Goal: Contribute content: Contribute content

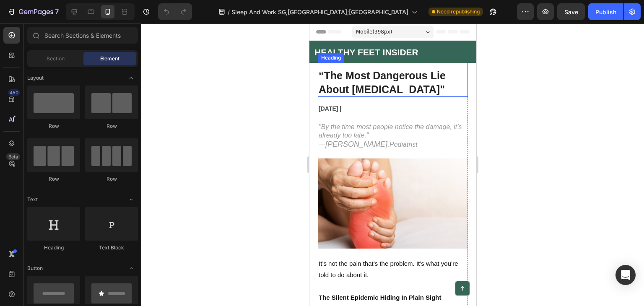
click at [376, 86] on strong "“The Most Dangerous Lie About Foot Pain"" at bounding box center [381, 83] width 127 height 26
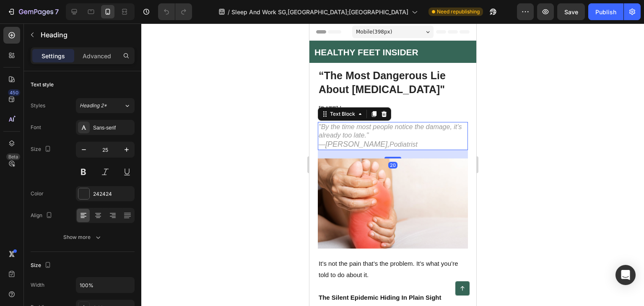
click at [367, 134] on icon ""By the time most people notice the damage, it’s already too late."" at bounding box center [389, 131] width 143 height 16
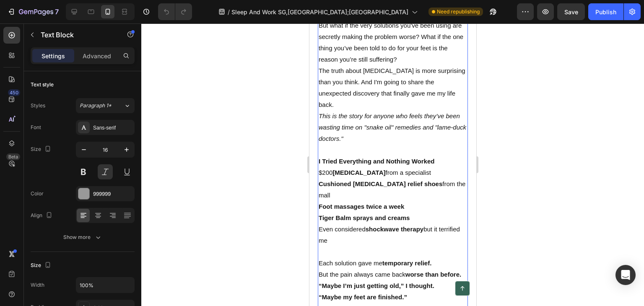
scroll to position [461, 0]
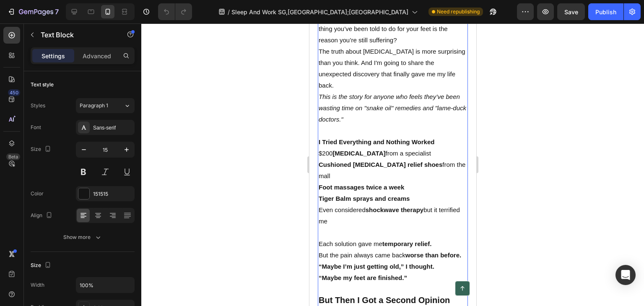
click at [328, 130] on p at bounding box center [392, 130] width 148 height 11
click at [322, 128] on p at bounding box center [392, 130] width 148 height 11
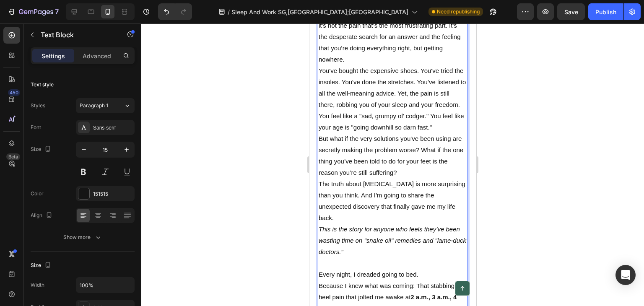
scroll to position [210, 0]
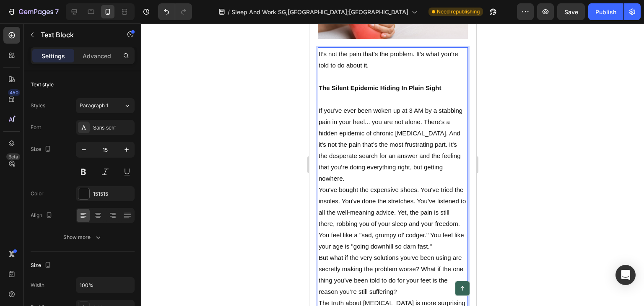
click at [376, 63] on p "It’s not the pain that’s the problem. It’s what you’re told to do about it." at bounding box center [392, 59] width 148 height 23
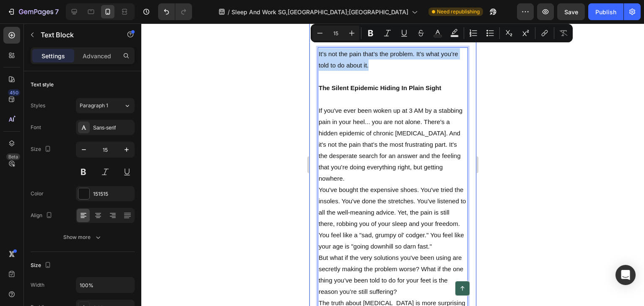
drag, startPoint x: 376, startPoint y: 60, endPoint x: 313, endPoint y: 51, distance: 63.5
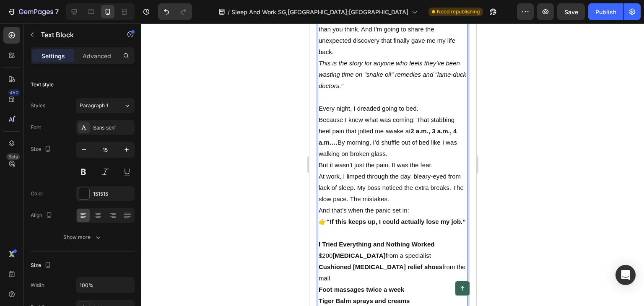
scroll to position [461, 0]
click at [319, 57] on p "This is the story for anyone who feels they’ve been wasting time on "snake oil"…" at bounding box center [392, 74] width 148 height 34
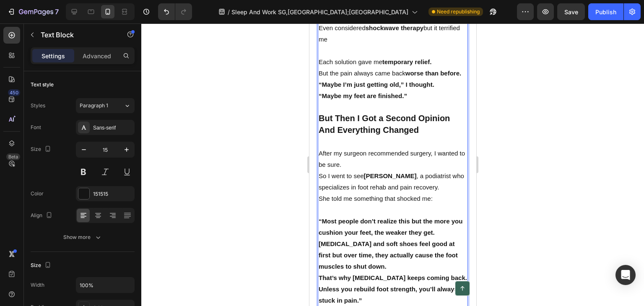
scroll to position [796, 0]
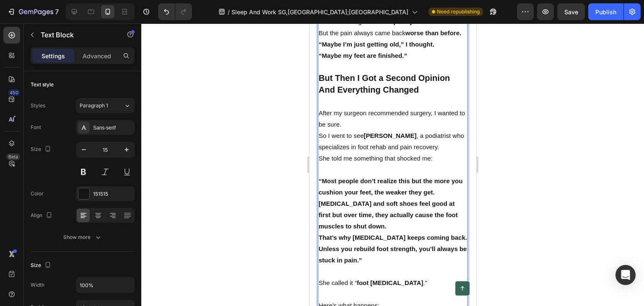
click at [322, 119] on p "After my surgeon recommended surgery, I wanted to be sure." at bounding box center [392, 118] width 148 height 23
click at [319, 119] on p "After my surgeon recommended surgery, I wanted to be sure." at bounding box center [392, 118] width 148 height 23
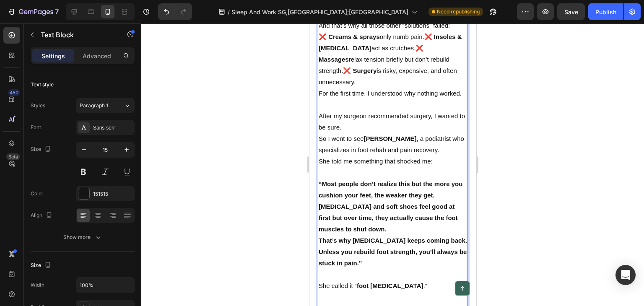
scroll to position [1028, 0]
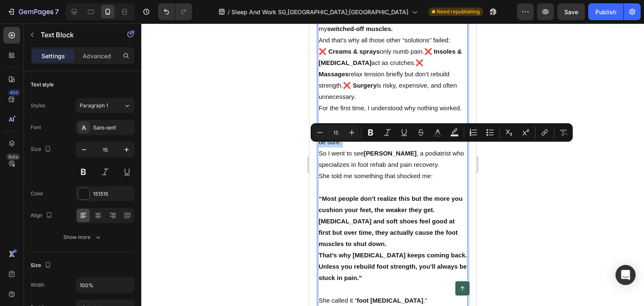
drag, startPoint x: 317, startPoint y: 150, endPoint x: 317, endPoint y: 174, distance: 23.9
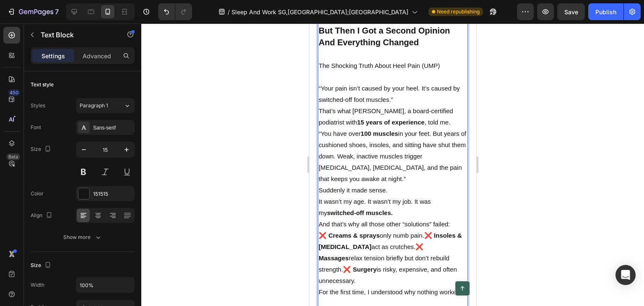
scroll to position [776, 0]
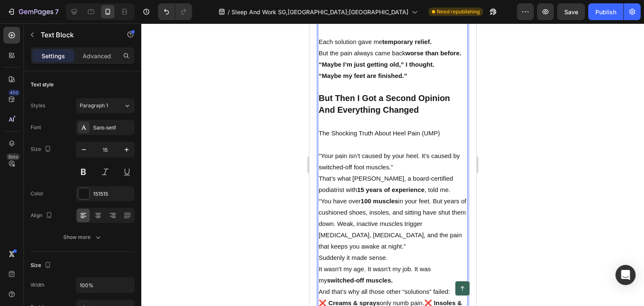
click at [407, 139] on p "The Shocking Truth About Heel Pain (UMP)" at bounding box center [392, 132] width 148 height 11
click at [366, 105] on strong "But Then I Got a Second Opinion And Everything Changed" at bounding box center [383, 103] width 131 height 21
click at [397, 137] on p "The Shocking Truth About Heel Pain (UMP)" at bounding box center [392, 132] width 148 height 11
click at [358, 137] on p "The Shocking Truth About Heel Pain (UMP)" at bounding box center [392, 132] width 148 height 11
click at [427, 136] on p "The Shocking Truth About Heel Pain (UMP)" at bounding box center [392, 132] width 148 height 11
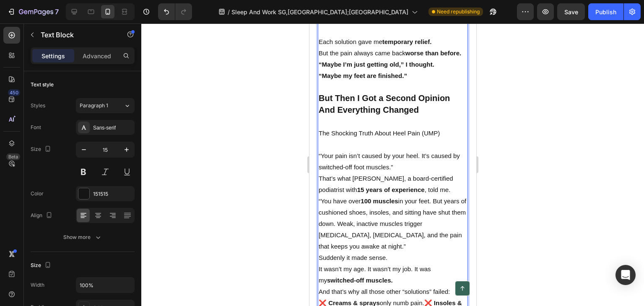
click at [436, 139] on p "The Shocking Truth About Heel Pain (UMP)" at bounding box center [392, 132] width 148 height 11
click at [441, 139] on p "The Shocking Truth About Heel Pain (UMP)" at bounding box center [392, 132] width 148 height 11
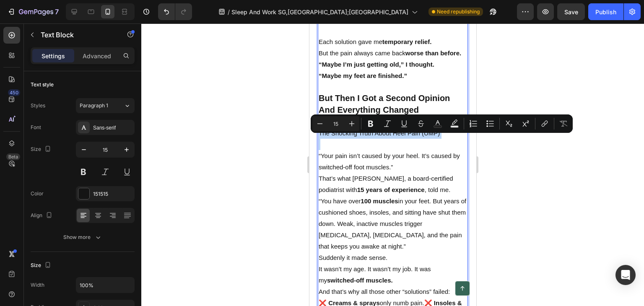
drag, startPoint x: 441, startPoint y: 140, endPoint x: 323, endPoint y: 140, distance: 117.8
click at [323, 139] on p "The Shocking Truth About Heel Pain (UMP)" at bounding box center [392, 132] width 148 height 11
copy p "The Shocking Truth About Heel Pain (UMP)"
click at [354, 103] on strong "But Then I Got a Second Opinion And Everything Changed" at bounding box center [383, 103] width 131 height 21
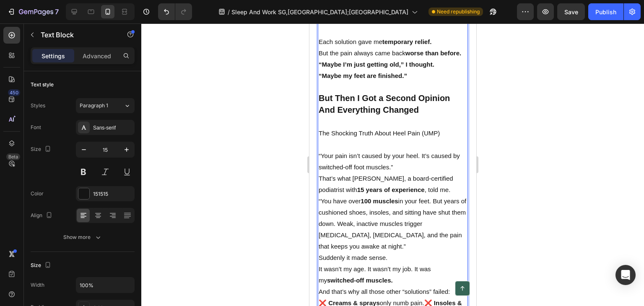
click at [420, 114] on p "But Then I Got a Second Opinion And Everything Changed" at bounding box center [392, 104] width 148 height 23
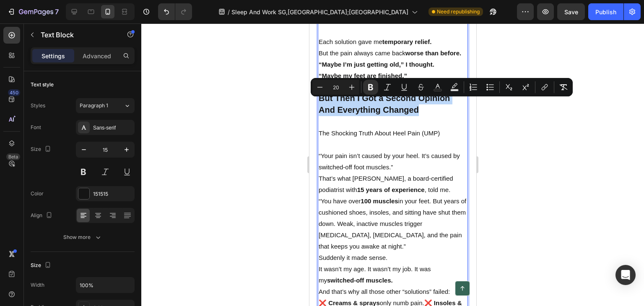
drag, startPoint x: 424, startPoint y: 118, endPoint x: 317, endPoint y: 105, distance: 107.6
click at [317, 105] on div "The Silent Epidemic Hiding In Plain Sight If you've ever been woken up at 3 AM …" at bounding box center [392, 167] width 150 height 1372
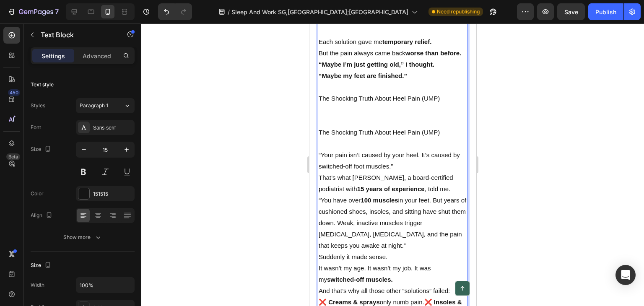
click at [353, 93] on p "Rich Text Editor. Editing area: main" at bounding box center [392, 86] width 148 height 11
click at [357, 103] on p "The Shocking Truth About Heel Pain (UMP)" at bounding box center [392, 98] width 148 height 11
click at [171, 12] on button "Undo/Redo" at bounding box center [166, 11] width 17 height 17
click at [432, 104] on p "The Shocking Truth About Heel Pain (UMP)" at bounding box center [392, 98] width 148 height 11
click at [439, 103] on p "The Shocking Truth About Heel Pain (UMP)" at bounding box center [392, 98] width 148 height 11
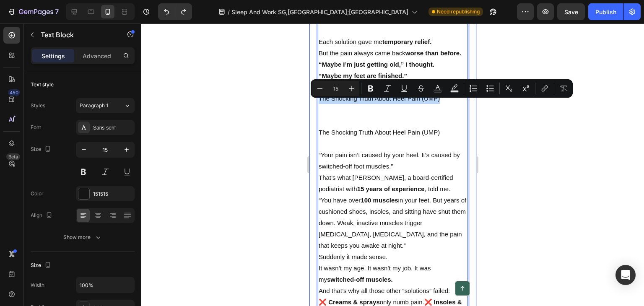
drag, startPoint x: 438, startPoint y: 104, endPoint x: 316, endPoint y: 104, distance: 121.5
click at [316, 104] on div "“The Most Dangerous Lie About Foot Pain" Heading August 2025 | Text Block "By t…" at bounding box center [392, 78] width 167 height 1582
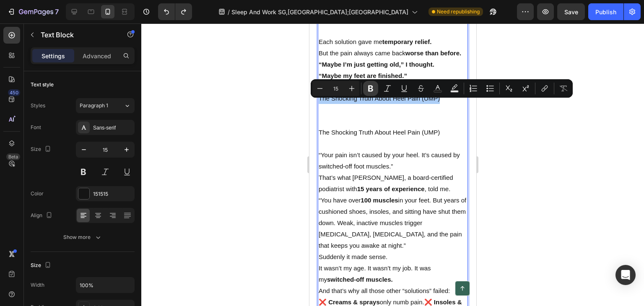
click at [369, 85] on icon "Editor contextual toolbar" at bounding box center [370, 88] width 8 height 8
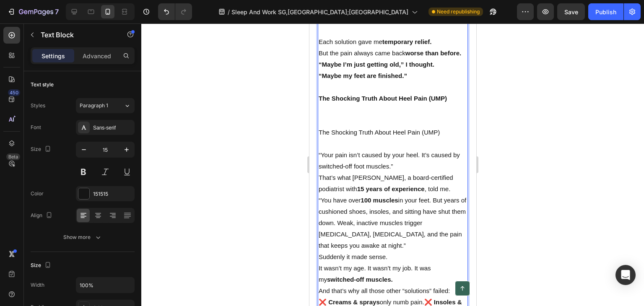
click at [358, 101] on p "The Shocking Truth About Heel Pain (UMP)" at bounding box center [392, 98] width 148 height 11
drag, startPoint x: 415, startPoint y: 109, endPoint x: 426, endPoint y: 101, distance: 14.2
click at [419, 104] on p "The Shocking Truth About Heel Pain (UMP)" at bounding box center [392, 98] width 148 height 11
drag, startPoint x: 451, startPoint y: 102, endPoint x: 445, endPoint y: 106, distance: 7.7
click at [450, 104] on p "The Shocking Truth About Heel Pain (UMP)" at bounding box center [392, 98] width 148 height 11
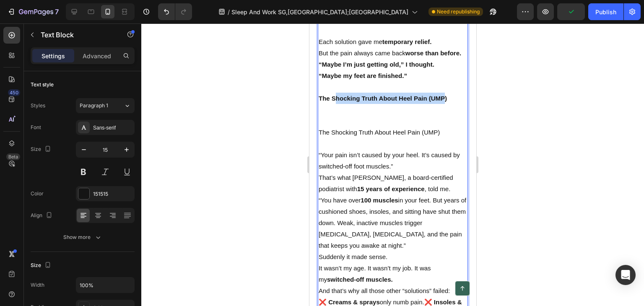
drag, startPoint x: 443, startPoint y: 101, endPoint x: 336, endPoint y: 105, distance: 106.9
click at [336, 102] on strong "The Shocking Truth About Heel Pain (UMP)" at bounding box center [382, 98] width 128 height 7
click at [328, 113] on p "Rich Text Editor. Editing area: main" at bounding box center [392, 109] width 148 height 11
click at [342, 101] on strong "The Shocking Truth About Heel Pain (UMP)" at bounding box center [382, 98] width 128 height 7
drag, startPoint x: 448, startPoint y: 104, endPoint x: 319, endPoint y: 104, distance: 128.7
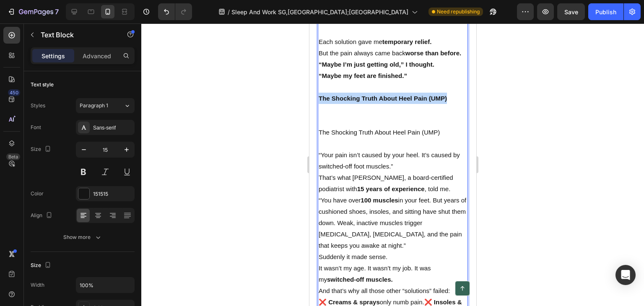
click at [319, 104] on p "The Shocking Truth About Heel Pain (UMP)" at bounding box center [392, 98] width 148 height 11
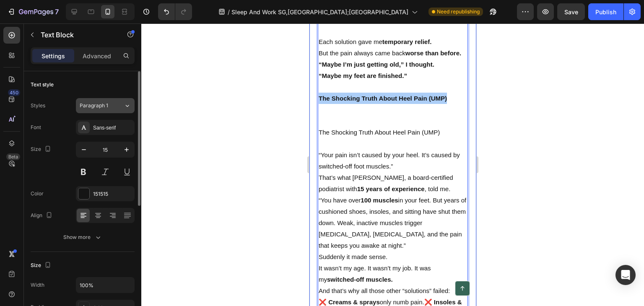
click at [130, 103] on icon at bounding box center [127, 105] width 7 height 8
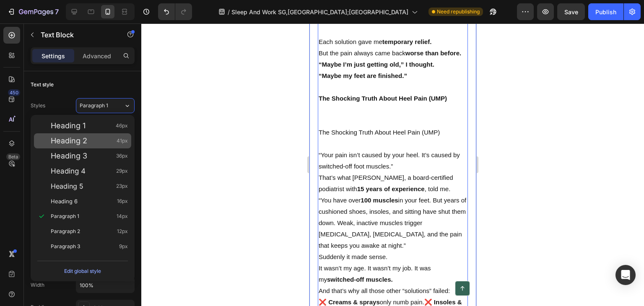
click at [89, 141] on div "Heading 2 41px" at bounding box center [89, 141] width 77 height 8
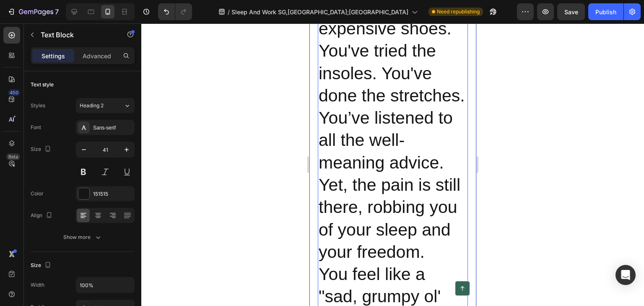
scroll to position [2959, 0]
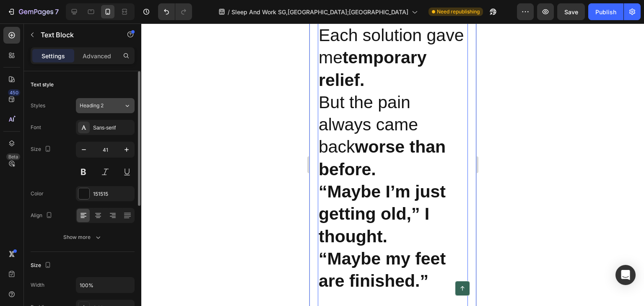
click at [119, 100] on button "Heading 2" at bounding box center [105, 105] width 59 height 15
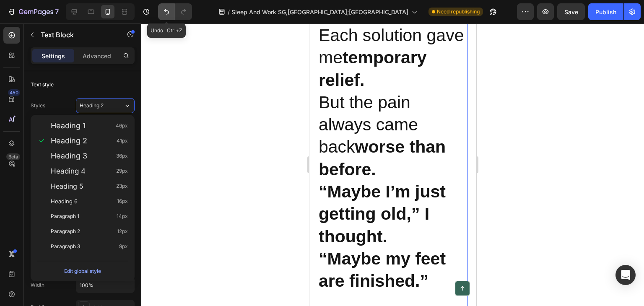
click at [159, 12] on button "Undo/Redo" at bounding box center [166, 11] width 17 height 17
type input "15"
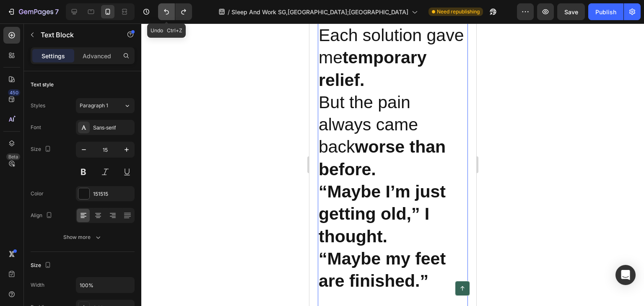
scroll to position [776, 0]
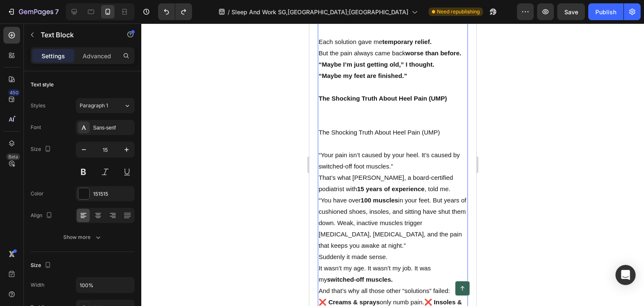
click at [346, 102] on strong "The Shocking Truth About Heel Pain (UMP)" at bounding box center [382, 98] width 128 height 7
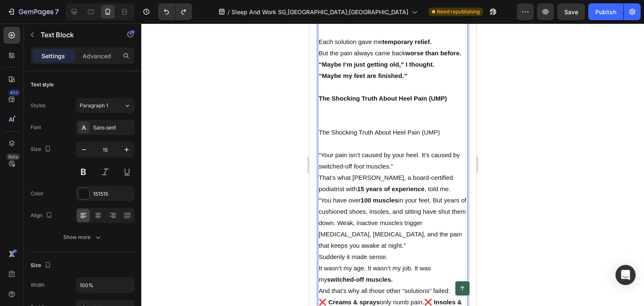
click at [455, 100] on p "The Shocking Truth About Heel Pain (UMP)" at bounding box center [392, 98] width 148 height 11
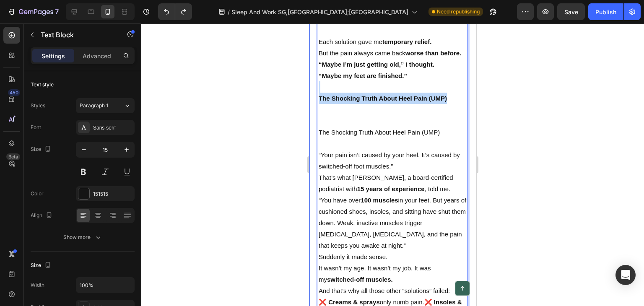
drag, startPoint x: 429, startPoint y: 106, endPoint x: 315, endPoint y: 98, distance: 114.3
click at [315, 98] on div "“The Most Dangerous Lie About Foot Pain" Heading August 2025 | Text Block "By t…" at bounding box center [392, 78] width 167 height 1582
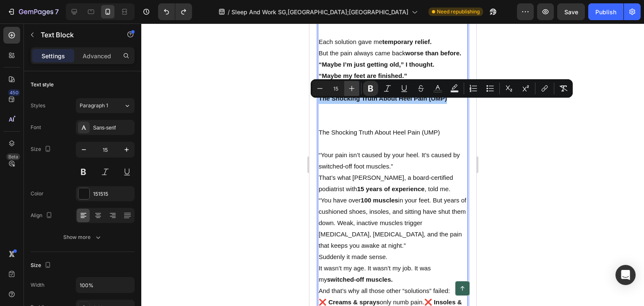
click at [349, 83] on button "Plus" at bounding box center [351, 88] width 15 height 15
type input "18"
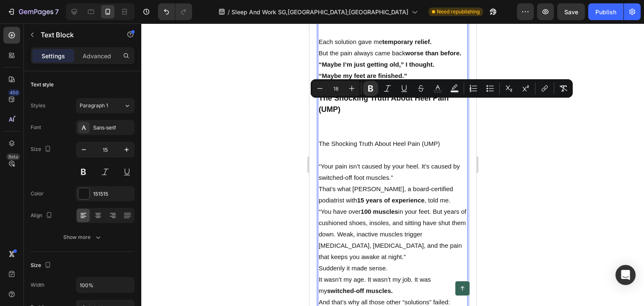
click at [381, 109] on p "The Shocking Truth About Heel Pain (UMP)" at bounding box center [392, 104] width 148 height 23
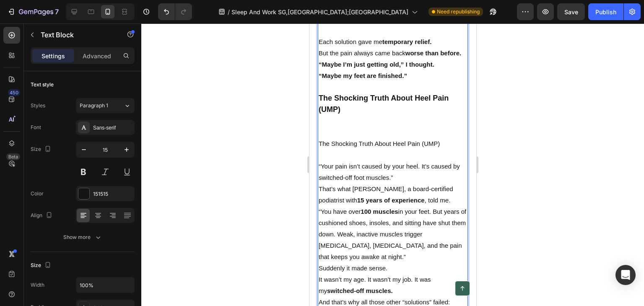
click at [380, 123] on p "Rich Text Editor. Editing area: main" at bounding box center [392, 120] width 148 height 11
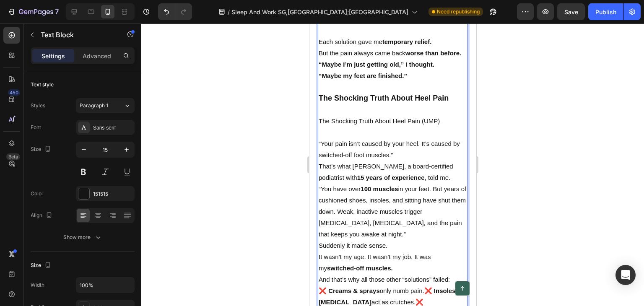
click at [441, 124] on p "The Shocking Truth About Heel Pain (UMP)" at bounding box center [392, 120] width 148 height 11
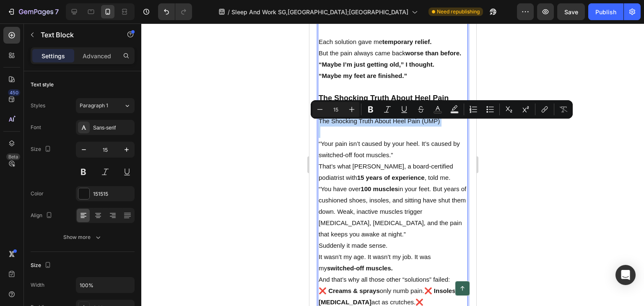
drag, startPoint x: 440, startPoint y: 125, endPoint x: 297, endPoint y: 113, distance: 144.3
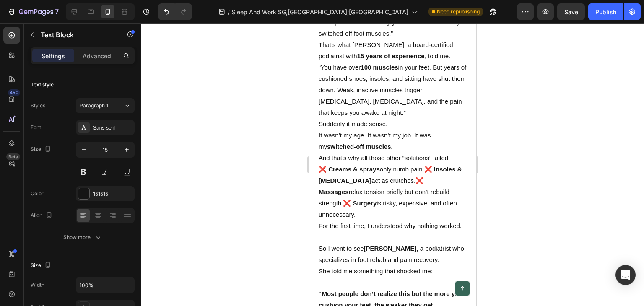
scroll to position [860, 0]
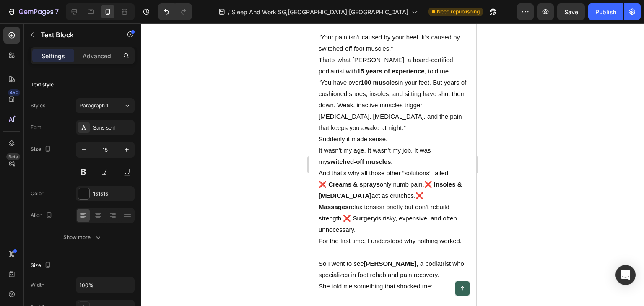
click at [318, 177] on p "And that’s why all those other “solutions” failed:" at bounding box center [392, 172] width 148 height 11
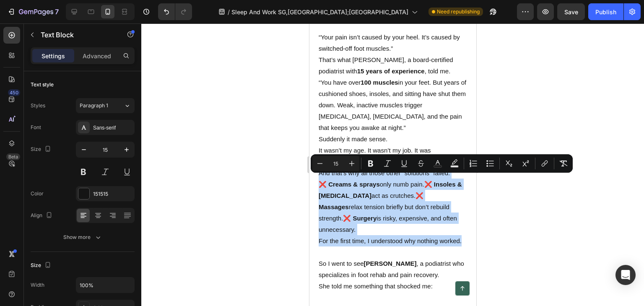
drag, startPoint x: 318, startPoint y: 176, endPoint x: 373, endPoint y: 251, distance: 92.8
click at [378, 258] on div "The Silent Epidemic Hiding In Plain Sight If you've ever been woken up at 3 AM …" at bounding box center [392, 65] width 150 height 1337
copy div "And that’s why all those other “solutions” failed: ❌ Creams & sprays only numb …"
click at [392, 171] on div "Minus 15 Plus Bold Italic Underline Strikethrough Text Color Text Background Co…" at bounding box center [442, 163] width 262 height 18
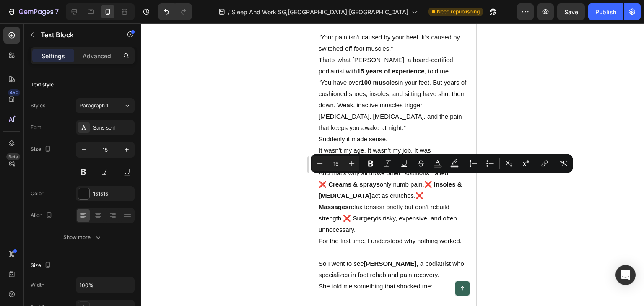
click at [368, 129] on p "“You have over 100 muscles in your feet. But years of cushioned shoes, insoles,…" at bounding box center [392, 105] width 148 height 57
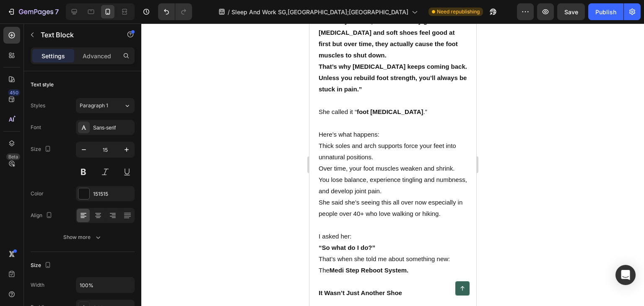
scroll to position [1195, 0]
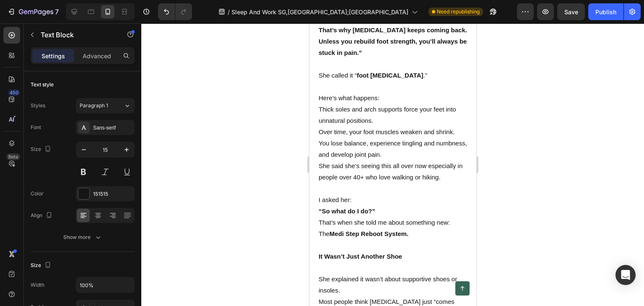
click at [453, 183] on p "She said she’s seeing this all over now especially in people over 40+ who love …" at bounding box center [392, 171] width 148 height 23
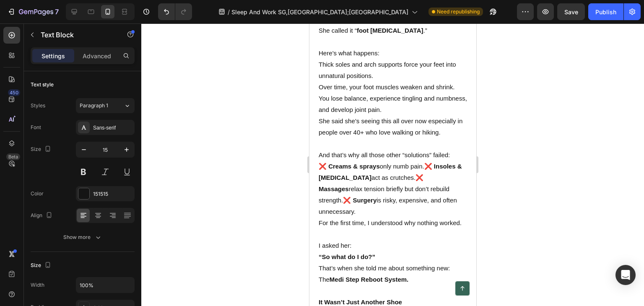
scroll to position [1241, 0]
click at [429, 181] on strong "❌ Insoles & orthotics" at bounding box center [389, 171] width 143 height 18
click at [435, 192] on strong "❌ Massages" at bounding box center [390, 183] width 144 height 18
click at [367, 203] on strong "❌ Surgery" at bounding box center [359, 199] width 34 height 7
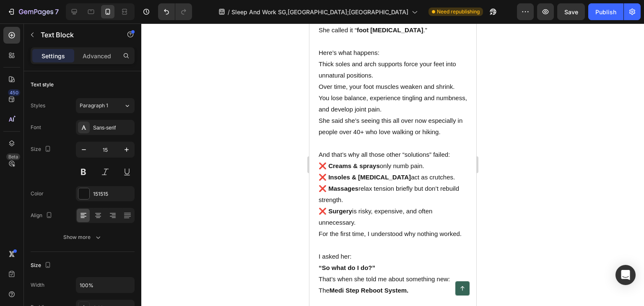
click at [373, 228] on p "❌ Surgery is risky, expensive, and often unnecessary." at bounding box center [392, 216] width 148 height 23
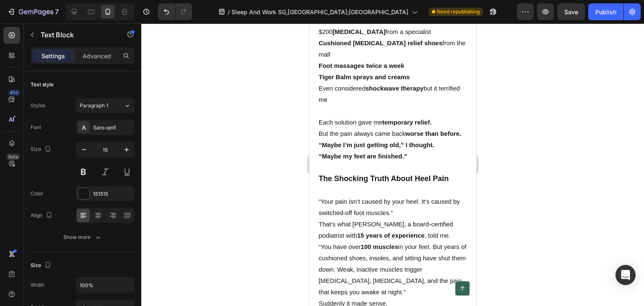
scroll to position [780, 0]
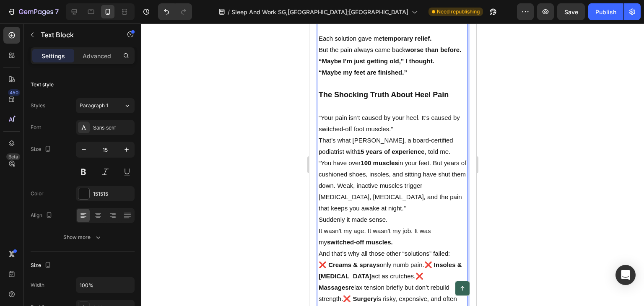
click at [386, 155] on strong "15 years of experience" at bounding box center [390, 151] width 67 height 7
click at [536, 149] on div at bounding box center [392, 164] width 503 height 282
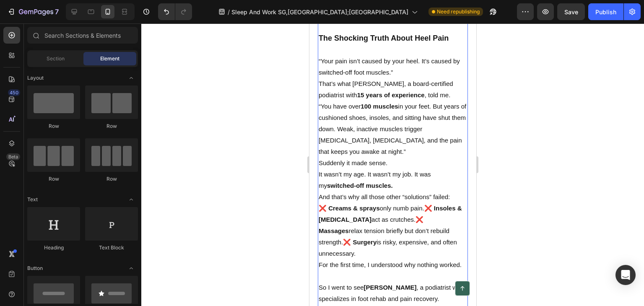
scroll to position [821, 0]
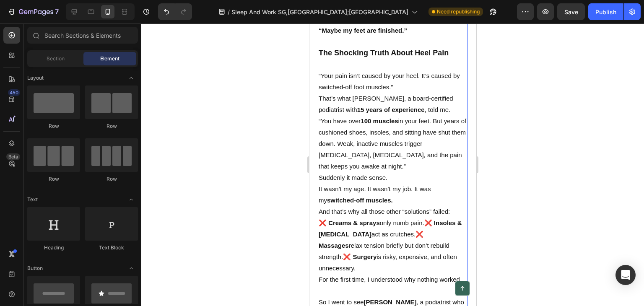
click at [368, 150] on p "“You have over 100 muscles in your feet. But years of cushioned shoes, insoles,…" at bounding box center [392, 143] width 148 height 57
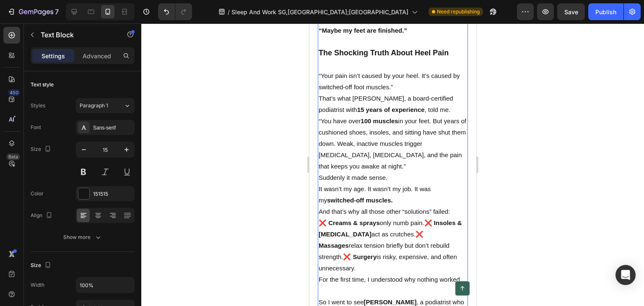
click at [365, 153] on p "“You have over 100 muscles in your feet. But years of cushioned shoes, insoles,…" at bounding box center [392, 143] width 148 height 57
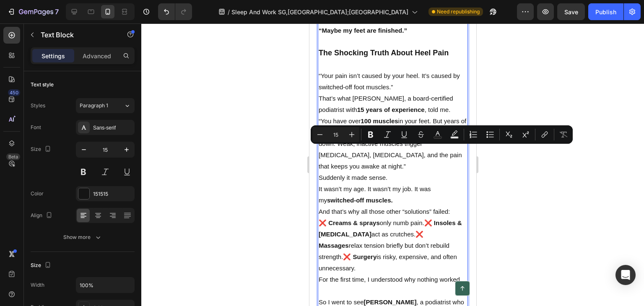
click at [363, 153] on p "“You have over 100 muscles in your feet. But years of cushioned shoes, insoles,…" at bounding box center [392, 143] width 148 height 57
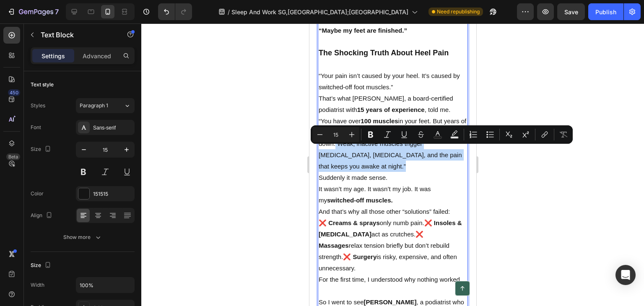
drag, startPoint x: 364, startPoint y: 152, endPoint x: 393, endPoint y: 172, distance: 35.5
click at [395, 172] on p "“You have over 100 muscles in your feet. But years of cushioned shoes, insoles,…" at bounding box center [392, 143] width 148 height 57
copy p ". Weak, inactive muscles trigger plantar fasciitis, heel spurs, and the pain th…"
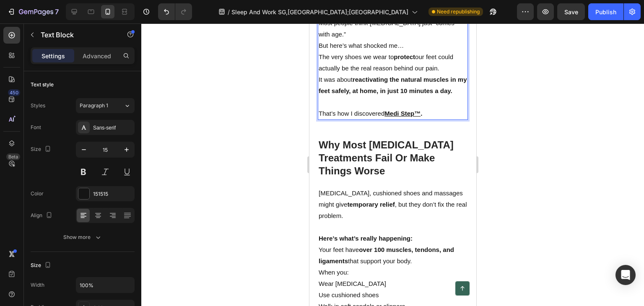
scroll to position [1702, 0]
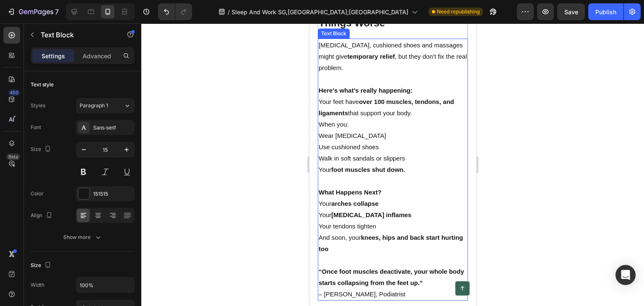
type input "16"
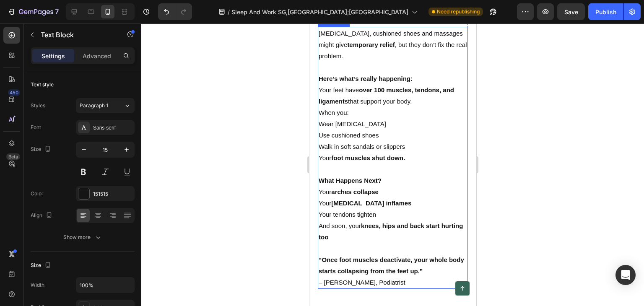
scroll to position [1785, 0]
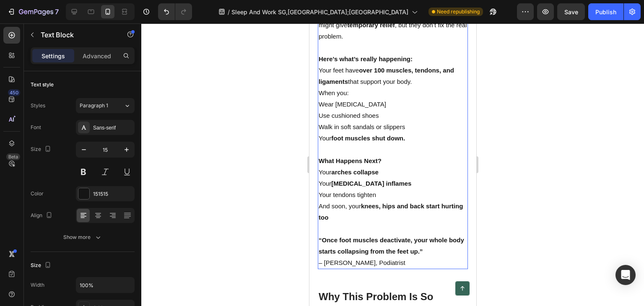
click at [386, 161] on p "What Happens Next?" at bounding box center [392, 160] width 148 height 11
click at [383, 163] on p "What Happens Next?" at bounding box center [392, 160] width 148 height 11
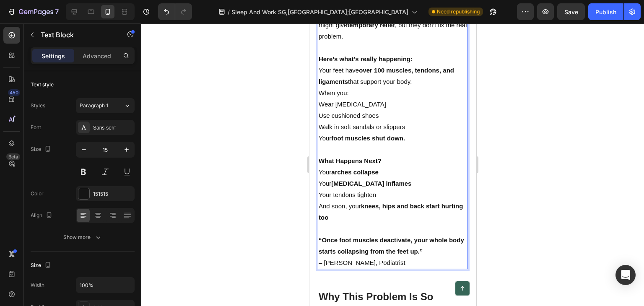
click at [358, 216] on p "And soon, your knees, hips and back start hurting too" at bounding box center [392, 211] width 148 height 23
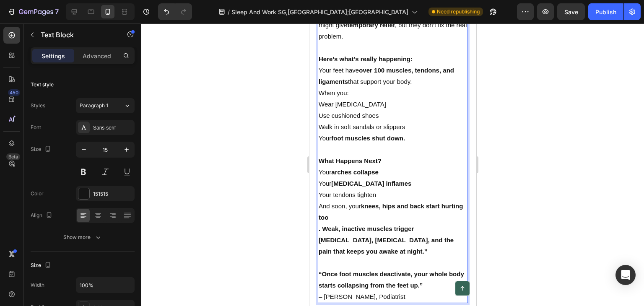
click at [324, 228] on strong ". Weak, inactive muscles trigger plantar fasciitis, heel spurs, and the pain th…" at bounding box center [385, 240] width 135 height 30
click at [349, 250] on p "Weak, inactive muscles trigger plantar fasciitis, heel spurs, and the pain that…" at bounding box center [392, 240] width 148 height 34
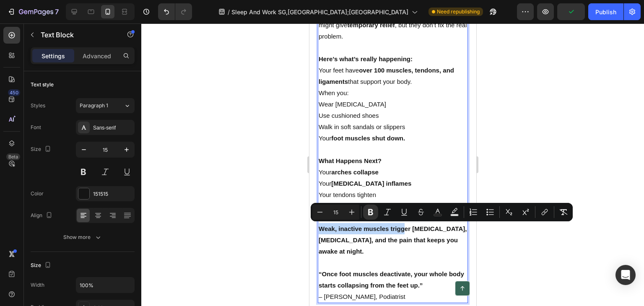
drag, startPoint x: 320, startPoint y: 227, endPoint x: 402, endPoint y: 232, distance: 81.9
click at [404, 232] on p "Weak, inactive muscles trigger plantar fasciitis, heel spurs, and the pain that…" at bounding box center [392, 240] width 148 height 34
click at [391, 231] on strong "Weak, inactive muscles trigger plantar fasciitis, heel spurs, and the pain that…" at bounding box center [392, 240] width 148 height 30
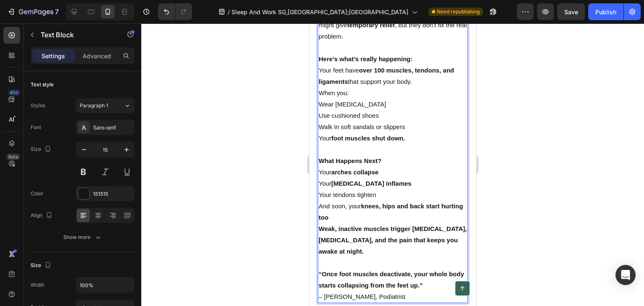
click at [384, 231] on strong "Weak, inactive muscles trigger plantar fasciitis, heel spurs, and the pain that…" at bounding box center [392, 240] width 148 height 30
click at [388, 229] on strong "Weak, inactive muscles trigger plantar fasciitis, heel spurs, and the pain that…" at bounding box center [392, 240] width 148 height 30
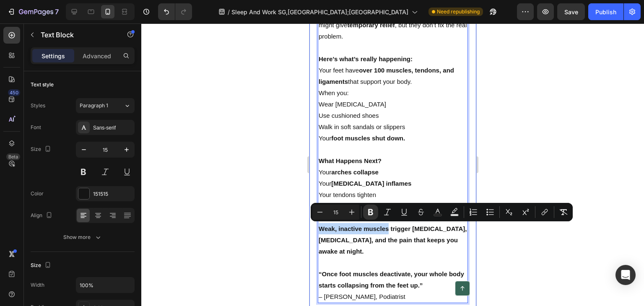
drag, startPoint x: 384, startPoint y: 228, endPoint x: 314, endPoint y: 232, distance: 70.1
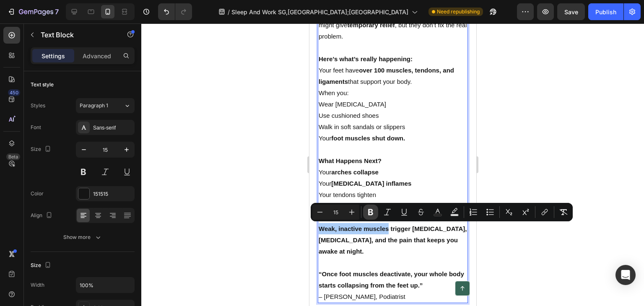
click at [371, 214] on icon "Editor contextual toolbar" at bounding box center [370, 212] width 8 height 8
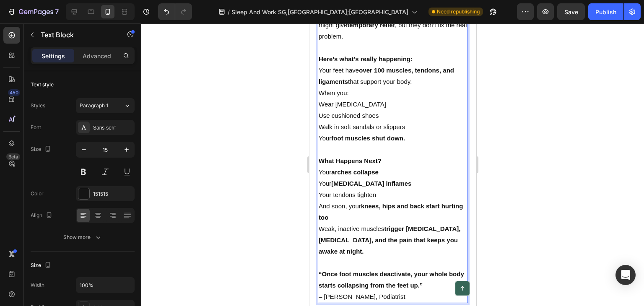
click at [366, 249] on p "Weak, inactive muscles trigger plantar fasciitis, heel spurs, and the pain that…" at bounding box center [392, 240] width 148 height 34
click at [352, 241] on strong "trigger plantar fasciitis, heel spurs, and the pain that keeps you awake at nig…" at bounding box center [389, 240] width 142 height 30
click at [390, 240] on strong "trigger plantar fasciitis, heel spurs and the pain that keeps you awake at nigh…" at bounding box center [389, 240] width 142 height 30
drag, startPoint x: 389, startPoint y: 238, endPoint x: 430, endPoint y: 257, distance: 44.1
click at [430, 257] on p "Weak, inactive muscles trigger plantar fasciitis, heel spurs and the pain that …" at bounding box center [392, 240] width 148 height 34
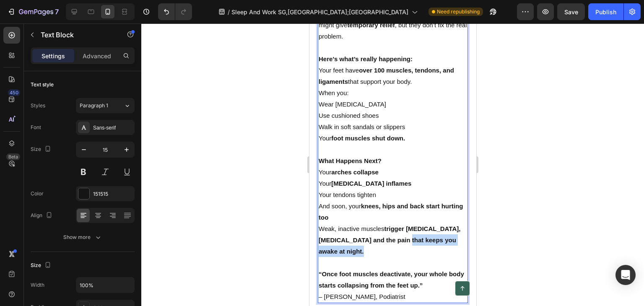
click at [399, 238] on strong "trigger plantar fasciitis, heel spurs and the pain that keeps you awake at nigh…" at bounding box center [389, 240] width 142 height 30
click at [388, 238] on strong "trigger plantar fasciitis, heel spurs and the pain that keeps you awake at nigh…" at bounding box center [389, 240] width 142 height 30
click at [391, 239] on strong "trigger plantar fasciitis, heel spurs and the pain that keeps you awake at nigh…" at bounding box center [389, 240] width 142 height 30
drag, startPoint x: 391, startPoint y: 239, endPoint x: 404, endPoint y: 246, distance: 15.4
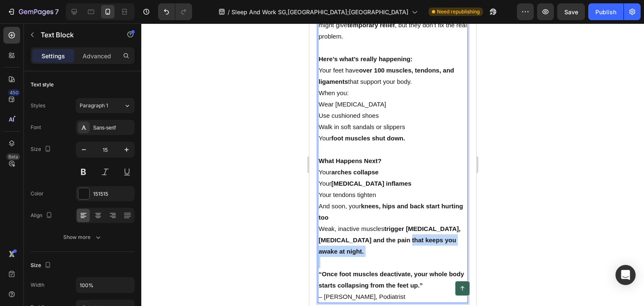
click at [404, 246] on p "Weak, inactive muscles trigger plantar fasciitis, heel spurs and the pain that …" at bounding box center [392, 240] width 148 height 34
click at [82, 168] on button at bounding box center [83, 171] width 15 height 15
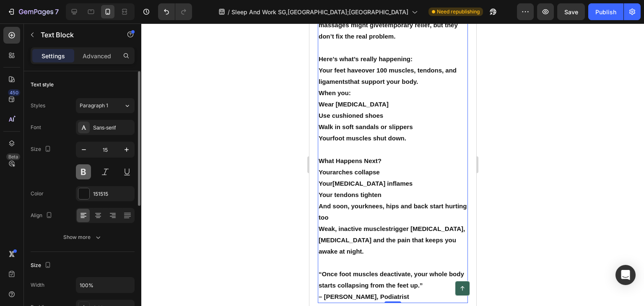
click at [84, 171] on button at bounding box center [83, 171] width 15 height 15
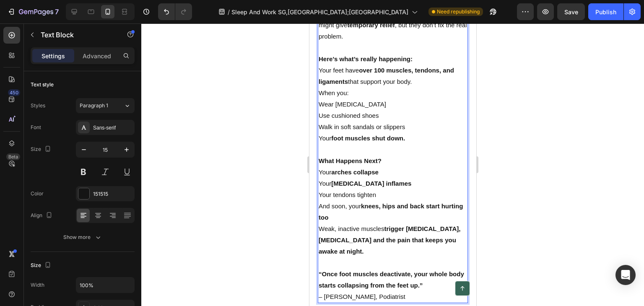
click at [409, 248] on p "Weak, inactive muscles trigger plantar fasciitis, heel spurs and the pain that …" at bounding box center [392, 240] width 148 height 34
drag, startPoint x: 348, startPoint y: 248, endPoint x: 405, endPoint y: 242, distance: 57.3
click at [405, 242] on p "Weak, inactive muscles trigger plantar fasciitis, heel spurs and the pain that …" at bounding box center [392, 240] width 148 height 34
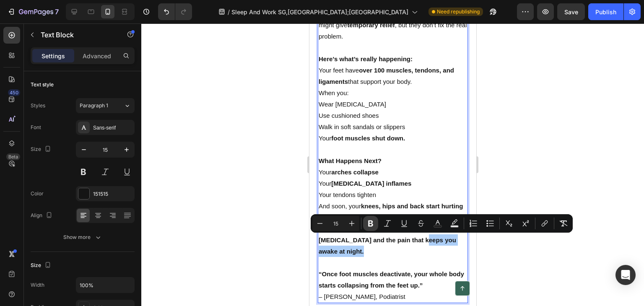
click at [373, 226] on icon "Editor contextual toolbar" at bounding box center [370, 223] width 8 height 8
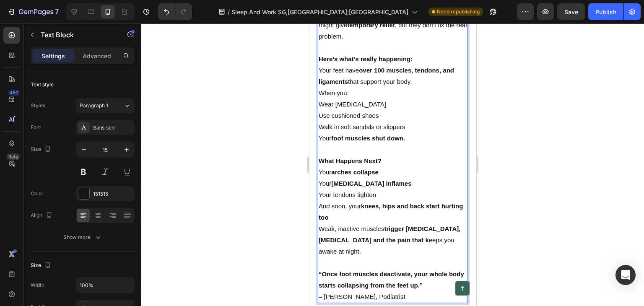
click at [406, 240] on strong "trigger plantar fasciitis, heel spurs and the pain that k" at bounding box center [389, 234] width 142 height 18
click at [407, 240] on p "Weak, inactive muscles trigger plantar fasciitis, heel spurs and the pain that …" at bounding box center [392, 240] width 148 height 34
click at [404, 242] on strong "trigger plantar fasciitis, heel spurs and the pain that k" at bounding box center [389, 234] width 142 height 18
click at [406, 242] on strong "trigger plantar fasciitis, heel spurs and the pain that k" at bounding box center [389, 234] width 142 height 18
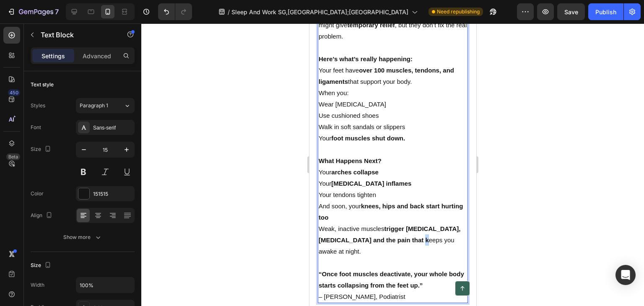
drag, startPoint x: 408, startPoint y: 241, endPoint x: 404, endPoint y: 241, distance: 4.3
click at [404, 241] on p "Weak, inactive muscles trigger plantar fasciitis, heel spurs and the pain that …" at bounding box center [392, 240] width 148 height 34
click at [402, 236] on strong "trigger plantar fasciitis, heel spurs and the pain that k" at bounding box center [389, 234] width 142 height 18
drag, startPoint x: 394, startPoint y: 236, endPoint x: 403, endPoint y: 241, distance: 10.7
click at [403, 241] on strong "trigger plantar fasciitis, heel spurs and the pain that k" at bounding box center [389, 234] width 142 height 18
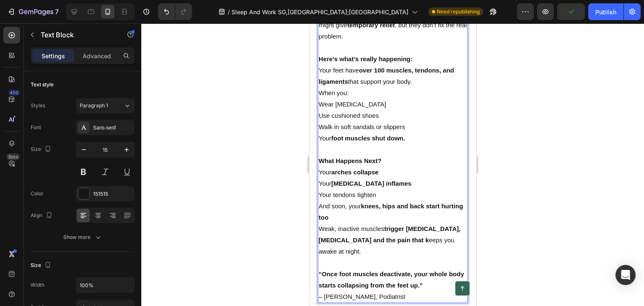
click at [409, 239] on p "Weak, inactive muscles trigger plantar fasciitis, heel spurs and the pain that …" at bounding box center [392, 240] width 148 height 34
drag, startPoint x: 404, startPoint y: 239, endPoint x: 422, endPoint y: 244, distance: 18.6
click at [422, 244] on p "Weak, inactive muscles trigger plantar fasciitis, heel spurs and the pain that …" at bounding box center [392, 240] width 148 height 34
drag, startPoint x: 404, startPoint y: 249, endPoint x: 379, endPoint y: 250, distance: 24.8
click at [399, 249] on p "Weak, inactive muscles trigger plantar fasciitis, heel spurs and the pain that …" at bounding box center [392, 240] width 148 height 34
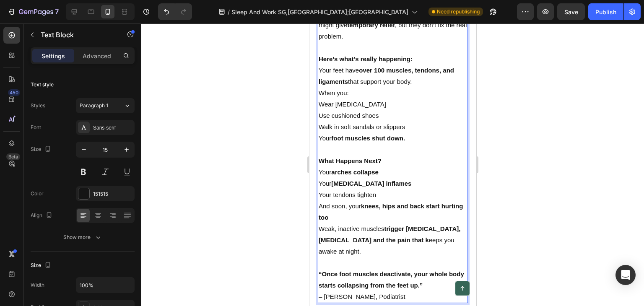
click at [365, 254] on p "Weak, inactive muscles trigger plantar fasciitis, heel spurs and the pain that …" at bounding box center [392, 240] width 148 height 34
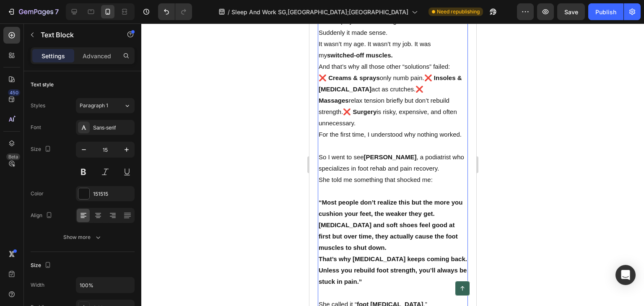
scroll to position [947, 0]
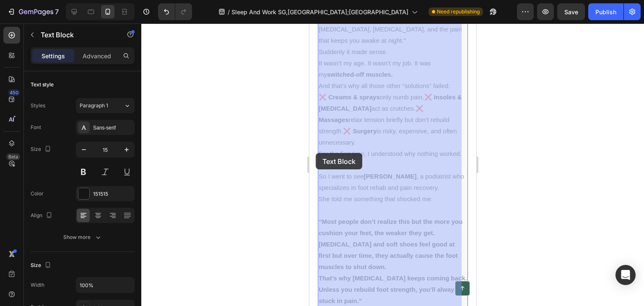
drag, startPoint x: 342, startPoint y: 173, endPoint x: 319, endPoint y: 148, distance: 34.7
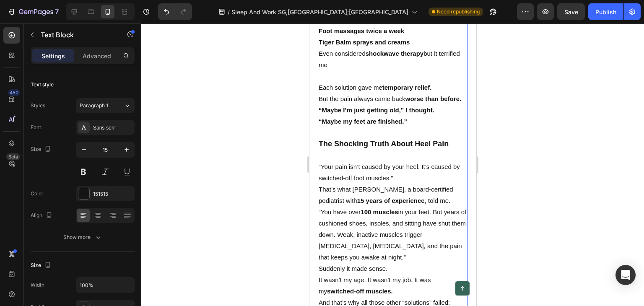
scroll to position [780, 0]
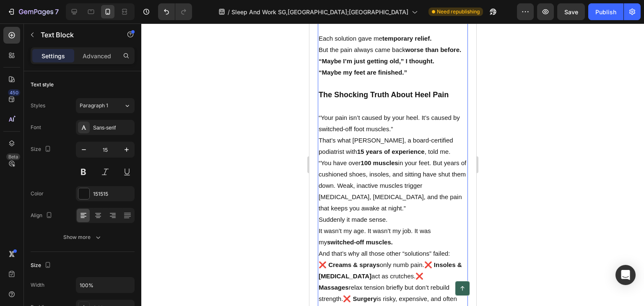
click at [319, 123] on p "“Your pain isn’t caused by your heel. It’s caused by switched-off foot muscles.”" at bounding box center [392, 123] width 148 height 23
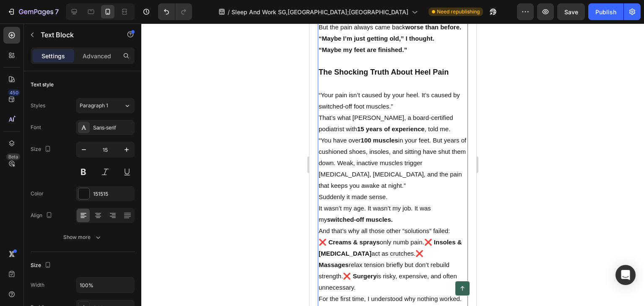
scroll to position [821, 0]
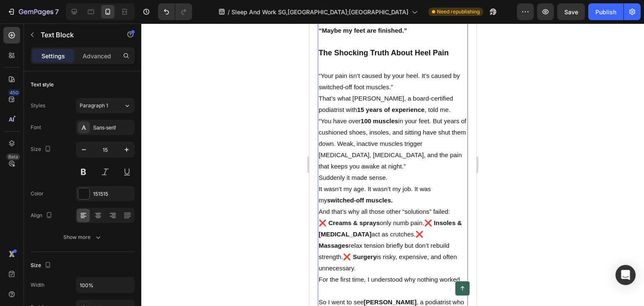
click at [318, 126] on p "“You have over 100 muscles in your feet. But years of cushioned shoes, insoles,…" at bounding box center [392, 143] width 148 height 57
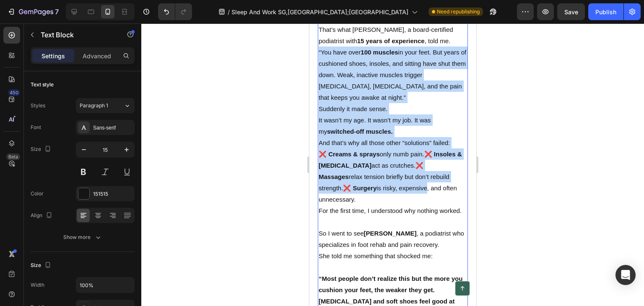
scroll to position [905, 0]
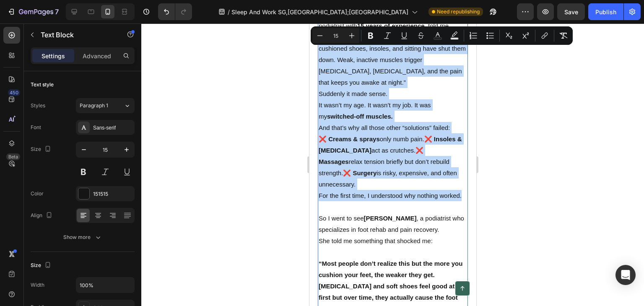
drag, startPoint x: 318, startPoint y: 126, endPoint x: 406, endPoint y: 215, distance: 125.7
click at [406, 215] on div "The Silent Epidemic Hiding In Plain Sight If you've ever been woken up at 3 AM …" at bounding box center [392, 71] width 150 height 1439
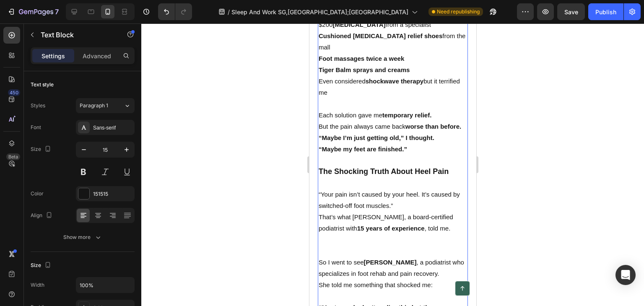
scroll to position [780, 0]
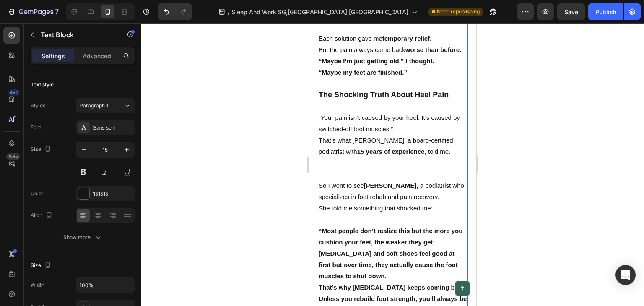
click at [438, 190] on p "So I went to see Dr. Emily Tan , a podiatrist who specializes in foot rehab and…" at bounding box center [392, 191] width 148 height 23
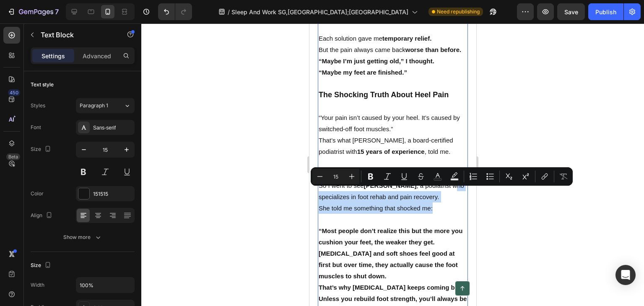
drag, startPoint x: 444, startPoint y: 197, endPoint x: 446, endPoint y: 212, distance: 14.8
click at [446, 212] on div "The Silent Epidemic Hiding In Plain Sight If you've ever been woken up at 3 AM …" at bounding box center [392, 117] width 150 height 1280
click at [379, 199] on p "So I went to see Dr. Emily Tan , a podiatrist who specializes in foot rehab and…" at bounding box center [392, 191] width 148 height 23
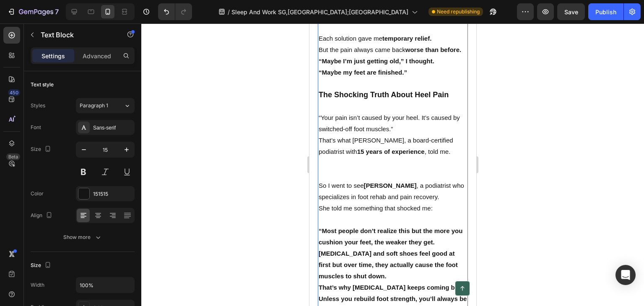
click at [364, 192] on p "So I went to see Dr. Emily Tan , a podiatrist who specializes in foot rehab and…" at bounding box center [392, 191] width 148 height 23
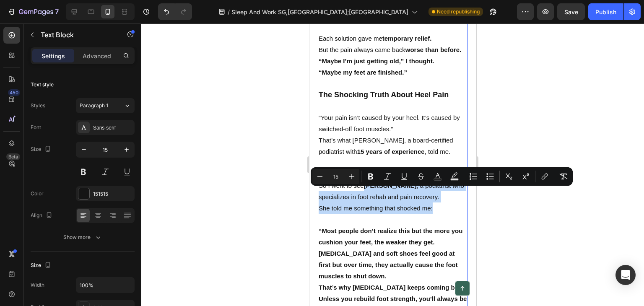
drag, startPoint x: 364, startPoint y: 193, endPoint x: 436, endPoint y: 215, distance: 75.4
click at [436, 215] on div "The Silent Epidemic Hiding In Plain Sight If you've ever been woken up at 3 AM …" at bounding box center [392, 117] width 150 height 1280
copy div "Dr. Emily Tan , a podiatrist who specializes in foot rehab and pain recovery. S…"
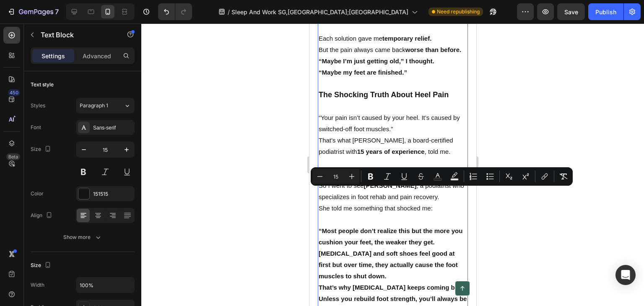
click at [378, 155] on strong "15 years of experience" at bounding box center [390, 151] width 67 height 7
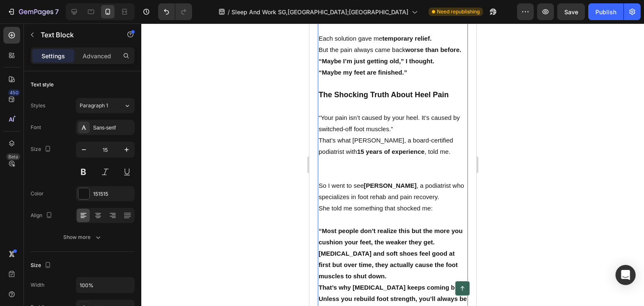
click at [351, 147] on p "That’s what Dr. Patel, a board-certified podiatrist with 15 years of experience…" at bounding box center [392, 146] width 148 height 23
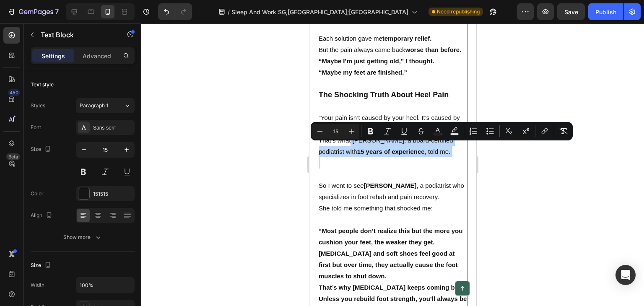
drag, startPoint x: 362, startPoint y: 151, endPoint x: 429, endPoint y: 168, distance: 69.1
click at [429, 168] on div "The Silent Epidemic Hiding In Plain Sight If you've ever been woken up at 3 AM …" at bounding box center [392, 117] width 150 height 1280
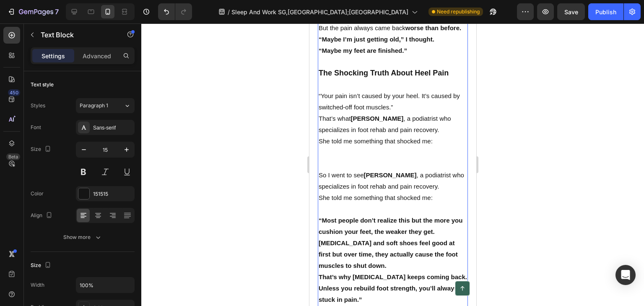
scroll to position [821, 0]
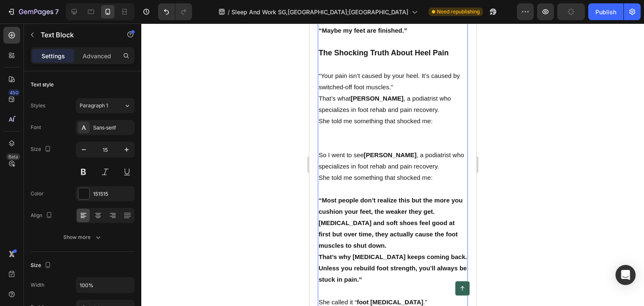
click at [429, 183] on p "She told me something that shocked me:" at bounding box center [392, 177] width 148 height 11
click at [436, 183] on p "She told me something that shocked me:" at bounding box center [392, 177] width 148 height 11
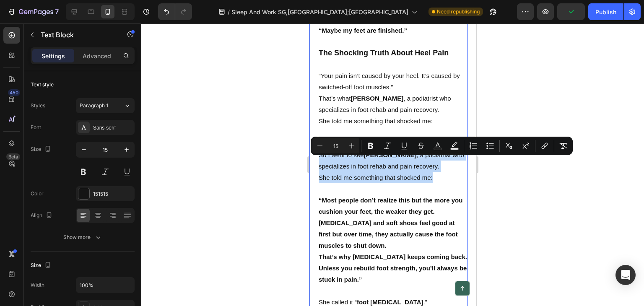
drag, startPoint x: 433, startPoint y: 185, endPoint x: 314, endPoint y: 158, distance: 121.6
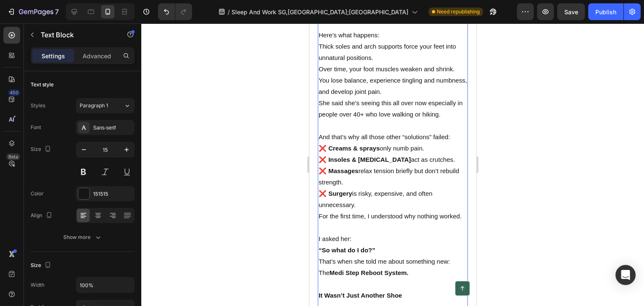
scroll to position [1073, 0]
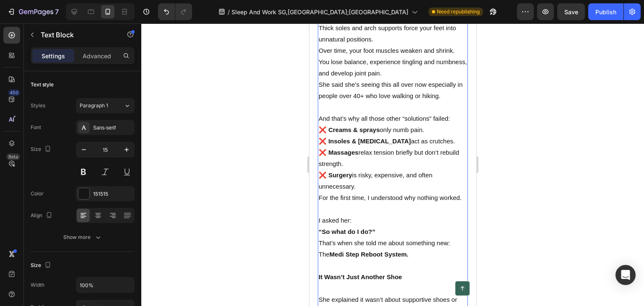
click at [318, 124] on p "And that’s why all those other “solutions” failed:" at bounding box center [392, 118] width 148 height 11
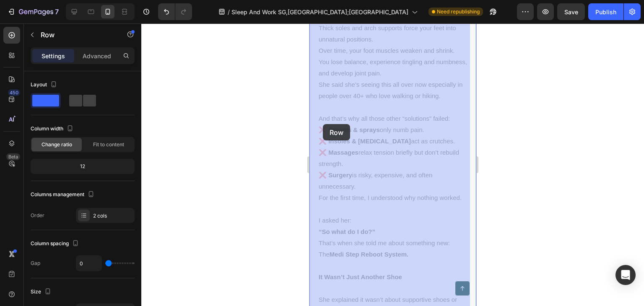
drag, startPoint x: 312, startPoint y: 118, endPoint x: 322, endPoint y: 124, distance: 11.9
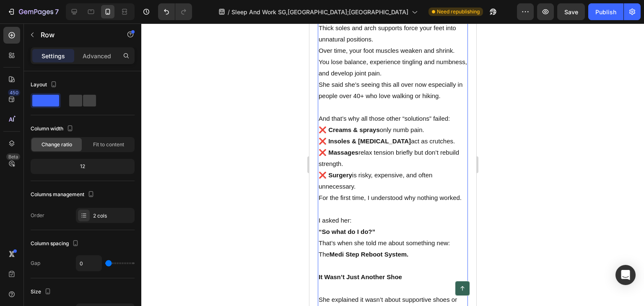
click at [343, 124] on p "And that’s why all those other “solutions” failed:" at bounding box center [392, 118] width 148 height 11
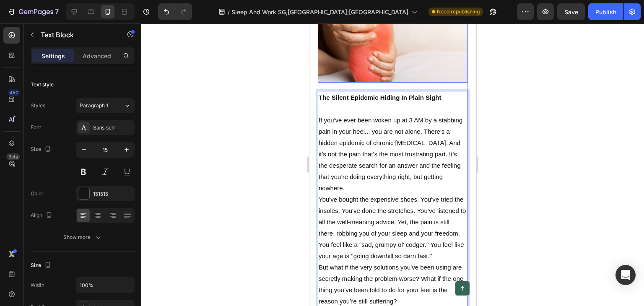
scroll to position [168, 0]
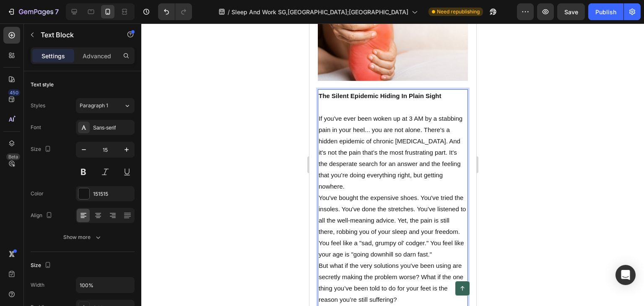
click at [383, 101] on p "Rich Text Editor. Editing area: main" at bounding box center [392, 106] width 148 height 11
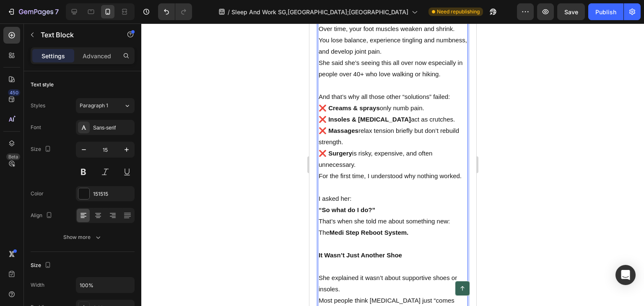
scroll to position [1090, 0]
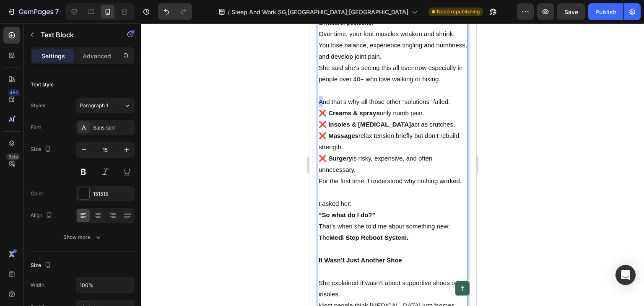
click at [320, 105] on p "And that’s why all those other “solutions” failed:" at bounding box center [392, 101] width 148 height 11
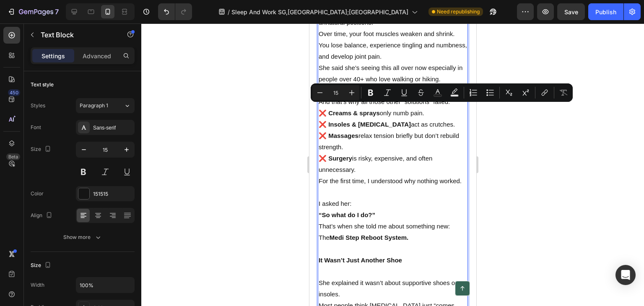
click at [349, 175] on p "❌ Surgery is risky, expensive, and often unnecessary." at bounding box center [392, 164] width 148 height 23
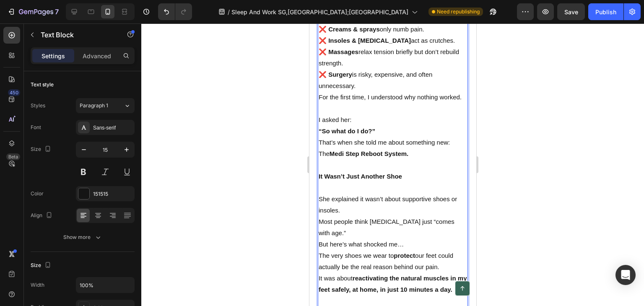
scroll to position [1215, 0]
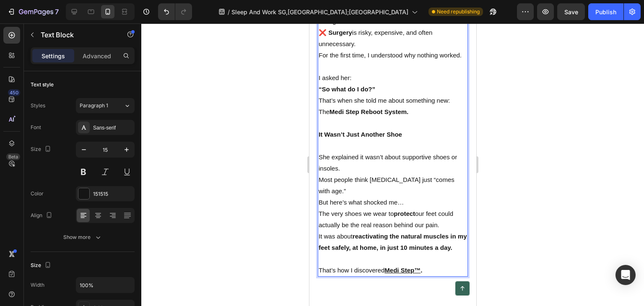
click at [318, 83] on p "I asked her:" at bounding box center [392, 77] width 148 height 11
drag, startPoint x: 319, startPoint y: 94, endPoint x: 329, endPoint y: 106, distance: 15.8
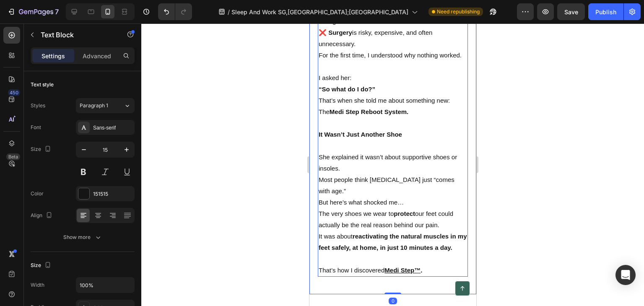
click at [319, 83] on p "I asked her:" at bounding box center [392, 77] width 148 height 11
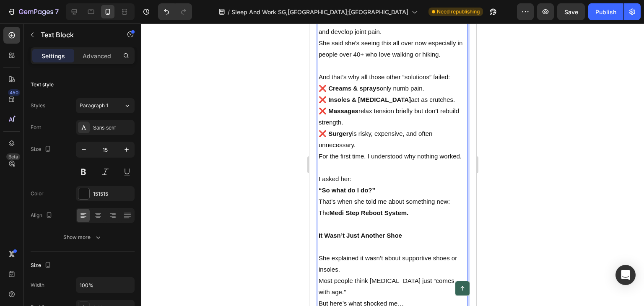
scroll to position [1048, 0]
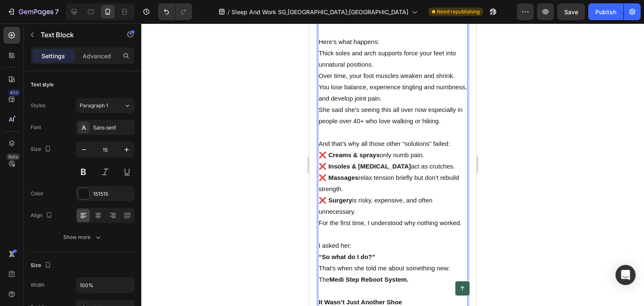
click at [365, 228] on p "For the first time, I understood why nothing worked." at bounding box center [392, 222] width 148 height 11
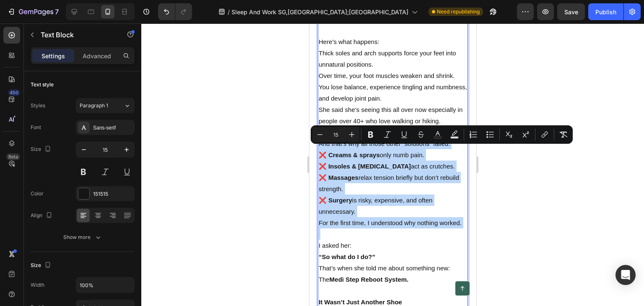
drag, startPoint x: 365, startPoint y: 241, endPoint x: 319, endPoint y: 148, distance: 104.4
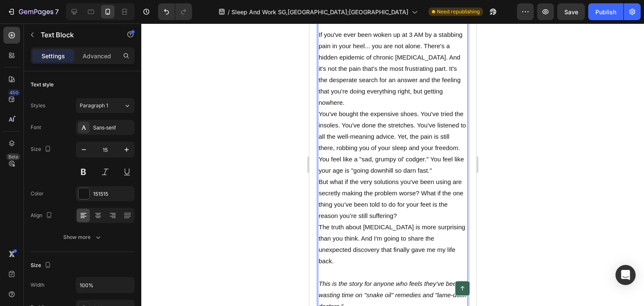
scroll to position [293, 0]
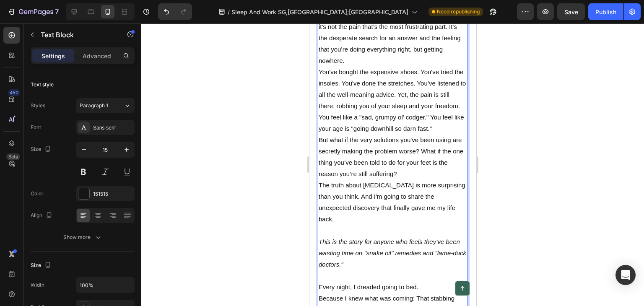
click at [446, 134] on p "You feel like a "sad, grumpy ol' codger." You feel like your age is "going down…" at bounding box center [392, 122] width 148 height 23
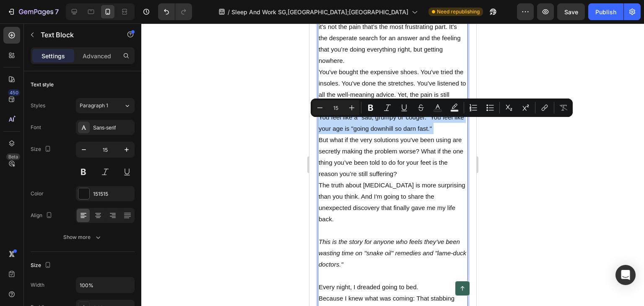
drag, startPoint x: 446, startPoint y: 135, endPoint x: 318, endPoint y: 123, distance: 128.9
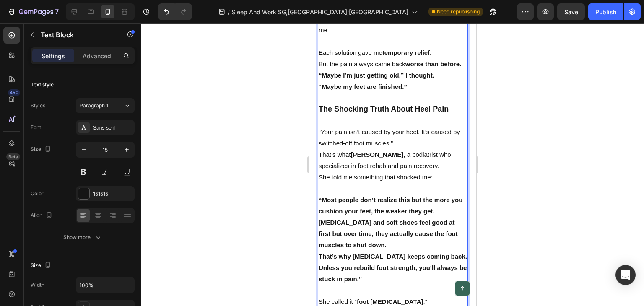
scroll to position [754, 0]
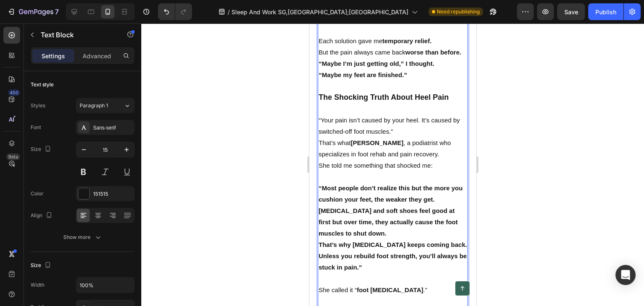
click at [436, 160] on p "That’s what Dr. Emily Tan , a podiatrist who specializes in foot rehab and pain…" at bounding box center [392, 148] width 148 height 23
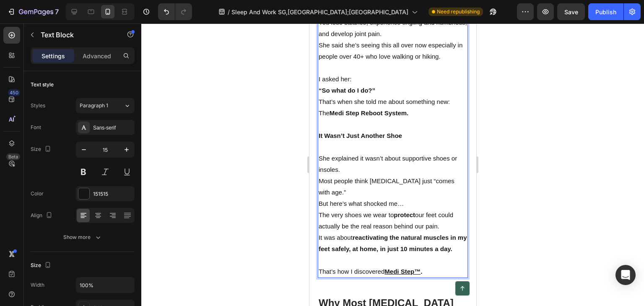
scroll to position [1132, 0]
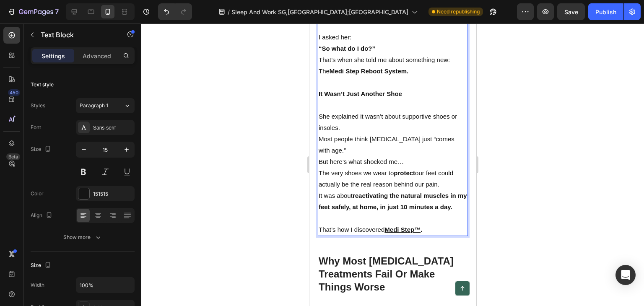
click at [319, 133] on p "She explained it wasn’t about supportive shoes or insoles." at bounding box center [392, 122] width 148 height 23
click at [321, 133] on p "She explained it wasn’t about supportive shoes or insoles." at bounding box center [392, 122] width 148 height 23
click at [349, 133] on p "She explained it wasn’t about supportive shoes or insoles." at bounding box center [392, 122] width 148 height 23
click at [399, 133] on p "She explained it wasn’t about supportive shoes or insoles." at bounding box center [392, 122] width 148 height 23
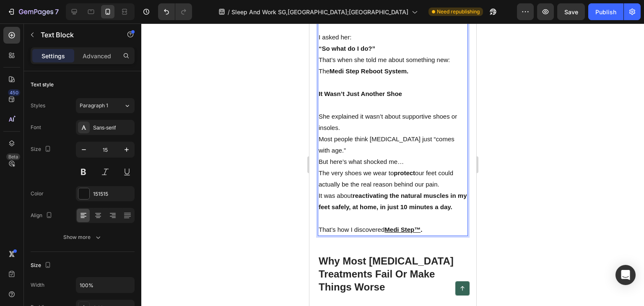
click at [402, 133] on p "She explained it wasn’t about supportive shoes or insoles." at bounding box center [392, 122] width 148 height 23
click at [354, 133] on p "She explained it wasn’t about supportive shoes or insoles." at bounding box center [392, 122] width 148 height 23
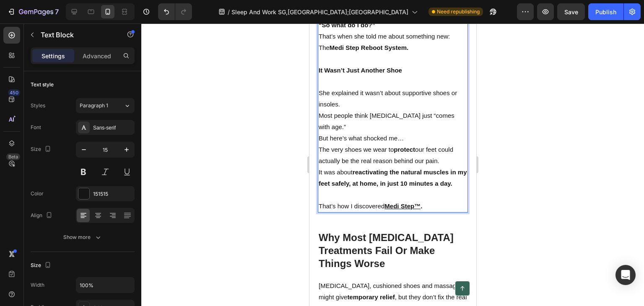
scroll to position [1174, 0]
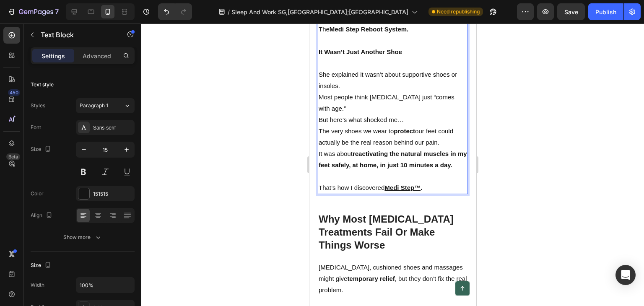
click at [339, 171] on p "It was about reactivating the natural muscles in my feet safely, at home, in ju…" at bounding box center [392, 159] width 148 height 23
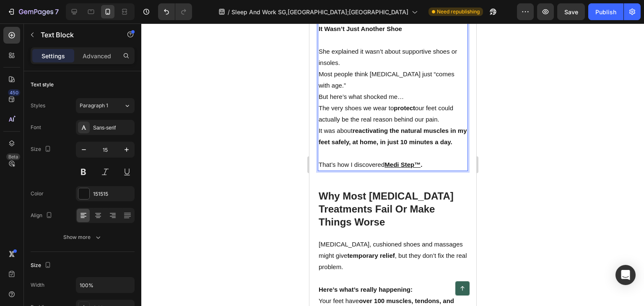
scroll to position [1215, 0]
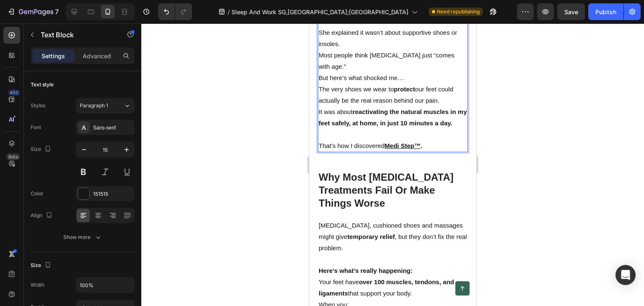
click at [425, 151] on p "That’s how I discovered Medi Step™ ." at bounding box center [392, 145] width 148 height 11
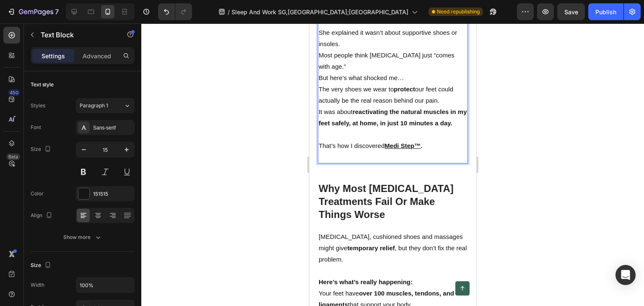
scroll to position [1174, 0]
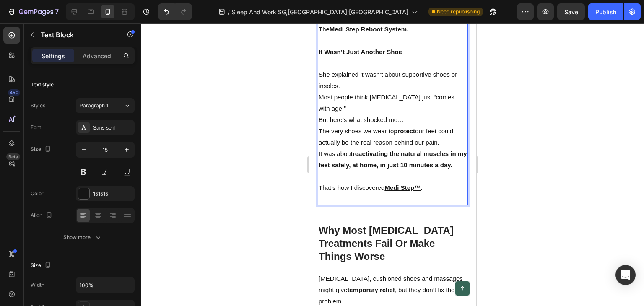
click at [429, 193] on p "That’s how I discovered Medi Step™ ." at bounding box center [392, 187] width 148 height 11
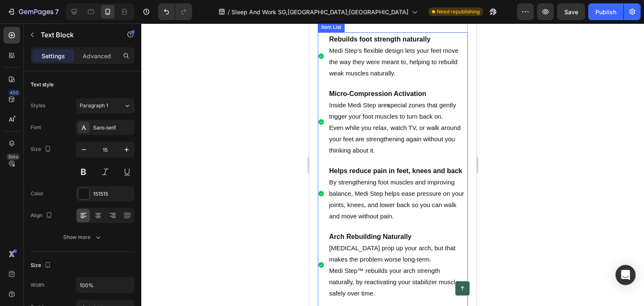
scroll to position [2593, 0]
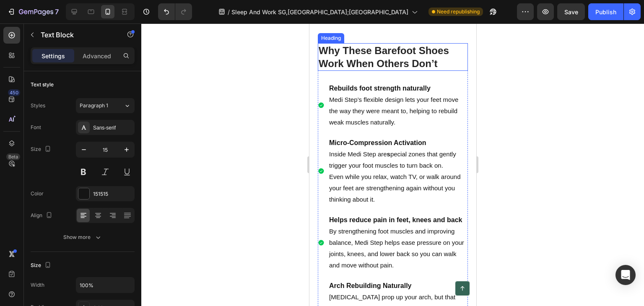
click at [389, 62] on strong "Why These Barefoot Shoes Work When Others Don’t" at bounding box center [383, 57] width 130 height 24
click at [449, 60] on p "Why These Barefoot Shoes Work When Others Don’t" at bounding box center [392, 57] width 148 height 26
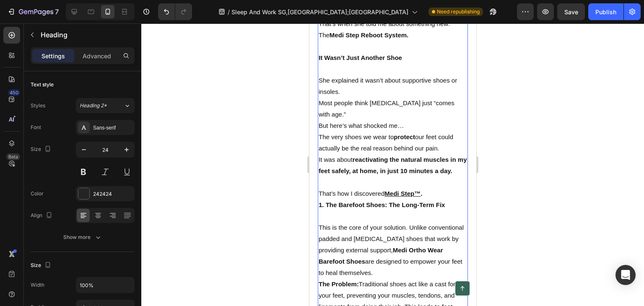
scroll to position [1126, 0]
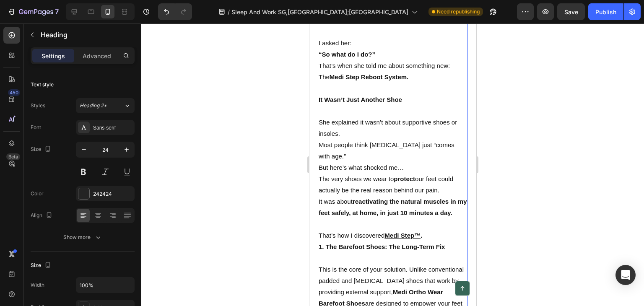
click at [318, 49] on p "I asked her:" at bounding box center [392, 42] width 148 height 11
click at [319, 49] on p "I asked her:" at bounding box center [392, 42] width 148 height 11
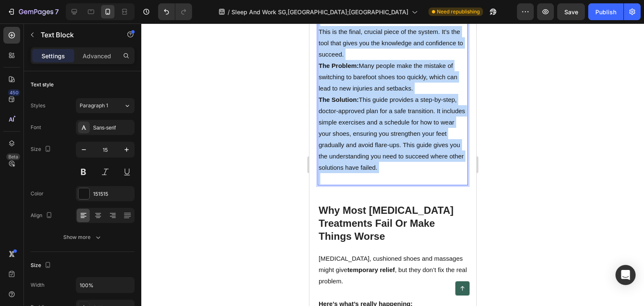
scroll to position [1796, 0]
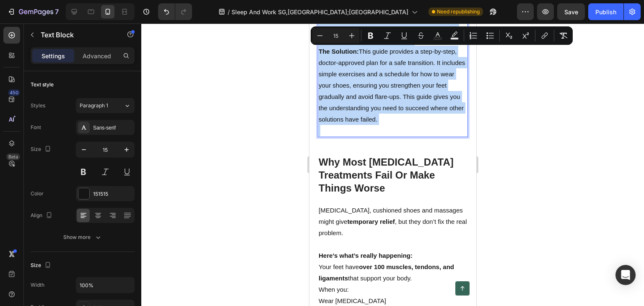
drag, startPoint x: 319, startPoint y: 60, endPoint x: 413, endPoint y: 137, distance: 121.9
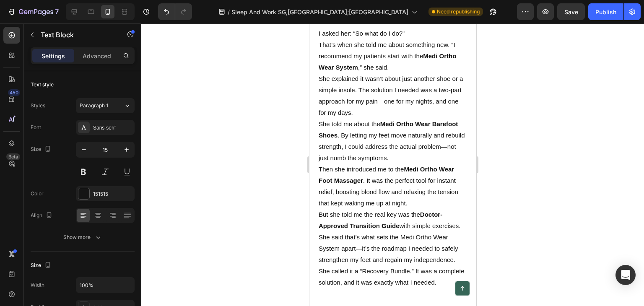
scroll to position [1062, 0]
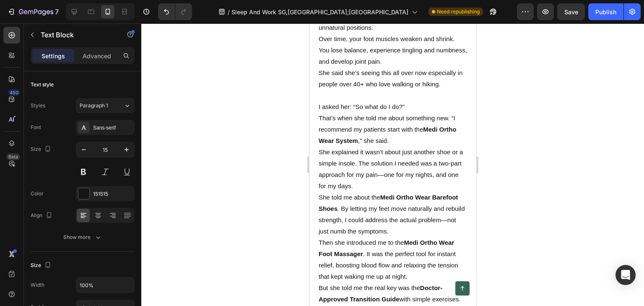
click at [415, 112] on p "I asked her: “So what do I do?”" at bounding box center [392, 106] width 148 height 11
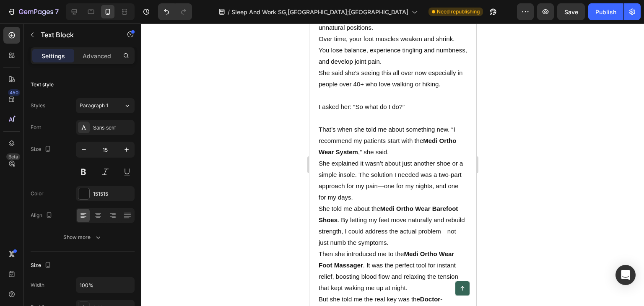
click at [399, 158] on p "That’s when she told me about something new. “I recommend my patients start wit…" at bounding box center [392, 141] width 148 height 34
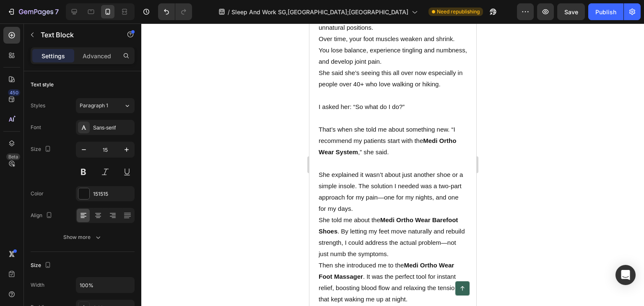
click at [383, 214] on p "She explained it wasn’t about just another shoe or a simple insole. The solutio…" at bounding box center [392, 191] width 148 height 45
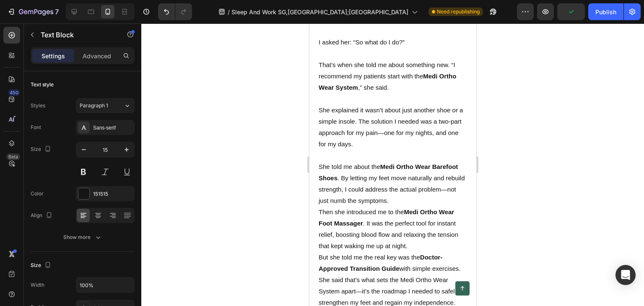
scroll to position [1146, 0]
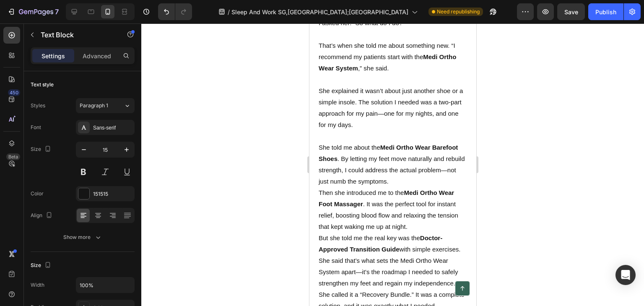
click at [433, 162] on strong "Medi Ortho Wear Barefoot Shoes" at bounding box center [387, 153] width 139 height 18
click at [427, 187] on p "She told me about the Medi Step Barefoot Shoes . By letting my feet move natura…" at bounding box center [392, 164] width 148 height 45
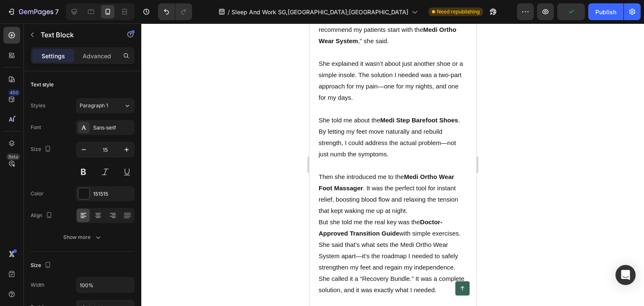
scroll to position [1188, 0]
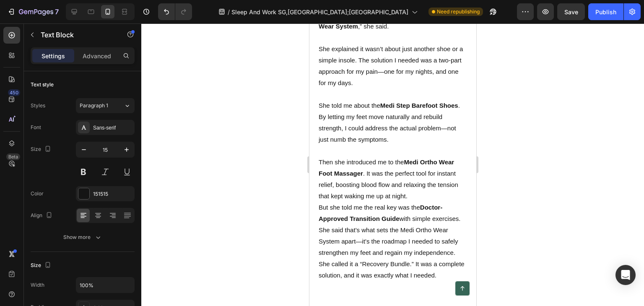
click at [415, 202] on p "Then she introduced me to the Medi Ortho Wear Foot Massager . It was the perfec…" at bounding box center [392, 178] width 148 height 45
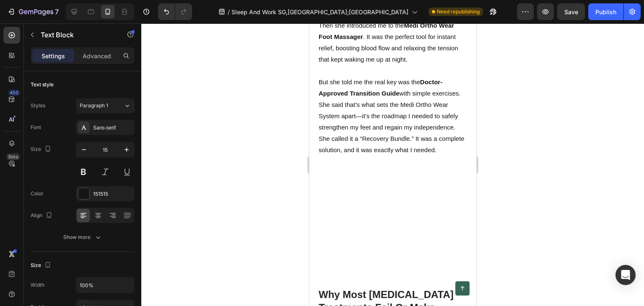
scroll to position [1355, 0]
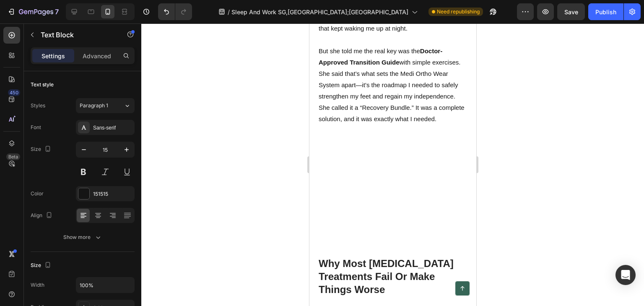
click at [341, 181] on p "Rich Text Editor. Editing area: main" at bounding box center [392, 175] width 148 height 11
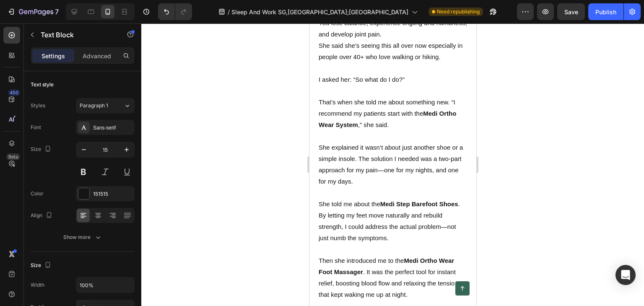
scroll to position [1104, 0]
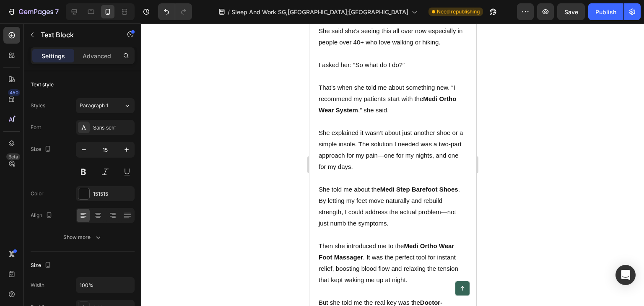
click at [458, 116] on p "That’s when she told me about something new. “I recommend my patients start wit…" at bounding box center [392, 99] width 148 height 34
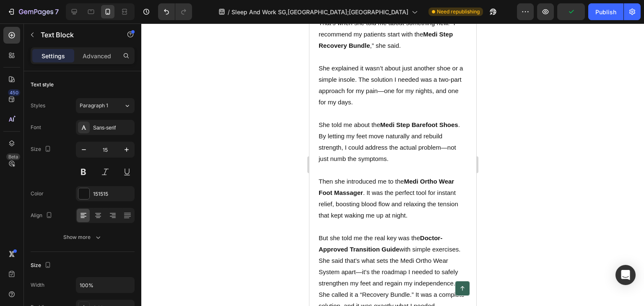
scroll to position [1188, 0]
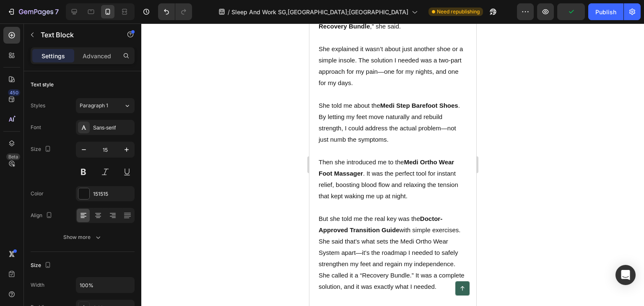
click at [394, 88] on p "She explained it wasn’t about just another shoe or a simple insole. The solutio…" at bounding box center [392, 65] width 148 height 45
click at [349, 145] on p "She told me about the Medi Step Barefoot Shoes . By letting my feet move natura…" at bounding box center [392, 122] width 148 height 45
click at [406, 202] on p "Then she introduced me to the Medi Ortho Wear Foot Massager . It was the perfec…" at bounding box center [392, 178] width 148 height 45
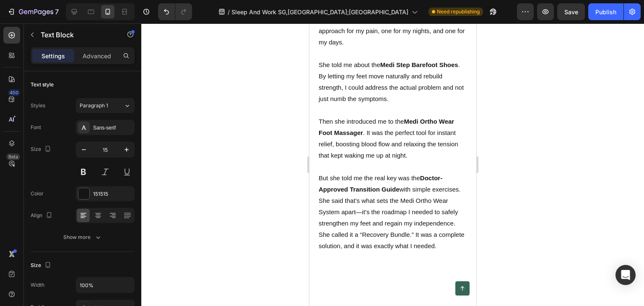
scroll to position [1230, 0]
drag, startPoint x: 319, startPoint y: 194, endPoint x: 413, endPoint y: 197, distance: 94.4
click at [405, 197] on p "But she told me the real key was the Doctor-Approved Transition Guide with simp…" at bounding box center [392, 199] width 148 height 57
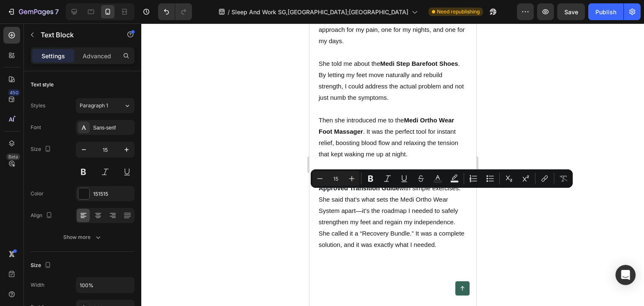
click at [423, 192] on strong "Doctor-Approved Transition Guide" at bounding box center [380, 182] width 124 height 18
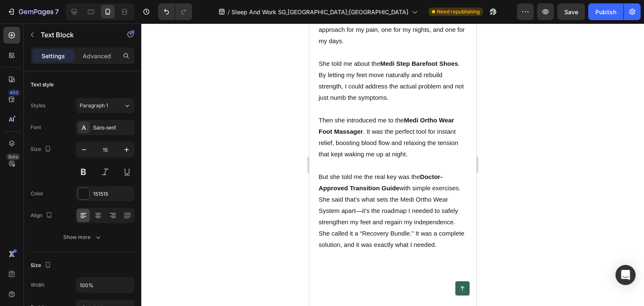
click at [421, 192] on strong "Doctor-Approved Transition Guide" at bounding box center [380, 182] width 124 height 18
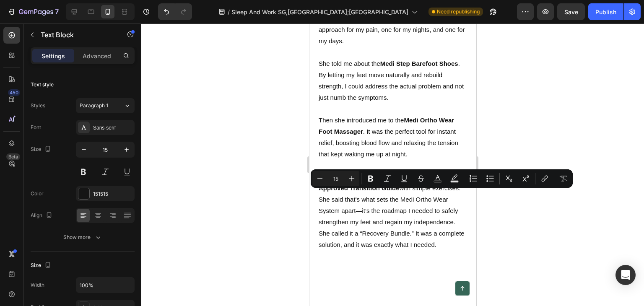
drag, startPoint x: 317, startPoint y: 195, endPoint x: 418, endPoint y: 194, distance: 101.0
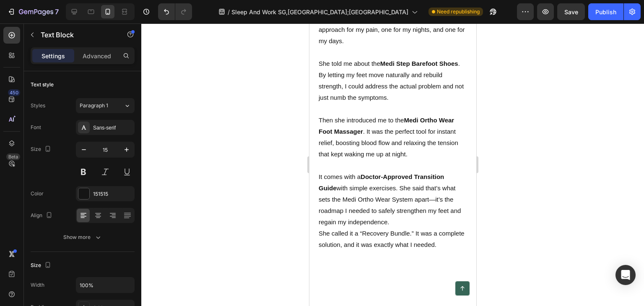
click at [372, 207] on p "It comes with a Doctor-Approved Transition Guide with simple exercises. She sai…" at bounding box center [392, 199] width 148 height 57
click at [386, 215] on p "It comes with a Doctor-Approved Transition Guide with simple strengthening exer…" at bounding box center [392, 199] width 148 height 57
click at [411, 216] on p "It comes with a Doctor-Approved Transition Guide with simple strengthening exer…" at bounding box center [392, 199] width 148 height 57
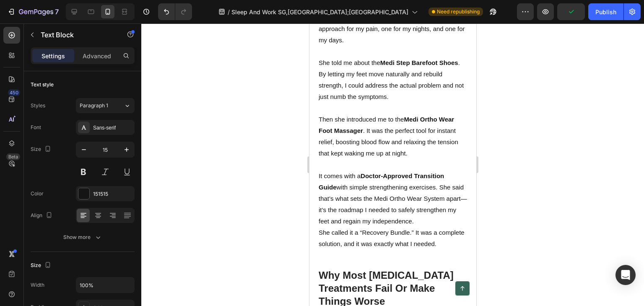
scroll to position [1314, 0]
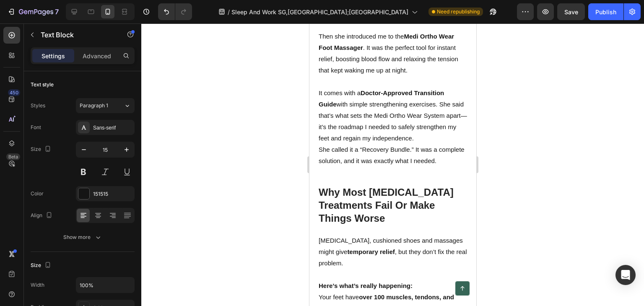
click at [436, 137] on p "It comes with a Doctor-Approved Transition Guide with simple strengthening exer…" at bounding box center [392, 115] width 148 height 57
click at [340, 144] on p "It comes with a Doctor-Approved Transition Guide with simple strengthening exer…" at bounding box center [392, 115] width 148 height 57
click at [352, 166] on p "She called it a “Recovery Bundle.” It was a complete solution, and it was exact…" at bounding box center [392, 155] width 148 height 23
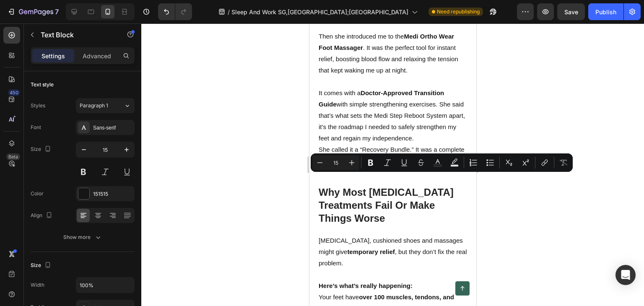
click at [368, 166] on p "She called it a “Recovery Bundle.” It was a complete solution, and it was exact…" at bounding box center [392, 155] width 148 height 23
click at [372, 166] on p "She called it a “Recovery Bundle.” It was a complete solution, and it was exact…" at bounding box center [392, 155] width 148 height 23
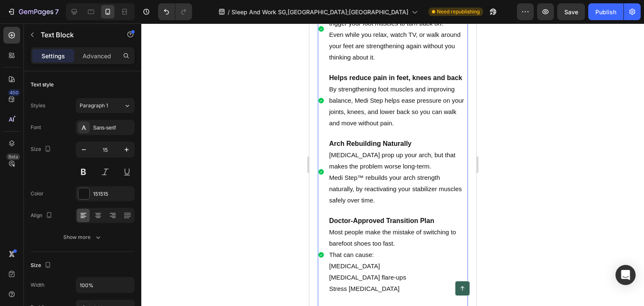
scroll to position [2319, 0]
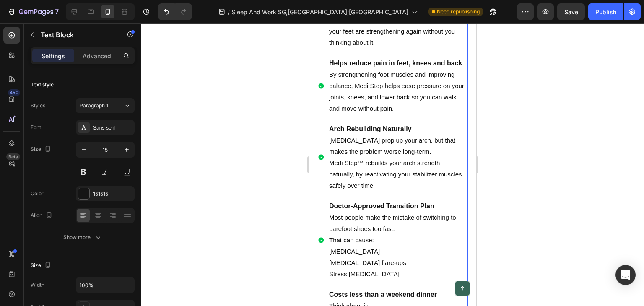
click at [378, 189] on p "Medi Step™ rebuilds your arch strength naturally, by reactivating your stabiliz…" at bounding box center [397, 174] width 137 height 34
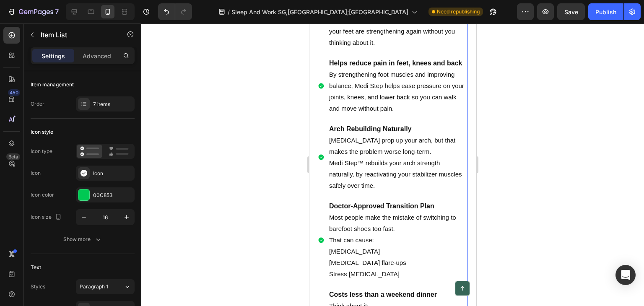
click at [406, 181] on p "Medi Step™ rebuilds your arch strength naturally, by reactivating your stabiliz…" at bounding box center [397, 174] width 137 height 34
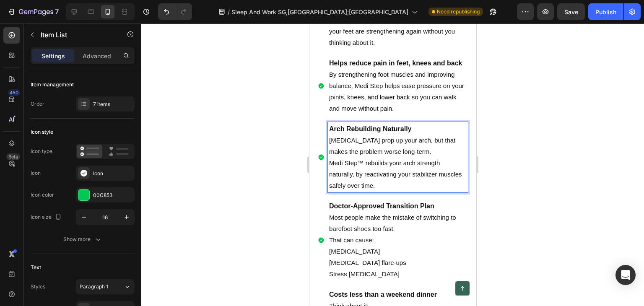
click at [413, 191] on p "Medi Step™ rebuilds your arch strength naturally, by reactivating your stabiliz…" at bounding box center [397, 174] width 137 height 34
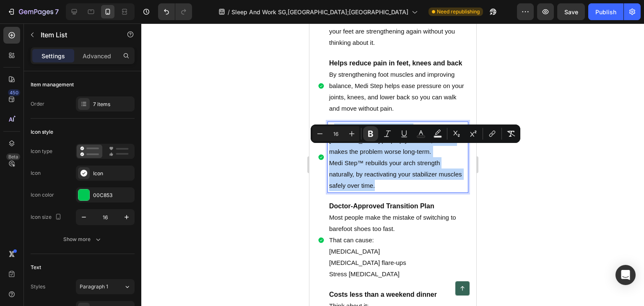
drag, startPoint x: 415, startPoint y: 204, endPoint x: 329, endPoint y: 151, distance: 99.9
click at [329, 151] on div "Arch Rebuilding Naturally Orthotics prop up your arch, but that makes the probl…" at bounding box center [397, 157] width 140 height 70
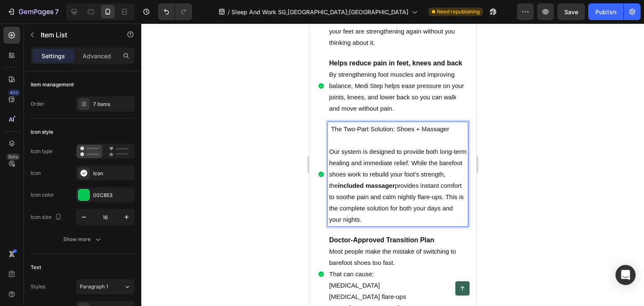
click at [371, 146] on p "Rich Text Editor. Editing area: main" at bounding box center [397, 140] width 137 height 11
click at [331, 174] on p "Our system is designed to provide both long-term healing and immediate relief. …" at bounding box center [397, 185] width 137 height 79
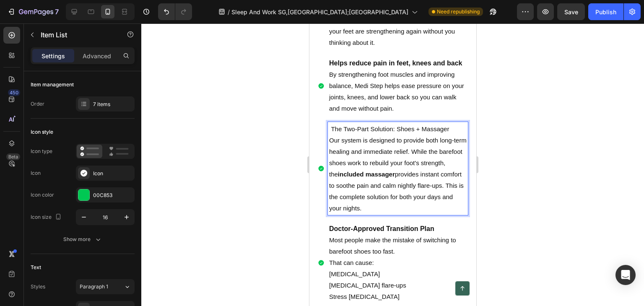
click at [450, 135] on p "The Two-Part Solution: Shoes + Massager" at bounding box center [397, 128] width 137 height 11
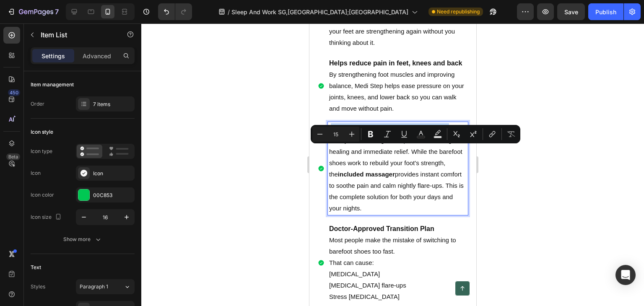
type input "16"
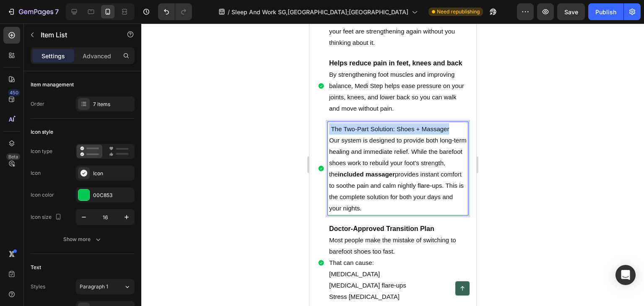
drag, startPoint x: 450, startPoint y: 151, endPoint x: 329, endPoint y: 150, distance: 121.1
click at [329, 135] on p "The Two-Part Solution: Shoes + Massager" at bounding box center [397, 128] width 137 height 11
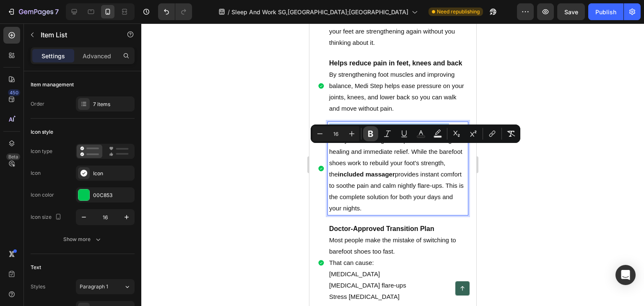
click at [365, 131] on button "Bold" at bounding box center [370, 133] width 15 height 15
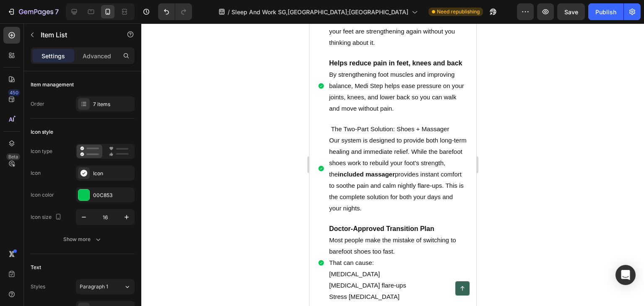
click at [362, 135] on p "The Two-Part Solution: Shoes + Massager" at bounding box center [397, 128] width 137 height 11
click at [363, 135] on p "The Two-Part Solution: Shoes + Massager" at bounding box center [397, 128] width 137 height 11
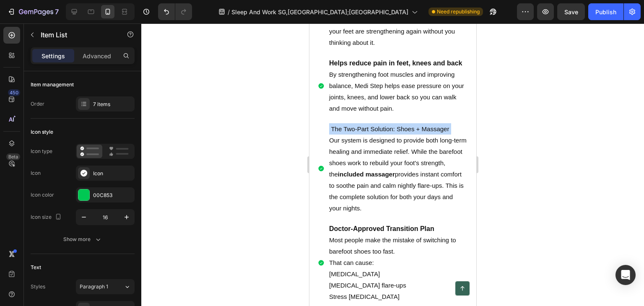
click at [363, 135] on p "The Two-Part Solution: Shoes + Massager" at bounding box center [397, 128] width 137 height 11
click at [406, 135] on p "The Two-Part Solution: Shoes + Massager" at bounding box center [397, 128] width 137 height 11
click at [444, 135] on p "The Two-Part Solution: Shoes + Massager" at bounding box center [397, 128] width 137 height 11
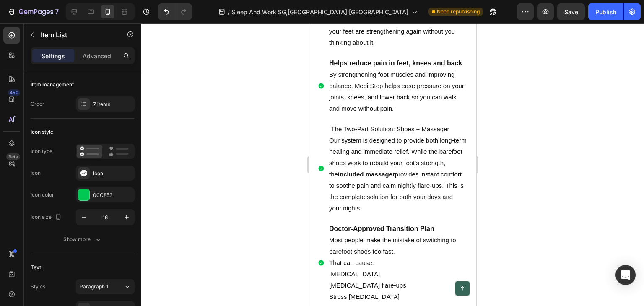
click at [450, 135] on p "The Two-Part Solution: Shoes + Massager" at bounding box center [397, 128] width 137 height 11
drag, startPoint x: 450, startPoint y: 151, endPoint x: 333, endPoint y: 152, distance: 116.5
click at [333, 135] on p "The Two-Part Solution: Shoes + Massager" at bounding box center [397, 128] width 137 height 11
drag, startPoint x: 337, startPoint y: 155, endPoint x: 334, endPoint y: 161, distance: 6.6
click at [337, 135] on p "The Two-Part Solution: Shoes + Massager" at bounding box center [397, 128] width 137 height 11
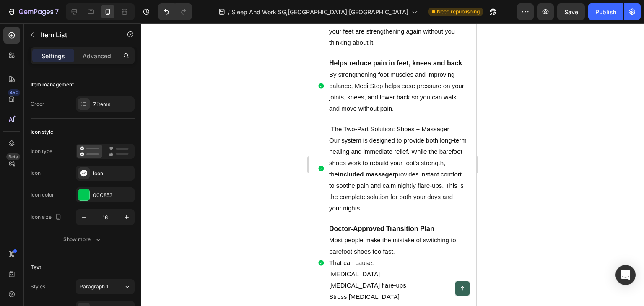
click at [333, 167] on p "Our system is designed to provide both long-term healing and immediate relief. …" at bounding box center [397, 174] width 137 height 79
drag, startPoint x: 333, startPoint y: 167, endPoint x: 368, endPoint y: 176, distance: 36.1
click at [368, 176] on p "Our system is designed to provide both long-term healing and immediate relief. …" at bounding box center [397, 174] width 137 height 79
click at [376, 202] on p "Our system is designed to provide both long-term healing and immediate relief. …" at bounding box center [397, 174] width 137 height 79
click at [386, 114] on p "By strengthening foot muscles and improving balance, Medi Step helps ease press…" at bounding box center [397, 91] width 137 height 45
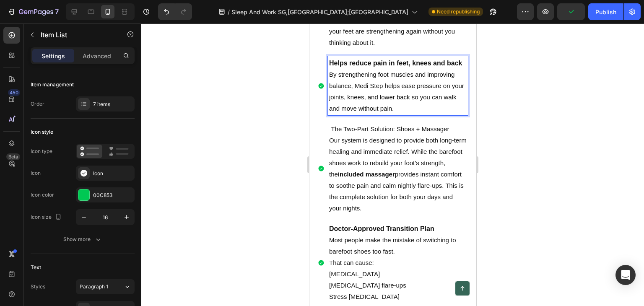
click at [384, 114] on p "By strengthening foot muscles and improving balance, Medi Step helps ease press…" at bounding box center [397, 91] width 137 height 45
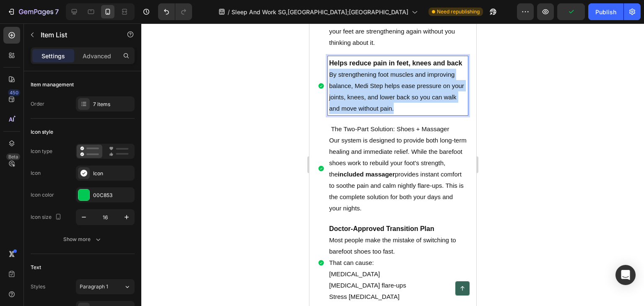
click at [384, 114] on p "By strengthening foot muscles and improving balance, Medi Step helps ease press…" at bounding box center [397, 91] width 137 height 45
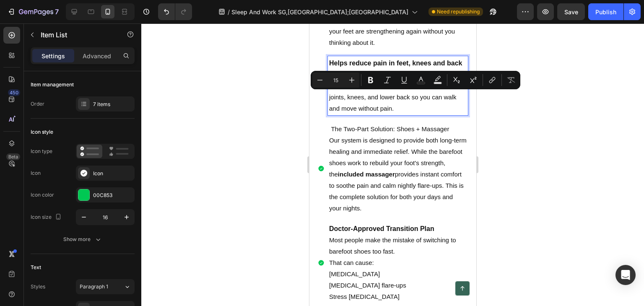
click at [357, 190] on p "Our system is designed to provide both long-term healing and immediate relief. …" at bounding box center [397, 174] width 137 height 79
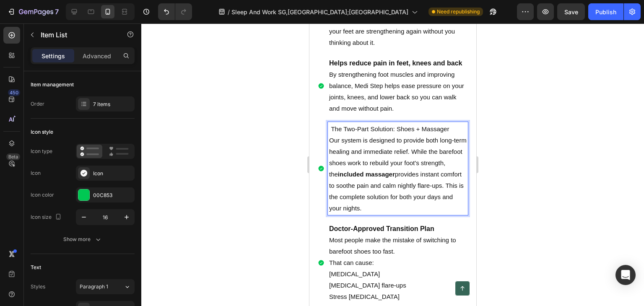
click at [361, 135] on p "The Two-Part Solution: Shoes + Massager" at bounding box center [397, 128] width 137 height 11
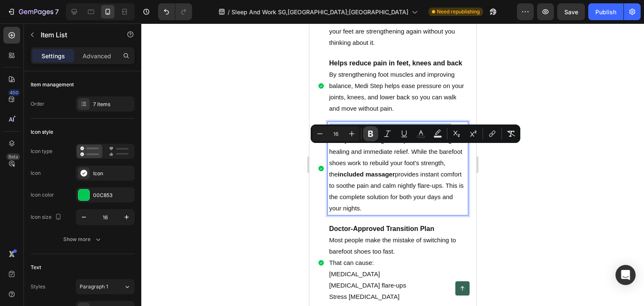
click at [369, 134] on icon "Editor contextual toolbar" at bounding box center [370, 134] width 5 height 6
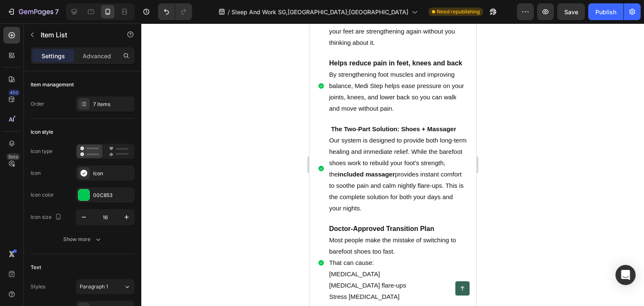
click at [333, 132] on strong "The Two-Part Solution: Shoes + Massager" at bounding box center [392, 128] width 125 height 7
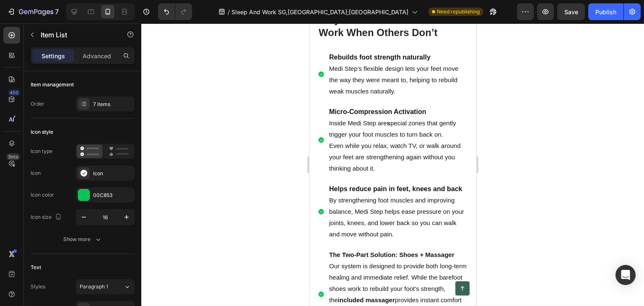
scroll to position [2110, 0]
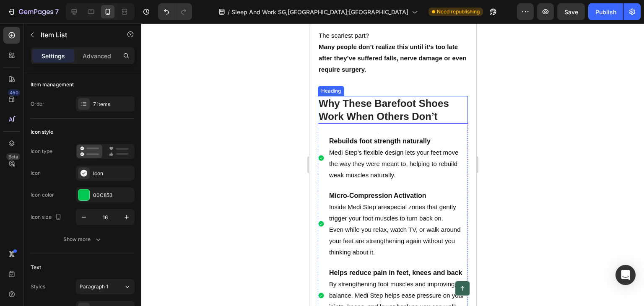
click at [386, 122] on strong "Why These Barefoot Shoes Work When Others Don’t" at bounding box center [383, 110] width 130 height 24
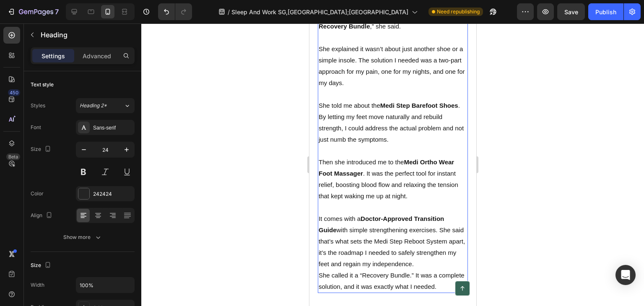
scroll to position [1104, 0]
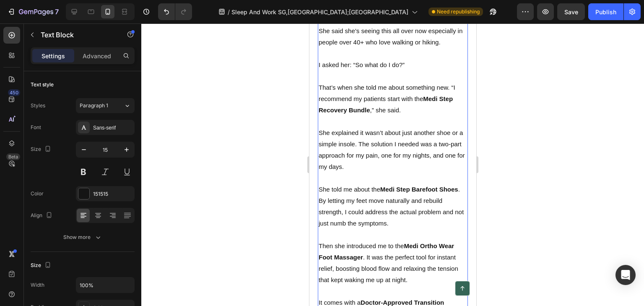
click at [423, 116] on p "That’s when she told me about something new. “I recommend my patients start wit…" at bounding box center [392, 99] width 148 height 34
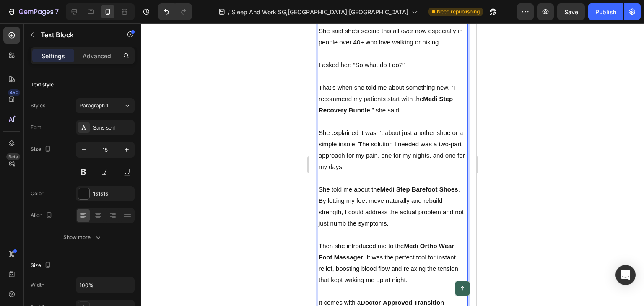
click at [424, 114] on strong "Medi Step Recovery Bundle" at bounding box center [385, 104] width 134 height 18
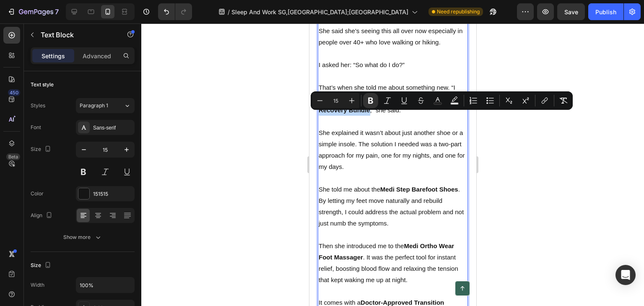
drag, startPoint x: 424, startPoint y: 117, endPoint x: 368, endPoint y: 127, distance: 57.5
click at [368, 114] on strong "Medi Step Recovery Bundle" at bounding box center [385, 104] width 134 height 18
copy p "Medi Step Recovery Bundle ,"
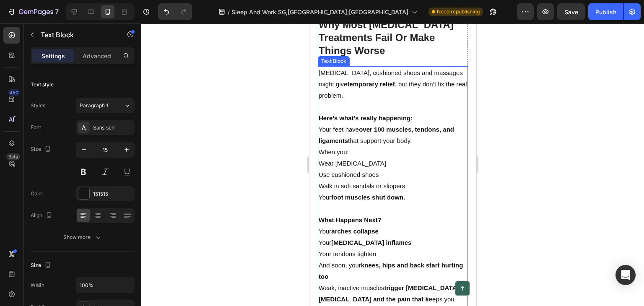
type input "16"
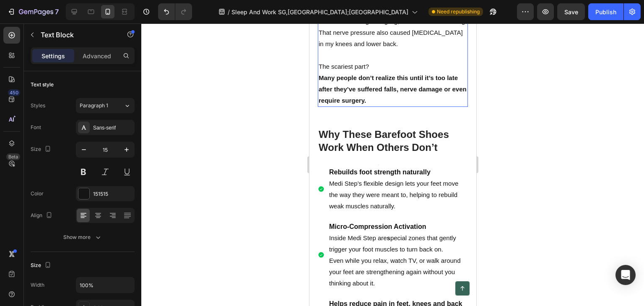
scroll to position [2152, 0]
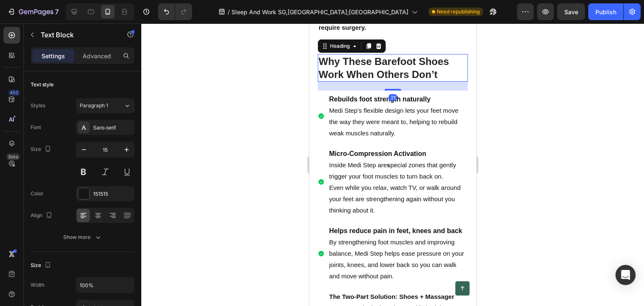
click at [391, 80] on strong "Why These Barefoot Shoes Work When Others Don’t" at bounding box center [383, 68] width 130 height 24
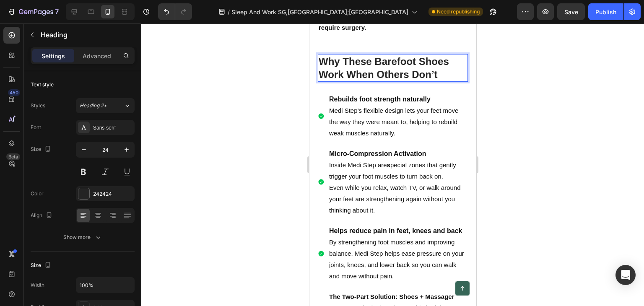
click at [376, 70] on strong "Why These Barefoot Shoes Work When Others Don’t" at bounding box center [383, 68] width 130 height 24
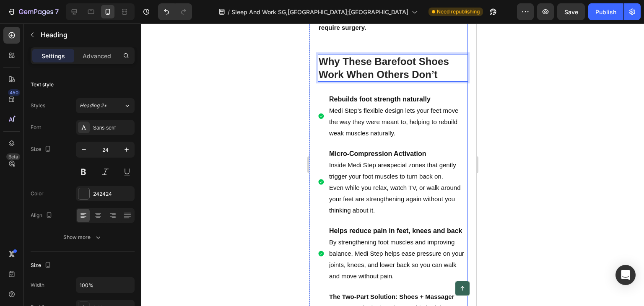
drag, startPoint x: 379, startPoint y: 73, endPoint x: 449, endPoint y: 57, distance: 71.9
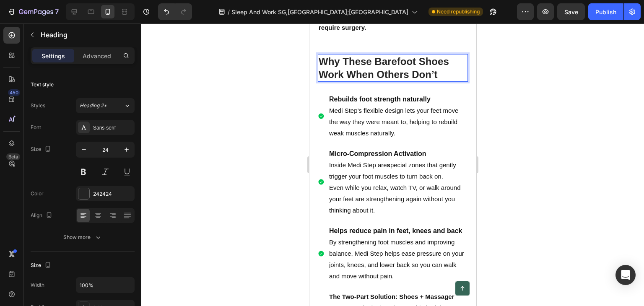
click at [376, 74] on strong "Why These Barefoot Shoes Work When Others Don’t" at bounding box center [383, 68] width 130 height 24
drag, startPoint x: 376, startPoint y: 74, endPoint x: 445, endPoint y: 69, distance: 69.3
click at [445, 69] on strong "Why These Barefoot Shoes Work When Others Don’t" at bounding box center [383, 68] width 130 height 24
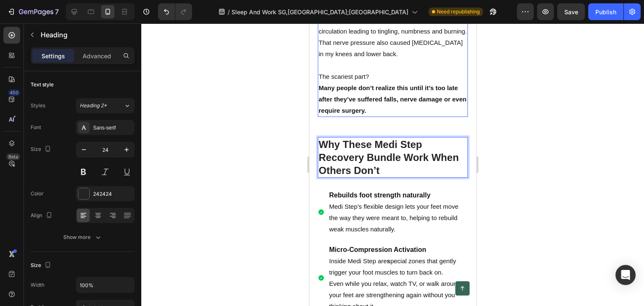
scroll to position [2068, 0]
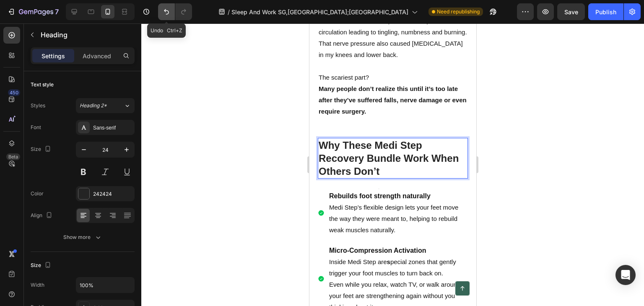
click at [166, 10] on icon "Undo/Redo" at bounding box center [166, 12] width 8 height 8
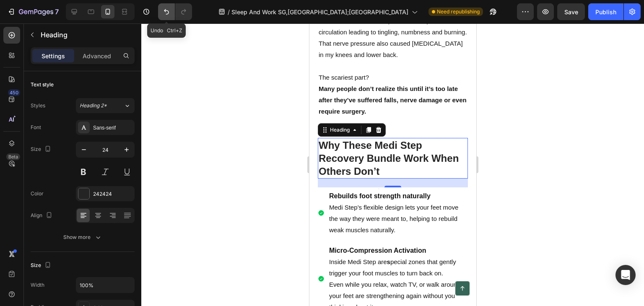
click at [166, 10] on icon "Undo/Redo" at bounding box center [166, 12] width 8 height 8
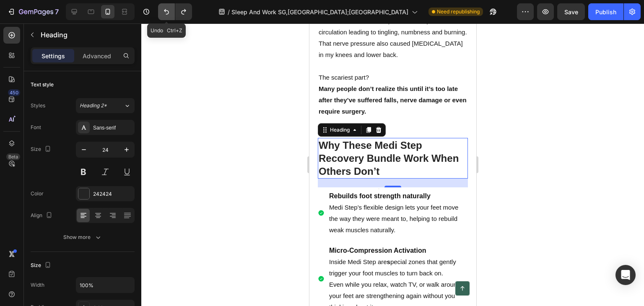
click at [166, 10] on icon "Undo/Redo" at bounding box center [166, 12] width 8 height 8
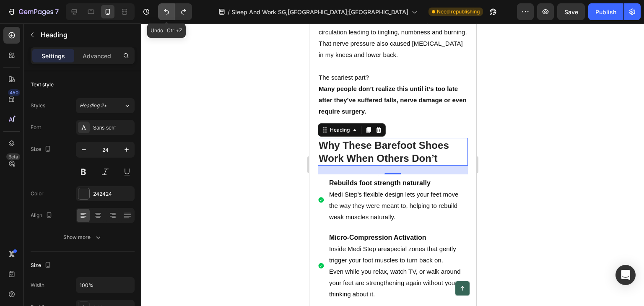
click at [166, 10] on icon "Undo/Redo" at bounding box center [166, 12] width 8 height 8
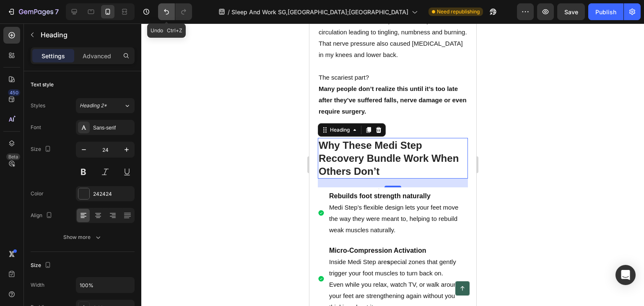
click at [166, 10] on icon "Undo/Redo" at bounding box center [166, 12] width 8 height 8
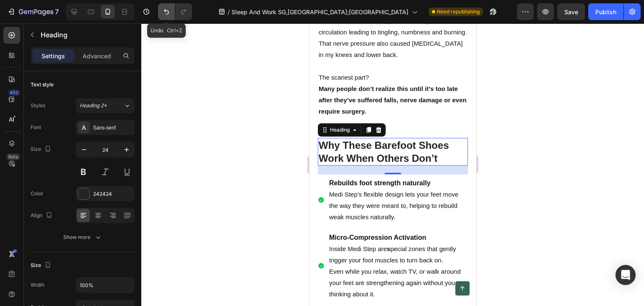
click at [166, 10] on icon "Undo/Redo" at bounding box center [166, 12] width 8 height 8
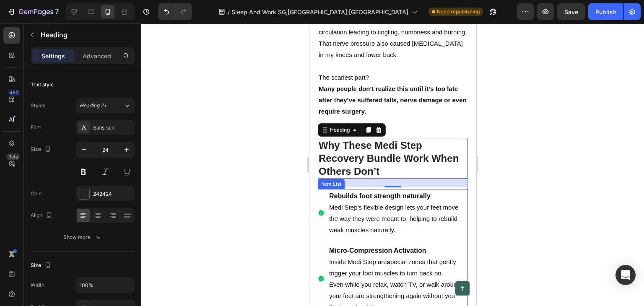
click at [387, 227] on p "Medi Step’s flexible design lets your feet move the way they were meant to, hel…" at bounding box center [397, 219] width 137 height 34
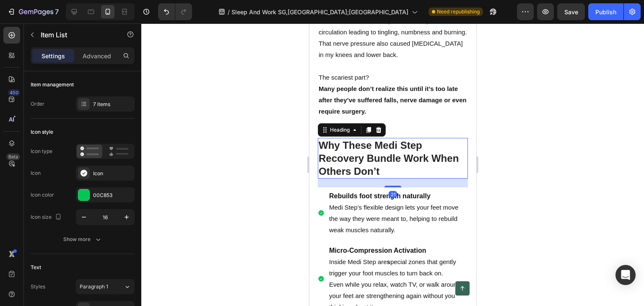
click at [388, 178] on h2 "Why These Medi Step Recovery Bundle Work When Others Don’t" at bounding box center [392, 158] width 150 height 41
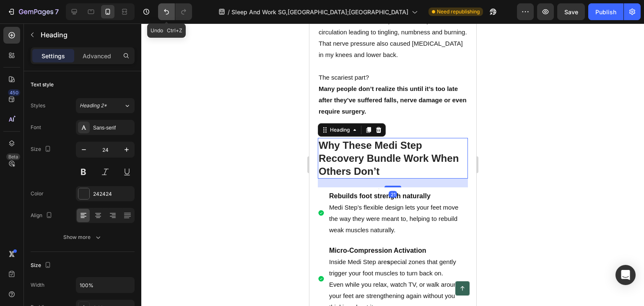
click at [165, 8] on icon "Undo/Redo" at bounding box center [166, 12] width 8 height 8
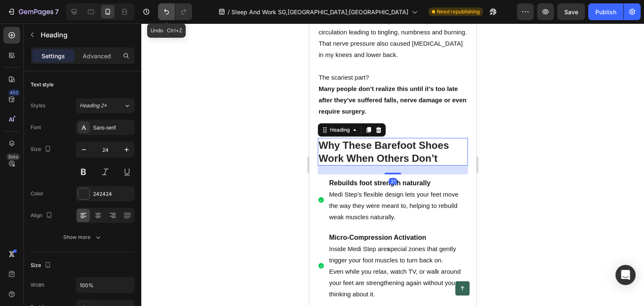
click at [165, 8] on icon "Undo/Redo" at bounding box center [166, 12] width 8 height 8
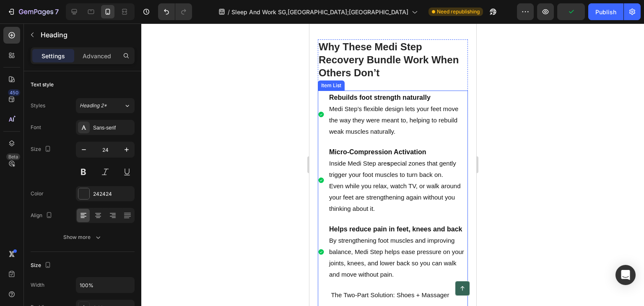
scroll to position [2152, 0]
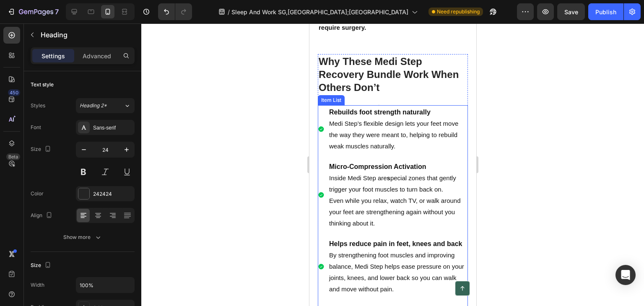
click at [378, 136] on p "Medi Step’s flexible design lets your feet move the way they were meant to, hel…" at bounding box center [397, 135] width 137 height 34
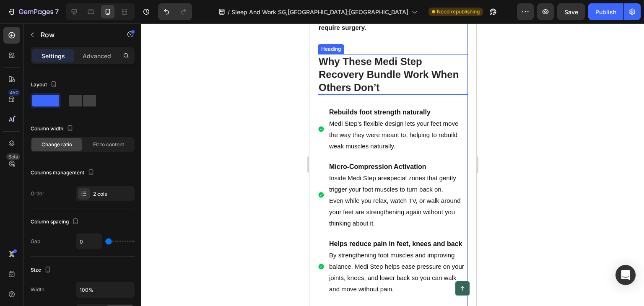
click at [371, 84] on strong "Why These Medi Step Recovery Bundle Work When Others Don’t" at bounding box center [388, 74] width 140 height 37
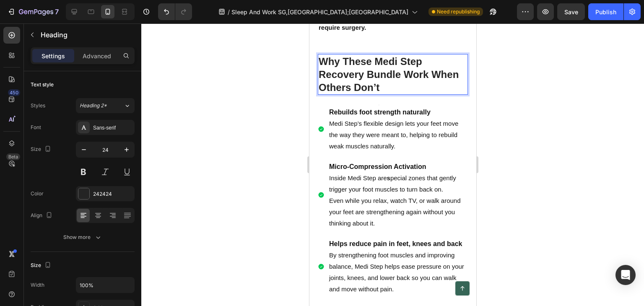
click at [391, 86] on strong "Why These Medi Step Recovery Bundle Work When Others Don’t" at bounding box center [388, 74] width 140 height 37
click at [399, 90] on strong "Why These Medi Step Recovery Bundle Work When Others Don’t" at bounding box center [388, 74] width 140 height 37
drag, startPoint x: 399, startPoint y: 87, endPoint x: 375, endPoint y: 68, distance: 30.2
click at [375, 68] on strong "Why These Medi Step Recovery Bundle Work When Others Don’t" at bounding box center [388, 74] width 140 height 37
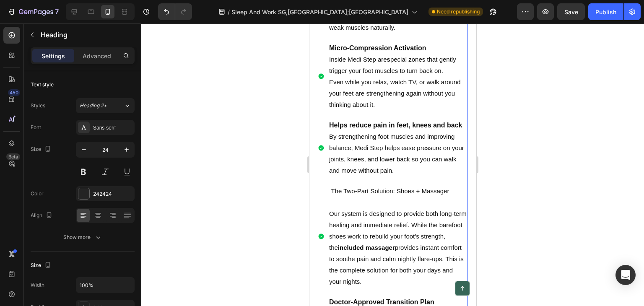
scroll to position [2319, 0]
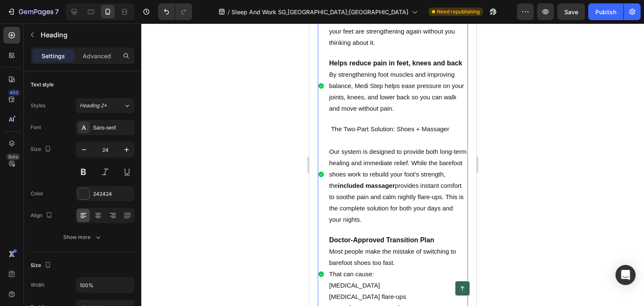
click at [404, 135] on p "The Two-Part Solution: Shoes + Massager" at bounding box center [397, 128] width 137 height 11
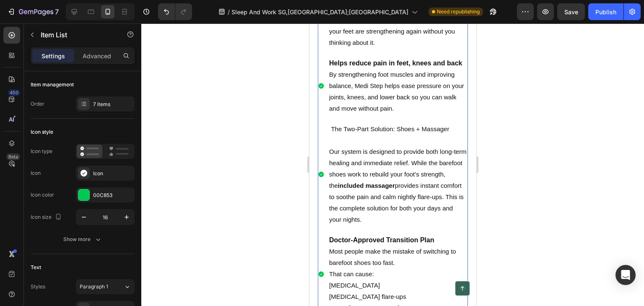
click at [411, 135] on p "The Two-Part Solution: Shoes + Massager" at bounding box center [397, 128] width 137 height 11
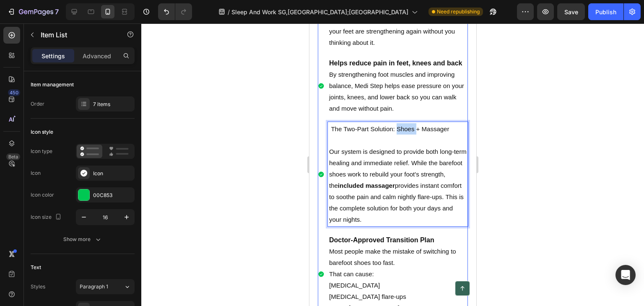
click at [411, 135] on p "The Two-Part Solution: Shoes + Massager" at bounding box center [397, 128] width 137 height 11
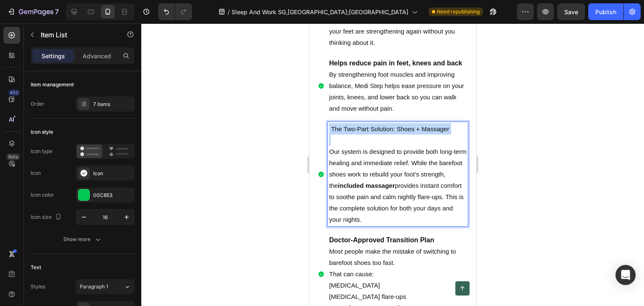
click at [411, 135] on p "The Two-Part Solution: Shoes + Massager" at bounding box center [397, 128] width 137 height 11
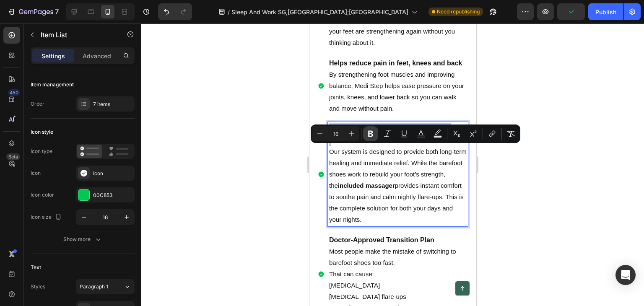
click at [368, 131] on icon "Editor contextual toolbar" at bounding box center [370, 134] width 8 height 8
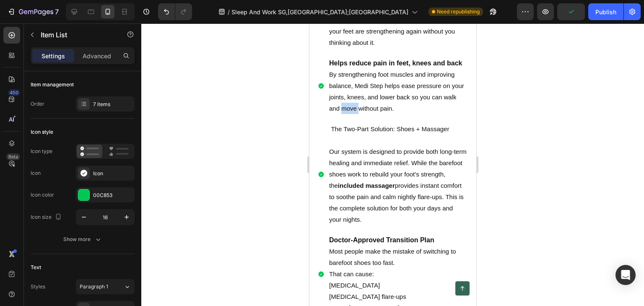
click at [368, 114] on p "By strengthening foot muscles and improving balance, Medi Step helps ease press…" at bounding box center [397, 91] width 137 height 45
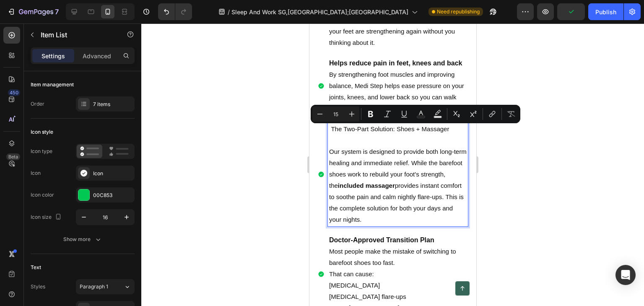
click at [362, 135] on p "The Two-Part Solution: Shoes + Massager" at bounding box center [397, 128] width 137 height 11
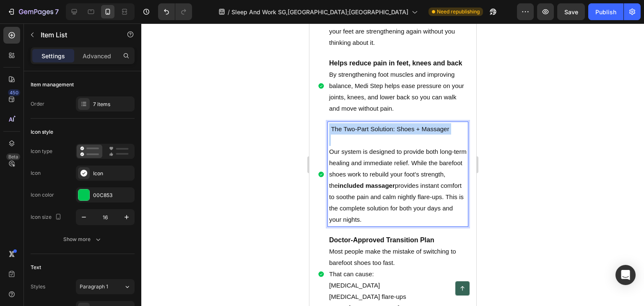
click at [362, 135] on p "The Two-Part Solution: Shoes + Massager" at bounding box center [397, 128] width 137 height 11
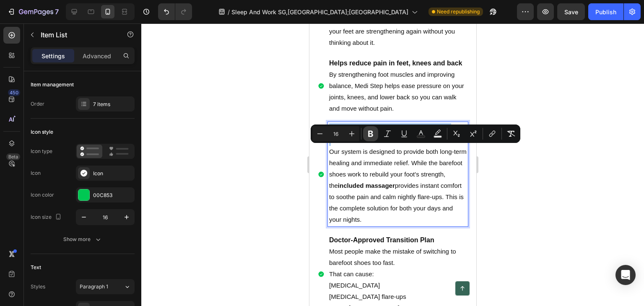
click at [371, 136] on icon "Editor contextual toolbar" at bounding box center [370, 134] width 5 height 6
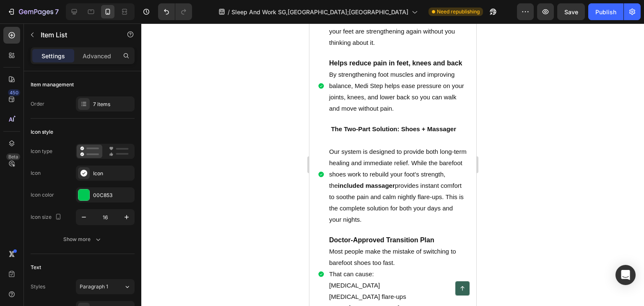
click at [367, 168] on p "Our system is designed to provide both long-term healing and immediate relief. …" at bounding box center [397, 185] width 137 height 79
drag, startPoint x: 355, startPoint y: 166, endPoint x: 348, endPoint y: 169, distance: 7.1
click at [352, 146] on p "Rich Text Editor. Editing area: main" at bounding box center [397, 140] width 137 height 11
click at [339, 175] on p "Our system is designed to provide both long-term healing and immediate relief. …" at bounding box center [397, 185] width 137 height 79
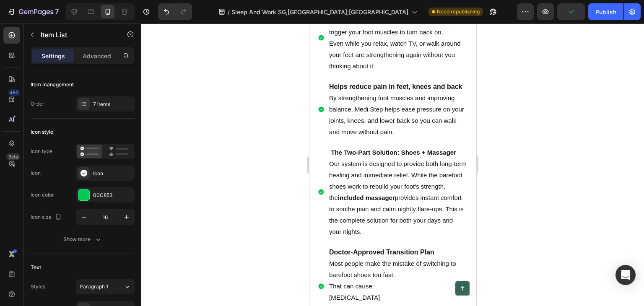
scroll to position [2278, 0]
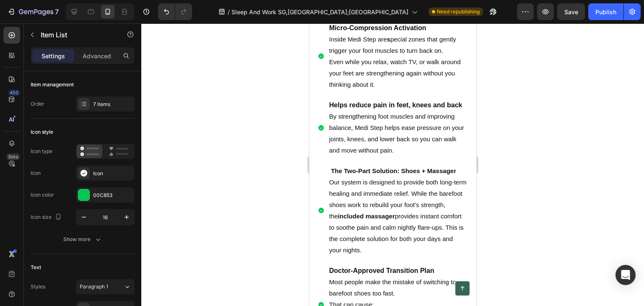
click at [339, 203] on p "Our system is designed to provide both long-term healing and immediate relief. …" at bounding box center [397, 215] width 137 height 79
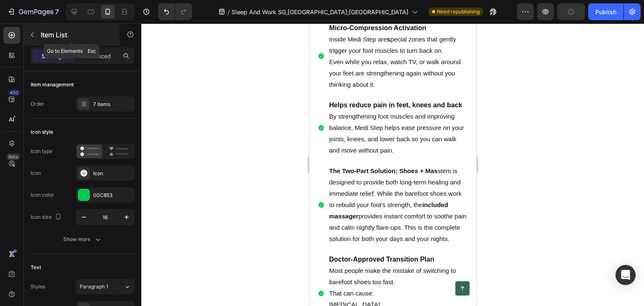
click at [32, 31] on icon "button" at bounding box center [32, 34] width 7 height 7
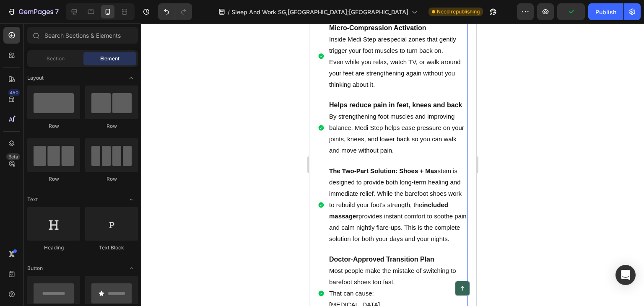
click at [384, 155] on p "By strengthening foot muscles and improving balance, Medi Step helps ease press…" at bounding box center [397, 133] width 137 height 45
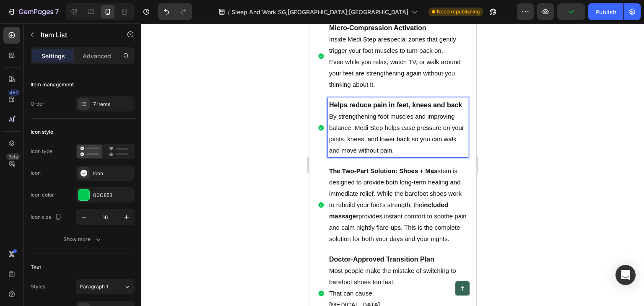
click at [412, 156] on p "By strengthening foot muscles and improving balance, Medi Step helps ease press…" at bounding box center [397, 133] width 137 height 45
click at [383, 230] on p "The Two-Part Solution: Shoes + Mas stem is designed to provide both long-term h…" at bounding box center [397, 204] width 137 height 79
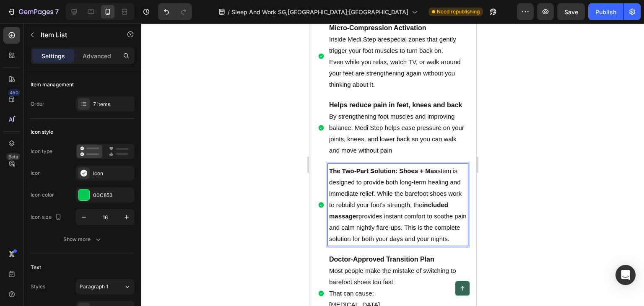
click at [368, 244] on p "The Two-Part Solution: Shoes + Mas stem is designed to provide both long-term h…" at bounding box center [397, 204] width 137 height 79
click at [363, 244] on p "The Two-Part Solution: Shoes + Mas stem is designed to provide both long-term h…" at bounding box center [397, 204] width 137 height 79
click at [329, 135] on p "By strengthening foot muscles and improving balance, Medi Step helps ease press…" at bounding box center [397, 133] width 137 height 45
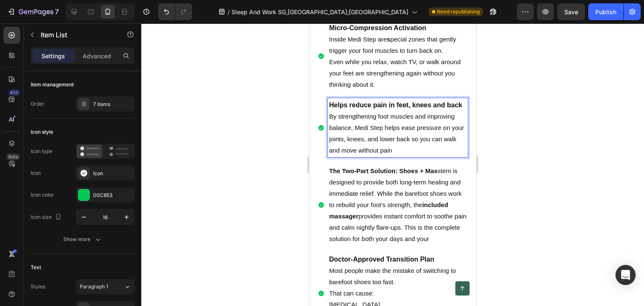
click at [366, 223] on p "The Two-Part Solution: Shoes + Mas stem is designed to provide both long-term h…" at bounding box center [397, 204] width 137 height 79
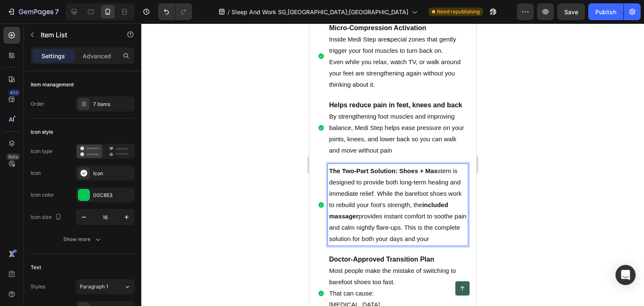
click at [356, 244] on p "The Two-Part Solution: Shoes + Mas stem is designed to provide both long-term h…" at bounding box center [397, 204] width 137 height 79
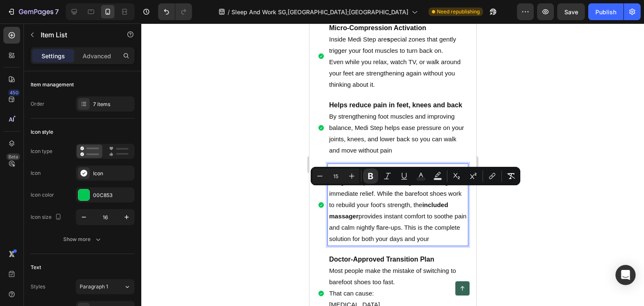
drag, startPoint x: 354, startPoint y: 275, endPoint x: 319, endPoint y: 192, distance: 90.3
click at [319, 192] on div "The Two-Part Solution: Shoes + Mas stem is designed to provide both long-term h…" at bounding box center [392, 205] width 150 height 82
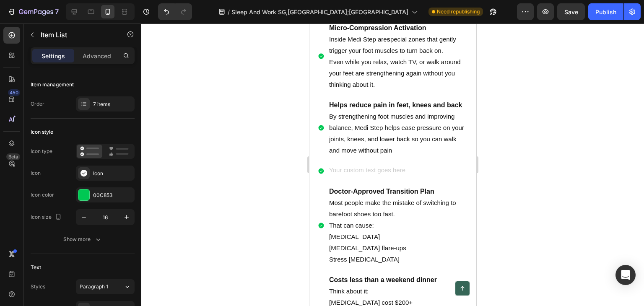
scroll to position [2275, 0]
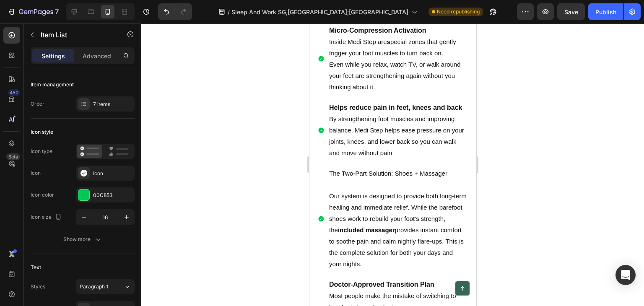
click at [369, 269] on p "Our system is designed to provide both long-term healing and immediate relief. …" at bounding box center [397, 229] width 137 height 79
click at [39, 32] on div "Item List" at bounding box center [72, 35] width 96 height 22
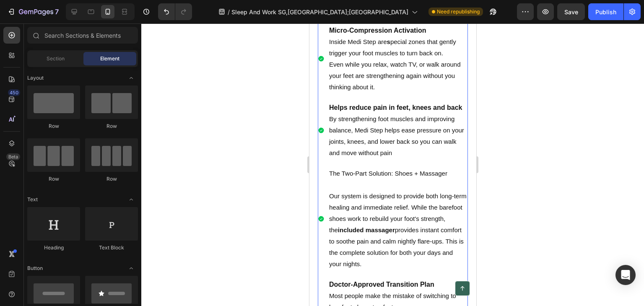
click at [399, 218] on p "Our system is designed to provide both long-term healing and immediate relief. …" at bounding box center [397, 229] width 137 height 79
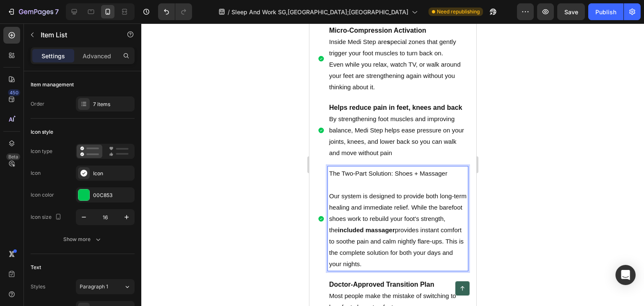
drag, startPoint x: 352, startPoint y: 198, endPoint x: 339, endPoint y: 210, distance: 17.5
click at [351, 179] on p "The Two-Part Solution: Shoes + Massager" at bounding box center [397, 173] width 137 height 11
click at [339, 190] on p "Rich Text Editor. Editing area: main" at bounding box center [397, 184] width 137 height 11
click at [345, 190] on p "Rich Text Editor. Editing area: main" at bounding box center [397, 184] width 137 height 11
click at [330, 179] on p "The Two-Part Solution: Shoes + Massager" at bounding box center [397, 173] width 137 height 11
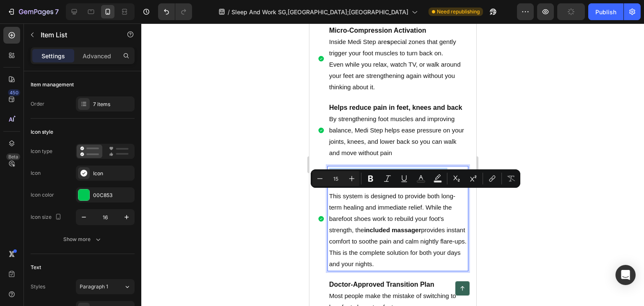
drag, startPoint x: 329, startPoint y: 194, endPoint x: 448, endPoint y: 198, distance: 119.1
click at [448, 179] on p "The Two-Part Solution: Shoes + Massager" at bounding box center [397, 173] width 137 height 11
click at [370, 178] on icon "Editor contextual toolbar" at bounding box center [370, 179] width 5 height 6
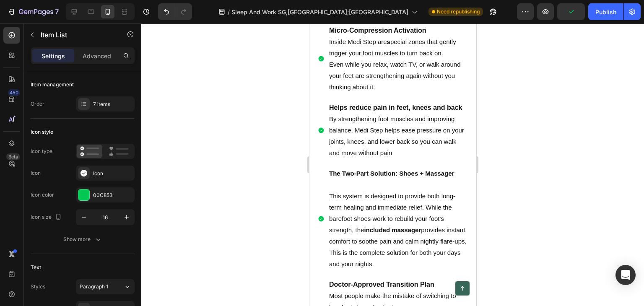
drag, startPoint x: 360, startPoint y: 202, endPoint x: 338, endPoint y: 216, distance: 27.0
click at [360, 190] on p "Rich Text Editor. Editing area: main" at bounding box center [397, 184] width 137 height 11
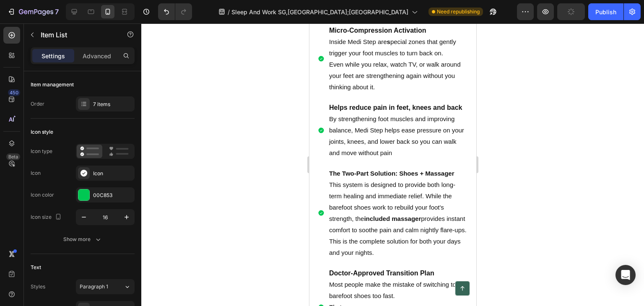
click at [391, 222] on strong "included massager" at bounding box center [391, 218] width 57 height 7
click at [439, 93] on p "Even while you relax, watch TV, or walk around your feet are strengthening agai…" at bounding box center [397, 76] width 137 height 34
click at [414, 142] on p "By strengthening foot muscles and improving balance, Medi Step helps ease press…" at bounding box center [397, 135] width 137 height 45
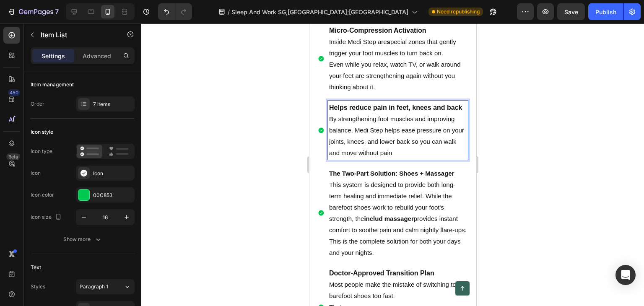
click at [405, 222] on strong "includ massager" at bounding box center [387, 218] width 49 height 7
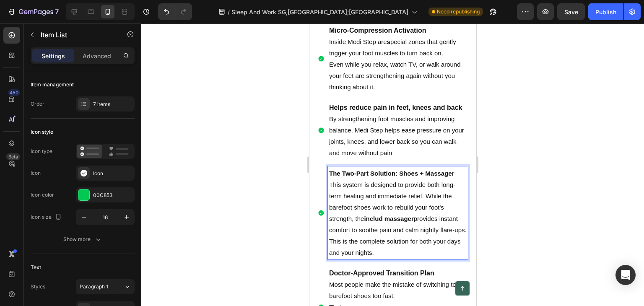
click at [385, 222] on strong "includ massager" at bounding box center [387, 218] width 49 height 7
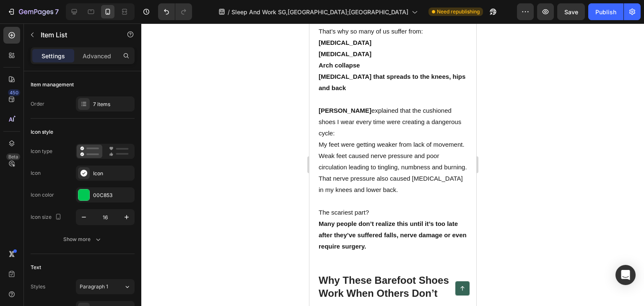
scroll to position [1856, 0]
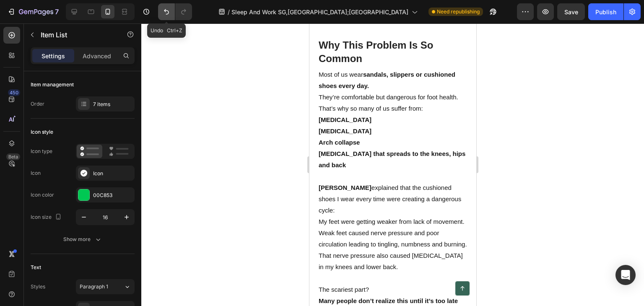
click at [167, 5] on button "Undo/Redo" at bounding box center [166, 11] width 17 height 17
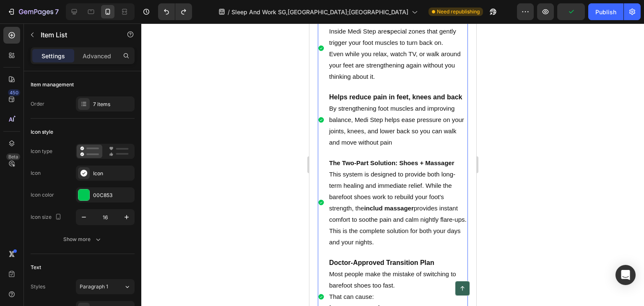
scroll to position [2317, 0]
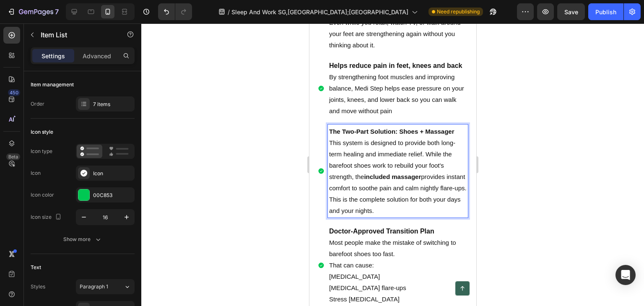
click at [379, 207] on p "This system is designed to provide both long-term healing and immediate relief.…" at bounding box center [397, 176] width 137 height 79
click at [386, 212] on p "This system is designed to provide both long-term healing and immediate relief.…" at bounding box center [397, 176] width 137 height 79
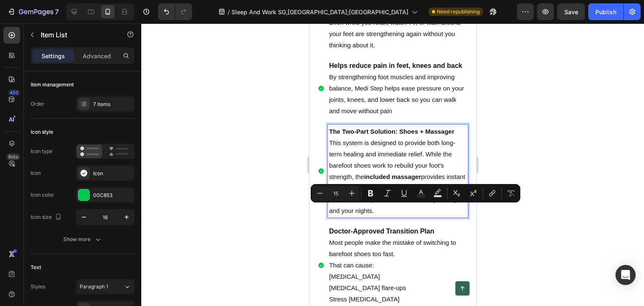
click at [409, 212] on p "This system is designed to provide both long-term healing and immediate relief.…" at bounding box center [397, 176] width 137 height 79
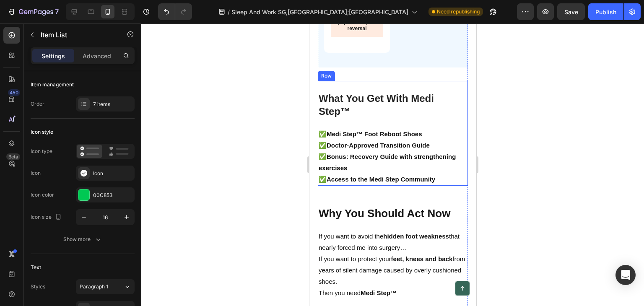
scroll to position [3951, 0]
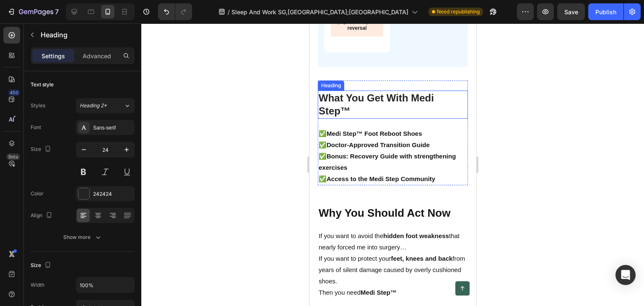
click at [355, 118] on h2 "What You Get With Medi Step™" at bounding box center [392, 105] width 150 height 28
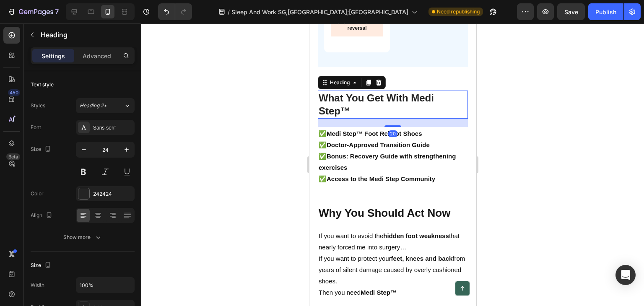
click at [356, 118] on h2 "What You Get With Medi Step™" at bounding box center [392, 105] width 150 height 28
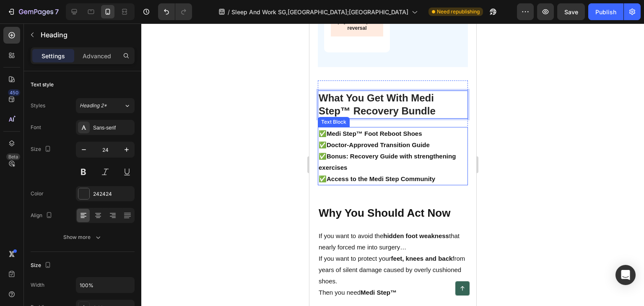
click at [384, 137] on strong "Medi Step™ Foot Reboot Shoes" at bounding box center [374, 133] width 96 height 7
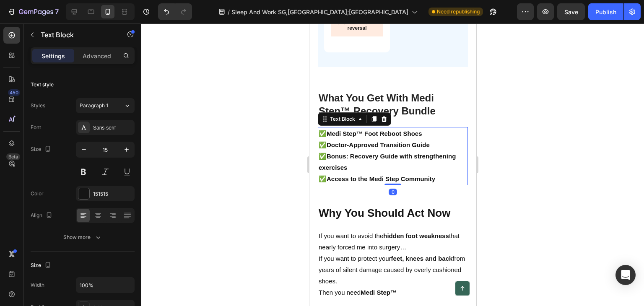
click at [428, 184] on p "✅ Medi Step™ Foot Reboot Shoes ✅ Doctor-Approved Transition Guide ✅ Bonus: Reco…" at bounding box center [392, 156] width 148 height 57
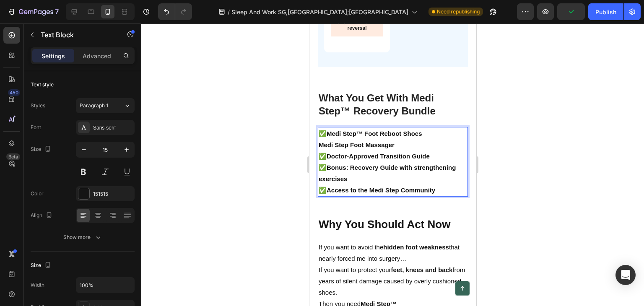
click at [322, 139] on p "✅ Medi Step™ Foot Reboot Shoes" at bounding box center [392, 133] width 148 height 11
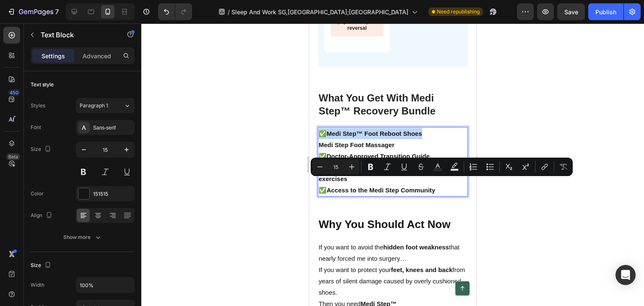
click at [322, 139] on p "✅ Medi Step™ Foot Reboot Shoes" at bounding box center [392, 133] width 148 height 11
click at [321, 139] on p "✅ Medi Step™ Foot Reboot Shoes" at bounding box center [392, 133] width 148 height 11
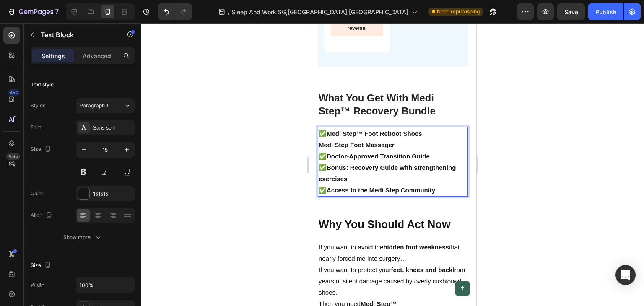
click at [321, 139] on p "✅ Medi Step™ Foot Reboot Shoes" at bounding box center [392, 133] width 148 height 11
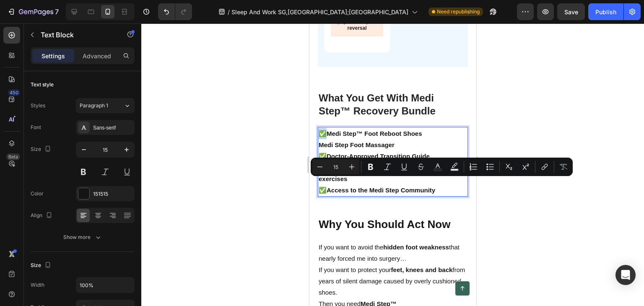
copy p "✅"
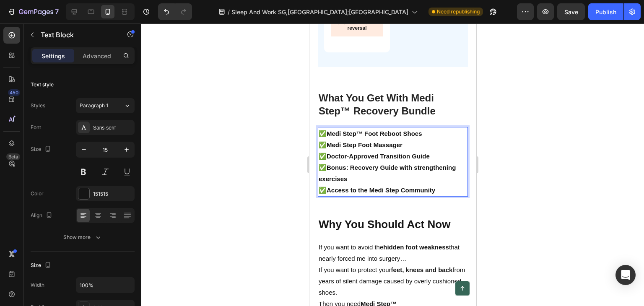
click at [406, 196] on p "✅Medi Step Foot Massager ✅ Doctor-Approved Transition Guide ✅ Bonus: Recovery G…" at bounding box center [392, 167] width 148 height 57
click at [343, 137] on strong "Medi Step™ Foot Reboot Shoes" at bounding box center [374, 133] width 96 height 7
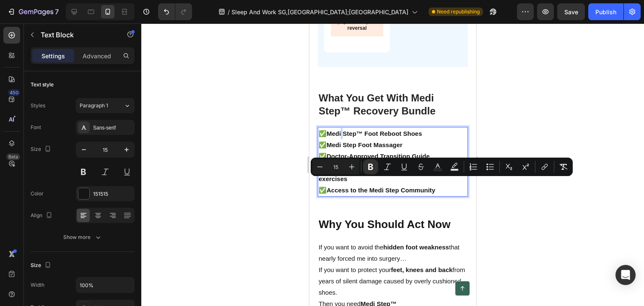
click at [342, 137] on strong "Medi Step™ Foot Reboot Shoes" at bounding box center [374, 133] width 96 height 7
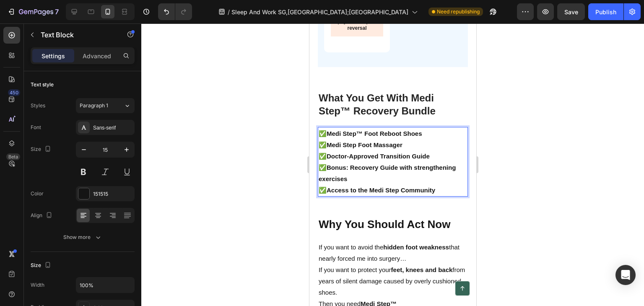
click at [343, 137] on strong "Medi Step™ Foot Reboot Shoes" at bounding box center [374, 133] width 96 height 7
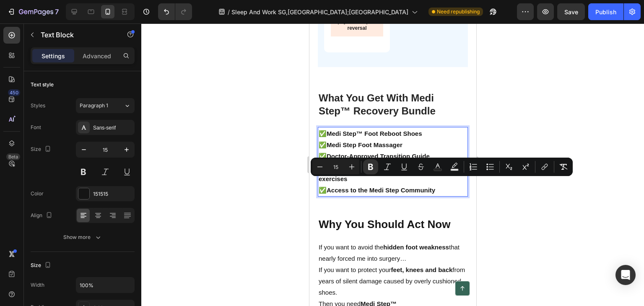
drag, startPoint x: 350, startPoint y: 184, endPoint x: 355, endPoint y: 181, distance: 6.2
click at [353, 137] on strong "Medi Step™ Foot Reboot Shoes" at bounding box center [374, 133] width 96 height 7
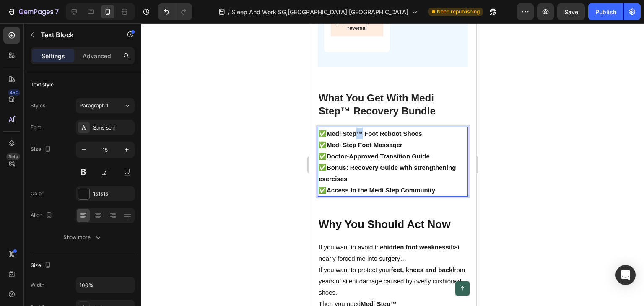
click at [361, 137] on strong "Medi Step™ Foot Reboot Shoes" at bounding box center [374, 133] width 96 height 7
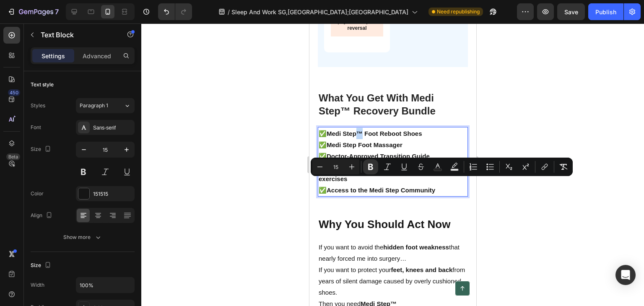
click at [361, 137] on strong "Medi Step™ Foot Reboot Shoes" at bounding box center [374, 133] width 96 height 7
click at [359, 137] on strong "Medi Step™ Foot Reboot Shoes" at bounding box center [374, 133] width 96 height 7
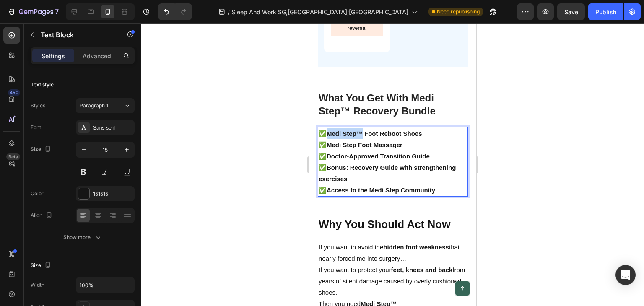
drag, startPoint x: 329, startPoint y: 183, endPoint x: 365, endPoint y: 183, distance: 35.6
click at [365, 137] on strong "Medi Step™ Foot Reboot Shoes" at bounding box center [374, 133] width 96 height 7
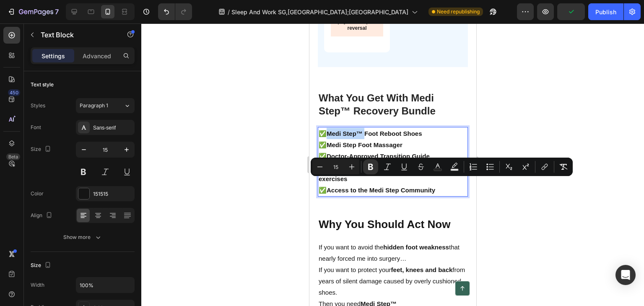
copy strong "Medi Step™"
click at [347, 148] on strong "✅Medi Step Foot Massager" at bounding box center [360, 144] width 84 height 7
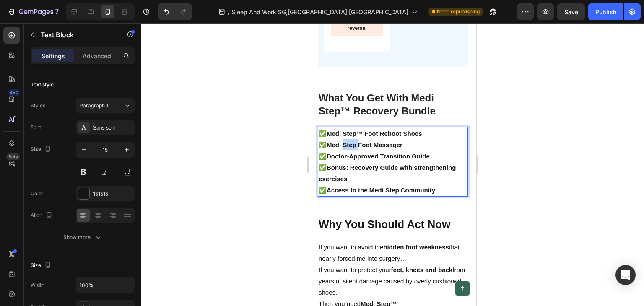
click at [346, 148] on strong "✅Medi Step Foot Massager" at bounding box center [360, 144] width 84 height 7
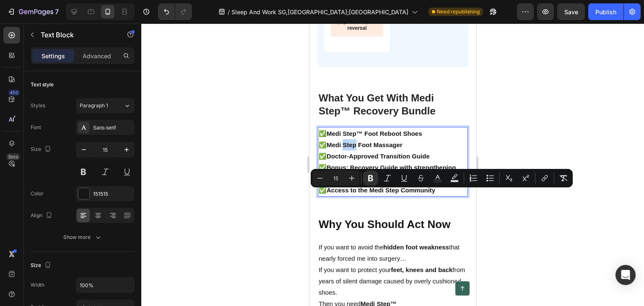
click at [346, 148] on strong "✅Medi Step Foot Massager" at bounding box center [360, 144] width 84 height 7
click at [358, 148] on strong "✅Medi Step Foot Massager" at bounding box center [360, 144] width 84 height 7
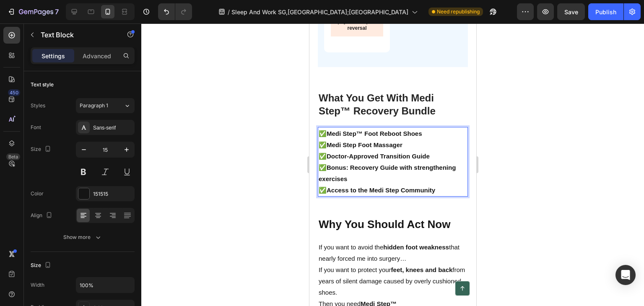
click at [356, 148] on strong "✅Medi Step Foot Massager" at bounding box center [360, 144] width 84 height 7
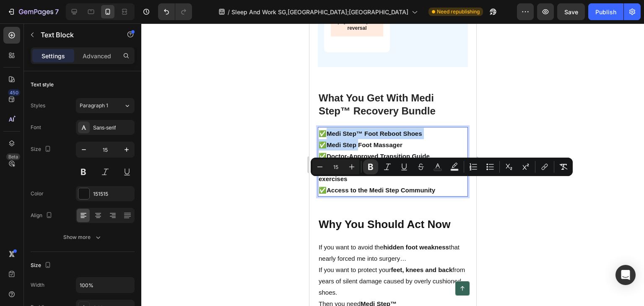
drag, startPoint x: 356, startPoint y: 193, endPoint x: 329, endPoint y: 189, distance: 27.1
click at [329, 189] on p "✅Medi Step Foot Massager ✅ Doctor-Approved Transition Guide ✅ Bonus: Recovery G…" at bounding box center [392, 167] width 148 height 57
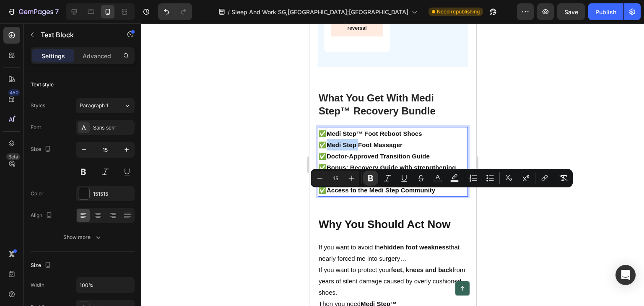
click at [329, 190] on p "✅Medi Step Foot Massager ✅ Doctor-Approved Transition Guide ✅ Bonus: Recovery G…" at bounding box center [392, 167] width 148 height 57
drag, startPoint x: 329, startPoint y: 193, endPoint x: 355, endPoint y: 194, distance: 26.0
click at [355, 148] on strong "✅Medi Step Foot Massager" at bounding box center [360, 144] width 84 height 7
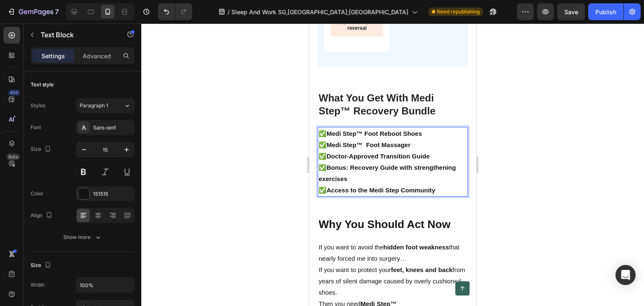
click at [430, 189] on p "✅Medi Step™ Foot Massager ✅ Doctor-Approved Transition Guide ✅ Bonus: Recovery …" at bounding box center [392, 167] width 148 height 57
click at [409, 117] on strong "What You Get With Medi Step™ Recovery Bundle" at bounding box center [376, 104] width 117 height 24
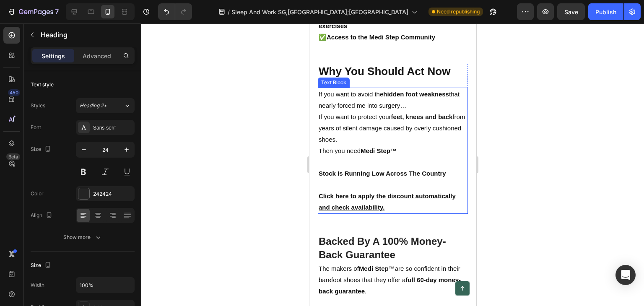
scroll to position [4119, 0]
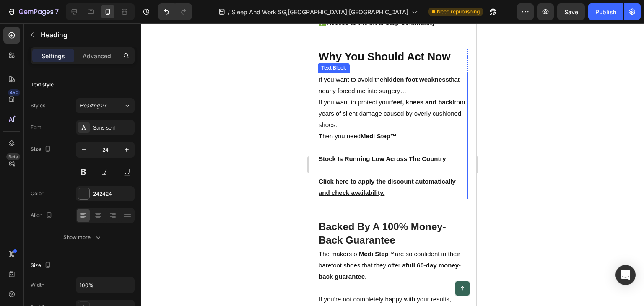
click at [382, 140] on strong "Medi Step™" at bounding box center [378, 135] width 36 height 7
click at [415, 142] on p "Then you need Medi Step™" at bounding box center [392, 135] width 148 height 11
drag, startPoint x: 408, startPoint y: 181, endPoint x: 411, endPoint y: 188, distance: 7.5
click at [411, 142] on p "Then you need Medi Step™" at bounding box center [392, 135] width 148 height 11
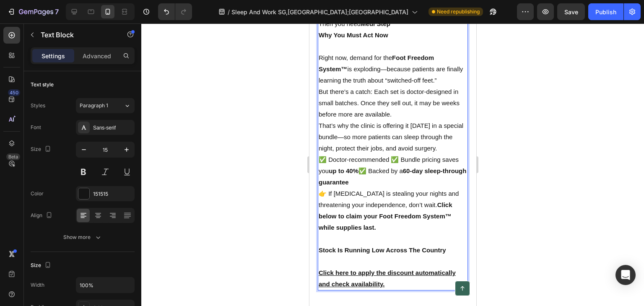
scroll to position [4257, 0]
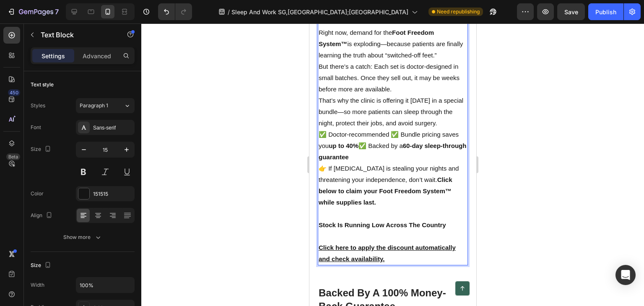
click at [394, 163] on p "✅ Doctor-recommended ✅ Bundle pricing saves you up to 40% ✅ Backed by a 60-day …" at bounding box center [392, 146] width 148 height 34
click at [432, 163] on p "✅ Bundle pricing saves you up to 40% ✅ Backed by a 60-day sleep-through guarant…" at bounding box center [392, 151] width 148 height 23
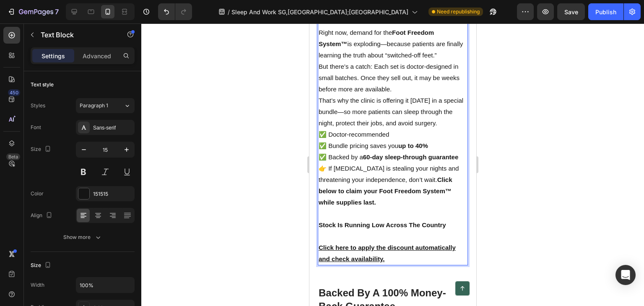
click at [443, 161] on strong "60-day sleep-through guarantee" at bounding box center [411, 156] width 96 height 7
click at [440, 206] on strong "Click below to claim your Foot Freedom System™ while supplies last." at bounding box center [385, 191] width 134 height 30
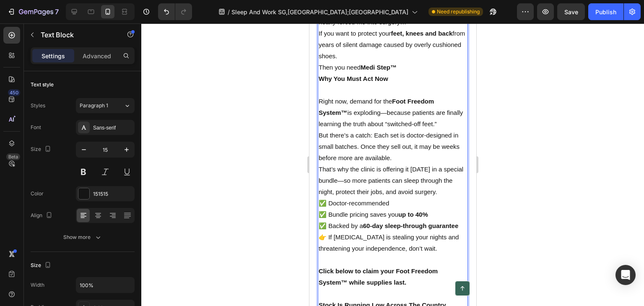
scroll to position [4173, 0]
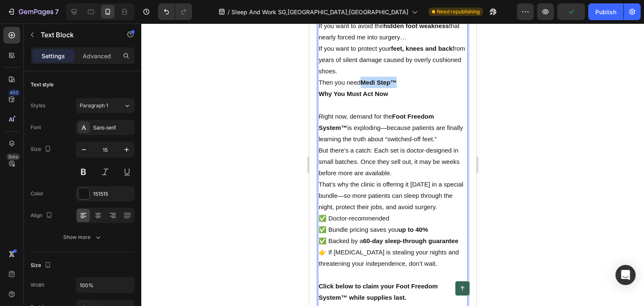
drag, startPoint x: 399, startPoint y: 137, endPoint x: 364, endPoint y: 136, distance: 35.6
click at [364, 88] on p "Then you need Medi Step™" at bounding box center [392, 82] width 148 height 11
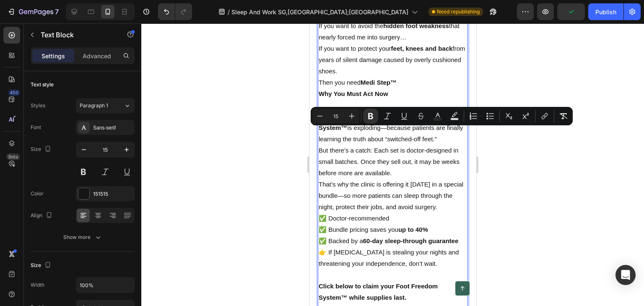
click at [386, 97] on strong "Why You Must Act Now" at bounding box center [353, 93] width 70 height 7
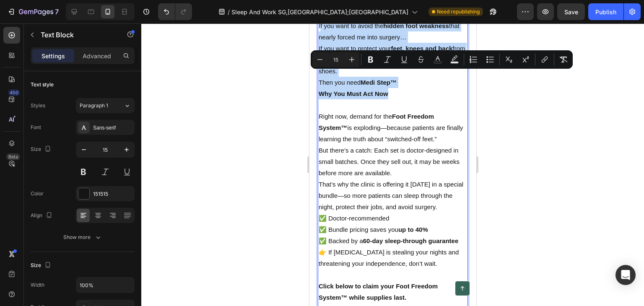
drag, startPoint x: 390, startPoint y: 145, endPoint x: 320, endPoint y: 73, distance: 99.9
click at [320, 73] on div "If you want to avoid the hidden foot weakness that nearly forced me into surger…" at bounding box center [392, 189] width 150 height 341
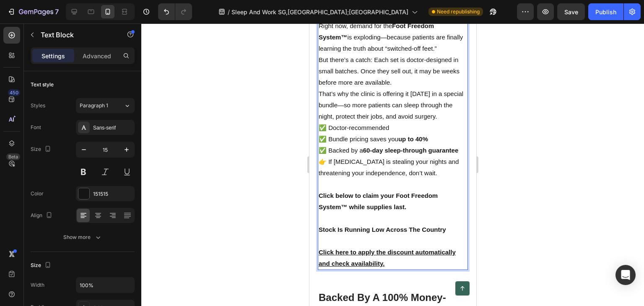
click at [405, 41] on strong "Foot Freedom System™" at bounding box center [375, 31] width 115 height 18
click at [407, 41] on strong "Foot Freedom System™" at bounding box center [375, 31] width 115 height 18
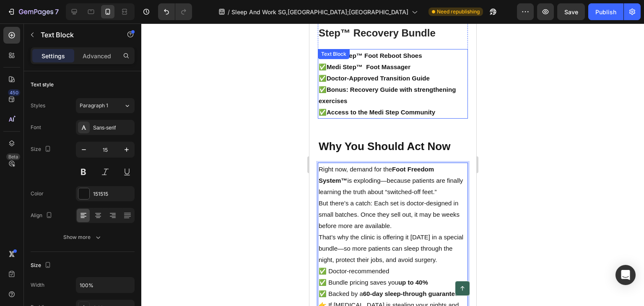
scroll to position [3963, 0]
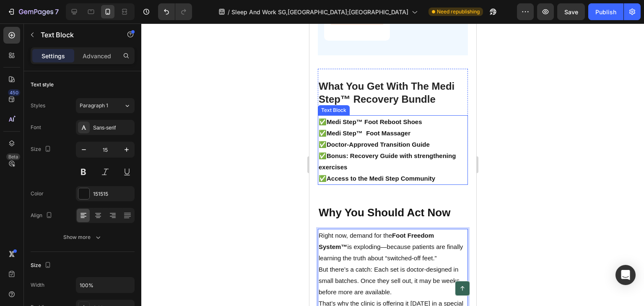
click at [329, 125] on strong "Medi Step™ Foot Reboot Shoes" at bounding box center [374, 121] width 96 height 7
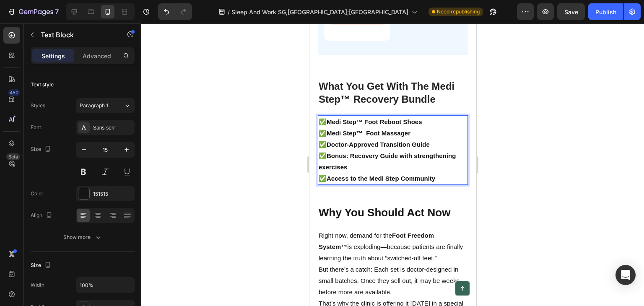
click at [326, 127] on p "✅ Medi Step™ Foot Reboot Shoes" at bounding box center [392, 121] width 148 height 11
click at [433, 105] on strong "What You Get With The Medi Step™ Recovery Bundle" at bounding box center [386, 92] width 136 height 24
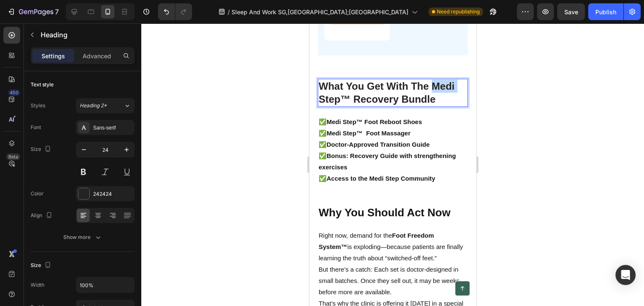
click at [433, 105] on strong "What You Get With The Medi Step™ Recovery Bundle" at bounding box center [386, 92] width 136 height 24
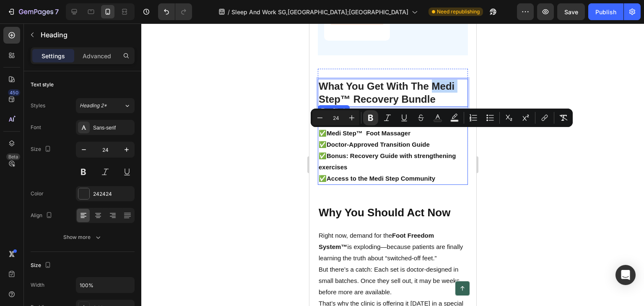
click at [348, 125] on strong "Medi Step™ Foot Reboot Shoes" at bounding box center [374, 121] width 96 height 7
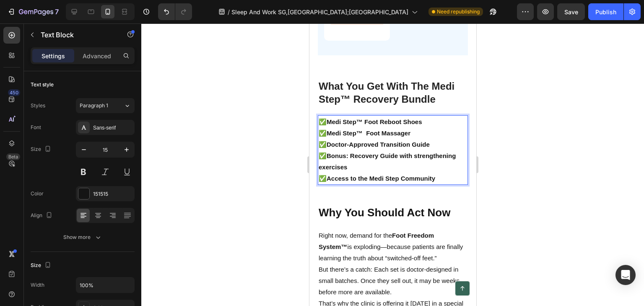
click at [330, 125] on strong "Medi Step™ Foot Reboot Shoes" at bounding box center [374, 121] width 96 height 7
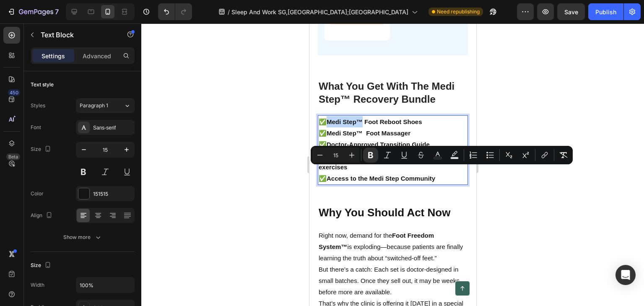
drag, startPoint x: 329, startPoint y: 170, endPoint x: 358, endPoint y: 169, distance: 28.5
click at [363, 125] on strong "Medi Step™ Foot Reboot Shoes" at bounding box center [374, 121] width 96 height 7
copy strong "Medi Step™"
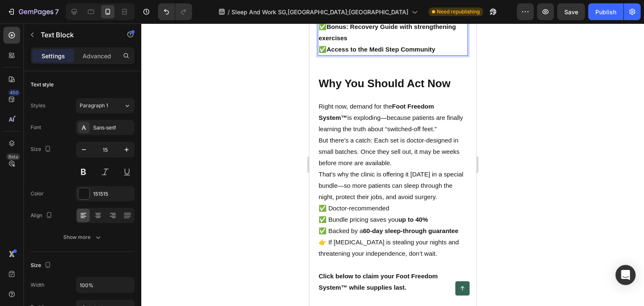
scroll to position [4173, 0]
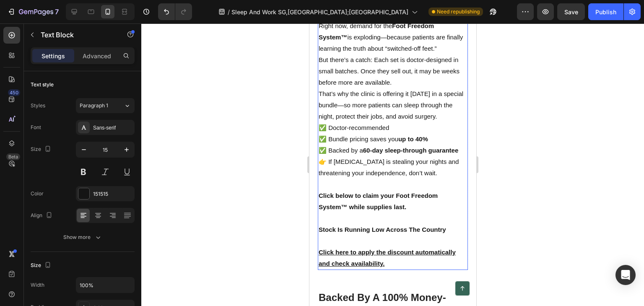
click at [392, 54] on p "Right now, demand for the Foot Freedom System™ is exploding—because patients ar…" at bounding box center [392, 37] width 148 height 34
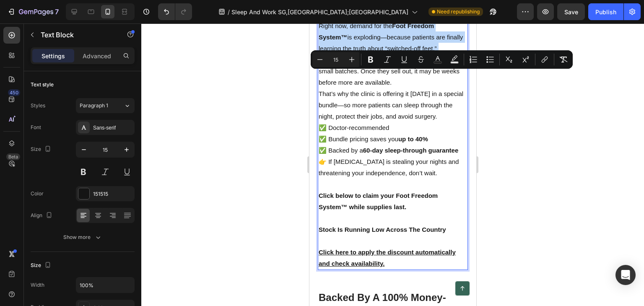
drag, startPoint x: 393, startPoint y: 75, endPoint x: 408, endPoint y: 76, distance: 15.1
click at [408, 54] on p "Right now, demand for the Foot Freedom System™ is exploding—because patients ar…" at bounding box center [392, 37] width 148 height 34
click at [396, 41] on strong "Foot Freedom System™" at bounding box center [375, 31] width 115 height 18
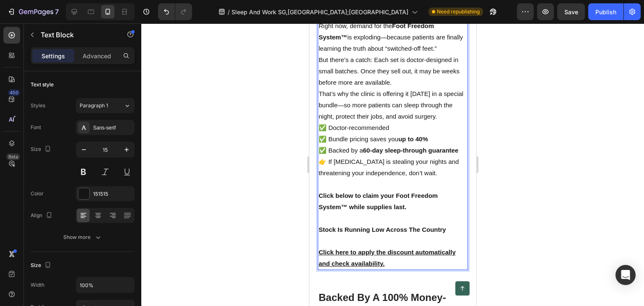
click at [393, 41] on strong "Foot Freedom System™" at bounding box center [375, 31] width 115 height 18
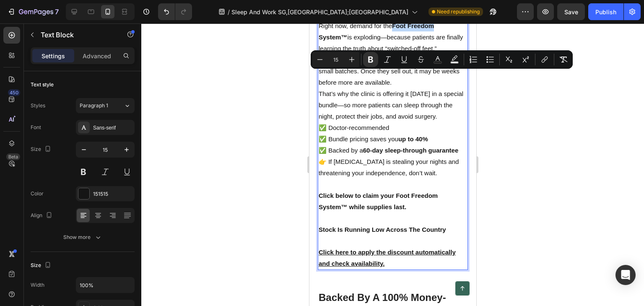
drag, startPoint x: 393, startPoint y: 76, endPoint x: 427, endPoint y: 73, distance: 34.5
click at [427, 41] on strong "Foot Freedom System™" at bounding box center [375, 31] width 115 height 18
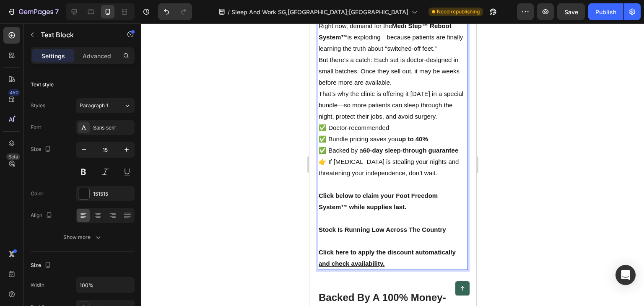
click at [388, 54] on p "Right now, demand for the Medi Step™ Reboot System™ is exploding—because patien…" at bounding box center [392, 37] width 148 height 34
click at [440, 54] on p "Right now, demand for the Medi Step™ Reboot System™ is exploding because patien…" at bounding box center [392, 37] width 148 height 34
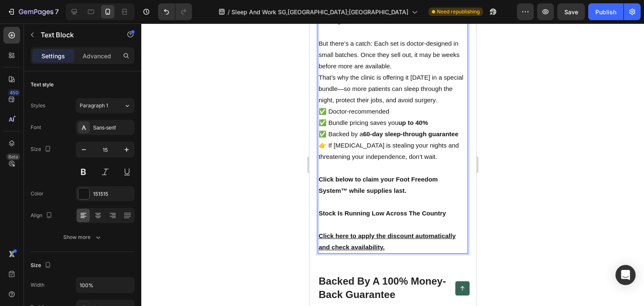
scroll to position [4215, 0]
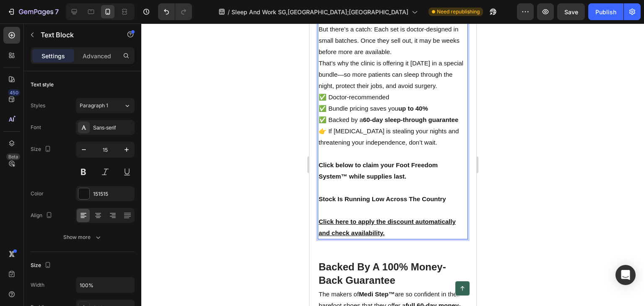
click at [374, 91] on p "That’s why the clinic is offering it today in a special bundle—so more patients…" at bounding box center [392, 74] width 148 height 34
click at [344, 91] on p "That’s why the clinic is offering it today in a special bundle—so more patients…" at bounding box center [392, 74] width 148 height 34
click at [384, 91] on p "That’s why the clinic is offering it today in a special bundle, so more patient…" at bounding box center [392, 74] width 148 height 34
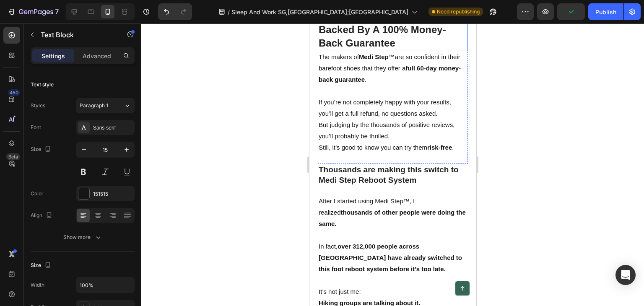
scroll to position [4466, 0]
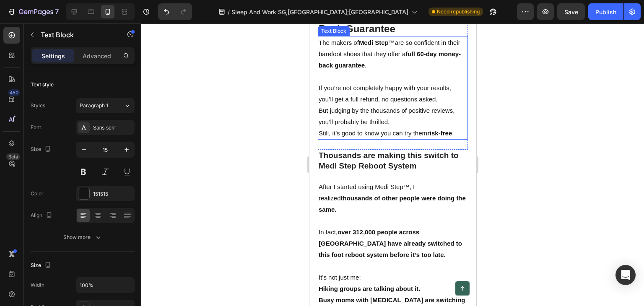
click at [356, 71] on p "The makers of Medi Step™ are so confident in their barefoot shoes that they off…" at bounding box center [392, 54] width 148 height 34
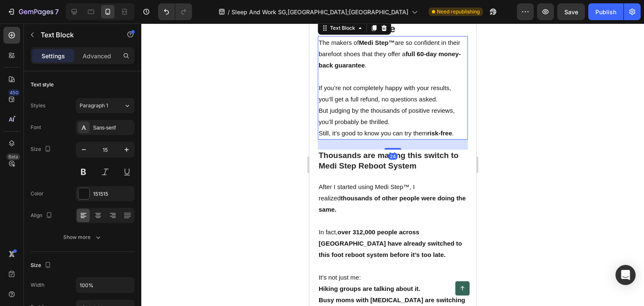
click at [379, 71] on p "The makers of Medi Step™ are so confident in their barefoot shoes that they off…" at bounding box center [392, 54] width 148 height 34
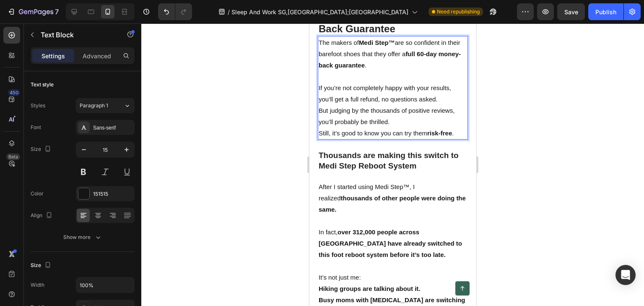
click at [402, 71] on p "The makers of Medi Step™ are so confident in their barefoot shoes that they off…" at bounding box center [392, 54] width 148 height 34
click at [394, 71] on p "The makers of Medi Step™ are so confident in their barefoot shoes that they off…" at bounding box center [392, 54] width 148 height 34
click at [366, 71] on p "The makers of Medi Step™ are so confident in their barefoot shoes that they off…" at bounding box center [392, 54] width 148 height 34
click at [373, 71] on p "The makers of Medi Step™ are so confident in their barefoot shoes that they off…" at bounding box center [392, 54] width 148 height 34
click at [372, 71] on p "The makers of Medi Step™ are so confident in their products that they offer a f…" at bounding box center [392, 54] width 148 height 34
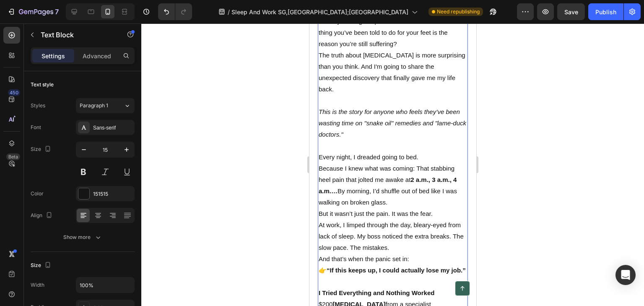
scroll to position [191, 0]
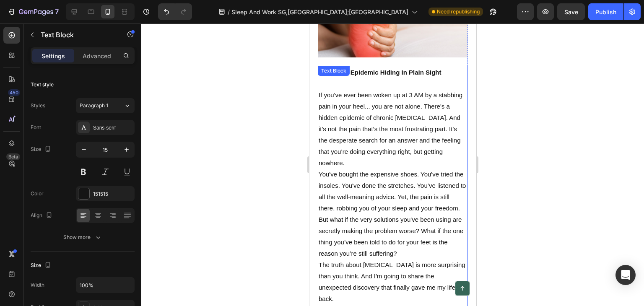
click at [353, 89] on p "If you've ever been woken up at 3 AM by a stabbing pain in your heel... you are…" at bounding box center [392, 128] width 148 height 79
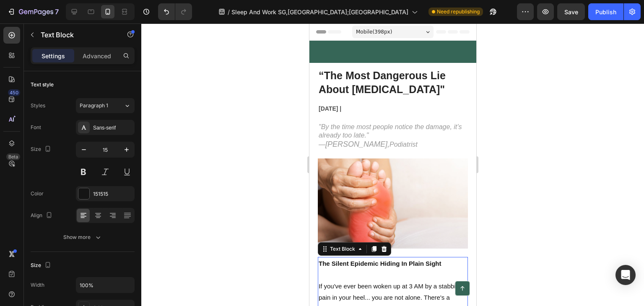
scroll to position [191, 0]
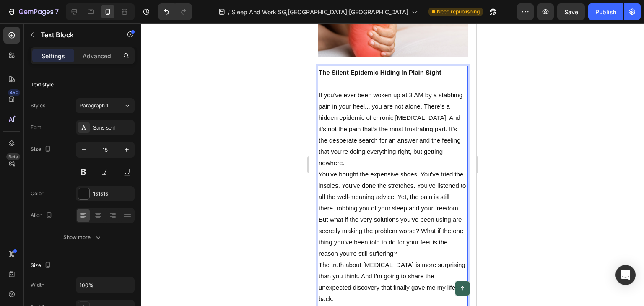
click at [319, 90] on p "If you've ever been woken up at 3 AM by a stabbing pain in your heel... you are…" at bounding box center [392, 128] width 148 height 79
drag, startPoint x: 317, startPoint y: 67, endPoint x: 462, endPoint y: 76, distance: 145.3
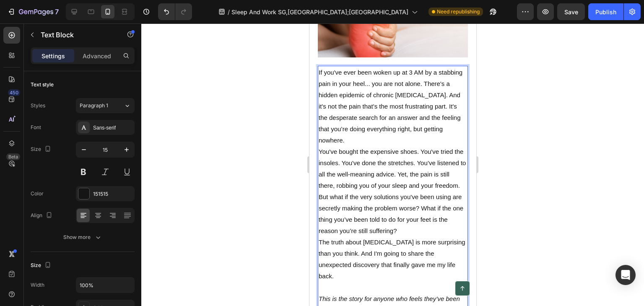
click at [366, 189] on p "You've bought the expensive shoes. You've tried the insoles. You've done the st…" at bounding box center [392, 168] width 148 height 45
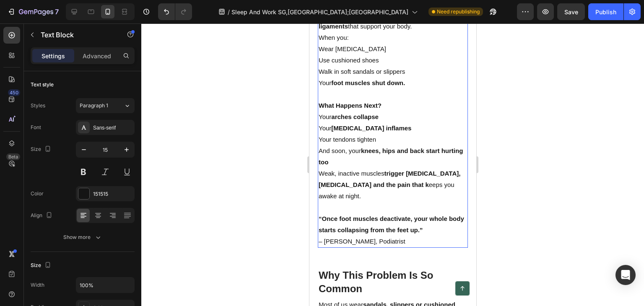
scroll to position [1616, 0]
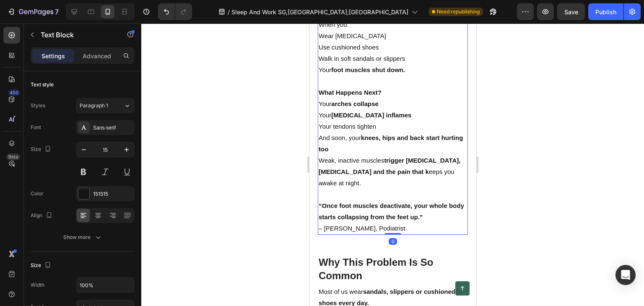
click at [406, 169] on p "Weak, inactive muscles trigger plantar fasciitis, heel spurs and the pain that …" at bounding box center [392, 172] width 148 height 34
click at [403, 171] on strong "trigger plantar fasciitis, heel spurs and the pain that k" at bounding box center [389, 166] width 142 height 18
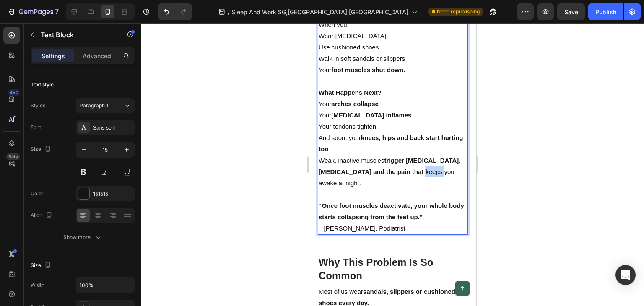
click at [403, 170] on strong "trigger plantar fasciitis, heel spurs and the pain that k" at bounding box center [389, 166] width 142 height 18
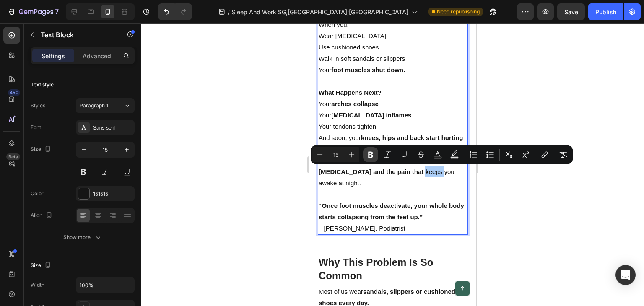
click at [369, 158] on icon "Editor contextual toolbar" at bounding box center [370, 155] width 5 height 6
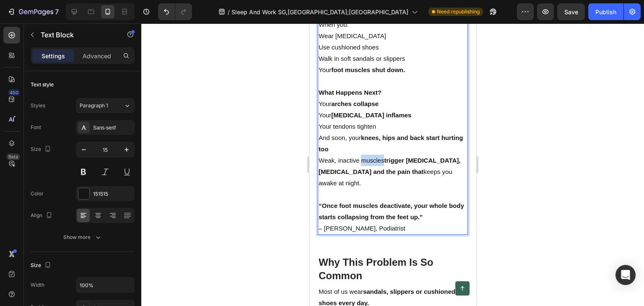
click at [368, 158] on p "Weak, inactive muscles trigger plantar fasciitis, heel spurs and the pain that …" at bounding box center [392, 172] width 148 height 34
click at [374, 187] on p "Weak, inactive muscles trigger plantar fasciitis, heel spurs and the pain that …" at bounding box center [392, 172] width 148 height 34
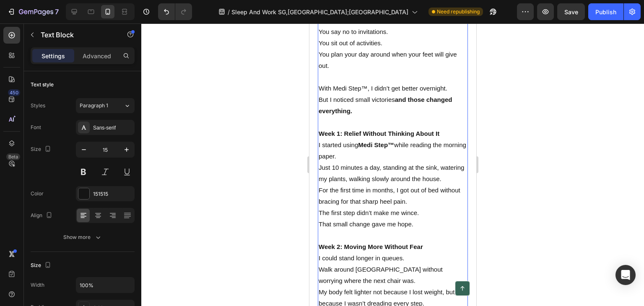
scroll to position [3167, 0]
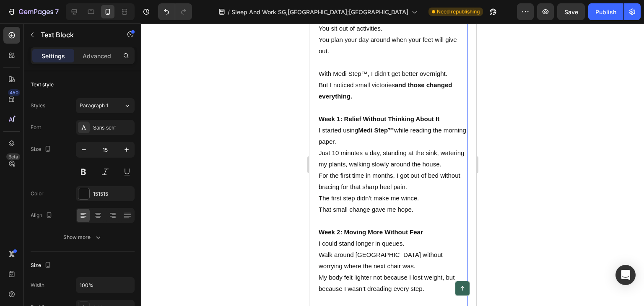
click at [342, 122] on strong "Week 1: Relief Without Thinking About It" at bounding box center [378, 118] width 121 height 7
click at [347, 122] on strong "Week 1: Relief Without Thinking About It" at bounding box center [378, 118] width 121 height 7
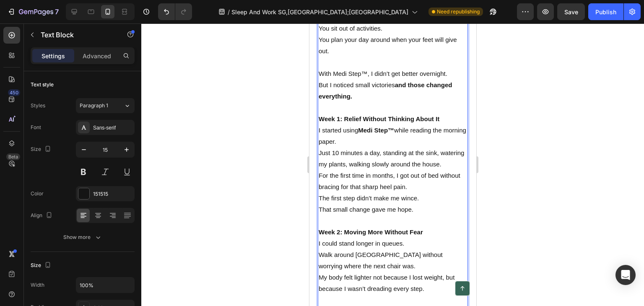
click at [326, 155] on p "I started using Medi Step™ while reading the morning paper. Just 10 minutes a d…" at bounding box center [392, 146] width 148 height 45
click at [321, 156] on p "I started using Medi Step™ while reading the morning paper. Just 10 minutes a d…" at bounding box center [392, 146] width 148 height 45
click at [318, 157] on p "I started using Medi Step™ while reading the morning paper. Just 10 minutes a d…" at bounding box center [392, 146] width 148 height 45
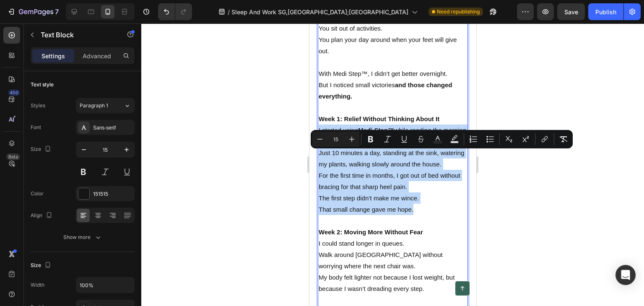
drag, startPoint x: 318, startPoint y: 157, endPoint x: 416, endPoint y: 238, distance: 127.3
click at [416, 244] on div "When you’re in pain, every part of your life shrinks. You say no to invitations…" at bounding box center [392, 243] width 150 height 488
click at [421, 204] on p "For the first time in months, I got out of bed without bracing for that sharp h…" at bounding box center [392, 187] width 148 height 34
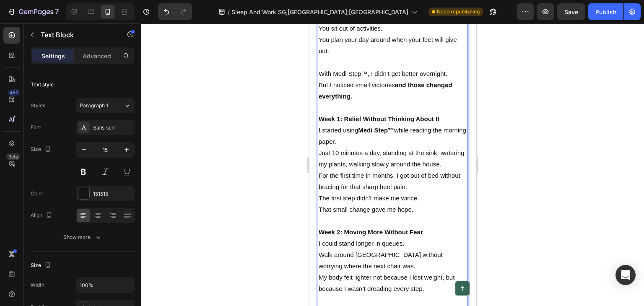
click at [389, 204] on p "For the first time in months, I got out of bed without bracing for that sharp h…" at bounding box center [392, 187] width 148 height 34
click at [400, 204] on p "For the first time in months, I got out of bed without bracing for that sharp h…" at bounding box center [392, 187] width 148 height 34
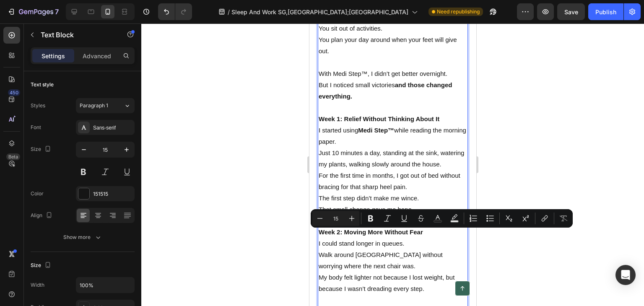
drag, startPoint x: 410, startPoint y: 236, endPoint x: 415, endPoint y: 236, distance: 4.2
click at [414, 204] on p "For the first time in months, I got out of bed without bracing for that sharp h…" at bounding box center [392, 187] width 148 height 34
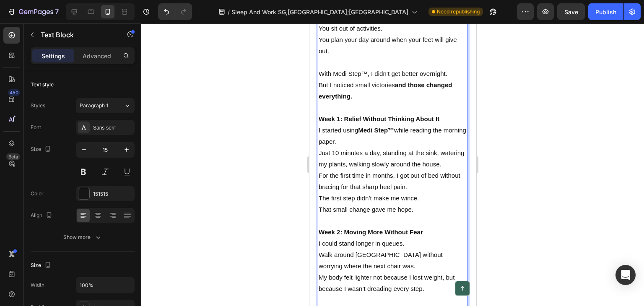
click at [418, 204] on p "For the first time in months, I got out of bed without bracing for that sharp h…" at bounding box center [392, 187] width 148 height 34
click at [374, 215] on p "That small change gave me hope." at bounding box center [392, 209] width 148 height 11
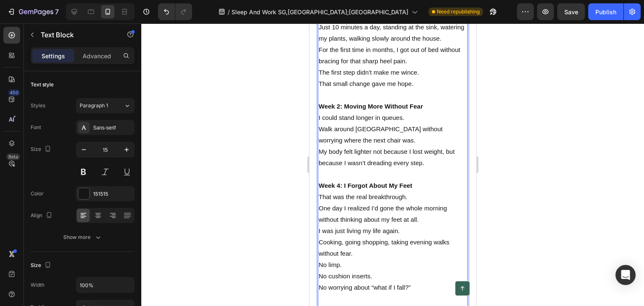
scroll to position [3335, 0]
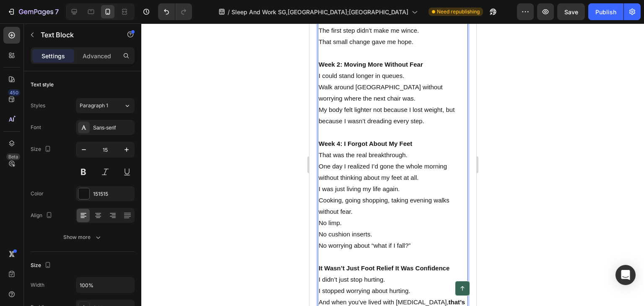
click at [342, 104] on p "I could stand longer in queues. Walk around NTUC without worrying where the nex…" at bounding box center [392, 87] width 148 height 34
click at [371, 104] on p "I could stand longer in queues. Walk around NTUC without worrying where the nex…" at bounding box center [392, 87] width 148 height 34
click at [391, 104] on p "I could stand longer in queues. Walk around NTUC without worrying where the nex…" at bounding box center [392, 87] width 148 height 34
click at [407, 127] on p "My body felt lighter not because I lost weight, but because I wasn’t dreading e…" at bounding box center [392, 115] width 148 height 23
click at [420, 127] on p "My body felt lighter not because I lost weight, but because I wasn’t dreading e…" at bounding box center [392, 115] width 148 height 23
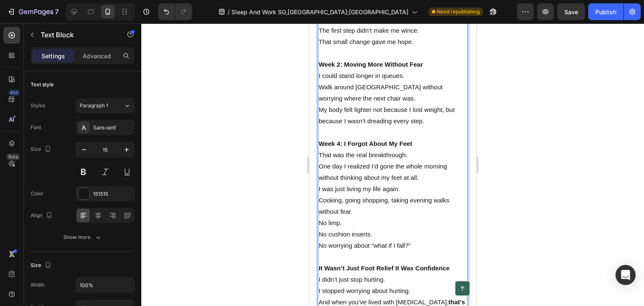
click at [428, 127] on p "My body felt lighter not because I lost weight, but because I wasn’t dreading e…" at bounding box center [392, 115] width 148 height 23
click at [371, 104] on p "I could stand longer in queues. Walk around NTUC without worrying where the nex…" at bounding box center [392, 87] width 148 height 34
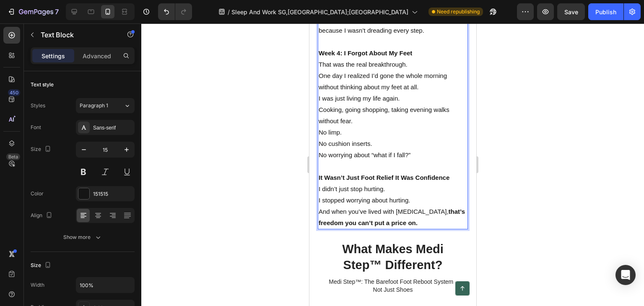
scroll to position [3460, 0]
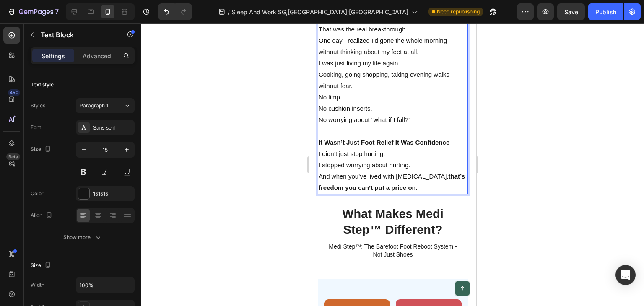
click at [342, 21] on strong "Week 4: I Forgot About My Feet" at bounding box center [364, 17] width 93 height 7
click at [339, 35] on p "That was the real breakthrough." at bounding box center [392, 28] width 148 height 11
click at [326, 35] on p "That was the real breakthrough." at bounding box center [392, 28] width 148 height 11
click at [320, 35] on p "That was the real breakthrough." at bounding box center [392, 28] width 148 height 11
click at [319, 35] on p "That was the real breakthrough." at bounding box center [392, 28] width 148 height 11
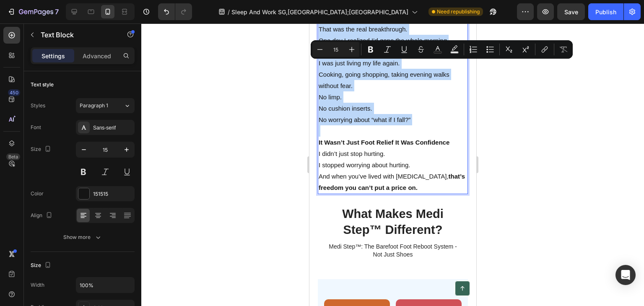
drag, startPoint x: 319, startPoint y: 66, endPoint x: 415, endPoint y: 157, distance: 132.5
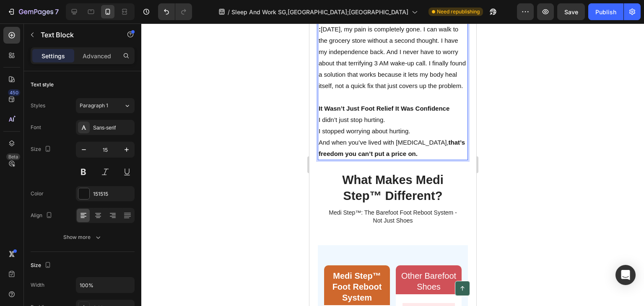
click at [325, 64] on p ": Today, my pain is completely gone. I can walk to the grocery store without a …" at bounding box center [392, 57] width 148 height 68
click at [324, 66] on p ": Today, my pain is completely gone. I can walk to the grocery store without a …" at bounding box center [392, 57] width 148 height 68
click at [323, 66] on p ": Today, my pain is completely gone. I can walk to the grocery store without a …" at bounding box center [392, 57] width 148 height 68
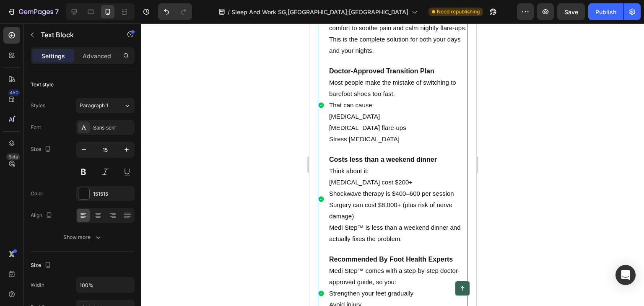
scroll to position [2496, 0]
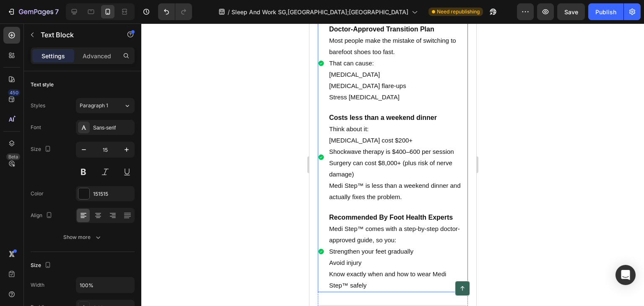
click at [372, 135] on p "Think about it:" at bounding box center [397, 128] width 137 height 11
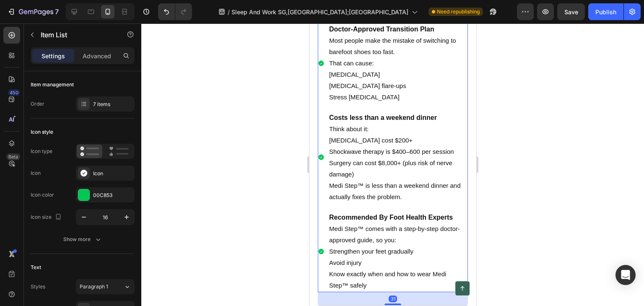
click at [395, 146] on p "[MEDICAL_DATA] cost $200+" at bounding box center [397, 140] width 137 height 11
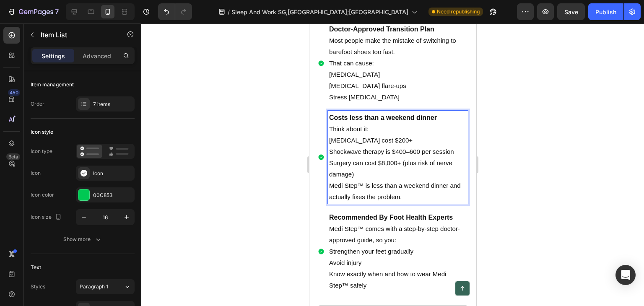
click at [379, 180] on p "Surgery can cost $8,000+ (plus risk of nerve damage)" at bounding box center [397, 168] width 137 height 23
click at [393, 202] on p "Medi Step™ is less than a weekend dinner and actually fixes the problem." at bounding box center [397, 191] width 137 height 23
click at [409, 202] on p "Medi Step™ is less than a weekend dinner and actually fixes the problem." at bounding box center [397, 191] width 137 height 23
click at [405, 202] on p "Medi Step™ is less than a weekend dinner and actually fixes the problem." at bounding box center [397, 191] width 137 height 23
click at [359, 202] on p "Medi Step™ is less than a weekend dinner and actually fixes the problem." at bounding box center [397, 191] width 137 height 23
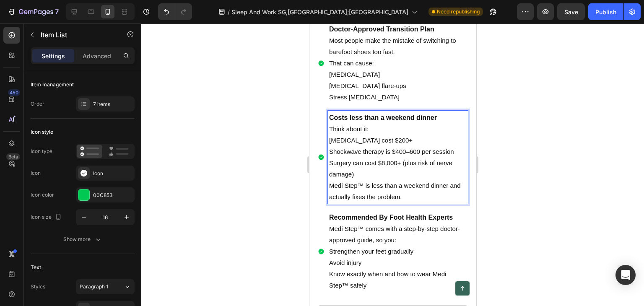
click at [361, 202] on p "Medi Step™ is less than a weekend dinner and actually fixes the problem." at bounding box center [397, 191] width 137 height 23
click at [375, 146] on p "[MEDICAL_DATA] cost $200+" at bounding box center [397, 140] width 137 height 11
click at [378, 146] on p "[MEDICAL_DATA] cost $200+" at bounding box center [397, 140] width 137 height 11
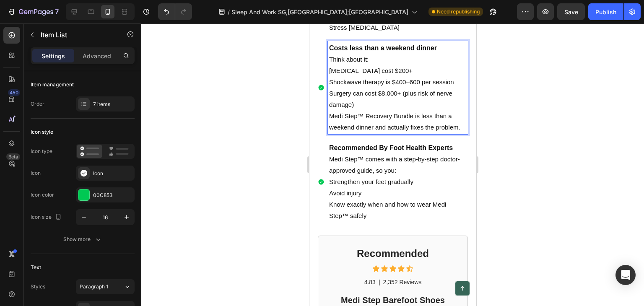
scroll to position [2580, 0]
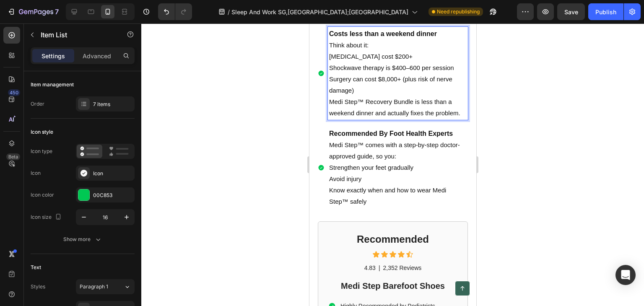
click at [390, 137] on strong "Recommended By Foot Health Experts" at bounding box center [391, 133] width 124 height 7
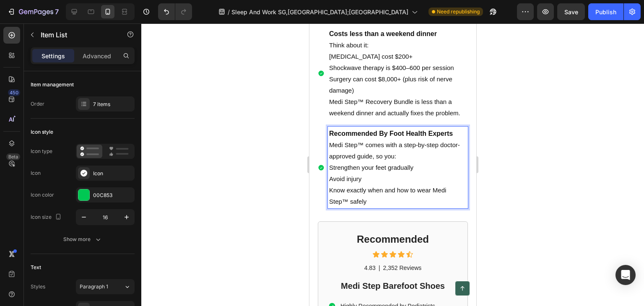
click at [374, 162] on p "Medi Step™ comes with a step-by-step doctor-approved guide, so you:" at bounding box center [397, 150] width 137 height 23
click at [416, 137] on strong "Recommended By Foot Health Experts" at bounding box center [391, 133] width 124 height 7
click at [415, 162] on p "Medi Step™ comes with a step-by-step doctor-approved guide, so you:" at bounding box center [397, 150] width 137 height 23
click at [407, 162] on p "Medi Step™ comes with a step-by-step doctor-approved guide, so you:" at bounding box center [397, 150] width 137 height 23
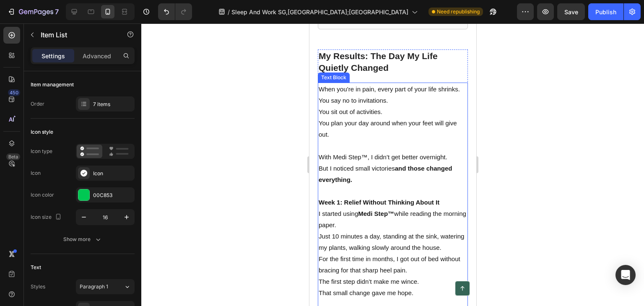
scroll to position [3083, 0]
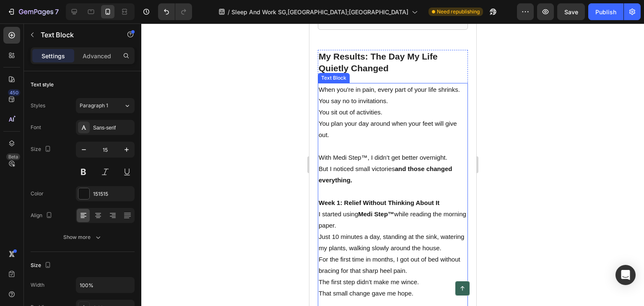
click at [321, 95] on p "When you’re in pain, every part of your life shrinks." at bounding box center [392, 89] width 148 height 11
click at [350, 95] on p "When you’re in pain, every part of your life shrinks." at bounding box center [392, 89] width 148 height 11
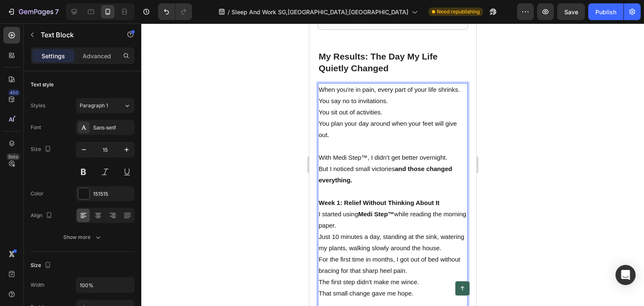
drag, startPoint x: 380, startPoint y: 130, endPoint x: 385, endPoint y: 125, distance: 6.9
click at [380, 130] on p "You say no to invitations. You sit out of activities. You plan your day around …" at bounding box center [392, 117] width 148 height 45
click at [386, 124] on p "You say no to invitations. You sit out of activities. You plan your day around …" at bounding box center [392, 117] width 148 height 45
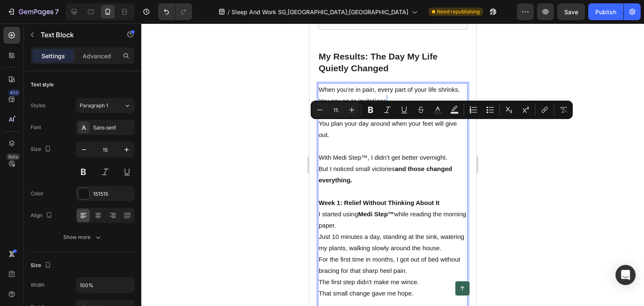
click at [389, 127] on p "You say no to invitations. You sit out of activities. You plan your day around …" at bounding box center [392, 117] width 148 height 45
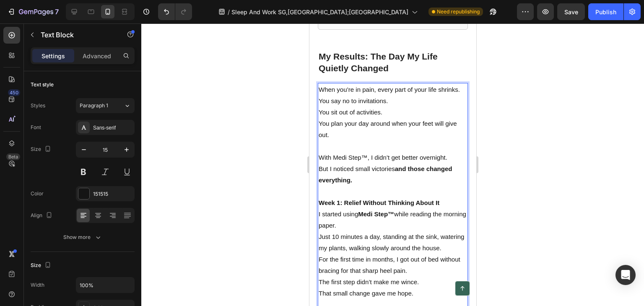
click at [355, 126] on p "You say no to invitations. You sit out of activities. You plan your day around …" at bounding box center [392, 117] width 148 height 45
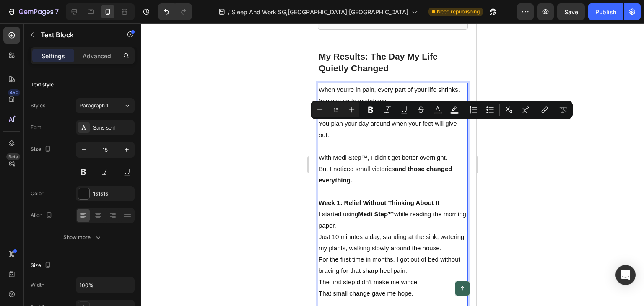
click at [385, 133] on p "You say no to invitations. You sit out of activities. You plan your day around …" at bounding box center [392, 117] width 148 height 45
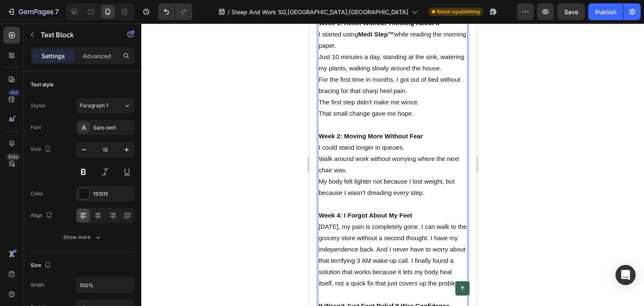
scroll to position [3167, 0]
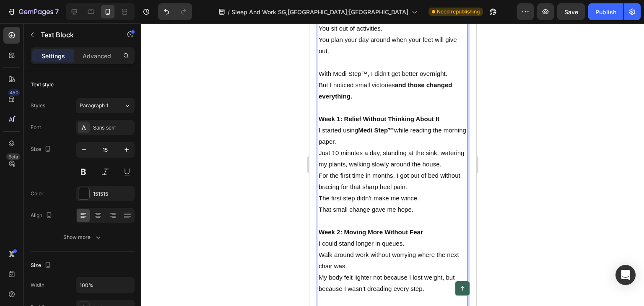
click at [341, 170] on p "I started using Medi Step™ while reading the morning paper. Just 10 minutes a d…" at bounding box center [392, 146] width 148 height 45
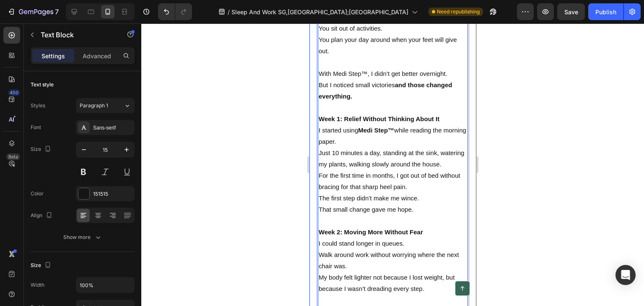
click at [317, 155] on div "When you’re in pain, every part of your life shrinks. You say no to invitations…" at bounding box center [392, 226] width 150 height 454
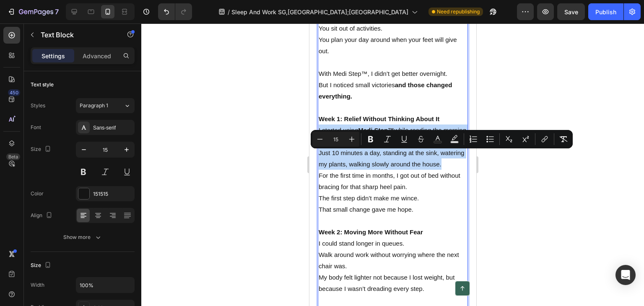
drag, startPoint x: 318, startPoint y: 155, endPoint x: 408, endPoint y: 203, distance: 101.6
click at [408, 170] on p "I started using Medi Step™ while reading the morning paper. Just 10 minutes a d…" at bounding box center [392, 146] width 148 height 45
drag, startPoint x: 359, startPoint y: 171, endPoint x: 334, endPoint y: 171, distance: 25.6
click at [334, 170] on p "I started using Medi Step™ while reading the morning paper. Just 10 minutes a d…" at bounding box center [392, 146] width 148 height 45
click at [384, 170] on p "I started using Medi Step™ while reading the morning paper. Just 10 minutes a d…" at bounding box center [392, 146] width 148 height 45
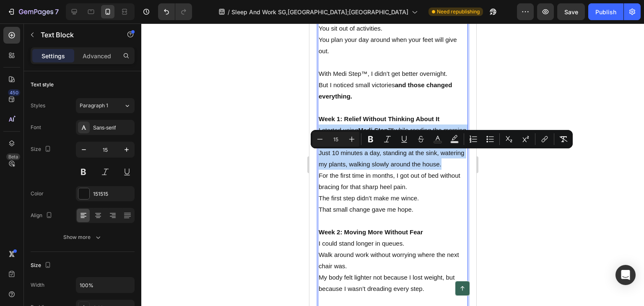
click at [384, 170] on p "I started using Medi Step™ while reading the morning paper. Just 10 minutes a d…" at bounding box center [392, 146] width 148 height 45
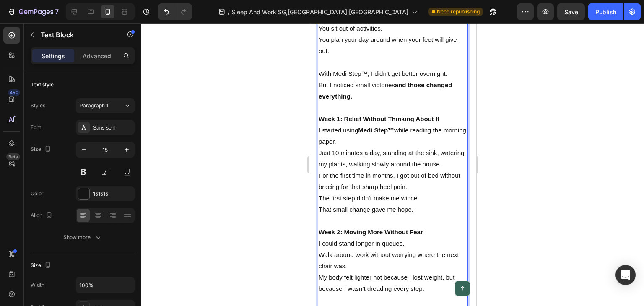
click at [365, 170] on p "I started using Medi Step™ while reading the morning paper. Just 10 minutes a d…" at bounding box center [392, 146] width 148 height 45
click at [320, 204] on p "For the first time in months, I got out of bed without bracing for that sharp h…" at bounding box center [392, 187] width 148 height 34
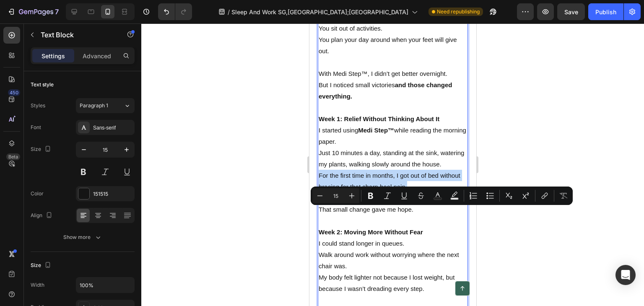
drag, startPoint x: 318, startPoint y: 210, endPoint x: 411, endPoint y: 225, distance: 94.6
click at [411, 204] on p "For the first time in months, I got out of bed without bracing for that sharp h…" at bounding box center [392, 187] width 148 height 34
click at [421, 204] on p "For the first time in months, I got out of bed without bracing for that sharp h…" at bounding box center [392, 187] width 148 height 34
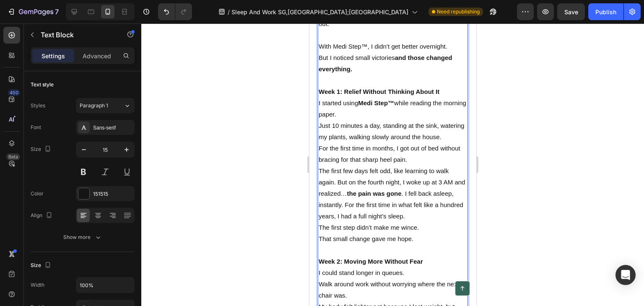
scroll to position [3209, 0]
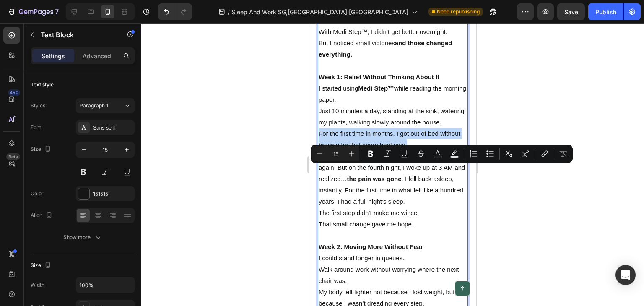
drag, startPoint x: 416, startPoint y: 184, endPoint x: 316, endPoint y: 168, distance: 101.8
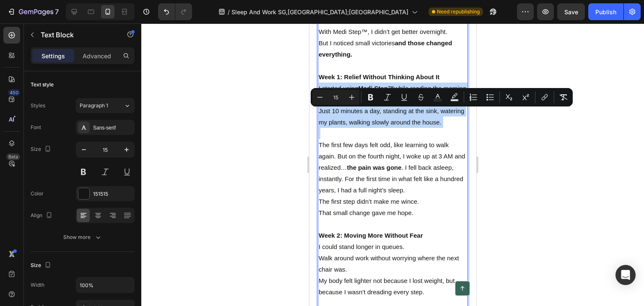
drag, startPoint x: 318, startPoint y: 183, endPoint x: 317, endPoint y: 117, distance: 66.2
click at [317, 117] on div "When you’re in pain, every part of your life shrinks. You say no to invitations…" at bounding box center [392, 207] width 150 height 500
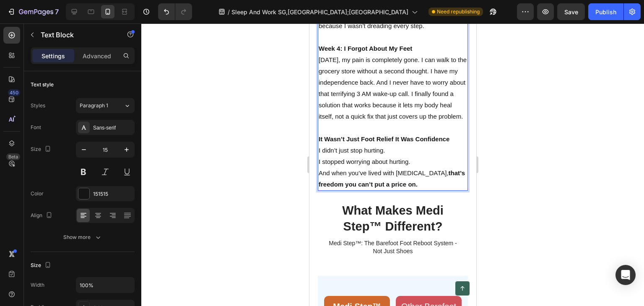
scroll to position [3376, 0]
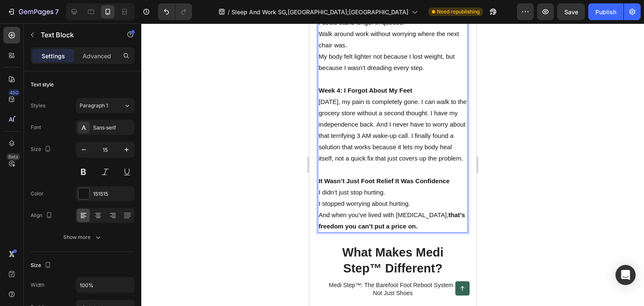
click at [339, 94] on strong "Week 4: I Forgot About My Feet" at bounding box center [364, 90] width 93 height 7
click at [427, 96] on p "Week 4-6: I Forgot About My Feet" at bounding box center [392, 90] width 148 height 11
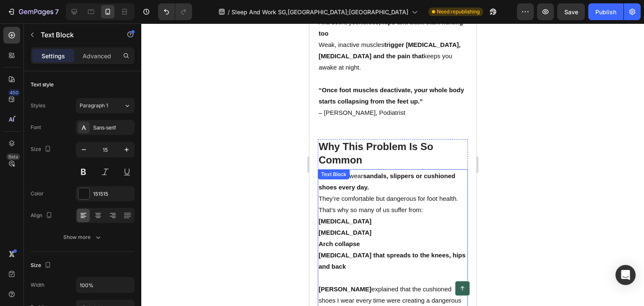
scroll to position [1658, 0]
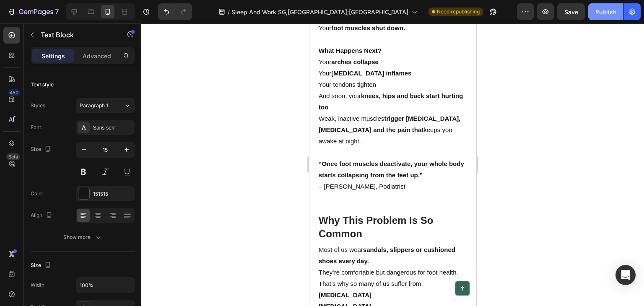
click at [597, 11] on div "Publish" at bounding box center [605, 12] width 21 height 9
click at [210, 83] on div at bounding box center [392, 164] width 503 height 282
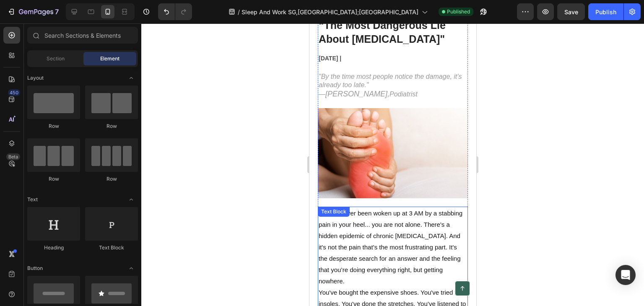
scroll to position [0, 0]
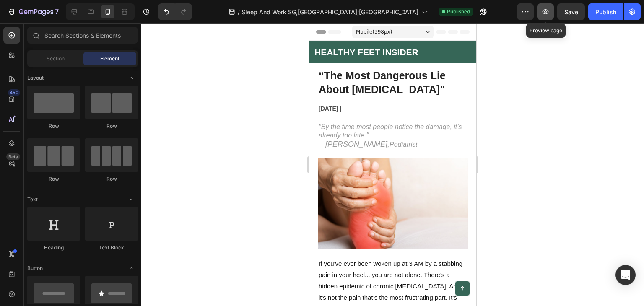
click at [541, 8] on button "button" at bounding box center [545, 11] width 17 height 17
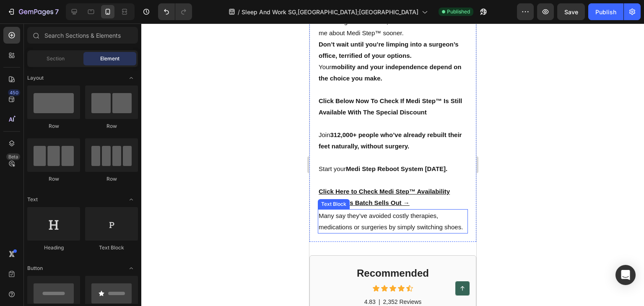
scroll to position [5025, 0]
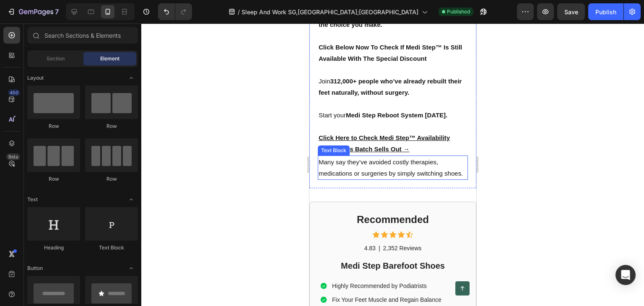
click at [349, 179] on p "Many say they’ve avoided costly therapies, medications or surgeries by simply s…" at bounding box center [392, 167] width 148 height 23
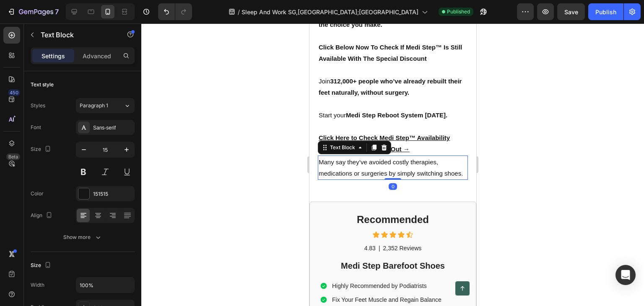
click at [341, 179] on p "Many say they’ve avoided costly therapies, medications or surgeries by simply s…" at bounding box center [392, 167] width 148 height 23
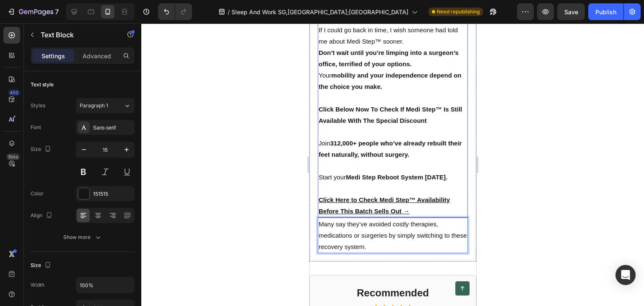
scroll to position [4983, 0]
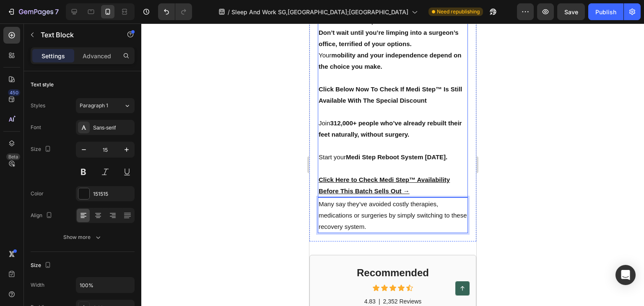
click at [385, 189] on u "Click Here to Check Medi Step™ Availability Before This Batch Sells Out →" at bounding box center [383, 185] width 131 height 18
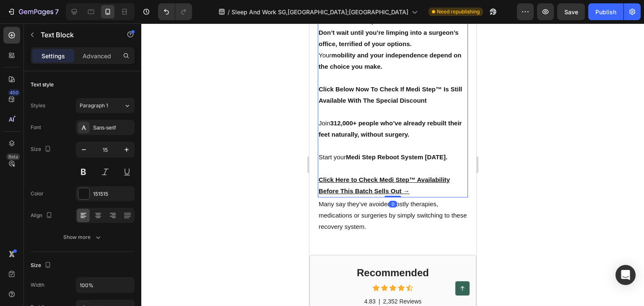
click at [384, 188] on u "Click Here to Check Medi Step™ Availability Before This Batch Sells Out →" at bounding box center [383, 185] width 131 height 18
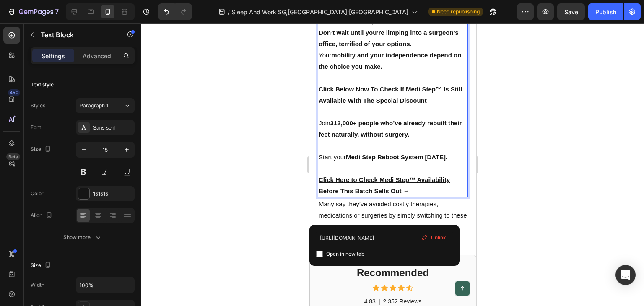
click at [441, 234] on span "Unlink" at bounding box center [438, 238] width 15 height 8
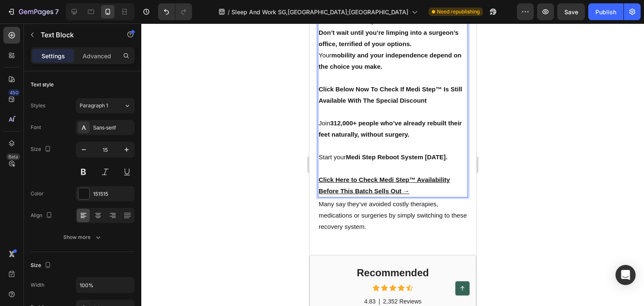
click at [409, 197] on p "Click Here to Check M ⁠⁠⁠⁠⁠⁠⁠ edi Step™ Availability Before This Batch Sells Ou…" at bounding box center [392, 185] width 148 height 23
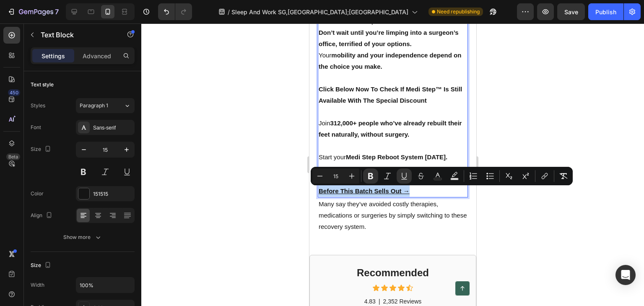
drag, startPoint x: 412, startPoint y: 202, endPoint x: 319, endPoint y: 194, distance: 93.3
click at [318, 195] on p "Click Here to Check Medi Step™ Availability Before This Batch Sells Out →" at bounding box center [392, 185] width 148 height 23
click at [543, 174] on icon "Editor contextual toolbar" at bounding box center [544, 176] width 8 height 8
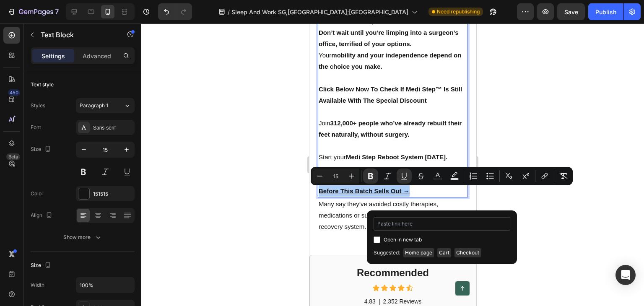
drag, startPoint x: 412, startPoint y: 223, endPoint x: 409, endPoint y: 227, distance: 4.5
click at [412, 223] on input "Editor contextual toolbar" at bounding box center [441, 223] width 137 height 13
drag, startPoint x: 409, startPoint y: 227, endPoint x: 401, endPoint y: 225, distance: 8.1
type input "https://mediorthowear.com/products/regain-foot-strength-naturally-with-medi-ste…"
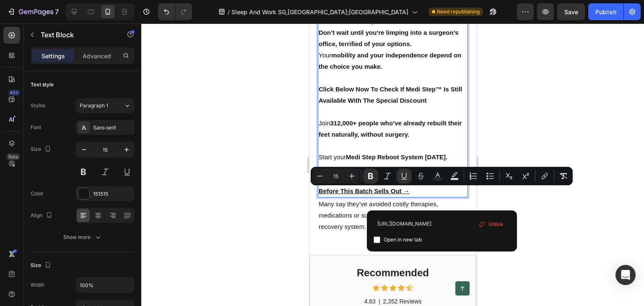
click at [546, 216] on div at bounding box center [392, 164] width 503 height 282
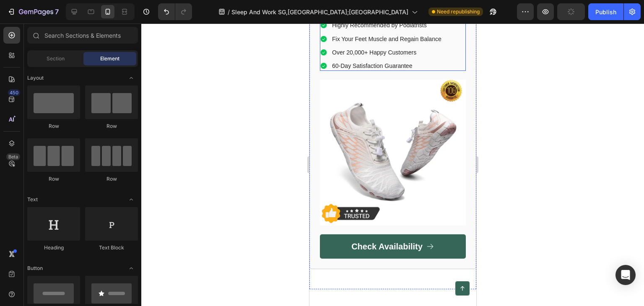
scroll to position [5361, 0]
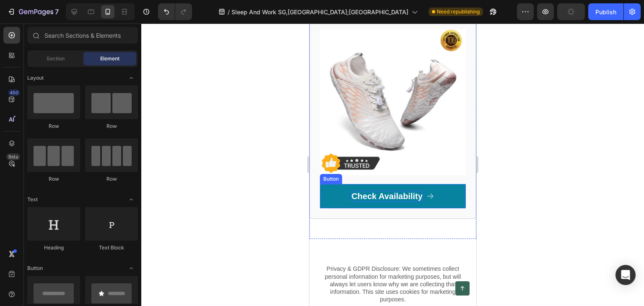
click at [381, 191] on p "Check Availability" at bounding box center [386, 196] width 71 height 11
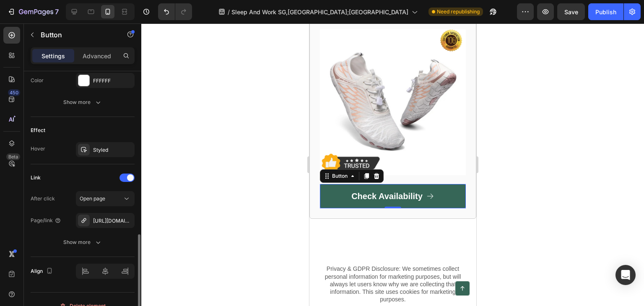
scroll to position [473, 0]
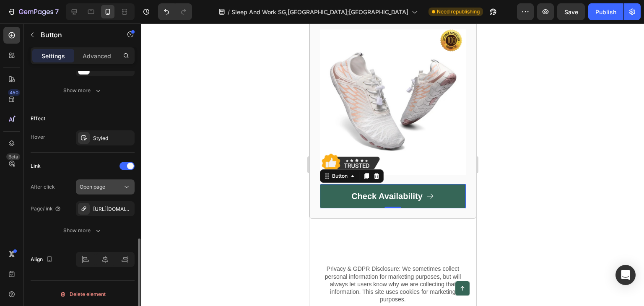
click at [0, 0] on icon "button" at bounding box center [0, 0] width 0 height 0
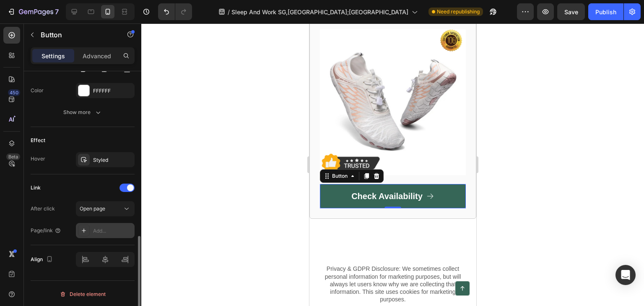
click at [101, 227] on div "Add..." at bounding box center [112, 231] width 39 height 8
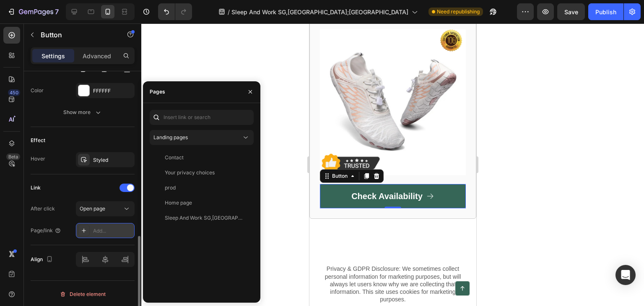
drag, startPoint x: 98, startPoint y: 231, endPoint x: 91, endPoint y: 228, distance: 8.1
click at [89, 228] on div at bounding box center [84, 231] width 12 height 12
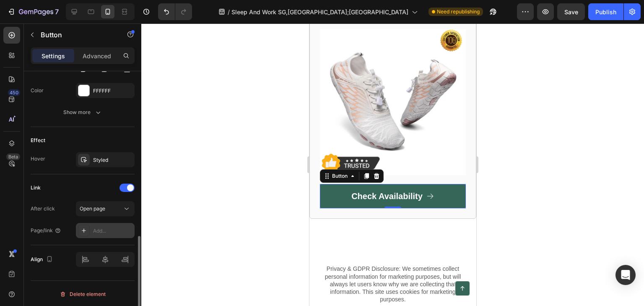
click at [101, 227] on div "Add..." at bounding box center [112, 231] width 39 height 8
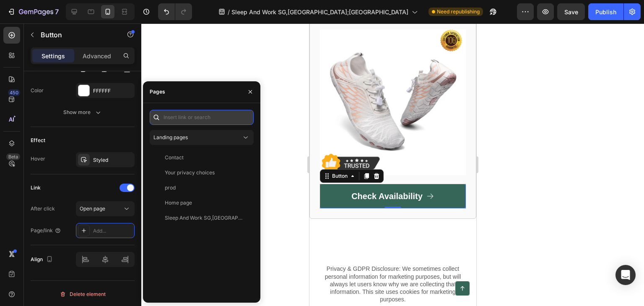
paste input "https://mediorthowear.com/products/regain-foot-strength-naturally-with-medi-ste…"
type input "https://mediorthowear.com/products/regain-foot-strength-naturally-with-medi-ste…"
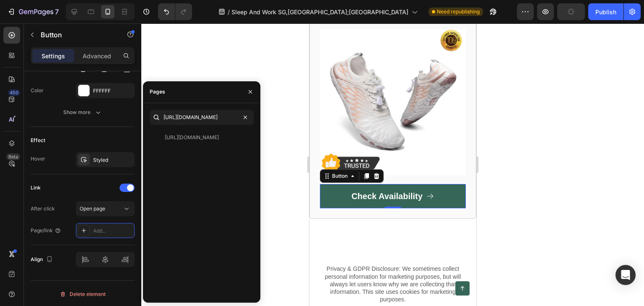
click at [226, 72] on div at bounding box center [392, 164] width 503 height 282
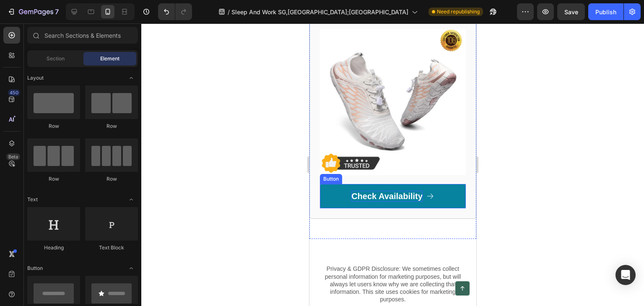
click at [367, 191] on p "Check Availability" at bounding box center [386, 196] width 71 height 11
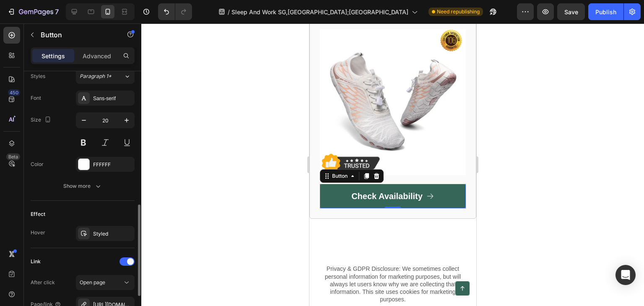
scroll to position [419, 0]
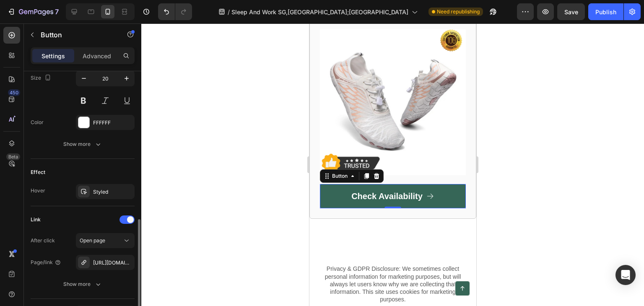
click at [200, 233] on div at bounding box center [392, 164] width 503 height 282
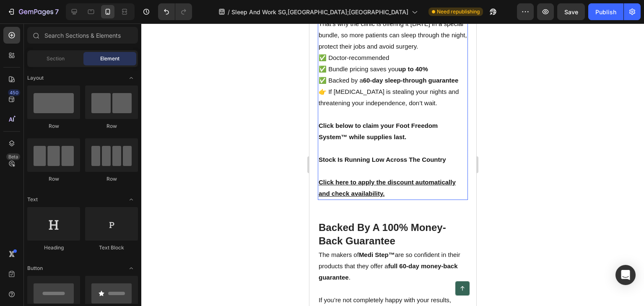
scroll to position [4187, 0]
click at [364, 198] on p "Click here to apply the discount automatically and check availability." at bounding box center [392, 187] width 148 height 23
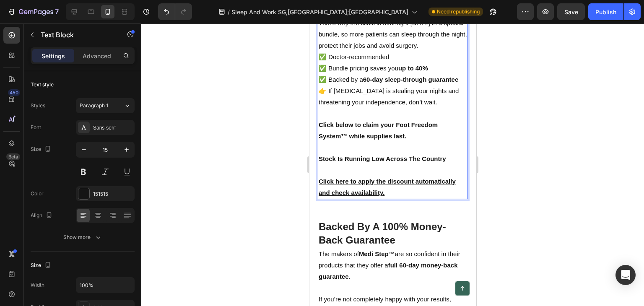
click at [391, 198] on p "Click here to apply the discount automatically and check availability." at bounding box center [392, 187] width 148 height 23
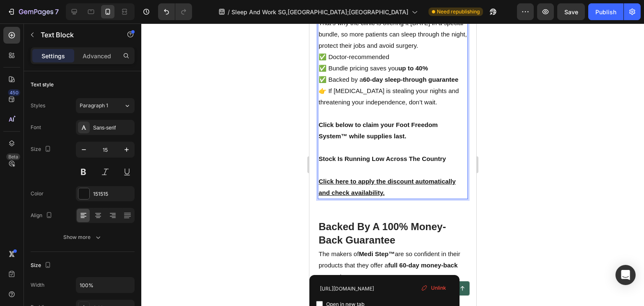
click at [434, 288] on span "Unlink" at bounding box center [438, 288] width 15 height 8
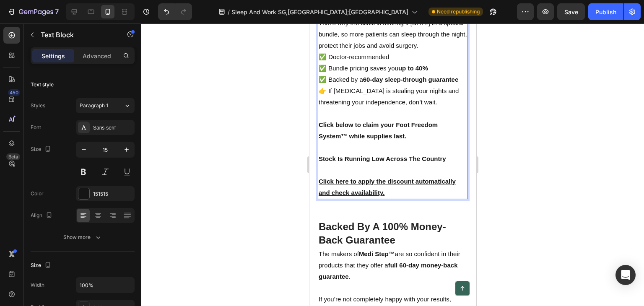
click at [389, 198] on p "Click here to apply the discount automatically and check availability. ⁠⁠⁠⁠⁠⁠⁠" at bounding box center [392, 187] width 148 height 23
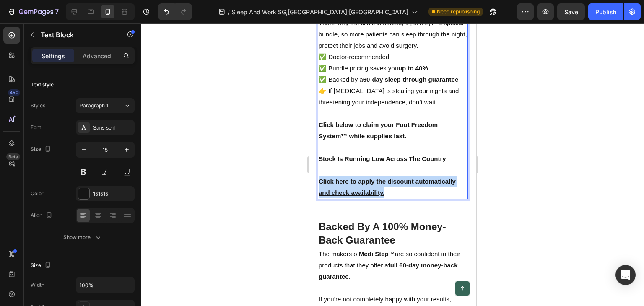
drag, startPoint x: 381, startPoint y: 239, endPoint x: 318, endPoint y: 229, distance: 63.7
click at [318, 196] on u "Click here to apply the discount automatically and check availability." at bounding box center [386, 187] width 137 height 18
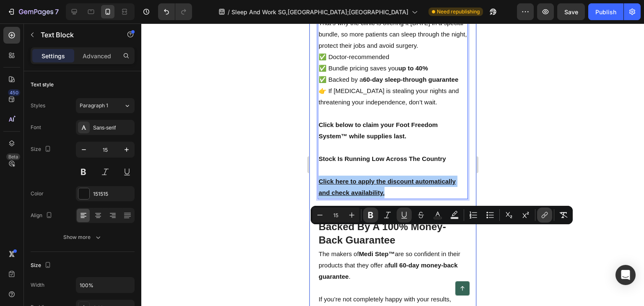
click at [540, 212] on button "link" at bounding box center [544, 214] width 15 height 15
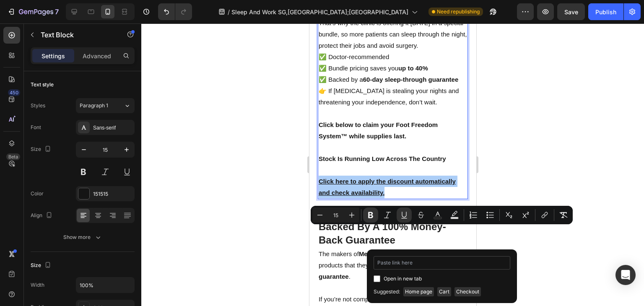
type input "https://mediorthowear.com/products/regain-foot-strength-naturally-with-medi-ste…"
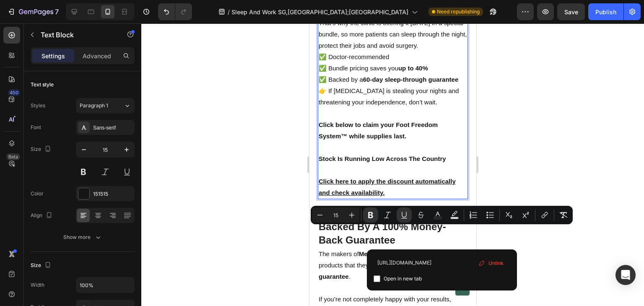
click at [548, 161] on div at bounding box center [392, 164] width 503 height 282
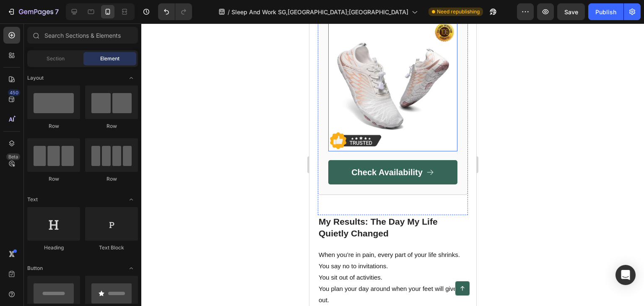
scroll to position [2972, 0]
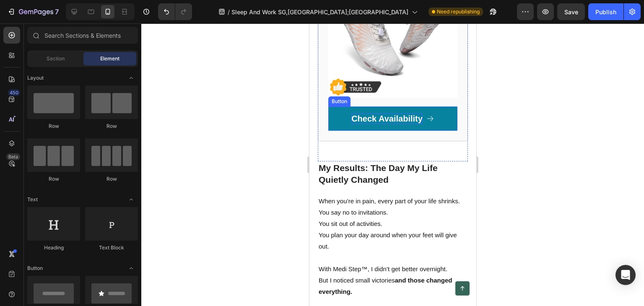
click at [397, 124] on p "Check Availability" at bounding box center [386, 118] width 71 height 11
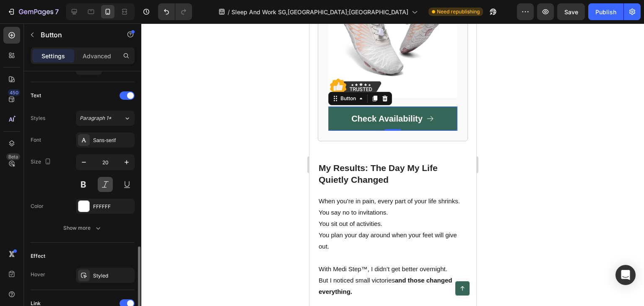
scroll to position [461, 0]
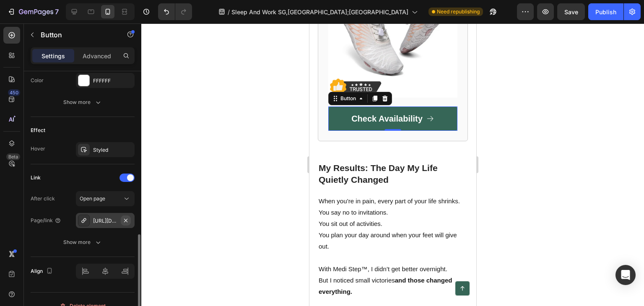
click at [124, 218] on icon "button" at bounding box center [125, 220] width 7 height 7
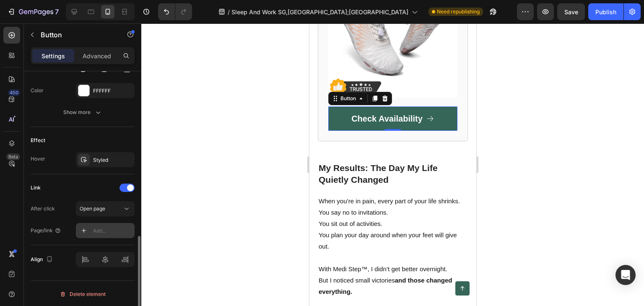
click at [99, 229] on div "Add..." at bounding box center [112, 231] width 39 height 8
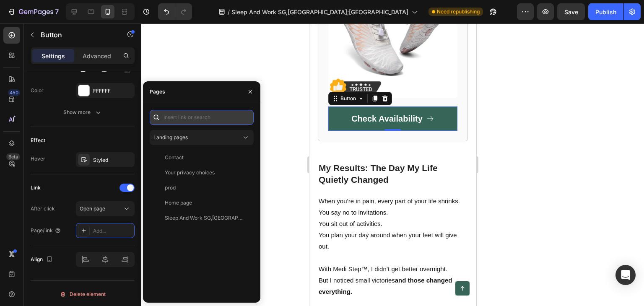
paste input "https://mediorthowear.com/products/regain-foot-strength-naturally-with-medi-ste…"
type input "https://mediorthowear.com/products/regain-foot-strength-naturally-with-medi-ste…"
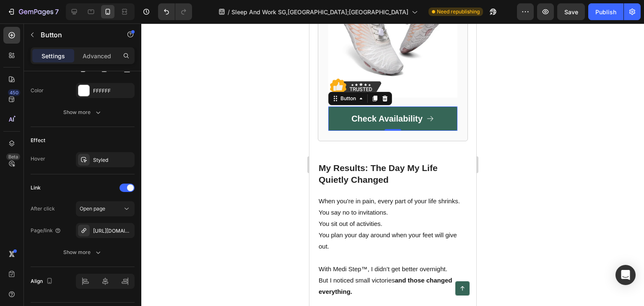
click at [199, 65] on div at bounding box center [392, 164] width 503 height 282
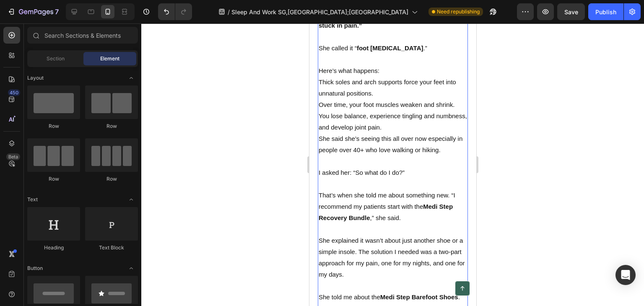
scroll to position [1046, 0]
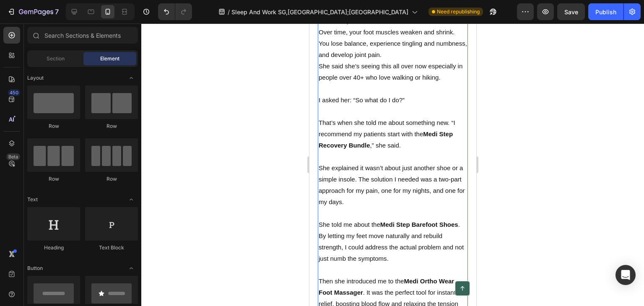
click at [426, 149] on strong "Medi Step Recovery Bundle" at bounding box center [385, 139] width 134 height 18
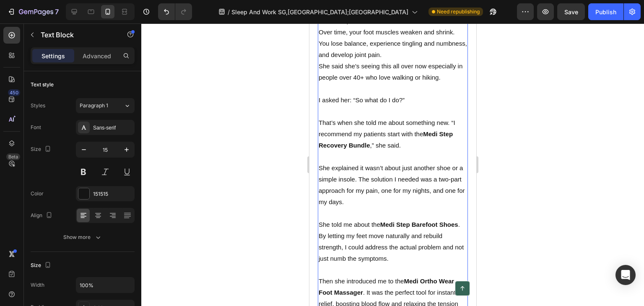
click at [425, 149] on strong "Medi Step Recovery Bundle" at bounding box center [385, 139] width 134 height 18
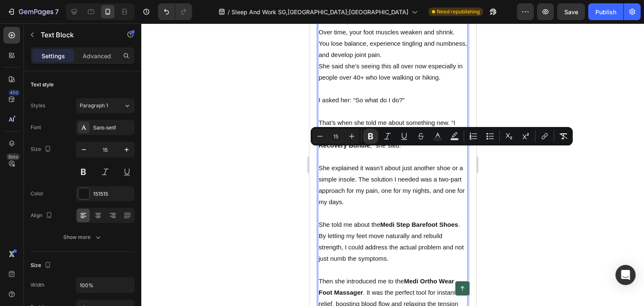
drag, startPoint x: 425, startPoint y: 153, endPoint x: 448, endPoint y: 157, distance: 24.3
click at [450, 151] on p "That’s when she told me about something new. “I recommend my patients start wit…" at bounding box center [392, 134] width 148 height 34
click at [419, 151] on p "That’s when she told me about something new. “I recommend my patients start wit…" at bounding box center [392, 134] width 148 height 34
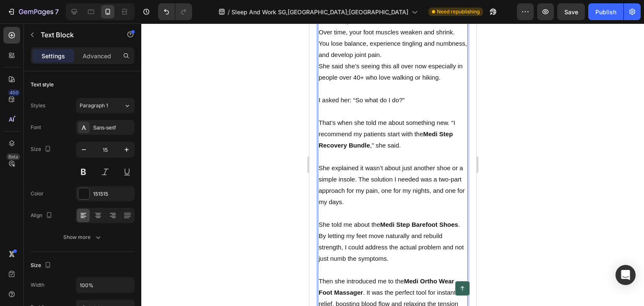
click at [415, 151] on p "That’s when she told me about something new. “I recommend my patients start wit…" at bounding box center [392, 134] width 148 height 34
click at [414, 151] on p "That’s when she told me about something new. “I recommend my patients start wit…" at bounding box center [392, 134] width 148 height 34
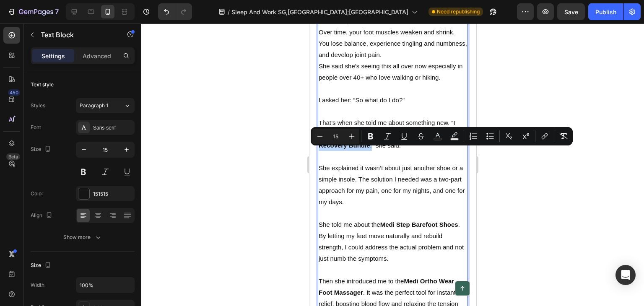
drag, startPoint x: 414, startPoint y: 153, endPoint x: 368, endPoint y: 163, distance: 46.7
click at [368, 151] on p "That’s when she told me about something new. “I recommend my patients start wit…" at bounding box center [392, 134] width 148 height 34
click at [372, 135] on icon "Editor contextual toolbar" at bounding box center [370, 136] width 5 height 6
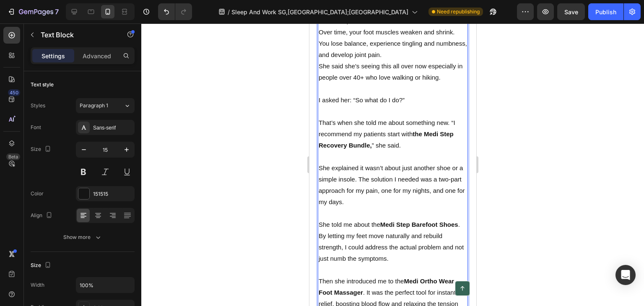
click at [417, 149] on strong "the Medi Step Recovery Bundle," at bounding box center [385, 139] width 135 height 18
click at [415, 149] on strong "he Medi Step Recovery Bundle," at bounding box center [384, 139] width 133 height 18
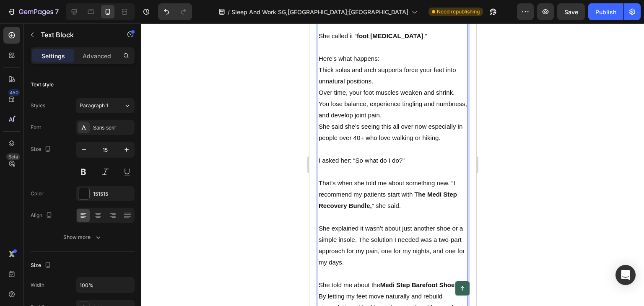
scroll to position [1112, 0]
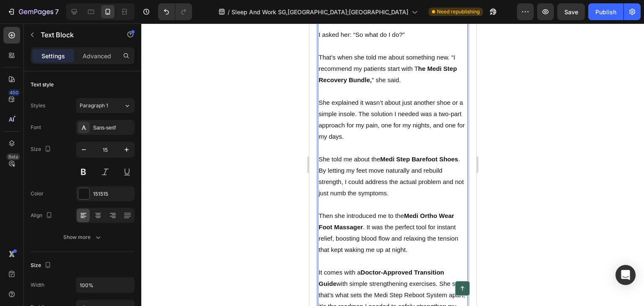
click at [420, 83] on strong "he Medi Step Recovery Bundle," at bounding box center [387, 74] width 138 height 18
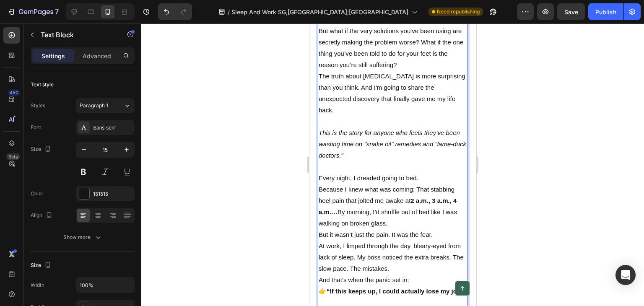
scroll to position [189, 0]
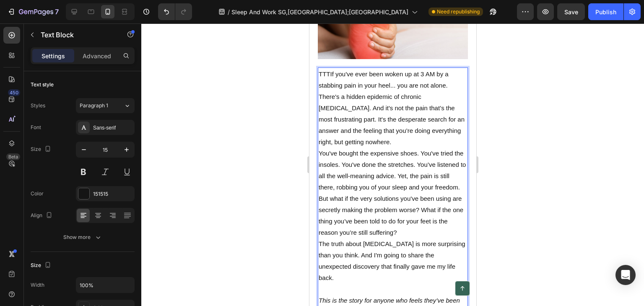
click at [331, 69] on p "TTTIf you've ever been woken up at 3 AM by a stabbing pain in your heel... you …" at bounding box center [392, 107] width 148 height 79
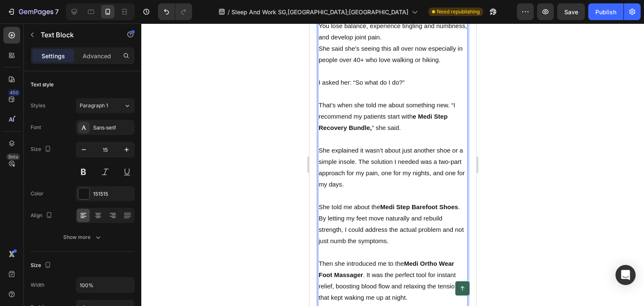
scroll to position [1112, 0]
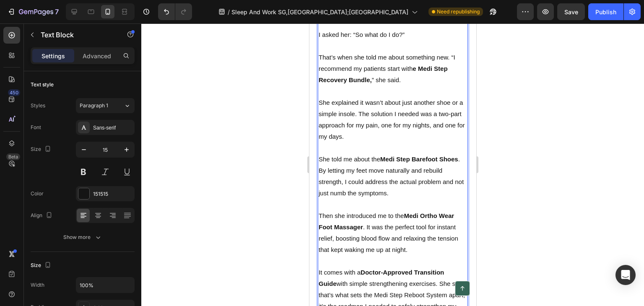
click at [416, 83] on strong "e Medi Step Recovery Bundle," at bounding box center [382, 74] width 129 height 18
click at [421, 83] on strong "eT Medi Step Recovery Bundle," at bounding box center [384, 74] width 133 height 18
click at [423, 86] on p "That’s when she told me about something new. “I recommend my patients start wit…" at bounding box center [392, 69] width 148 height 34
click at [418, 83] on strong "eThe Medi Step Recovery Bundle," at bounding box center [388, 74] width 140 height 18
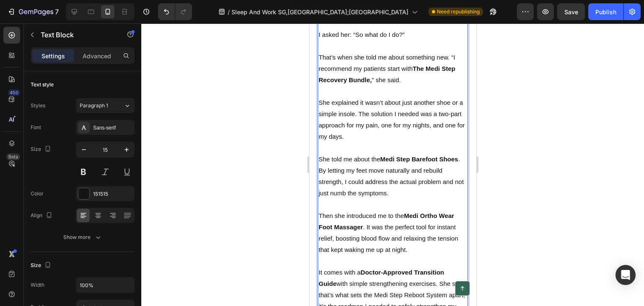
click at [416, 83] on strong "The Medi Step Recovery Bundle," at bounding box center [386, 74] width 137 height 18
click at [413, 86] on p "That’s when she told me about something new. “I recommend my patients start wit…" at bounding box center [392, 69] width 148 height 34
click at [417, 83] on strong "The Medi Step Recovery Bundle," at bounding box center [386, 74] width 137 height 18
click at [416, 83] on strong "The Medi Step Recovery Bundle," at bounding box center [386, 74] width 137 height 18
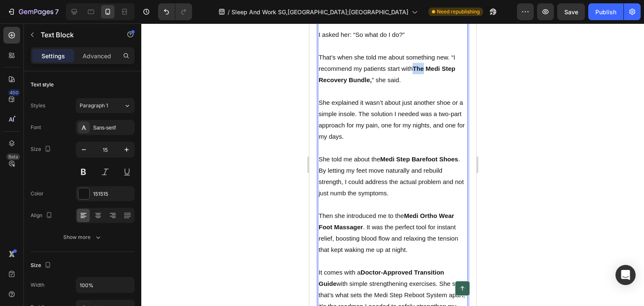
click at [415, 83] on strong "The Medi Step Recovery Bundle," at bounding box center [386, 74] width 137 height 18
click at [416, 83] on strong "The Medi Step Recovery Bundle," at bounding box center [386, 74] width 137 height 18
click at [413, 83] on strong "The Medi Step Recovery Bundle," at bounding box center [386, 74] width 137 height 18
click at [321, 78] on p "bThat’s when she told me about something new. “I recommend my patients start wi…" at bounding box center [392, 69] width 148 height 34
drag, startPoint x: 413, startPoint y: 85, endPoint x: 373, endPoint y: 100, distance: 42.4
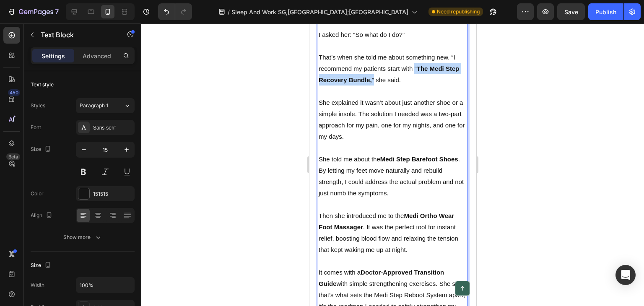
click at [373, 86] on p "That’s when she told me about something new. “I recommend my patients start wit…" at bounding box center [392, 69] width 148 height 34
drag, startPoint x: 363, startPoint y: 99, endPoint x: 348, endPoint y: 98, distance: 14.3
click at [348, 83] on strong "The Medi Step Recovery Bundle," at bounding box center [388, 74] width 140 height 18
drag, startPoint x: 361, startPoint y: 101, endPoint x: 354, endPoint y: 102, distance: 6.9
click at [361, 83] on strong "The Medi Step Recovery Bundle," at bounding box center [388, 74] width 140 height 18
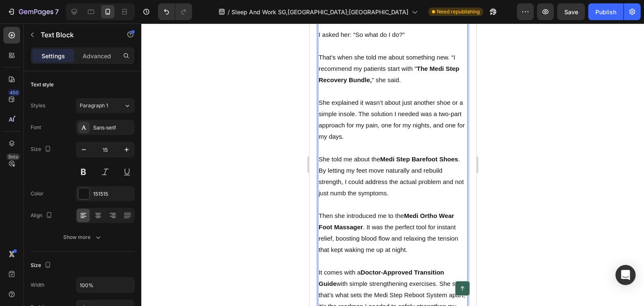
click at [352, 97] on p "Rich Text Editor. Editing area: main" at bounding box center [392, 91] width 148 height 11
click at [370, 86] on p "That’s when she told me about something new. “I recommend my patients start wit…" at bounding box center [392, 69] width 148 height 34
click at [374, 86] on p "That’s when she told me about something new. “I recommend my patients start wit…" at bounding box center [392, 69] width 148 height 34
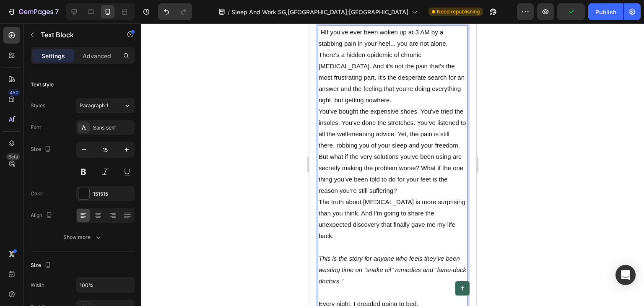
scroll to position [64, 0]
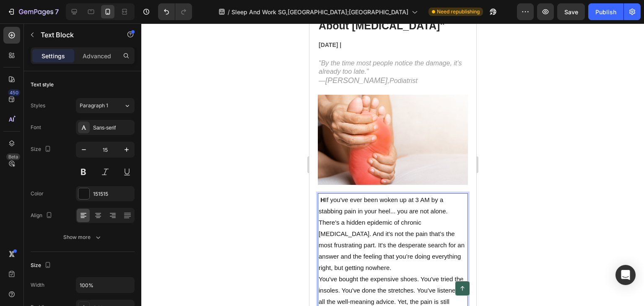
click at [323, 194] on p "H If you've ever been woken up at 3 AM by a stabbing pain in your heel... you a…" at bounding box center [392, 233] width 148 height 79
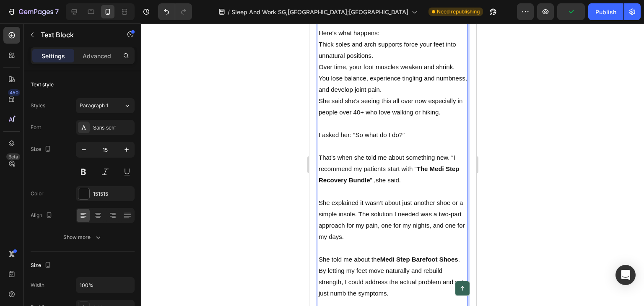
scroll to position [1048, 0]
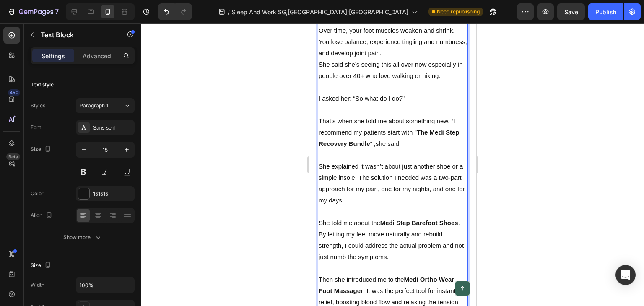
click at [419, 147] on strong "The Medi Step Recovery Bundle" at bounding box center [388, 138] width 140 height 18
click at [414, 149] on p "That’s when she told me about something new. “I recommend my patients start wit…" at bounding box center [392, 132] width 148 height 34
drag, startPoint x: 414, startPoint y: 153, endPoint x: 369, endPoint y: 163, distance: 46.1
click at [369, 149] on p "That’s when she told me about something new. “I recommend my patients start wit…" at bounding box center [392, 132] width 148 height 34
click at [370, 138] on p "That’s when she told me about something new. “I recommend my patients start wit…" at bounding box center [392, 132] width 148 height 34
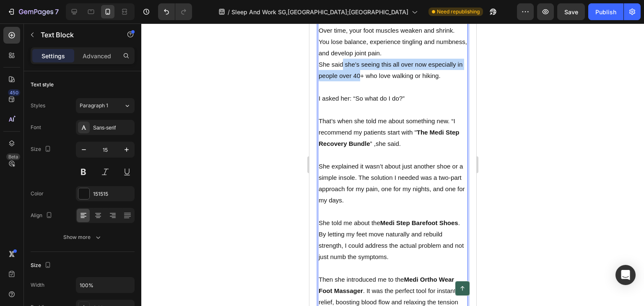
drag, startPoint x: 342, startPoint y: 87, endPoint x: 367, endPoint y: 98, distance: 26.6
click at [367, 81] on p "She said she’s seeing this all over now especially in people over 40+ who love …" at bounding box center [392, 70] width 148 height 23
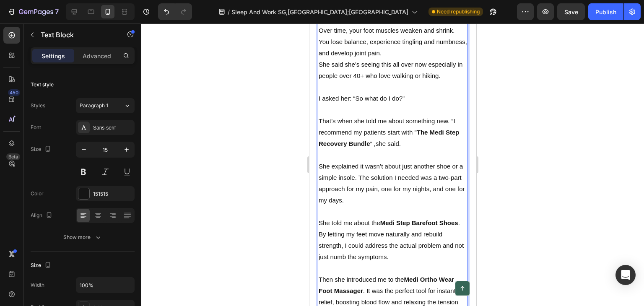
click at [355, 104] on p "I asked her: “So what do I do?”" at bounding box center [392, 98] width 148 height 11
drag, startPoint x: 354, startPoint y: 119, endPoint x: 350, endPoint y: 128, distance: 9.9
click at [354, 104] on p "I asked her: “So what do I do?”" at bounding box center [392, 98] width 148 height 11
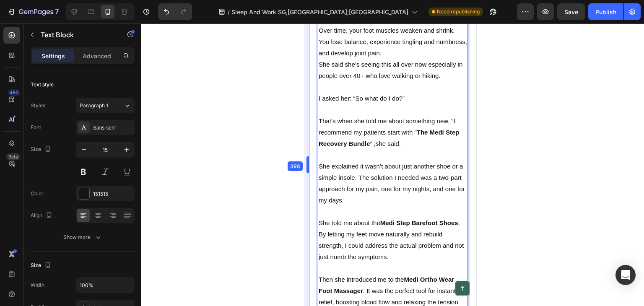
scroll to position [1047, 0]
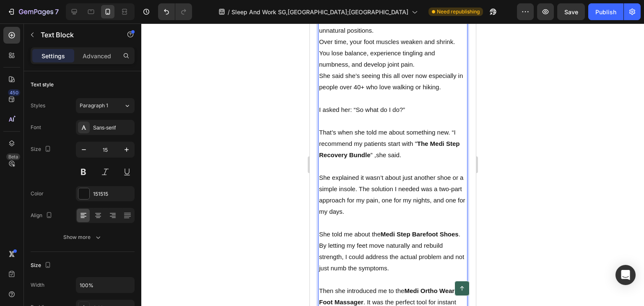
click at [368, 197] on p "She explained it wasn’t about just another shoe or a simple insole. The solutio…" at bounding box center [393, 194] width 148 height 45
click at [363, 217] on p "She explained it wasn’t about just another shoe or a simple insole. The solutio…" at bounding box center [393, 194] width 148 height 45
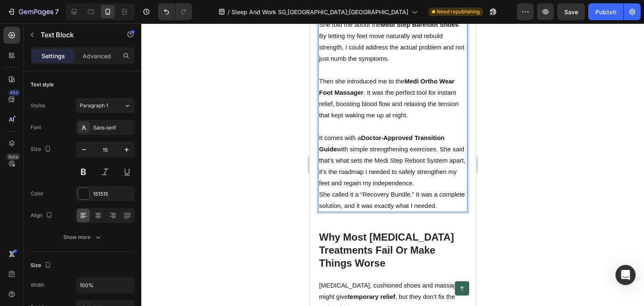
scroll to position [1341, 0]
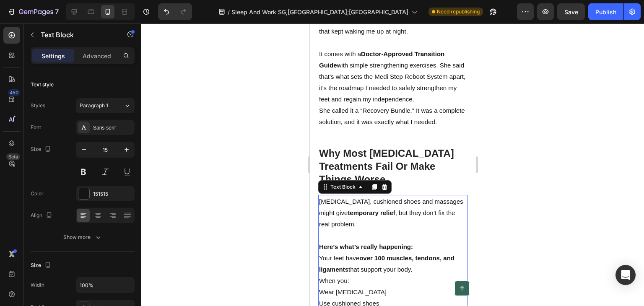
click at [354, 216] on strong "temporary relief" at bounding box center [370, 212] width 47 height 7
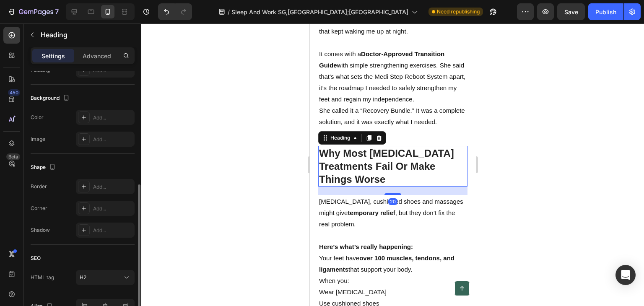
drag, startPoint x: 381, startPoint y: 188, endPoint x: 378, endPoint y: 125, distance: 63.4
click at [381, 185] on strong "Why Most [MEDICAL_DATA] Treatments Fail Or Make Things Worse" at bounding box center [386, 166] width 135 height 37
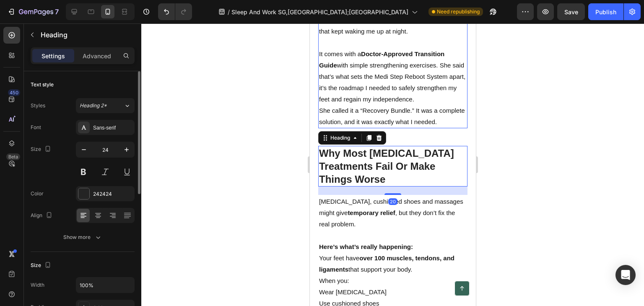
click at [377, 105] on p "It comes with a Doctor-Approved Transition Guide with simple strengthening exer…" at bounding box center [393, 76] width 148 height 57
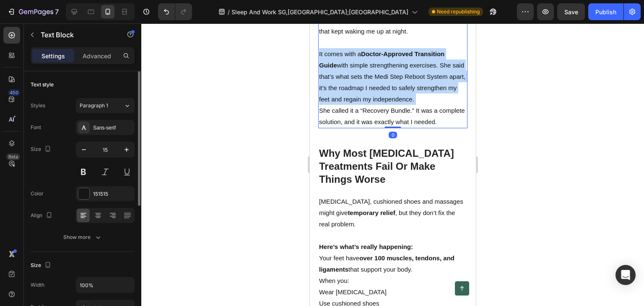
click at [377, 105] on p "It comes with a Doctor-Approved Transition Guide with simple strengthening exer…" at bounding box center [393, 76] width 148 height 57
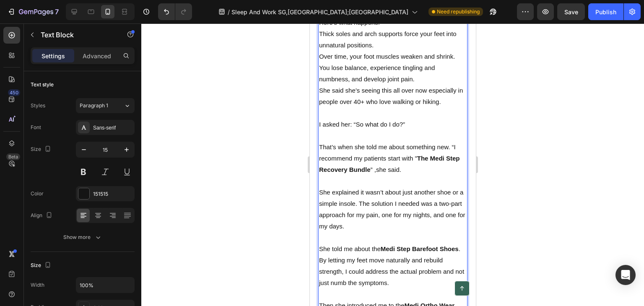
scroll to position [1047, 0]
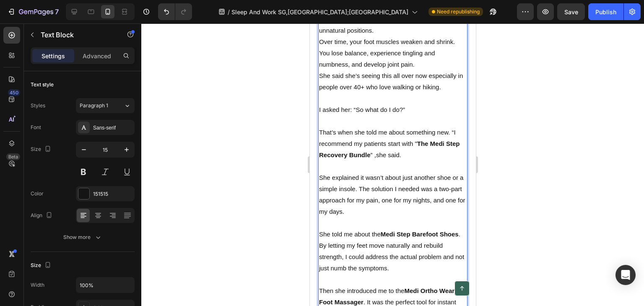
click at [415, 161] on p "That’s when she told me about something new. “I recommend my patients start wit…" at bounding box center [393, 144] width 148 height 34
drag, startPoint x: 414, startPoint y: 163, endPoint x: 371, endPoint y: 175, distance: 44.4
click at [371, 161] on p "That’s when she told me about something new. “I recommend my patients start wit…" at bounding box center [393, 144] width 148 height 34
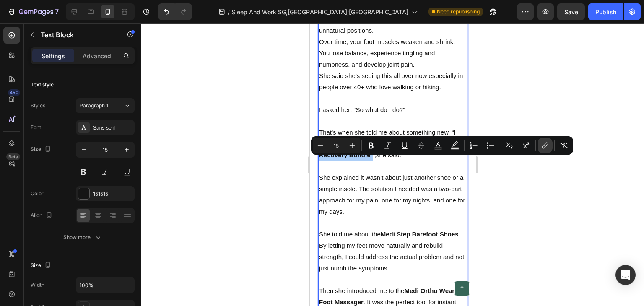
click at [545, 148] on icon "Editor contextual toolbar" at bounding box center [545, 145] width 8 height 8
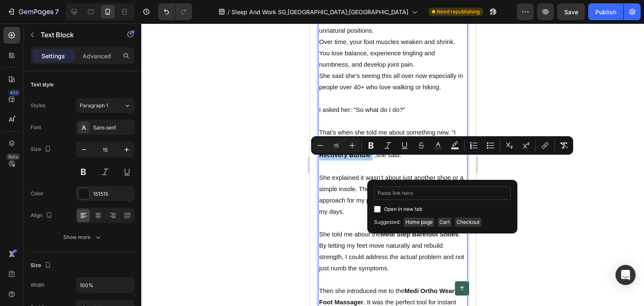
type input "https://mediorthowear.com/products/regain-foot-strength-naturally-with-medi-ste…"
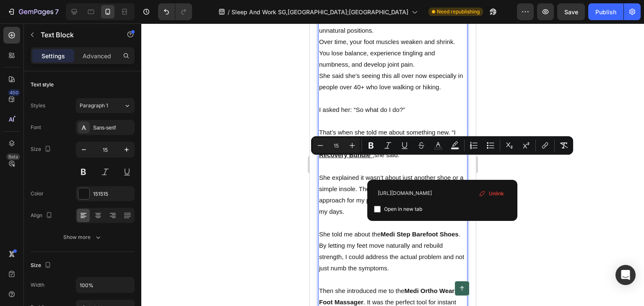
click at [545, 119] on div at bounding box center [392, 164] width 503 height 282
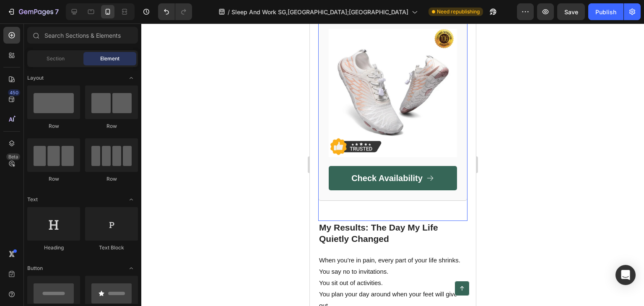
scroll to position [2975, 0]
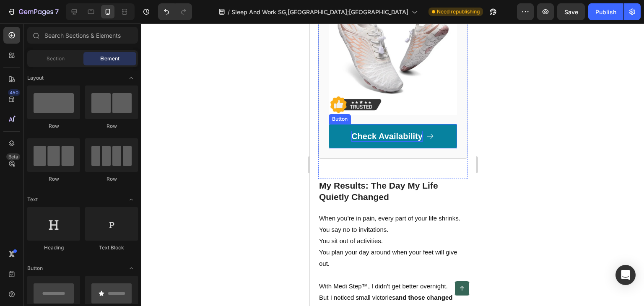
click at [384, 142] on p "Check Availability" at bounding box center [386, 136] width 71 height 11
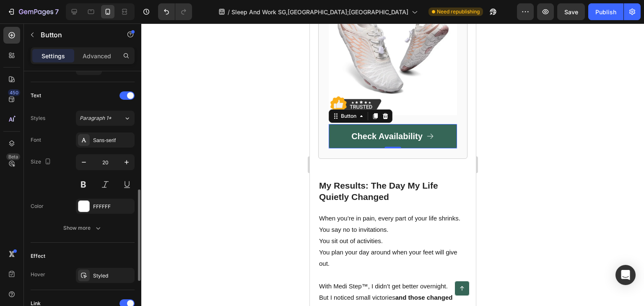
scroll to position [419, 0]
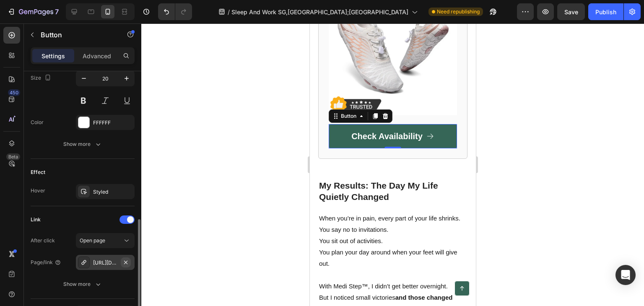
click at [124, 259] on icon "button" at bounding box center [125, 262] width 7 height 7
click at [110, 262] on div "Add..." at bounding box center [112, 263] width 39 height 8
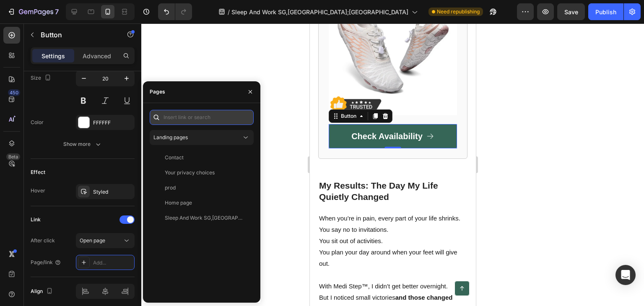
paste input "https://mediorthowear.com/products/regain-foot-strength-naturally-with-medi-ste…"
type input "https://mediorthowear.com/products/regain-foot-strength-naturally-with-medi-ste…"
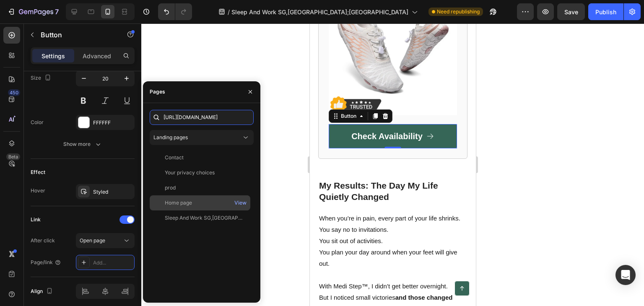
scroll to position [0, 131]
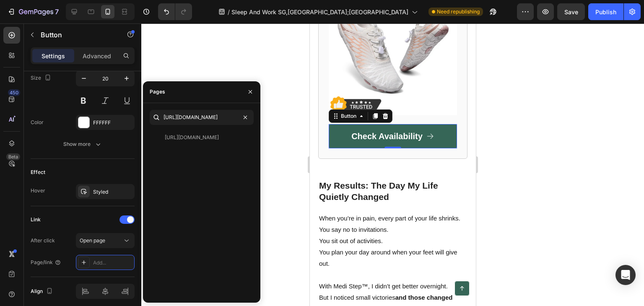
click at [225, 64] on div at bounding box center [392, 164] width 503 height 282
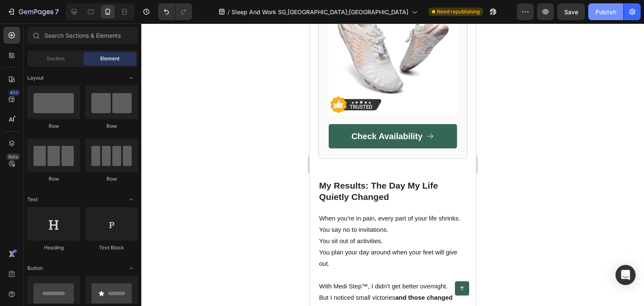
click at [601, 14] on div "Publish" at bounding box center [605, 12] width 21 height 9
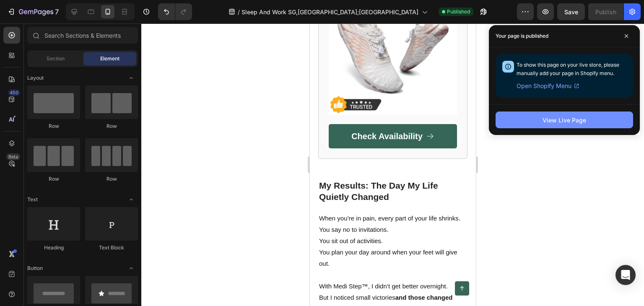
click at [558, 118] on div "View Live Page" at bounding box center [564, 120] width 44 height 9
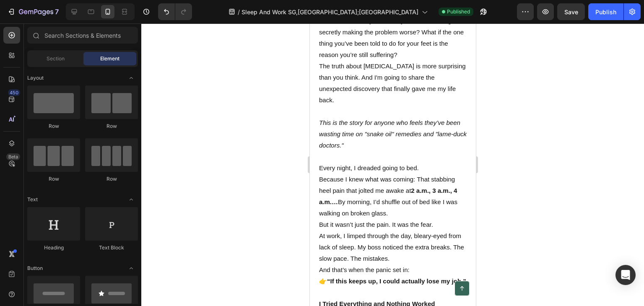
scroll to position [0, 0]
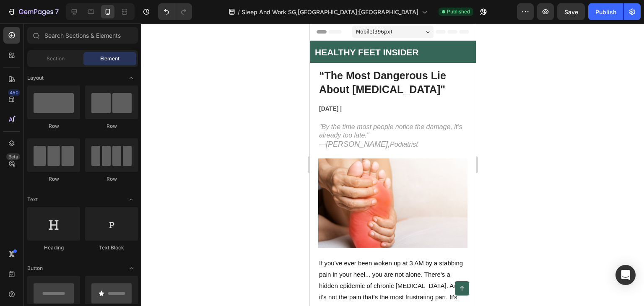
drag, startPoint x: 473, startPoint y: 156, endPoint x: 800, endPoint y: 54, distance: 342.7
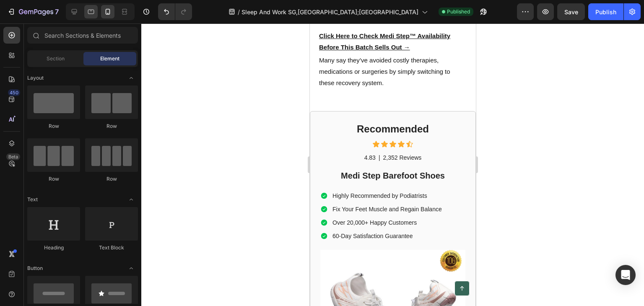
scroll to position [5140, 0]
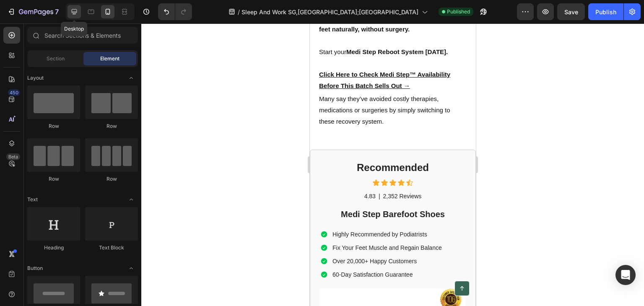
click at [75, 10] on icon at bounding box center [74, 12] width 8 height 8
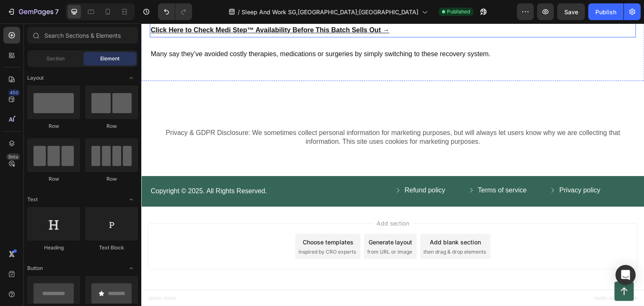
scroll to position [4164, 0]
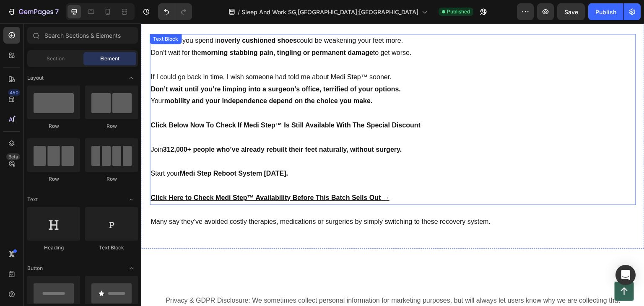
click at [261, 195] on u "Click Here to Check Medi Step™ Availability Before This Batch Sells Out →" at bounding box center [269, 197] width 239 height 7
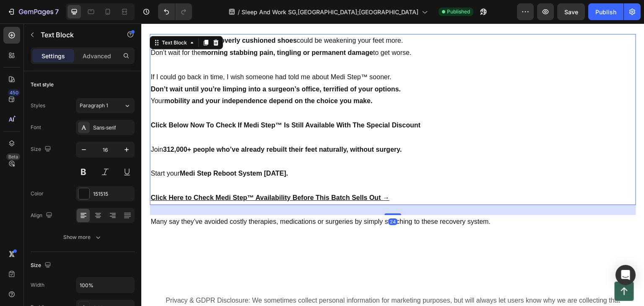
click at [282, 194] on u "Click Here to Check Medi Step™ Availability Before This Batch Sells Out →" at bounding box center [269, 197] width 239 height 7
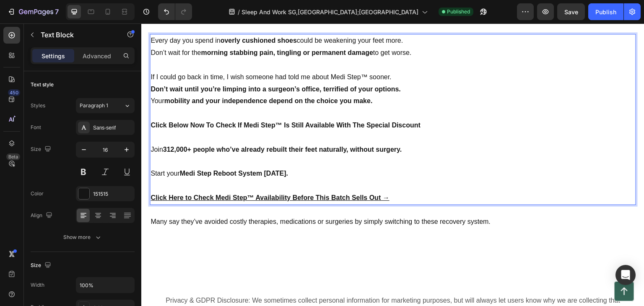
click at [380, 195] on u "Click Here to Check Medi Step™ Availability Before This Batch Sells Out →" at bounding box center [269, 197] width 239 height 7
click at [396, 199] on p "Click Here to Check Medi Step™ Availability Before This Batch Sells Out →" at bounding box center [392, 198] width 485 height 12
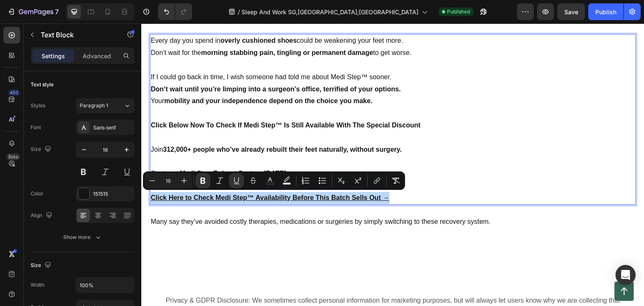
drag, startPoint x: 396, startPoint y: 197, endPoint x: 146, endPoint y: 198, distance: 250.2
click at [146, 198] on div "Don’t Wait Like I Did Heading Don’t Wait Until You’re Facing a Life-Altering Mo…" at bounding box center [392, 110] width 503 height 278
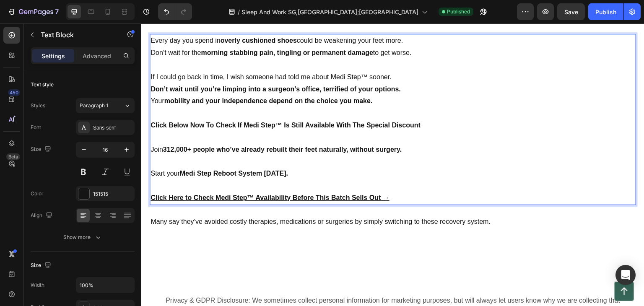
click at [440, 124] on p "Click Below Now To Check If Medi Step™ Is Still Available With The Special Disc…" at bounding box center [392, 125] width 485 height 12
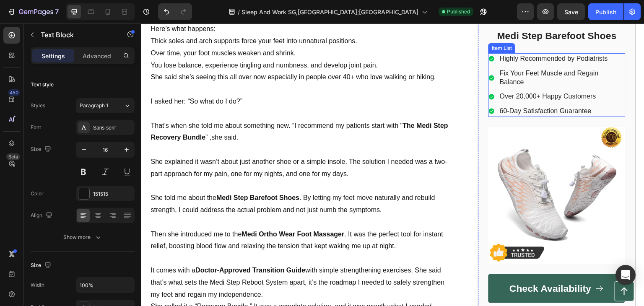
scroll to position [1021, 0]
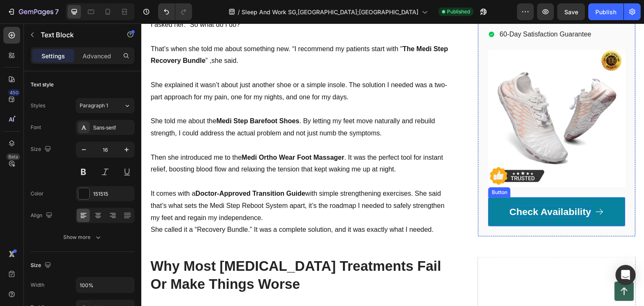
click at [541, 205] on p "Check Availability" at bounding box center [551, 211] width 82 height 13
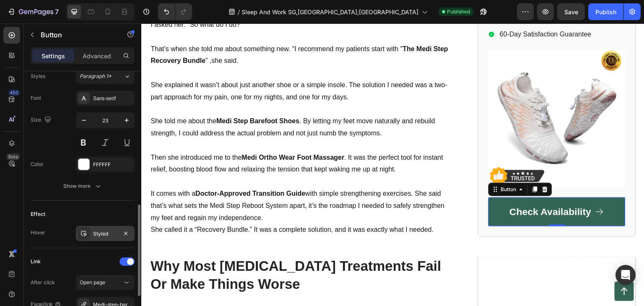
scroll to position [461, 0]
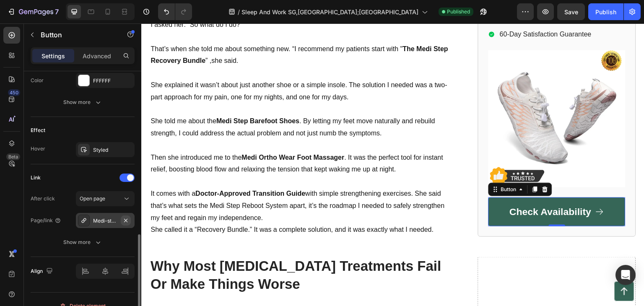
click at [124, 220] on icon "button" at bounding box center [125, 220] width 7 height 7
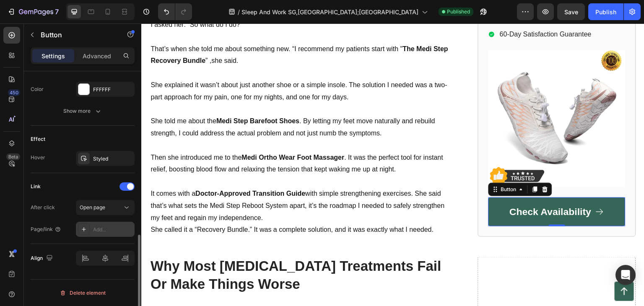
scroll to position [451, 0]
click at [102, 230] on div "Add..." at bounding box center [112, 231] width 39 height 8
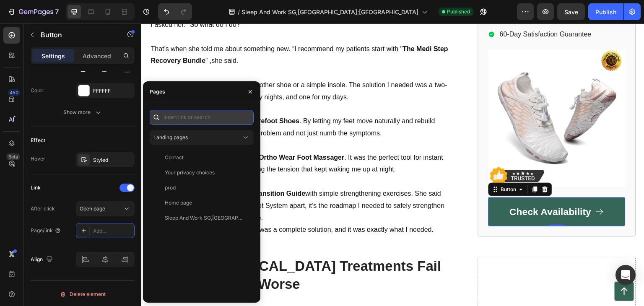
click at [171, 114] on input "text" at bounding box center [202, 117] width 104 height 15
paste input "https://mediorthowear.com/products/regain-foot-strength-naturally-with-medi-ste…"
type input "https://mediorthowear.com/products/regain-foot-strength-naturally-with-medi-ste…"
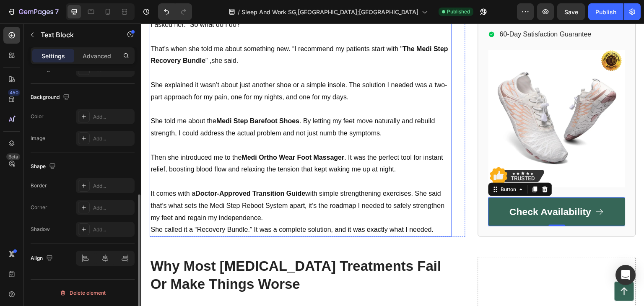
click at [272, 140] on p at bounding box center [300, 146] width 301 height 12
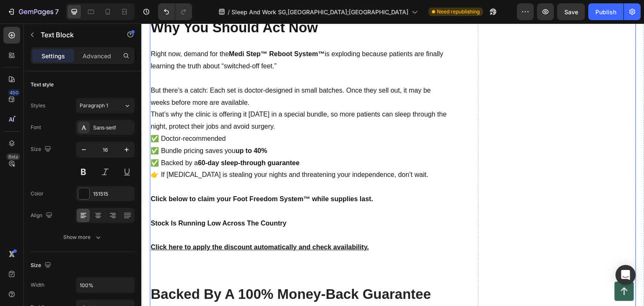
scroll to position [3200, 0]
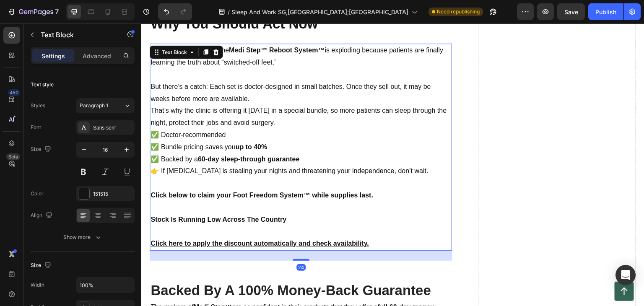
click at [202, 59] on div "Right now, demand for the Medi Step™ Reboot System™ is exploding because patien…" at bounding box center [301, 147] width 302 height 207
click at [229, 57] on p "Right now, demand for the Medi Step™ Reboot System™ is exploding because patien…" at bounding box center [300, 56] width 301 height 24
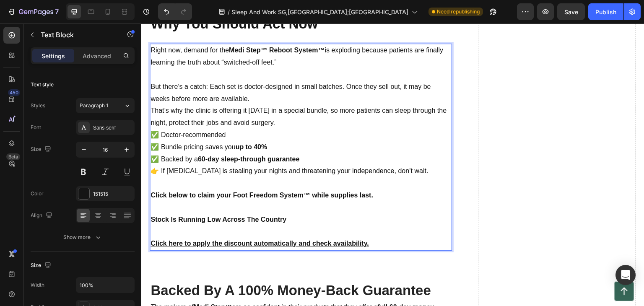
click at [231, 54] on strong "Medi Step™ Reboot System™" at bounding box center [277, 50] width 96 height 7
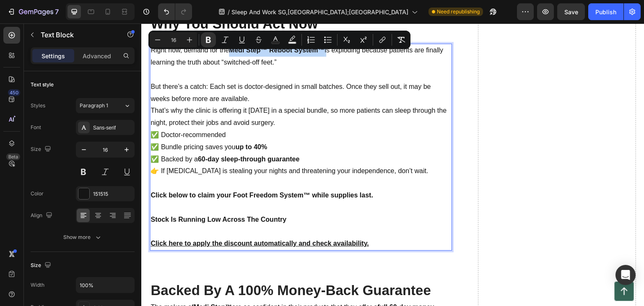
drag, startPoint x: 231, startPoint y: 58, endPoint x: 326, endPoint y: 57, distance: 94.7
click at [324, 54] on strong "Medi Step™ Reboot System™" at bounding box center [277, 50] width 96 height 7
click at [378, 38] on button "link" at bounding box center [382, 39] width 15 height 15
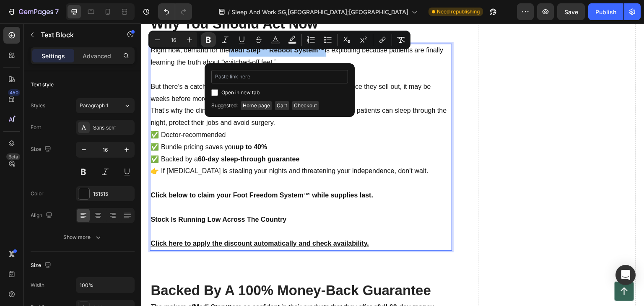
click at [264, 78] on input "Editor contextual toolbar" at bounding box center [279, 76] width 137 height 13
type input "https://mediorthowear.com/products/regain-foot-strength-naturally-with-medi-ste…"
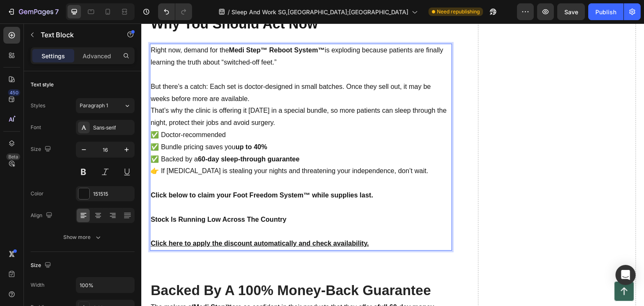
click at [421, 69] on p "Right now, demand for the Medi Step™ Reboot System™ is exploding because patien…" at bounding box center [300, 56] width 301 height 24
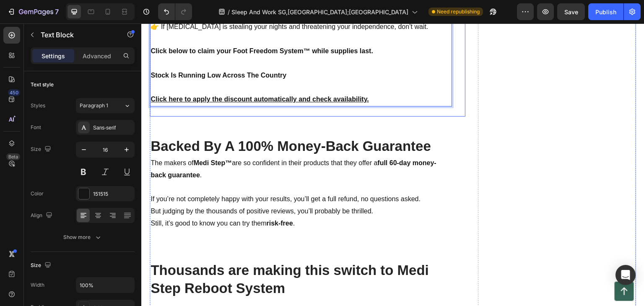
scroll to position [3326, 0]
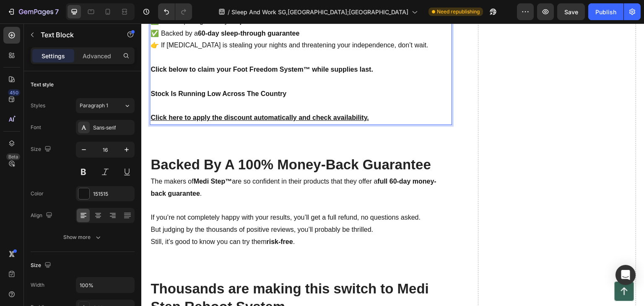
click at [372, 119] on p "Click here to apply the discount automatically and check availability." at bounding box center [300, 118] width 301 height 12
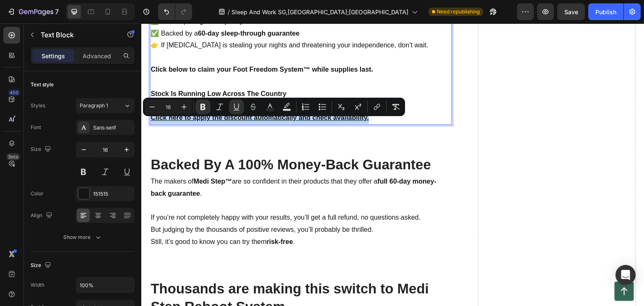
drag, startPoint x: 372, startPoint y: 122, endPoint x: 150, endPoint y: 122, distance: 222.1
click at [374, 104] on icon "Editor contextual toolbar" at bounding box center [377, 107] width 8 height 8
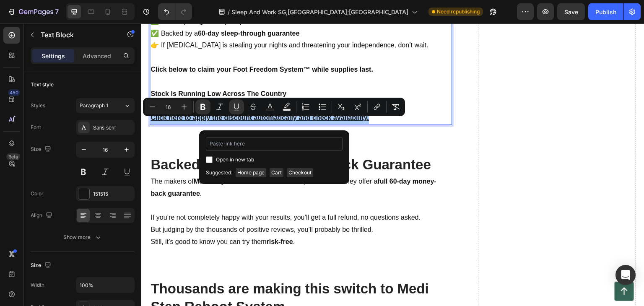
type input "https://mediorthowear.com/products/regain-foot-strength-naturally-with-medi-ste…"
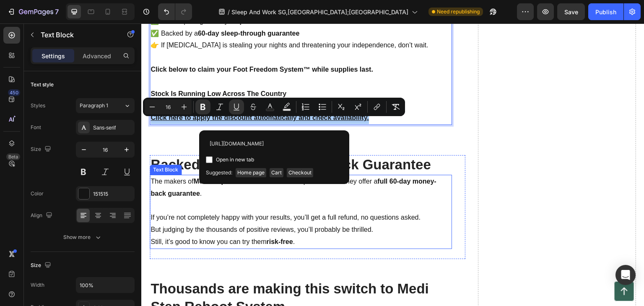
scroll to position [0, 110]
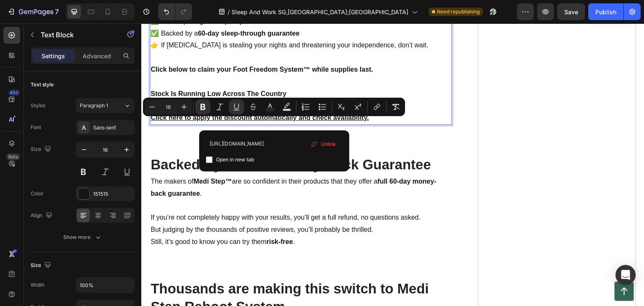
click at [394, 121] on p "Click here to apply the discount automatically and check availability." at bounding box center [300, 118] width 301 height 12
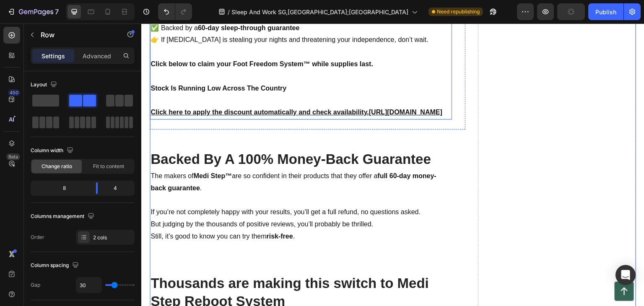
scroll to position [3368, 0]
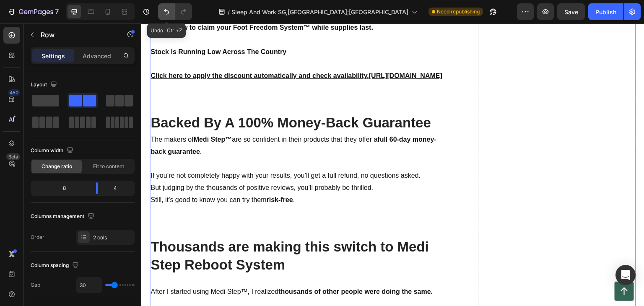
click at [165, 9] on icon "Undo/Redo" at bounding box center [166, 12] width 8 height 8
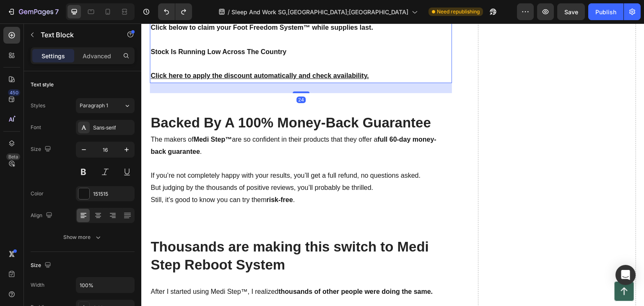
click at [289, 79] on u "Click here to apply the discount automatically and check availability." at bounding box center [259, 75] width 218 height 7
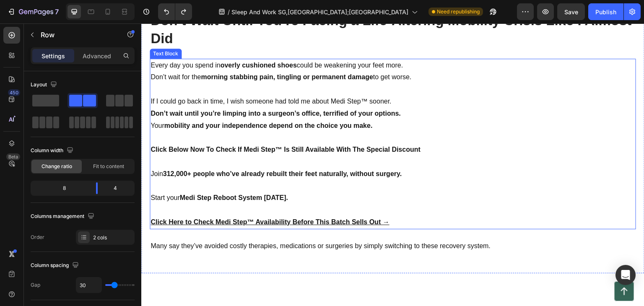
scroll to position [3871, 0]
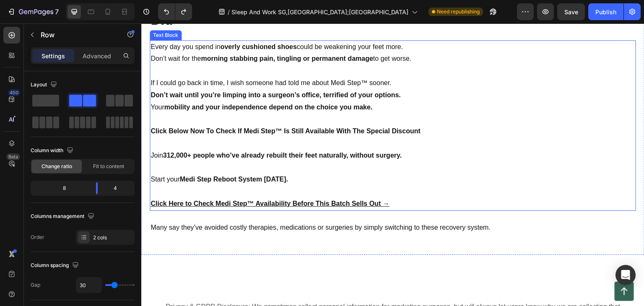
click at [388, 199] on p "Click Here to Check Medi Step™ Availability Before This Batch Sells Out →" at bounding box center [392, 204] width 485 height 12
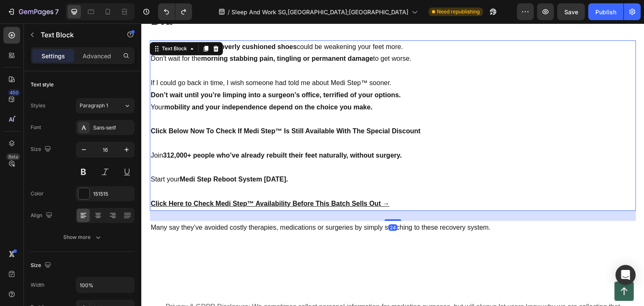
click at [391, 202] on p "Click Here to Check Medi Step™ Availability Before This Batch Sells Out →" at bounding box center [392, 204] width 485 height 12
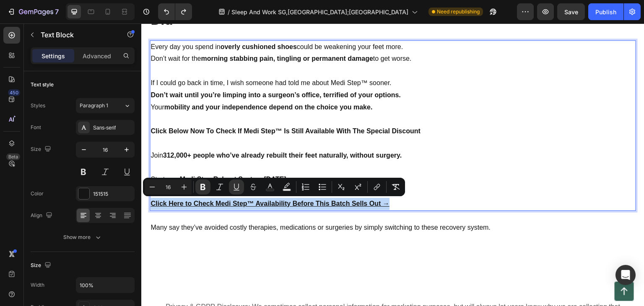
drag, startPoint x: 391, startPoint y: 202, endPoint x: 151, endPoint y: 202, distance: 239.3
click at [150, 203] on div "Every day you spend in overly cushioned shoes could be weakening your feet more…" at bounding box center [393, 125] width 486 height 171
drag, startPoint x: 378, startPoint y: 185, endPoint x: 354, endPoint y: 185, distance: 24.7
click at [378, 185] on icon "Editor contextual toolbar" at bounding box center [377, 187] width 8 height 8
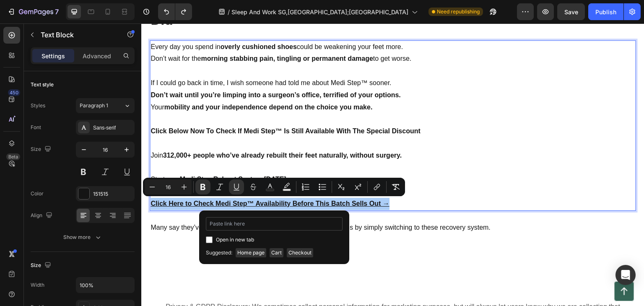
click at [249, 225] on input "Editor contextual toolbar" at bounding box center [274, 223] width 137 height 13
type input "https://mediorthowear.com/products/regain-foot-strength-naturally-with-medi-ste…"
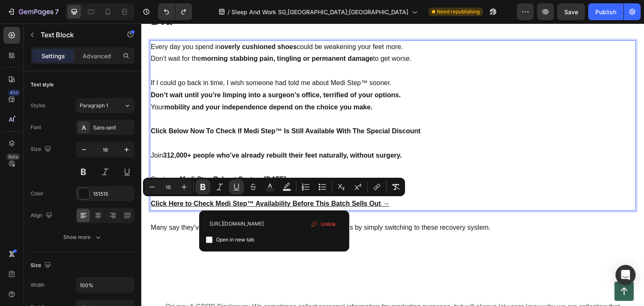
click at [496, 165] on p "Rich Text Editor. Editing area: main" at bounding box center [392, 168] width 485 height 12
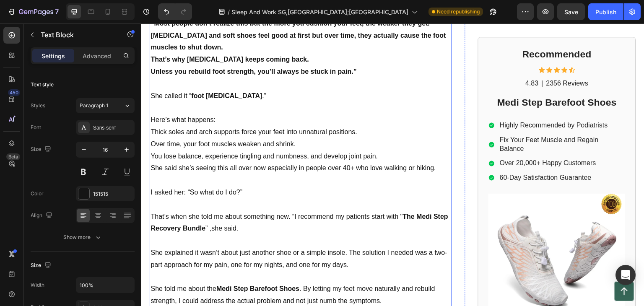
scroll to position [895, 0]
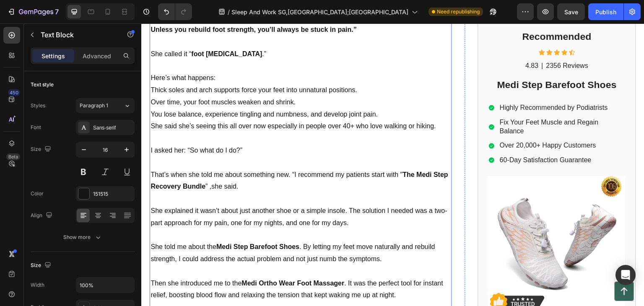
click at [399, 169] on p "That’s when she told me about something new. “I recommend my patients start wit…" at bounding box center [300, 181] width 301 height 24
click at [397, 169] on p "That’s when she told me about something new. “I recommend my patients start wit…" at bounding box center [300, 181] width 301 height 24
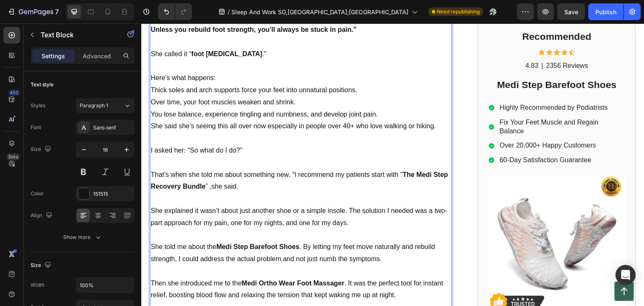
click at [399, 169] on p "That’s when she told me about something new. “I recommend my patients start wit…" at bounding box center [300, 181] width 301 height 24
click at [403, 169] on p "That’s when she told me about something new. “I recommend my patients start wit…" at bounding box center [300, 181] width 301 height 24
click at [400, 169] on p "That’s when she told me about something new. “I recommend my patients start wit…" at bounding box center [300, 181] width 301 height 24
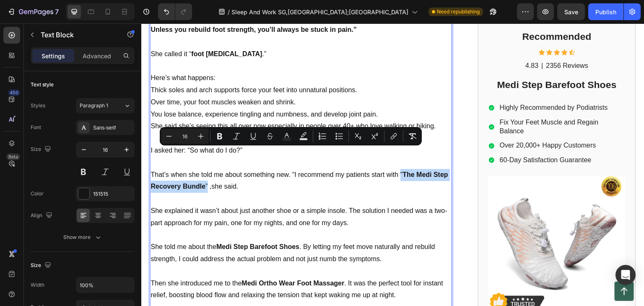
drag, startPoint x: 400, startPoint y: 152, endPoint x: 220, endPoint y: 166, distance: 180.7
click at [220, 169] on p "That’s when she told me about something new. “I recommend my patients start wit…" at bounding box center [300, 181] width 301 height 24
click at [397, 135] on icon "Editor contextual toolbar" at bounding box center [393, 136] width 8 height 8
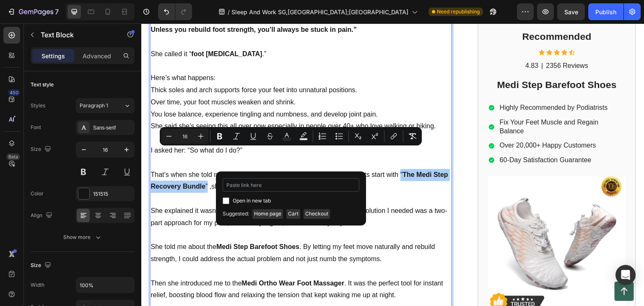
type input "https://mediorthowear.com/products/regain-foot-strength-naturally-with-medi-ste…"
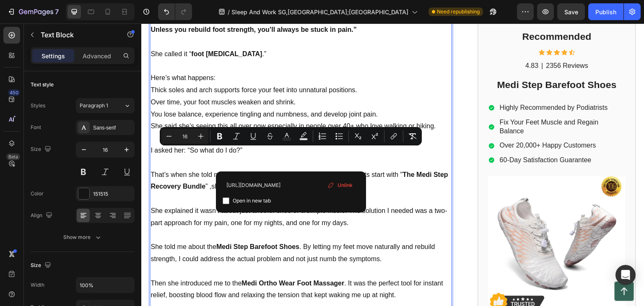
click at [389, 169] on p "That’s when she told me about something new. “I recommend my patients start wit…" at bounding box center [300, 181] width 301 height 24
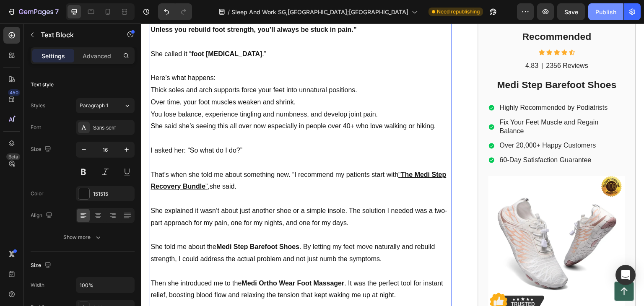
click at [609, 5] on button "Publish" at bounding box center [605, 11] width 35 height 17
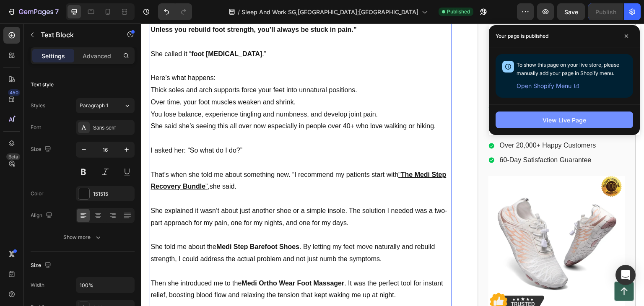
click at [531, 117] on button "View Live Page" at bounding box center [563, 119] width 137 height 17
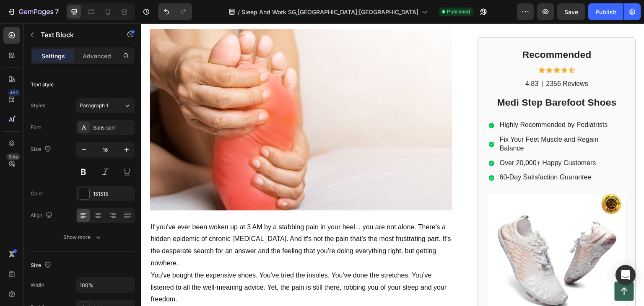
scroll to position [210, 0]
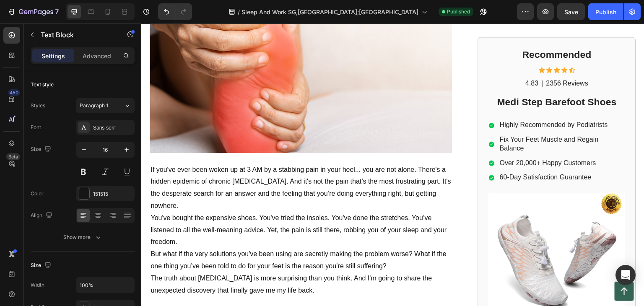
click at [257, 164] on p "If you've ever been woken up at 3 AM by a stabbing pain in your heel... you are…" at bounding box center [300, 188] width 301 height 48
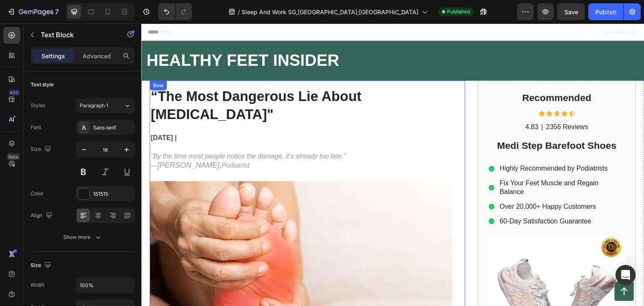
scroll to position [0, 0]
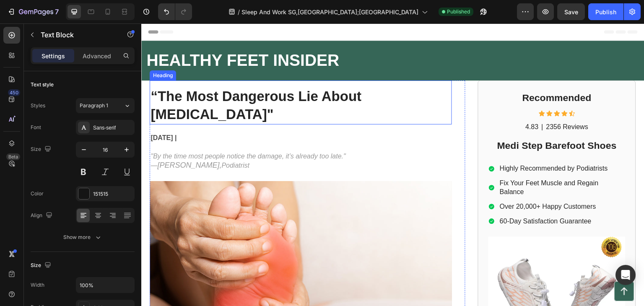
click at [246, 99] on strong "“The Most Dangerous Lie About Foot Pain"" at bounding box center [255, 105] width 211 height 34
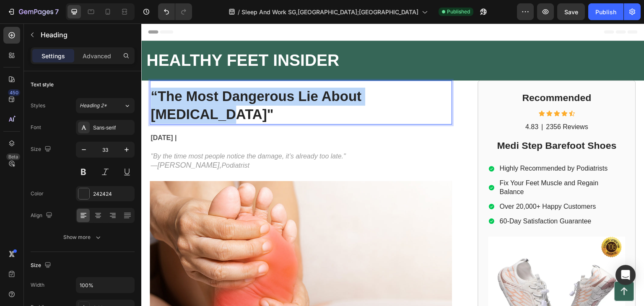
click at [247, 99] on strong "“The Most Dangerous Lie About Foot Pain"" at bounding box center [255, 105] width 211 height 34
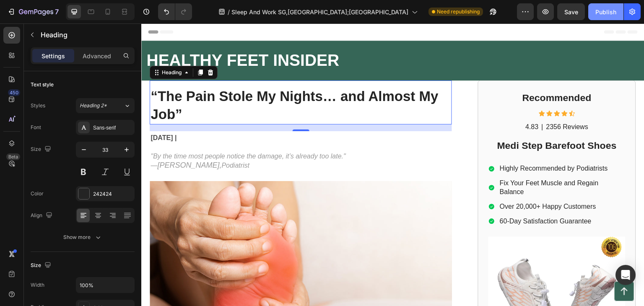
click at [613, 12] on div "Publish" at bounding box center [605, 12] width 21 height 9
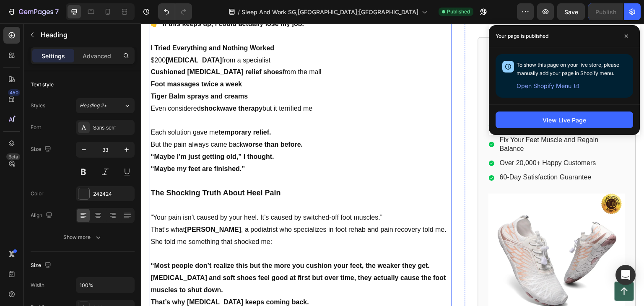
scroll to position [713, 0]
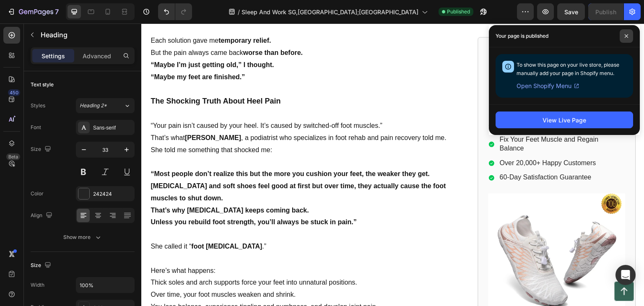
click at [625, 34] on icon at bounding box center [626, 36] width 4 height 4
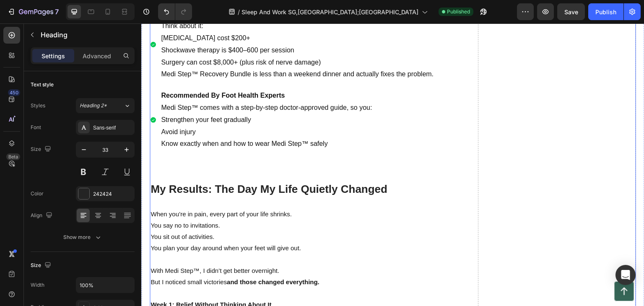
scroll to position [2263, 0]
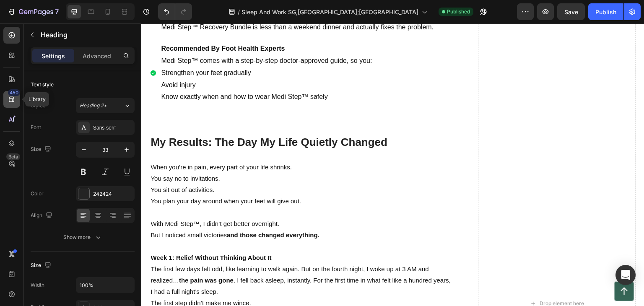
click at [15, 99] on icon at bounding box center [12, 99] width 8 height 8
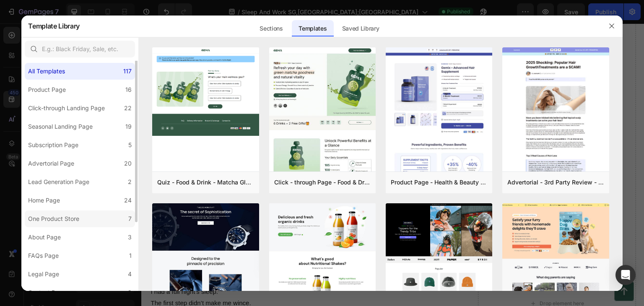
scroll to position [0, 0]
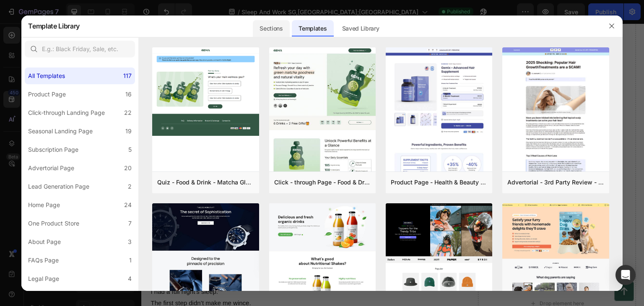
click at [276, 24] on div "Sections" at bounding box center [271, 28] width 36 height 17
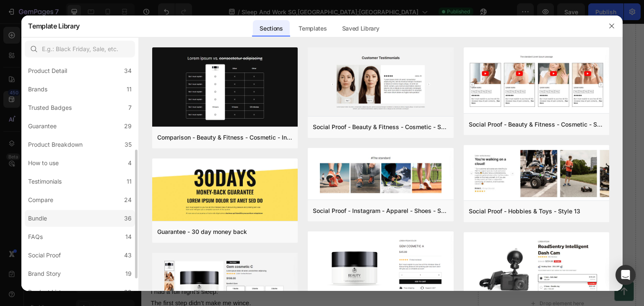
scroll to position [84, 0]
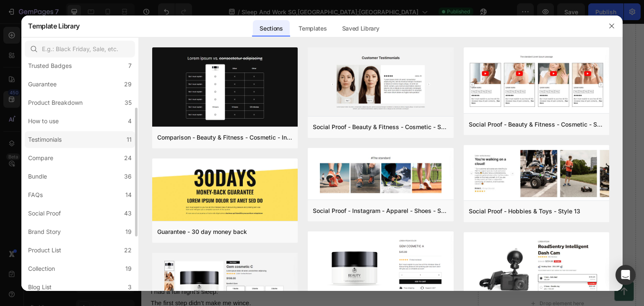
click at [72, 140] on label "Testimonials 11" at bounding box center [80, 139] width 110 height 17
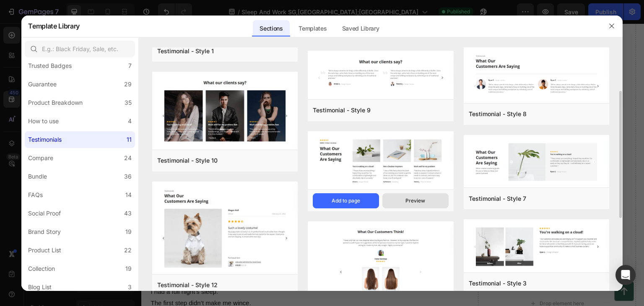
click at [423, 200] on div "Preview" at bounding box center [415, 201] width 20 height 8
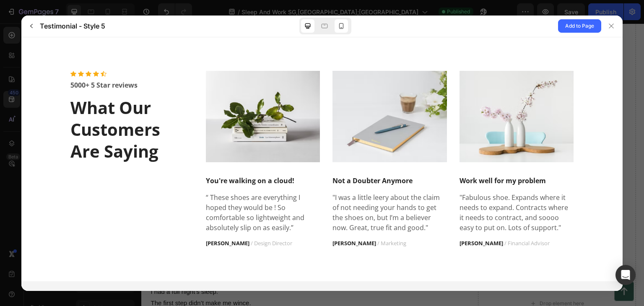
scroll to position [0, 0]
click at [342, 26] on icon at bounding box center [341, 26] width 8 height 8
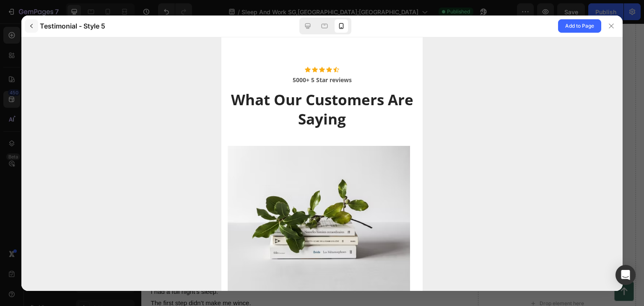
click at [29, 23] on icon "button" at bounding box center [31, 26] width 7 height 7
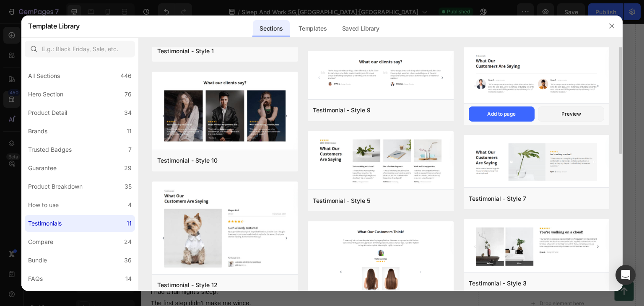
scroll to position [42, 0]
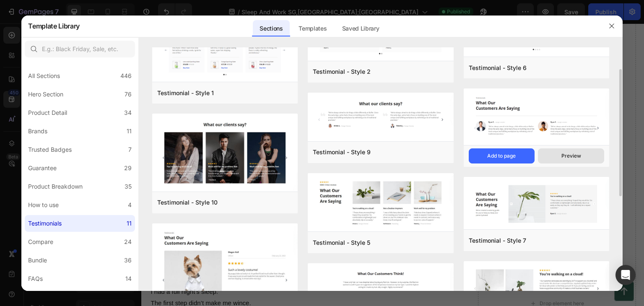
click at [569, 155] on div "Preview" at bounding box center [571, 156] width 20 height 8
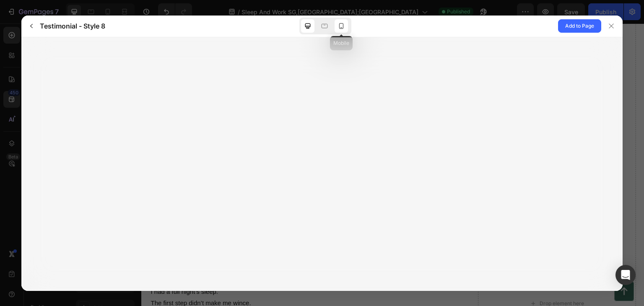
click at [340, 24] on icon at bounding box center [341, 26] width 8 height 8
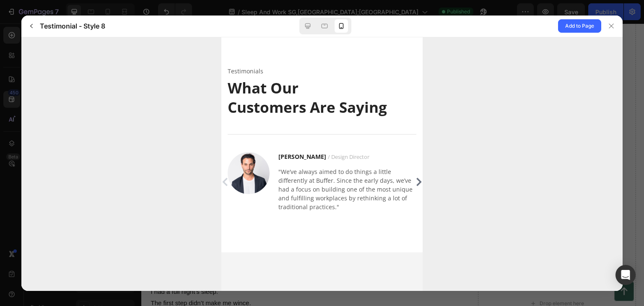
scroll to position [0, 0]
click at [417, 177] on icon at bounding box center [419, 181] width 8 height 10
click at [415, 179] on icon at bounding box center [419, 181] width 8 height 10
click at [417, 179] on icon at bounding box center [419, 181] width 8 height 10
click at [417, 179] on icon at bounding box center [418, 181] width 5 height 8
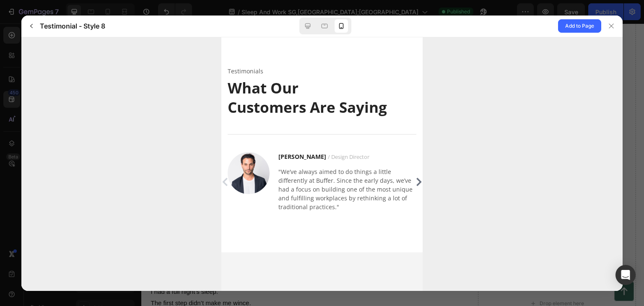
click at [418, 179] on icon at bounding box center [418, 181] width 5 height 8
click at [607, 20] on div at bounding box center [610, 25] width 13 height 13
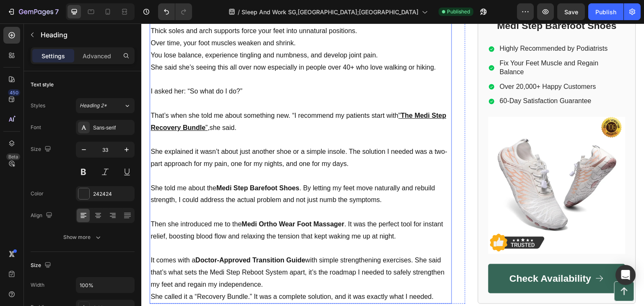
scroll to position [1090, 0]
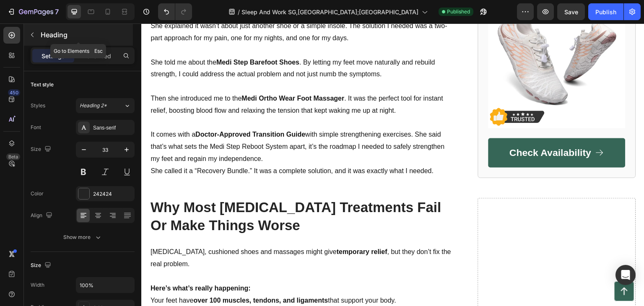
click at [30, 31] on icon "button" at bounding box center [32, 34] width 7 height 7
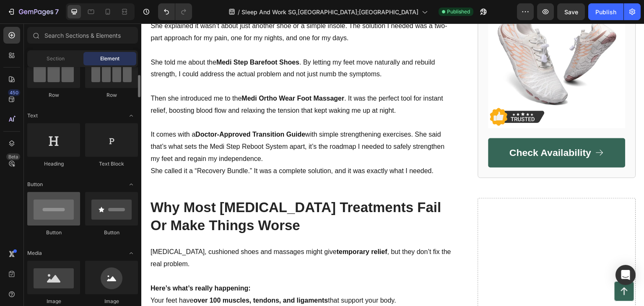
scroll to position [168, 0]
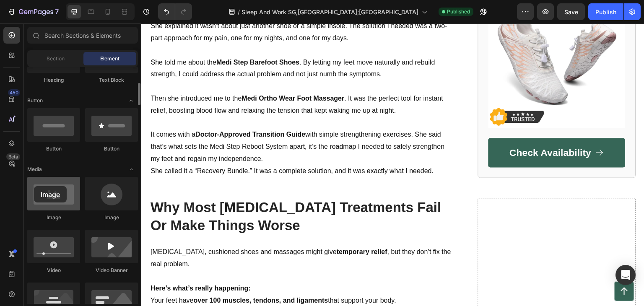
drag, startPoint x: 55, startPoint y: 198, endPoint x: 34, endPoint y: 186, distance: 24.6
click at [34, 186] on div at bounding box center [53, 194] width 53 height 34
click at [111, 12] on icon at bounding box center [108, 12] width 8 height 8
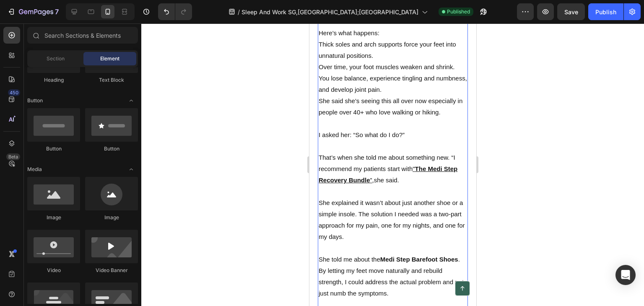
scroll to position [1062, 0]
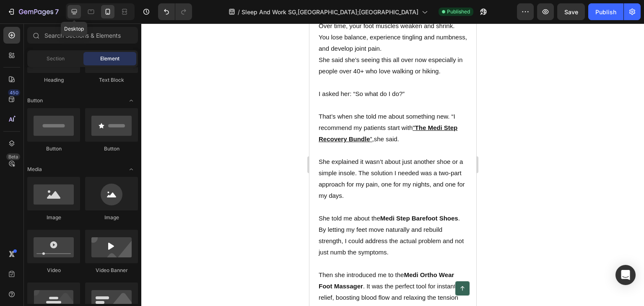
click at [79, 13] on div at bounding box center [73, 11] width 13 height 13
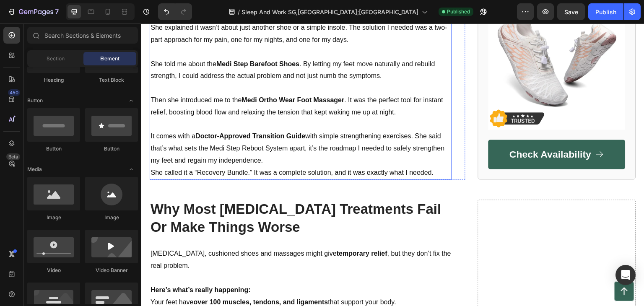
scroll to position [1107, 0]
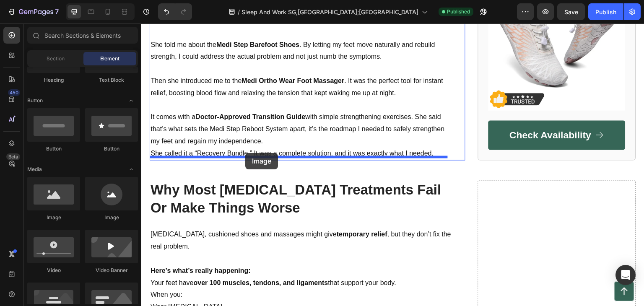
drag, startPoint x: 194, startPoint y: 225, endPoint x: 245, endPoint y: 151, distance: 89.8
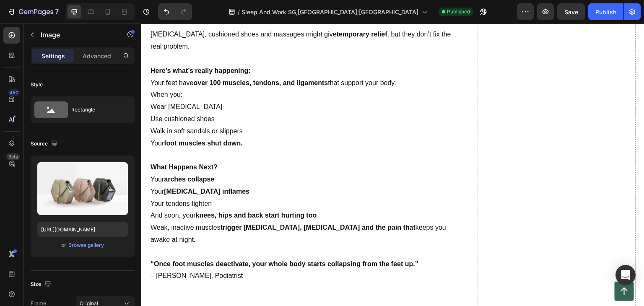
scroll to position [1233, 0]
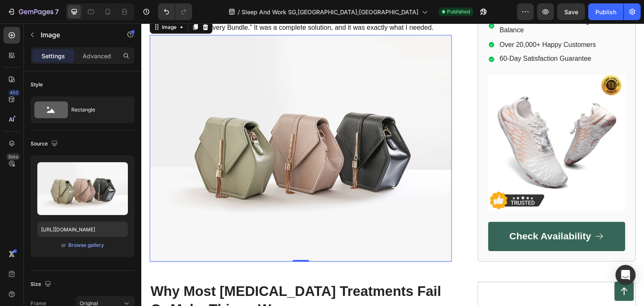
click at [290, 144] on img at bounding box center [301, 148] width 302 height 227
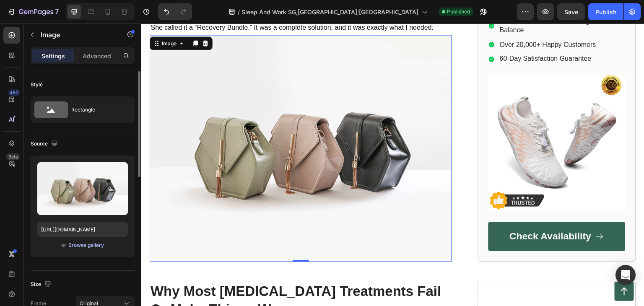
click at [76, 243] on div "Browse gallery" at bounding box center [86, 245] width 36 height 8
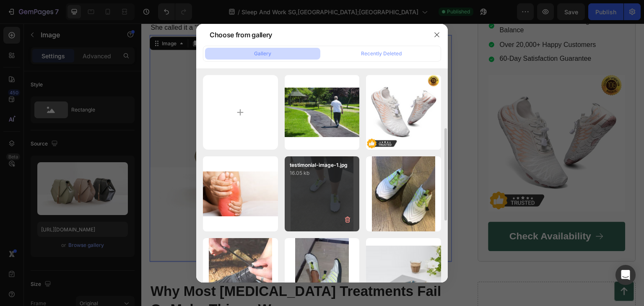
scroll to position [42, 0]
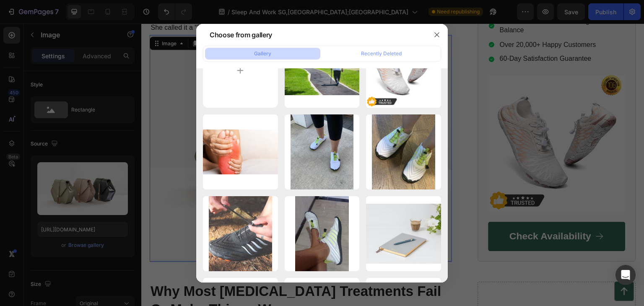
drag, startPoint x: 86, startPoint y: 220, endPoint x: 109, endPoint y: 212, distance: 24.8
click at [88, 220] on div at bounding box center [322, 153] width 644 height 306
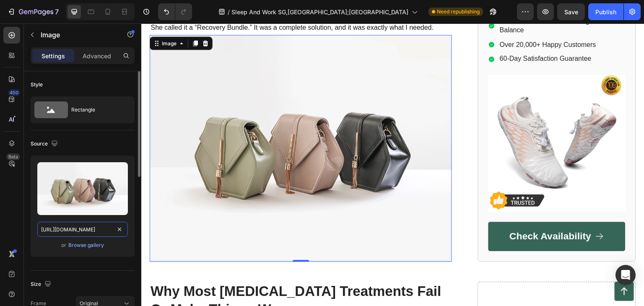
click at [73, 228] on input "[URL][DOMAIN_NAME]" at bounding box center [82, 229] width 91 height 15
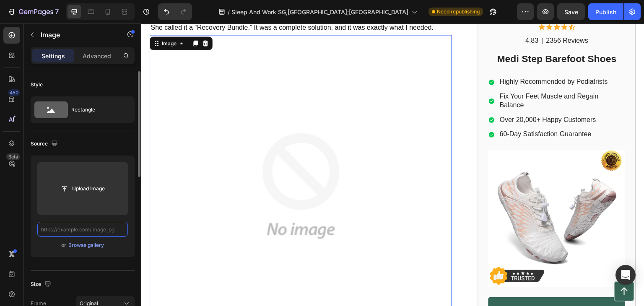
paste input "https://cdn.shopify.com/s/files/1/0739/6576/4835/files/gempages_570771865417548…"
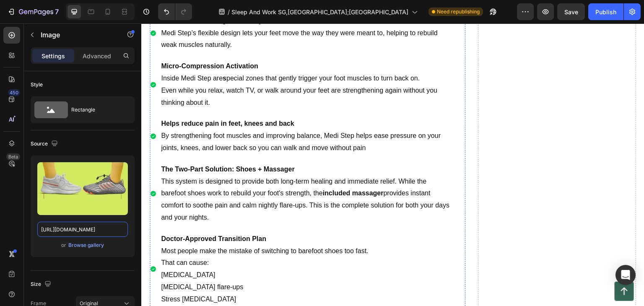
scroll to position [2239, 0]
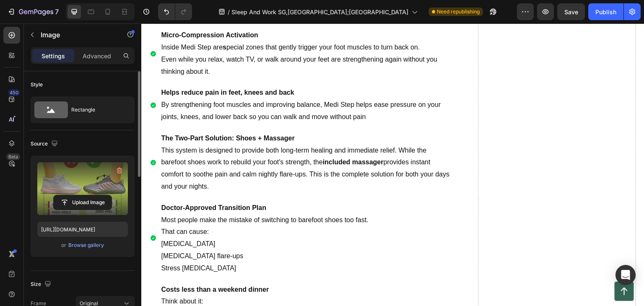
click at [88, 173] on label at bounding box center [82, 188] width 91 height 53
click at [88, 195] on input "file" at bounding box center [83, 202] width 58 height 14
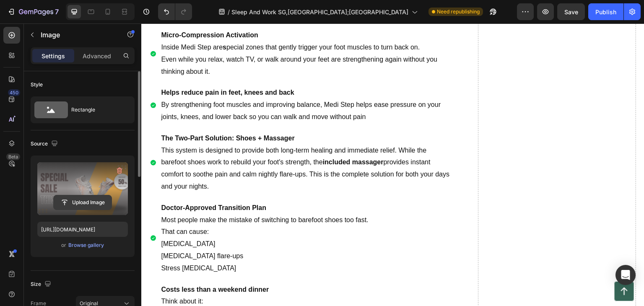
click at [84, 203] on input "file" at bounding box center [83, 202] width 58 height 14
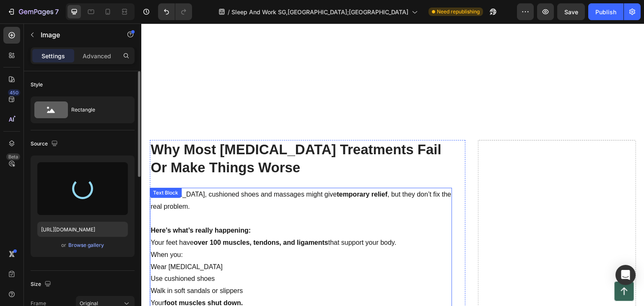
type input "https://cdn.shopify.com/s/files/1/0739/6576/4835/files/gempages_570771865417548…"
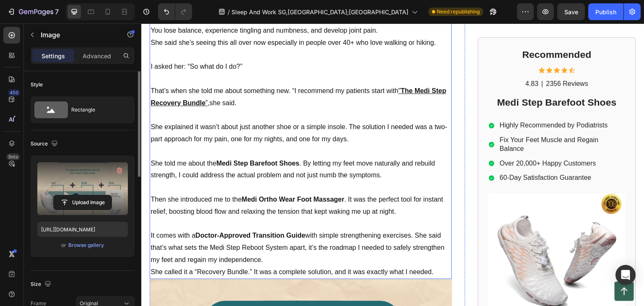
scroll to position [940, 0]
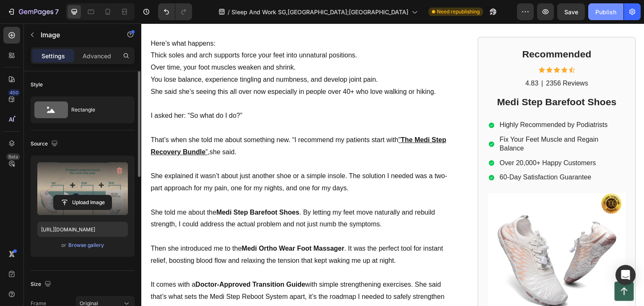
click at [599, 9] on div "Publish" at bounding box center [605, 12] width 21 height 9
click at [108, 9] on icon at bounding box center [108, 12] width 8 height 8
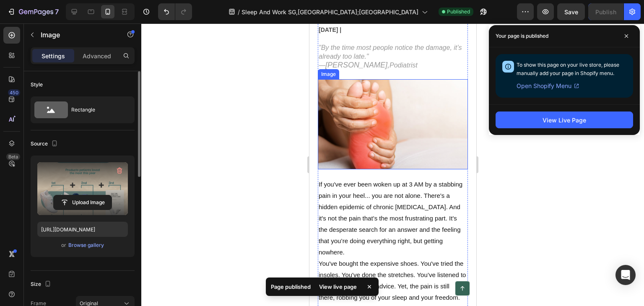
scroll to position [104, 0]
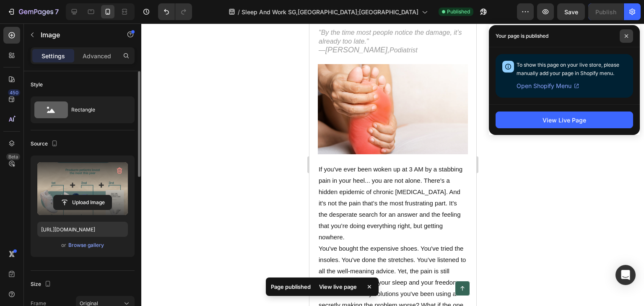
click at [622, 34] on span at bounding box center [625, 35] width 13 height 13
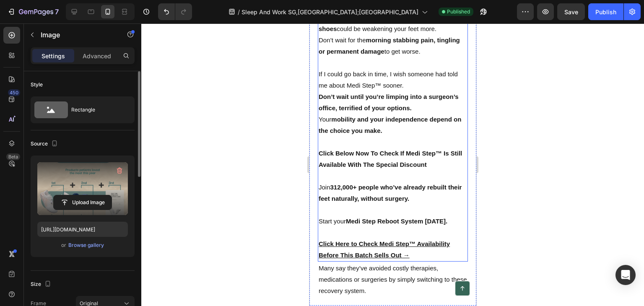
scroll to position [5008, 0]
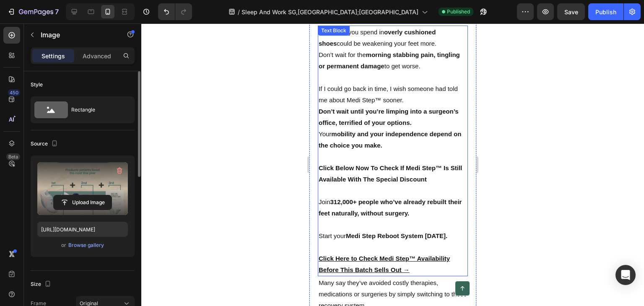
click at [389, 49] on p "Every day you spend in overly cushioned shoes could be weakening your feet more." at bounding box center [392, 37] width 148 height 23
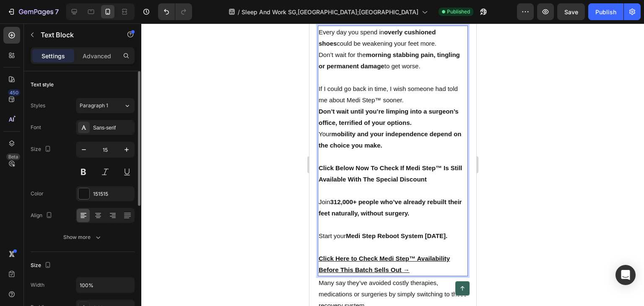
click at [363, 72] on p "Don’t wait for the morning stabbing pain, tingling or permanent damage to get w…" at bounding box center [392, 60] width 148 height 23
click at [349, 106] on p "If I could go back in time, I wish someone had told me about Medi Step™ sooner." at bounding box center [392, 94] width 148 height 23
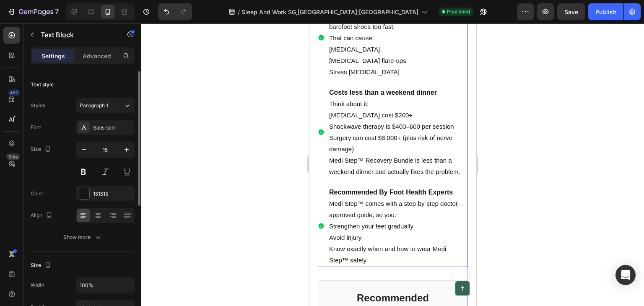
scroll to position [2619, 0]
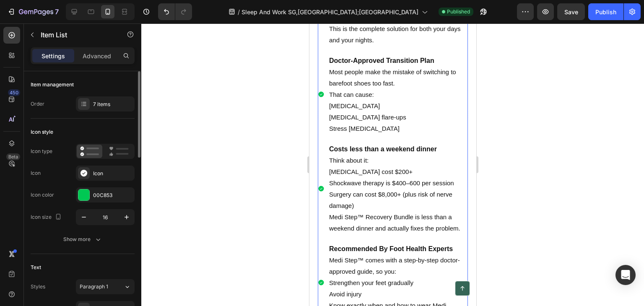
click at [413, 234] on p "Medi Step™ Recovery Bundle is less than a weekend dinner and actually fixes the…" at bounding box center [397, 222] width 137 height 23
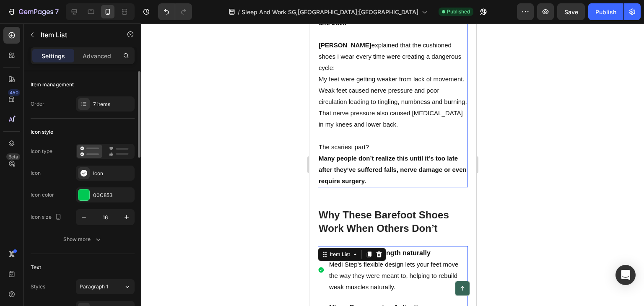
scroll to position [2116, 0]
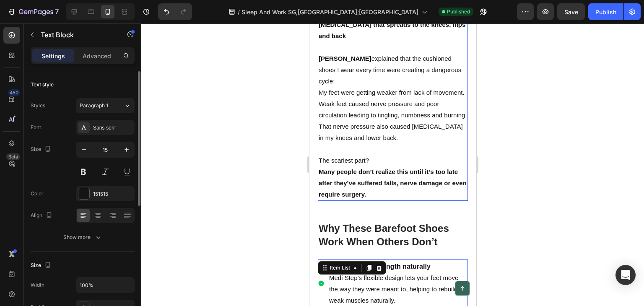
click at [391, 200] on p "Many people don’t realize this until it’s too late after they’ve suffered falls…" at bounding box center [392, 183] width 148 height 34
drag, startPoint x: 385, startPoint y: 172, endPoint x: 383, endPoint y: 178, distance: 6.4
click at [384, 166] on p "The scariest part?" at bounding box center [392, 160] width 148 height 11
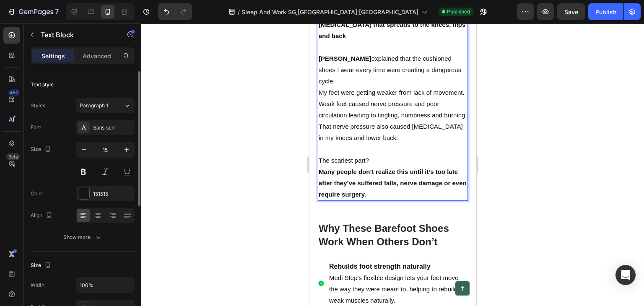
click at [383, 200] on p "Many people don’t realize this until it’s too late after they’ve suffered falls…" at bounding box center [392, 183] width 148 height 34
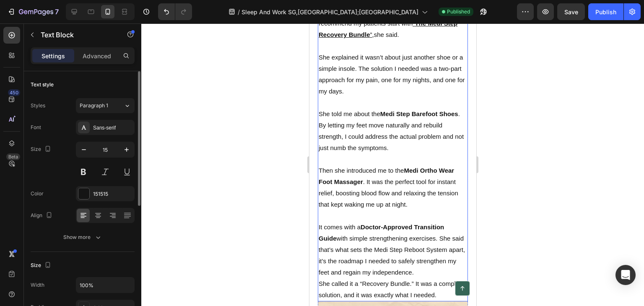
scroll to position [1152, 0]
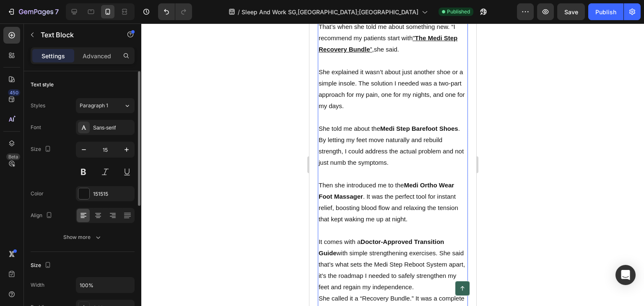
click at [413, 216] on p "Then she introduced me to the Medi Ortho Wear Foot Massager . It was the perfec…" at bounding box center [392, 201] width 148 height 45
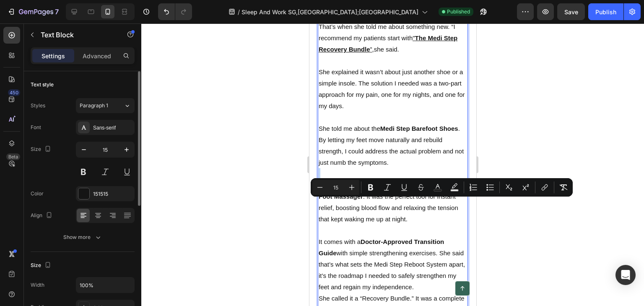
click at [438, 200] on strong "Medi Ortho Wear Foot Massager" at bounding box center [385, 190] width 135 height 18
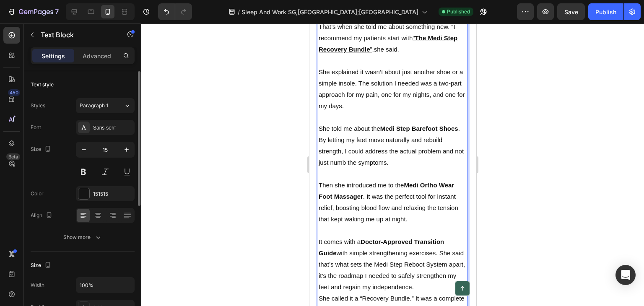
click at [453, 200] on strong "Medi Ortho Wear Foot Massager" at bounding box center [385, 190] width 135 height 18
click at [460, 205] on p "Then she introduced me to the Medi Ortho Wear Foot Massager . It was the perfec…" at bounding box center [392, 201] width 148 height 45
drag, startPoint x: 455, startPoint y: 202, endPoint x: 423, endPoint y: 202, distance: 32.3
click at [423, 202] on p "Then she introduced me to the Medi Ortho Wear Foot Massager . It was the perfec…" at bounding box center [392, 201] width 148 height 45
click at [401, 225] on p "Then she introduced me to the Medi Step Foot Massager . It was the perfect tool…" at bounding box center [392, 201] width 148 height 45
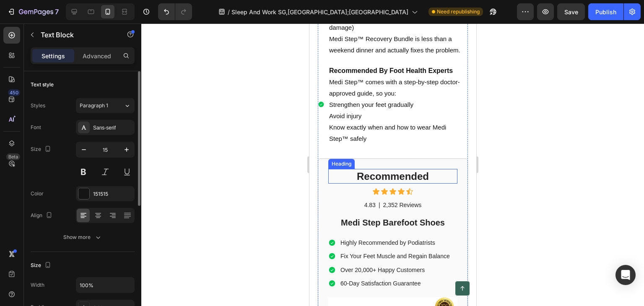
scroll to position [2744, 0]
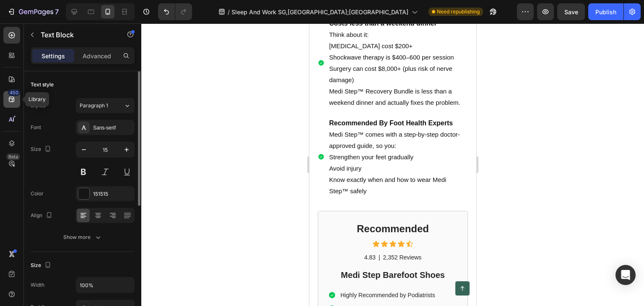
click at [5, 95] on div "450" at bounding box center [11, 99] width 17 height 17
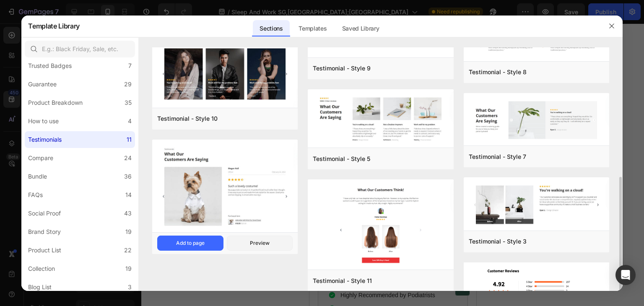
scroll to position [210, 0]
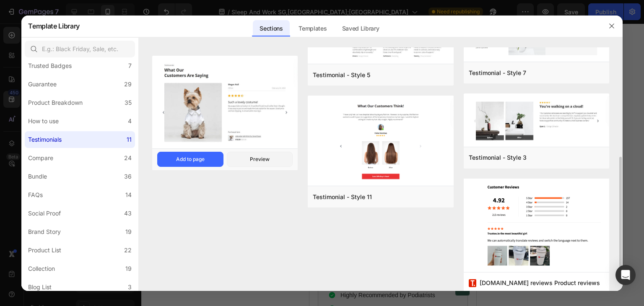
click at [256, 151] on div "Testimonial - Style 12 Add to page Preview" at bounding box center [224, 159] width 145 height 22
click at [258, 160] on div "Preview" at bounding box center [260, 159] width 20 height 8
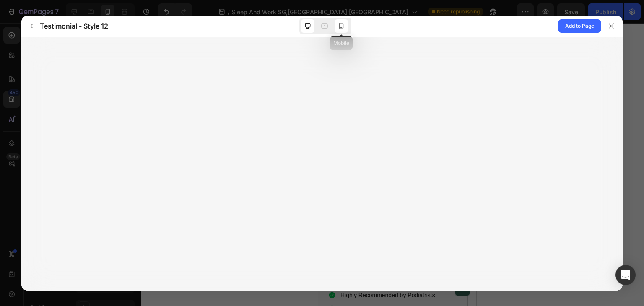
click at [340, 28] on icon at bounding box center [341, 26] width 8 height 8
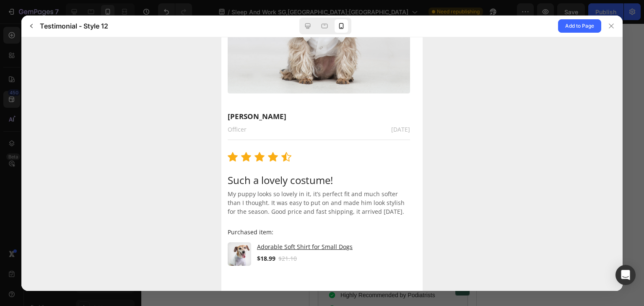
scroll to position [227, 0]
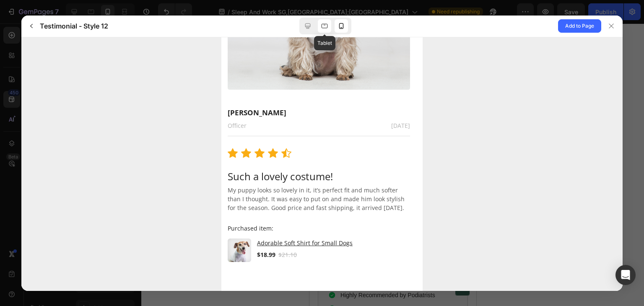
click at [325, 25] on icon at bounding box center [324, 26] width 8 height 8
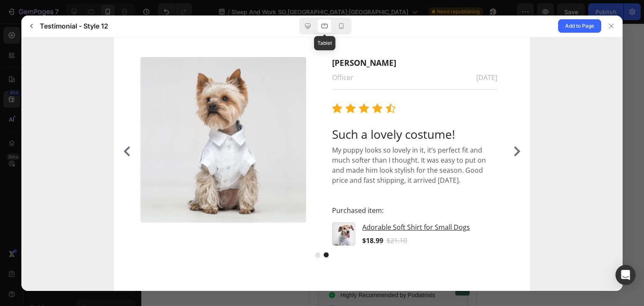
scroll to position [91, 0]
click at [514, 152] on icon "Carousel Next Arrow" at bounding box center [517, 151] width 6 height 10
click at [512, 150] on icon "Carousel Next Arrow" at bounding box center [517, 151] width 10 height 10
click at [514, 148] on icon "Carousel Next Arrow" at bounding box center [517, 151] width 6 height 10
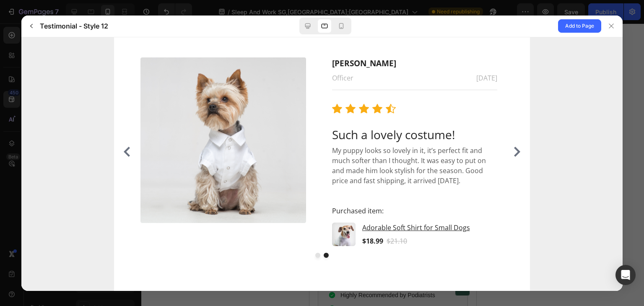
click at [512, 147] on icon "Carousel Next Arrow" at bounding box center [517, 151] width 10 height 10
click at [340, 25] on icon at bounding box center [341, 26] width 8 height 8
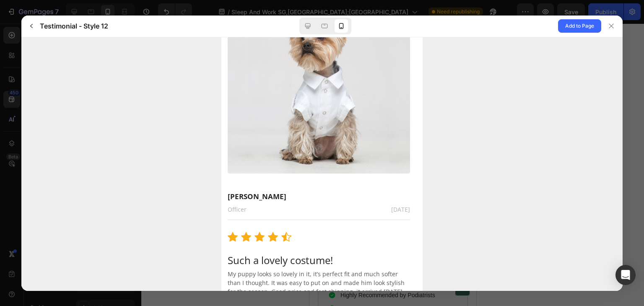
scroll to position [227, 0]
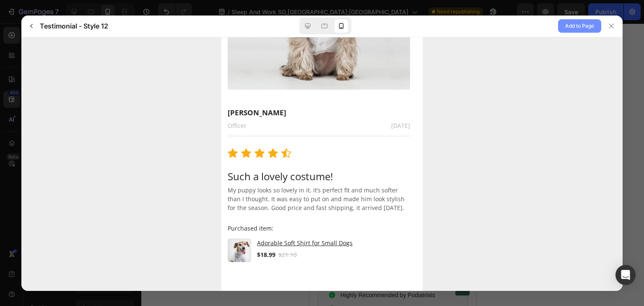
click at [572, 29] on span "Add to Page" at bounding box center [579, 26] width 29 height 10
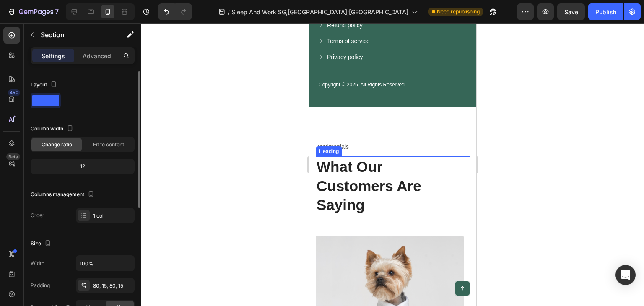
scroll to position [5861, 0]
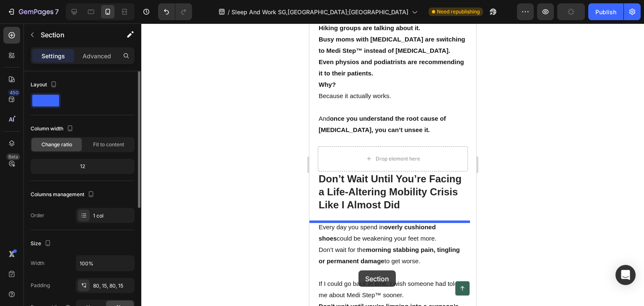
scroll to position [4825, 0]
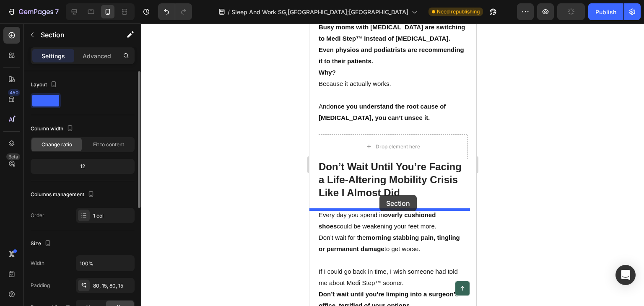
drag, startPoint x: 333, startPoint y: 127, endPoint x: 379, endPoint y: 195, distance: 82.2
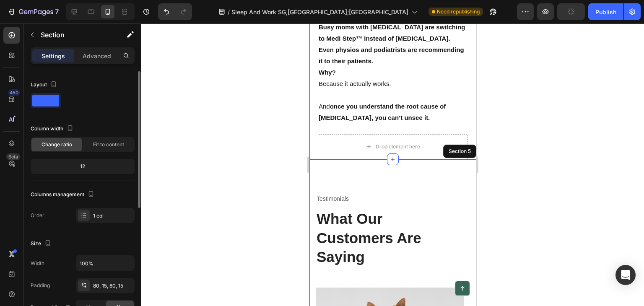
click at [248, 193] on div at bounding box center [392, 164] width 503 height 282
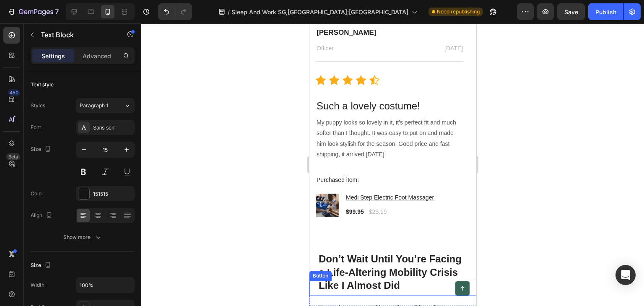
scroll to position [5238, 0]
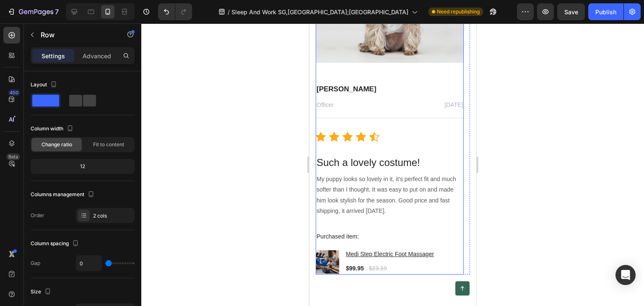
click at [438, 225] on div "Megan Hall Text block Officer Text block February 22, 2022 Text block Row Title…" at bounding box center [389, 179] width 148 height 192
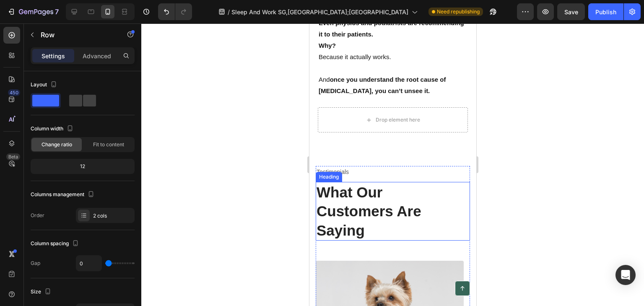
scroll to position [4902, 0]
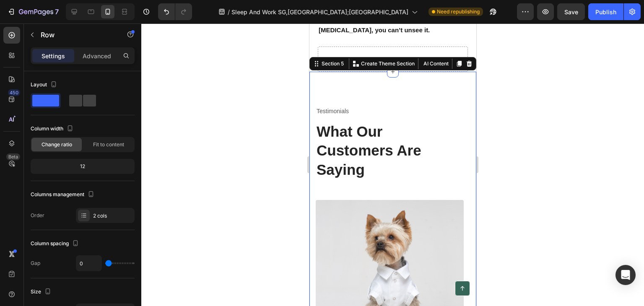
click at [464, 69] on div at bounding box center [469, 64] width 10 height 10
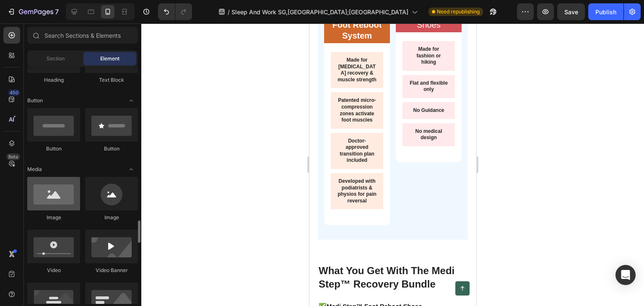
scroll to position [293, 0]
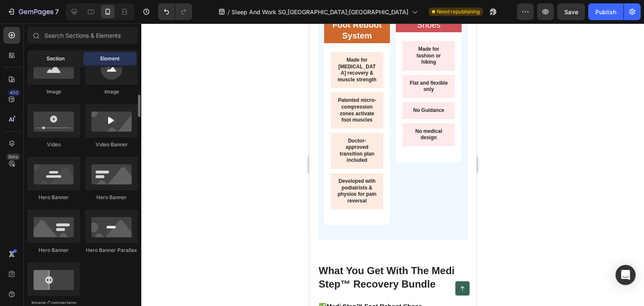
click at [47, 59] on span "Section" at bounding box center [56, 59] width 18 height 8
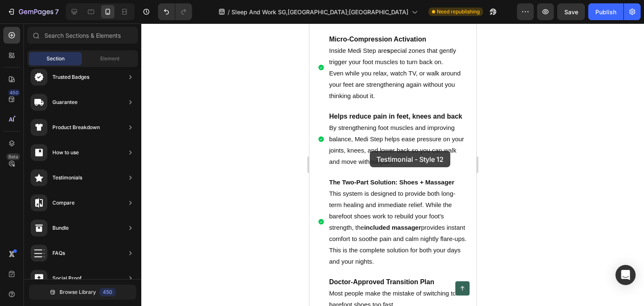
scroll to position [2388, 0]
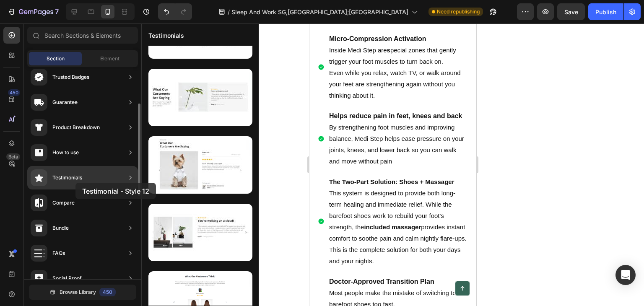
drag, startPoint x: 192, startPoint y: 173, endPoint x: 75, endPoint y: 183, distance: 116.5
click at [75, 183] on div "450 Beta Sections(11) Elements(83) Section Element Hero Section Product Detail …" at bounding box center [70, 164] width 141 height 282
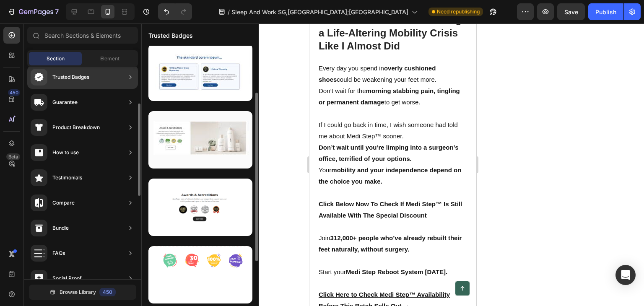
scroll to position [0, 0]
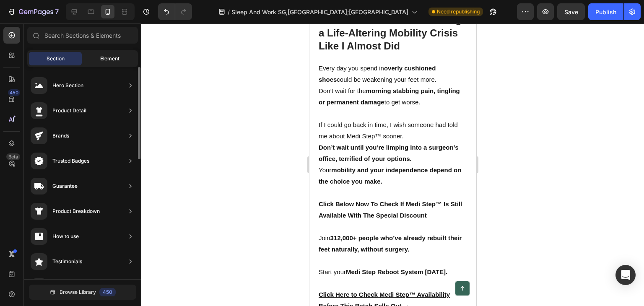
click at [109, 53] on div "Element" at bounding box center [109, 58] width 53 height 13
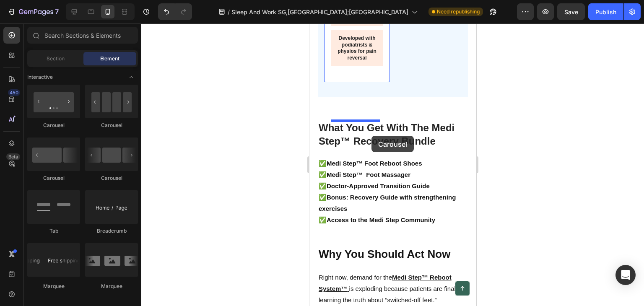
scroll to position [3998, 0]
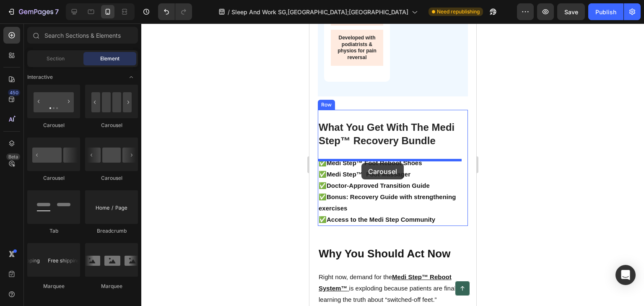
drag, startPoint x: 412, startPoint y: 128, endPoint x: 361, endPoint y: 163, distance: 62.1
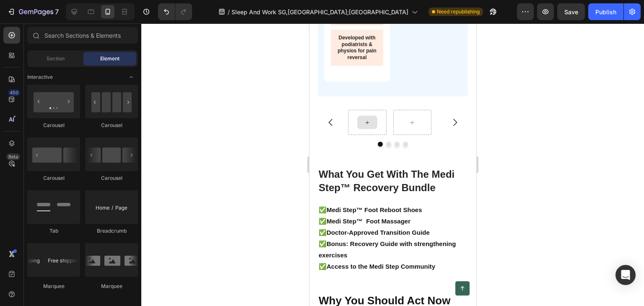
click at [366, 126] on icon at bounding box center [366, 122] width 7 height 7
click at [370, 126] on icon at bounding box center [366, 122] width 7 height 7
click at [368, 126] on icon at bounding box center [366, 122] width 7 height 7
click at [368, 129] on div at bounding box center [367, 122] width 20 height 13
click at [365, 135] on div at bounding box center [366, 122] width 39 height 25
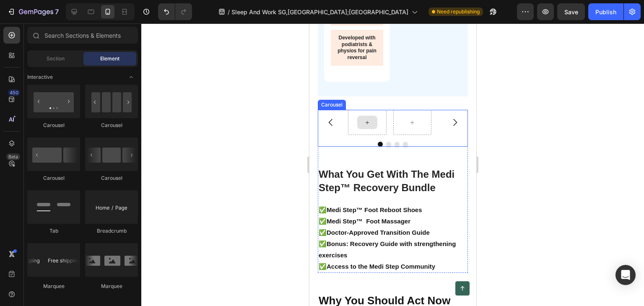
drag, startPoint x: 365, startPoint y: 165, endPoint x: 359, endPoint y: 164, distance: 6.3
click at [364, 135] on div at bounding box center [366, 122] width 39 height 25
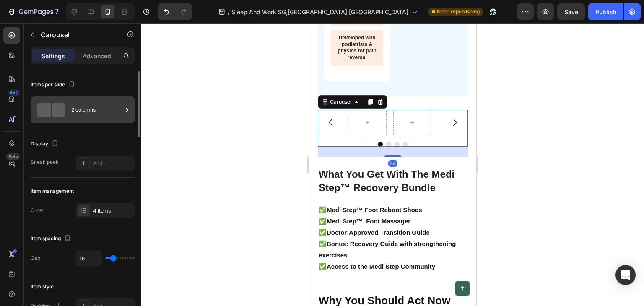
click at [99, 113] on div "2 columns" at bounding box center [96, 109] width 51 height 19
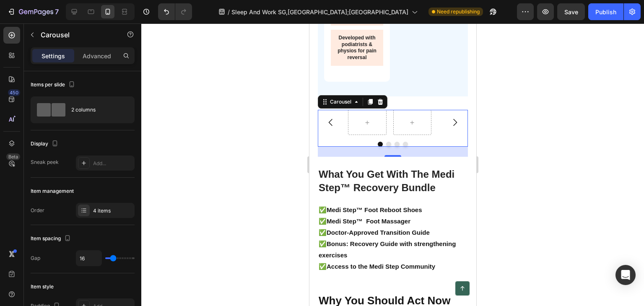
click at [197, 61] on div at bounding box center [392, 164] width 503 height 282
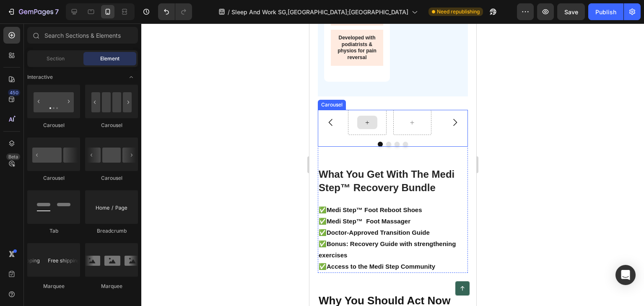
click at [376, 129] on div at bounding box center [367, 122] width 20 height 13
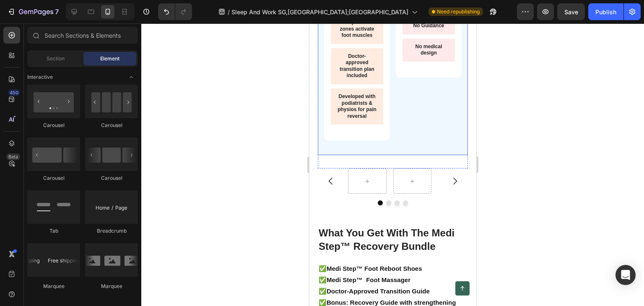
scroll to position [3872, 0]
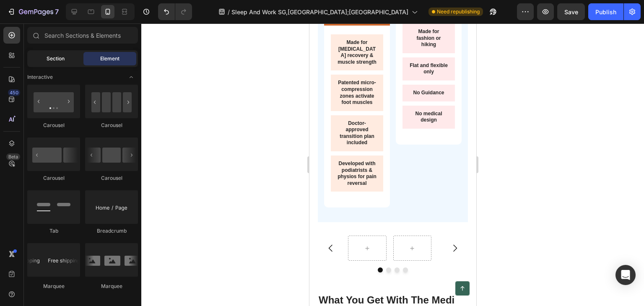
click at [63, 59] on span "Section" at bounding box center [56, 59] width 18 height 8
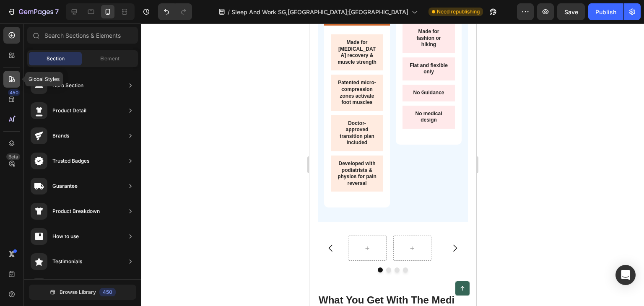
click at [10, 82] on icon at bounding box center [12, 79] width 8 height 8
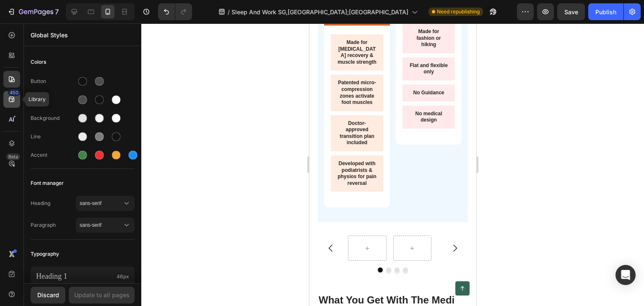
click at [9, 97] on icon at bounding box center [12, 99] width 8 height 8
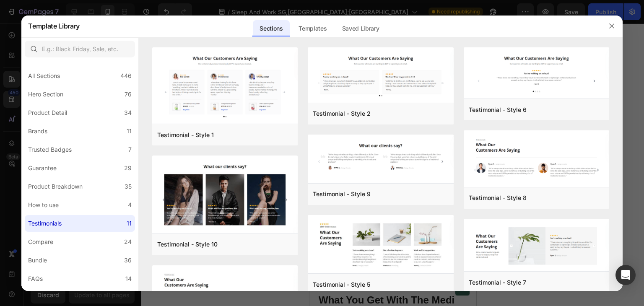
click at [11, 57] on div at bounding box center [322, 153] width 644 height 306
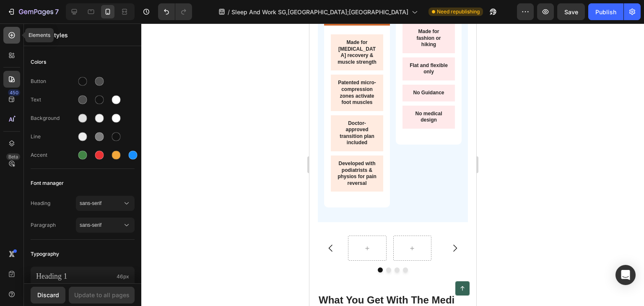
click at [17, 36] on div at bounding box center [11, 35] width 17 height 17
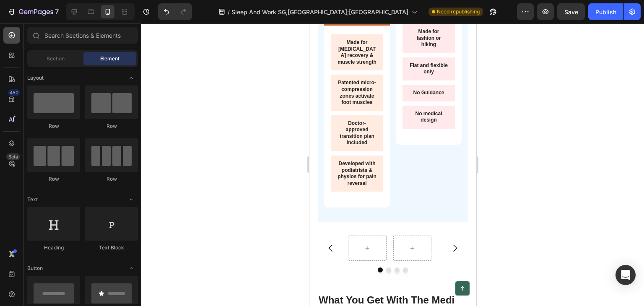
scroll to position [838, 0]
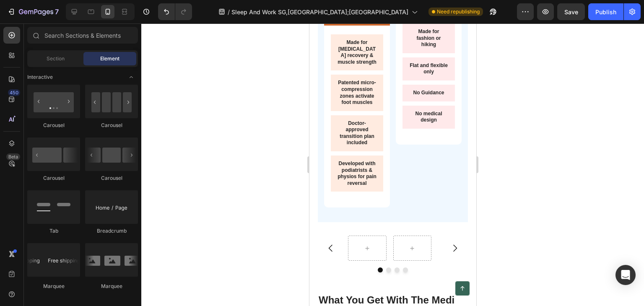
click at [161, 122] on div at bounding box center [392, 164] width 503 height 282
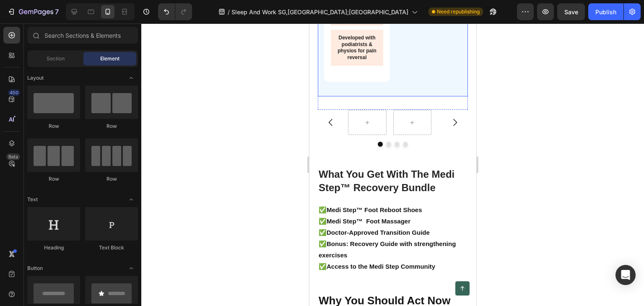
scroll to position [838, 0]
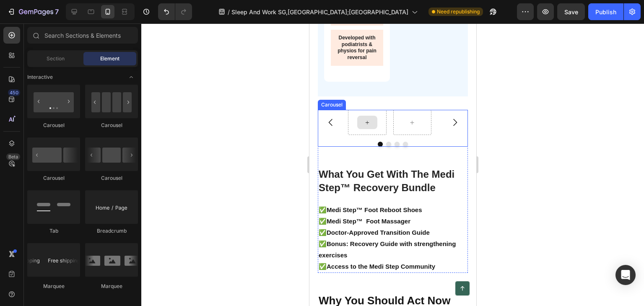
click at [366, 135] on div at bounding box center [366, 122] width 39 height 25
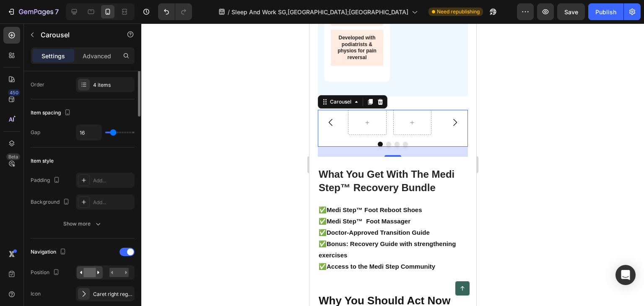
scroll to position [0, 0]
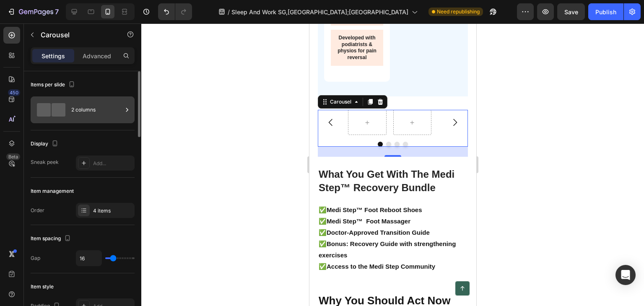
click at [52, 109] on span at bounding box center [59, 109] width 14 height 13
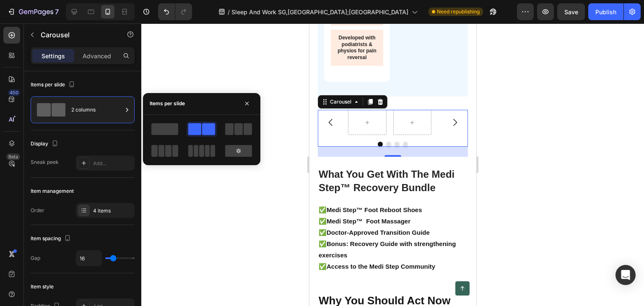
drag, startPoint x: 220, startPoint y: 134, endPoint x: 213, endPoint y: 137, distance: 8.1
click at [216, 137] on div at bounding box center [202, 140] width 104 height 37
click at [230, 122] on div at bounding box center [238, 129] width 30 height 15
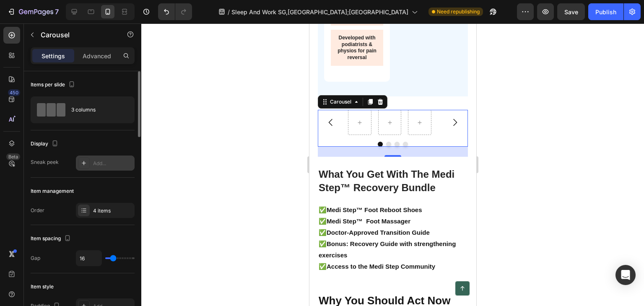
click at [86, 161] on icon at bounding box center [83, 163] width 7 height 7
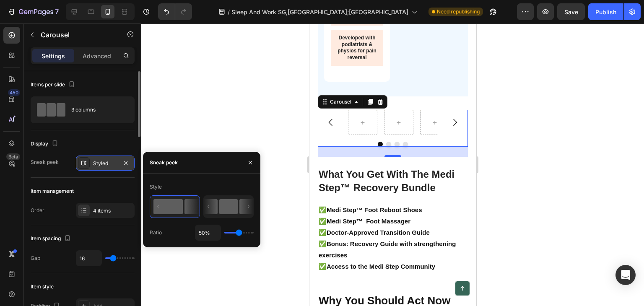
click at [232, 205] on rect at bounding box center [228, 206] width 18 height 15
click at [246, 101] on div at bounding box center [392, 164] width 503 height 282
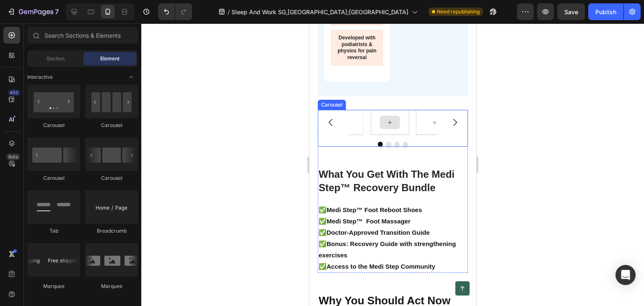
click at [389, 129] on div at bounding box center [389, 122] width 20 height 13
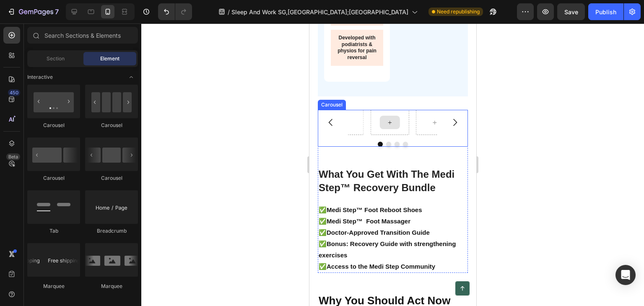
click at [389, 129] on div at bounding box center [389, 122] width 20 height 13
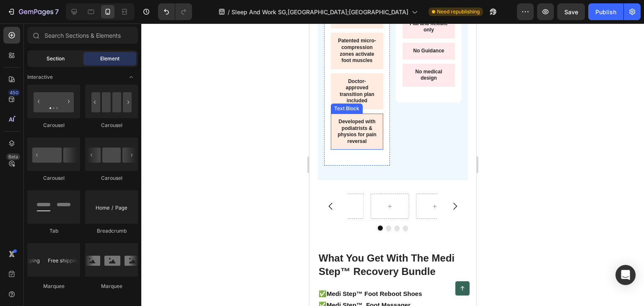
click at [72, 56] on div "Section" at bounding box center [55, 58] width 53 height 13
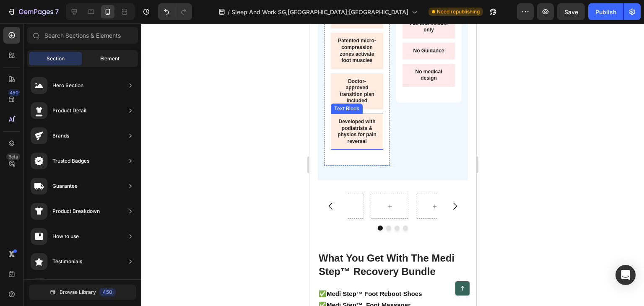
click at [106, 57] on span "Element" at bounding box center [109, 59] width 19 height 8
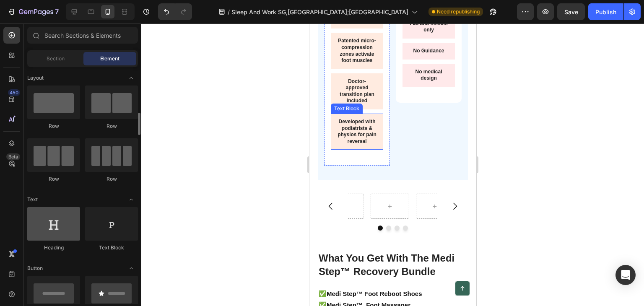
scroll to position [126, 0]
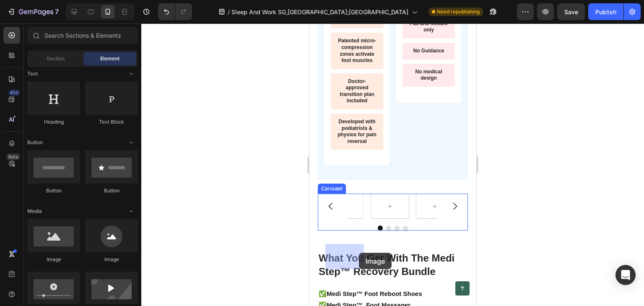
drag, startPoint x: 387, startPoint y: 259, endPoint x: 357, endPoint y: 256, distance: 30.3
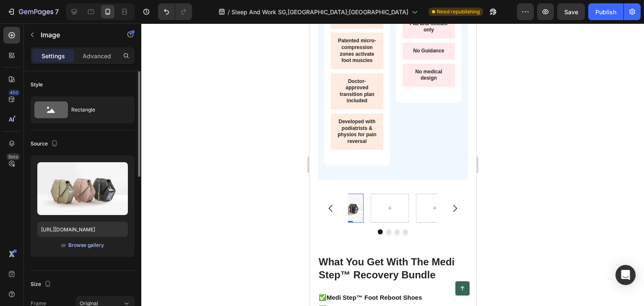
click at [77, 246] on div "Browse gallery" at bounding box center [86, 245] width 36 height 8
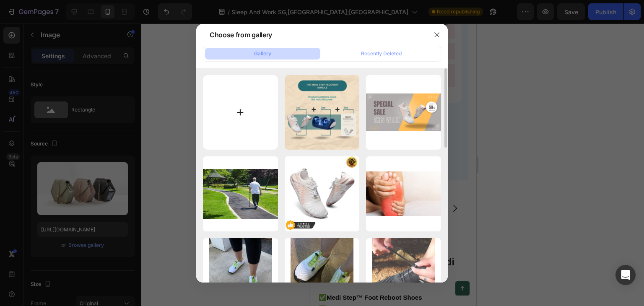
click at [238, 112] on input "file" at bounding box center [240, 112] width 75 height 75
type input "C:\fakepath\ugc 1.jpg"
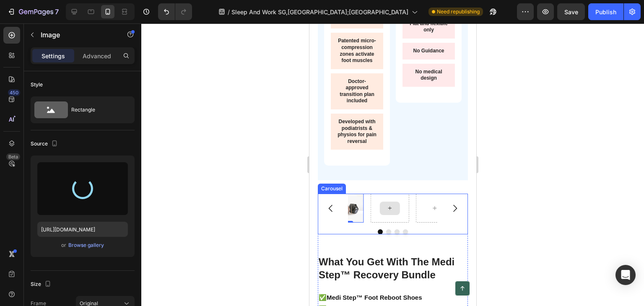
type input "[URL][DOMAIN_NAME]"
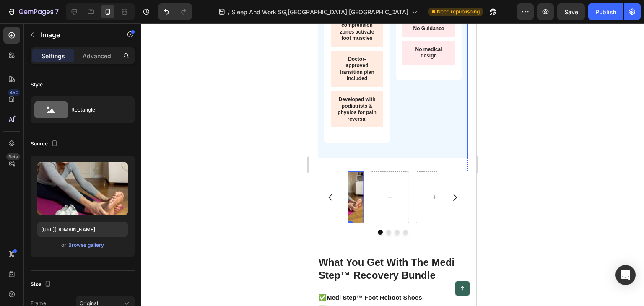
scroll to position [3998, 0]
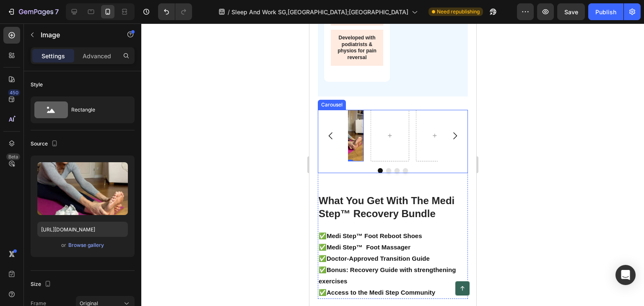
click at [327, 141] on icon "Carousel Back Arrow" at bounding box center [330, 136] width 10 height 10
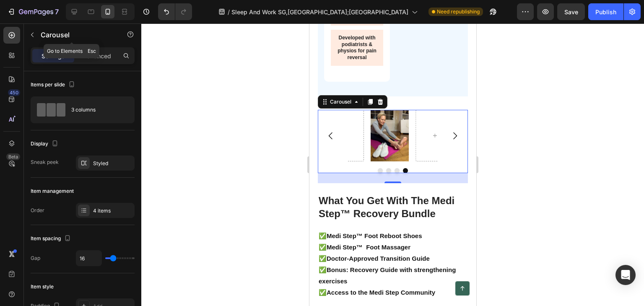
click at [33, 28] on button "button" at bounding box center [32, 34] width 13 height 13
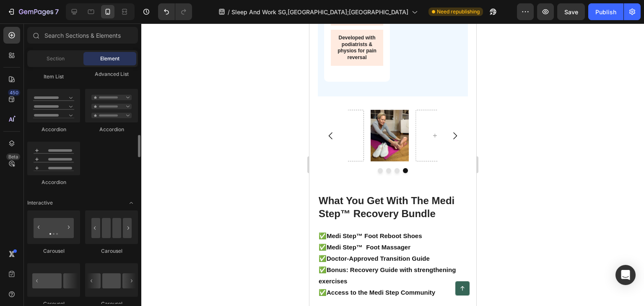
scroll to position [754, 0]
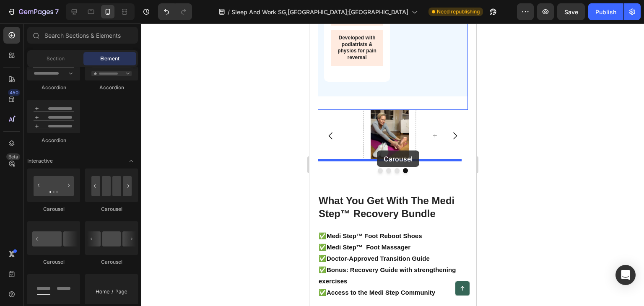
drag, startPoint x: 364, startPoint y: 213, endPoint x: 376, endPoint y: 150, distance: 64.0
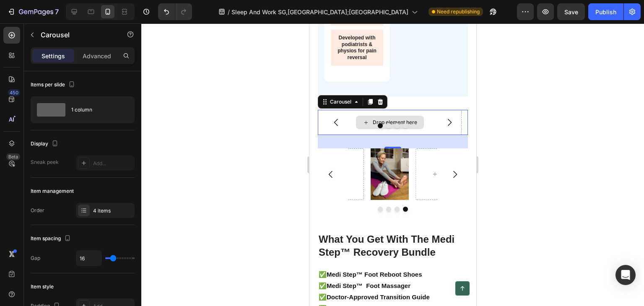
click at [376, 135] on div "Drop element here" at bounding box center [389, 122] width 144 height 25
click at [98, 52] on p "Advanced" at bounding box center [97, 56] width 29 height 9
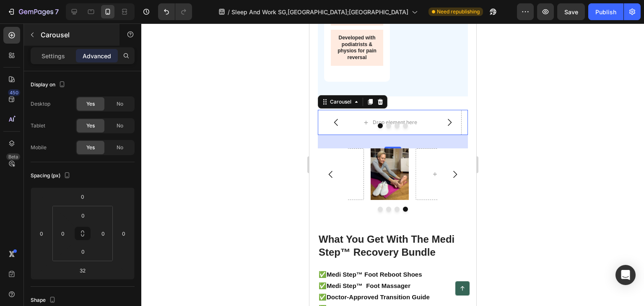
click at [52, 59] on p "Settings" at bounding box center [52, 56] width 23 height 9
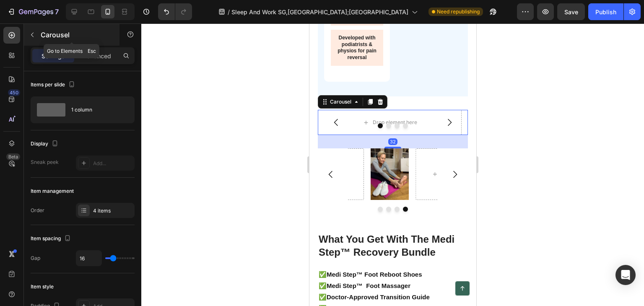
click at [33, 31] on icon "button" at bounding box center [32, 34] width 7 height 7
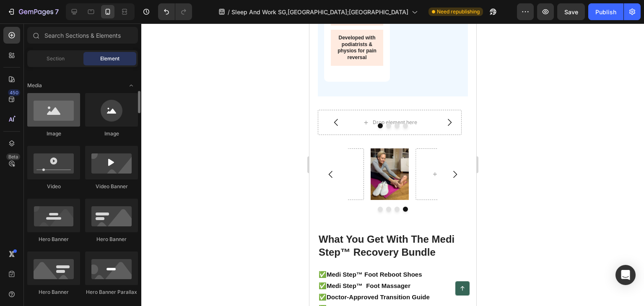
scroll to position [210, 0]
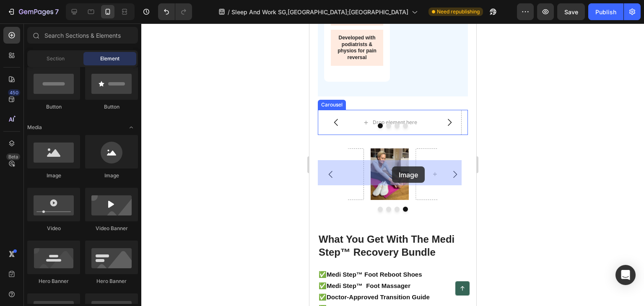
drag, startPoint x: 366, startPoint y: 176, endPoint x: 391, endPoint y: 166, distance: 26.8
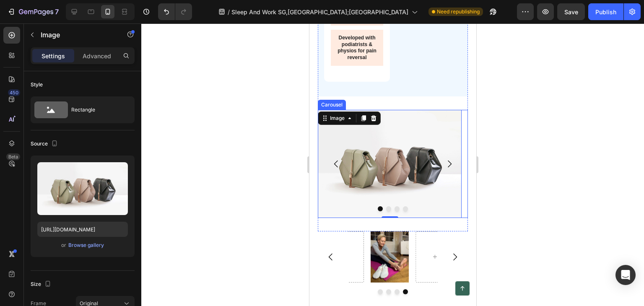
click at [334, 169] on icon "Carousel Back Arrow" at bounding box center [336, 164] width 10 height 10
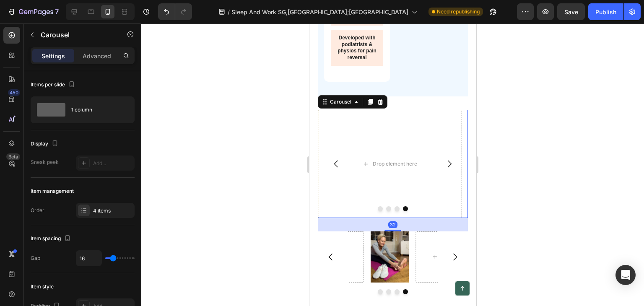
click at [445, 169] on icon "Carousel Next Arrow" at bounding box center [449, 164] width 10 height 10
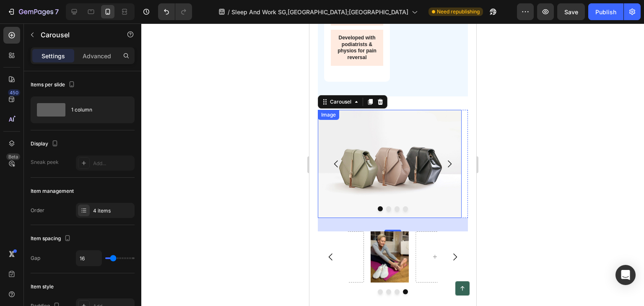
click at [373, 198] on img at bounding box center [389, 164] width 144 height 108
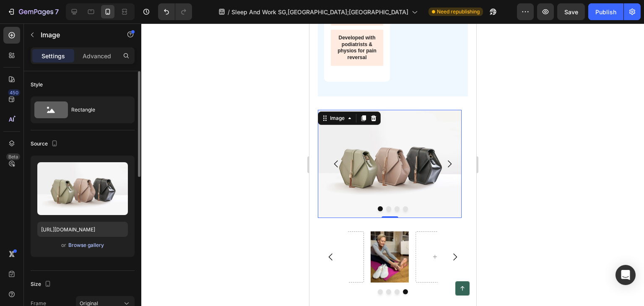
click at [83, 246] on div "Browse gallery" at bounding box center [86, 245] width 36 height 8
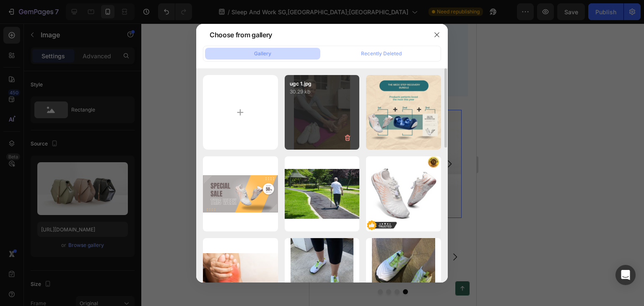
click at [320, 115] on div "ugc 1.jpg 30.29 kb" at bounding box center [322, 112] width 75 height 75
type input "[URL][DOMAIN_NAME]"
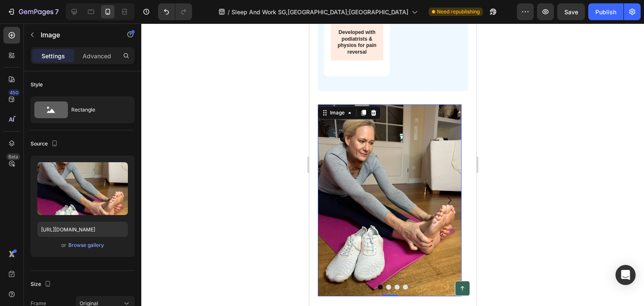
scroll to position [4082, 0]
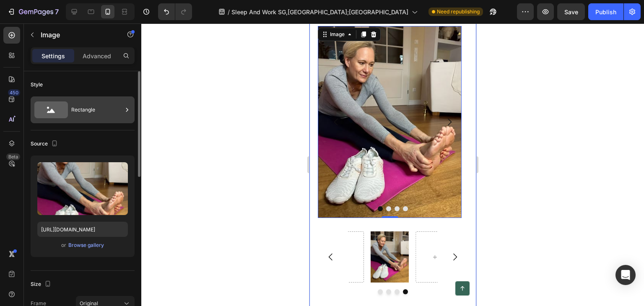
click at [66, 118] on icon at bounding box center [51, 109] width 34 height 19
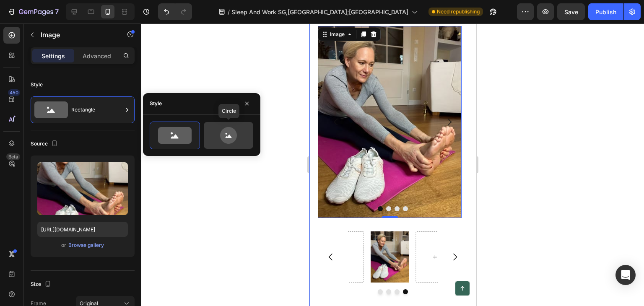
click at [218, 135] on icon at bounding box center [228, 135] width 39 height 17
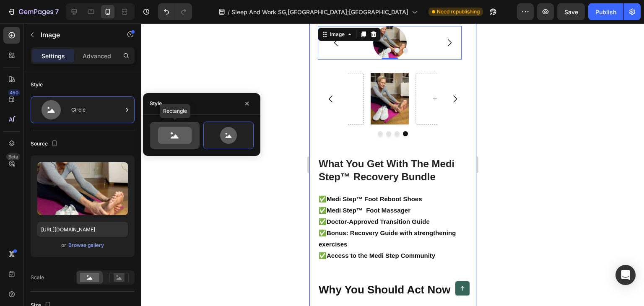
click at [182, 135] on icon at bounding box center [175, 135] width 34 height 17
type input "100"
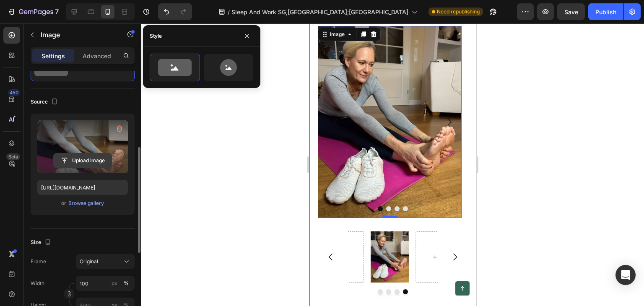
scroll to position [126, 0]
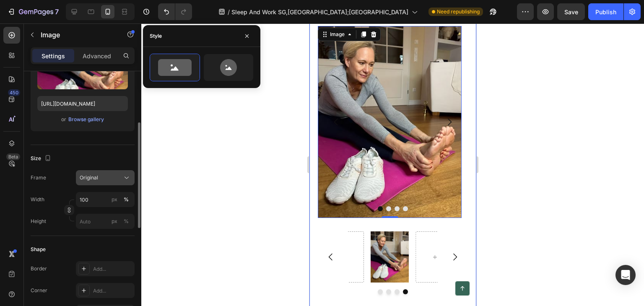
click at [109, 176] on div "Original" at bounding box center [100, 178] width 41 height 8
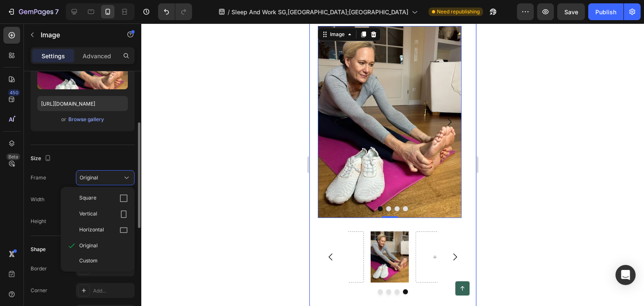
click at [110, 208] on div "Vertical" at bounding box center [97, 214] width 67 height 16
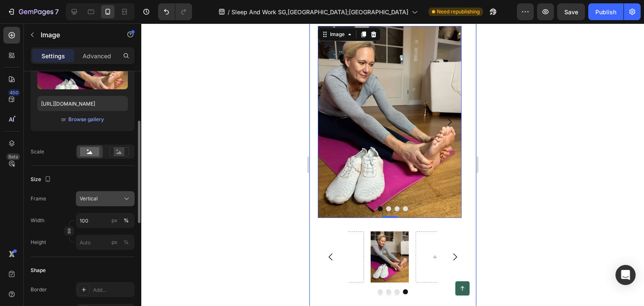
click at [108, 195] on div "Vertical" at bounding box center [100, 199] width 41 height 8
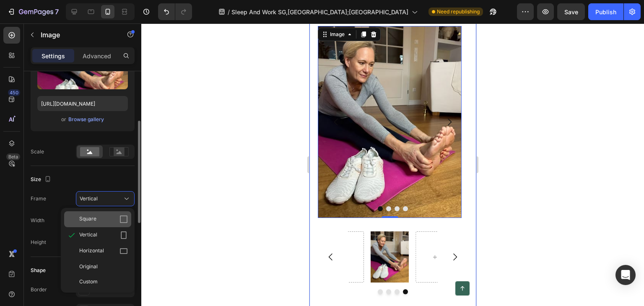
click at [109, 215] on div "Square" at bounding box center [103, 219] width 49 height 8
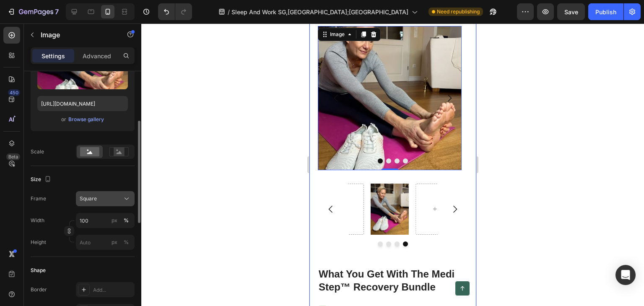
click at [114, 200] on div "Square" at bounding box center [100, 199] width 41 height 8
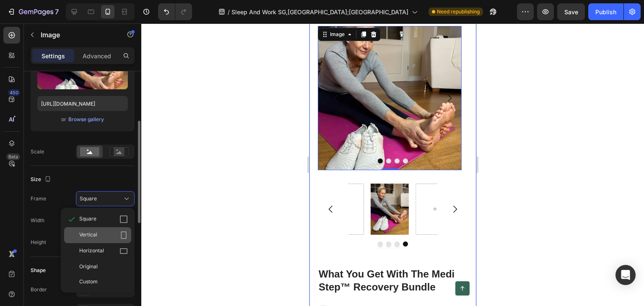
click at [111, 232] on div "Vertical" at bounding box center [103, 235] width 49 height 8
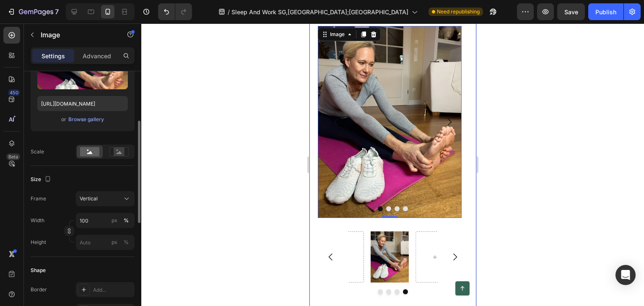
click at [196, 146] on div at bounding box center [392, 164] width 503 height 282
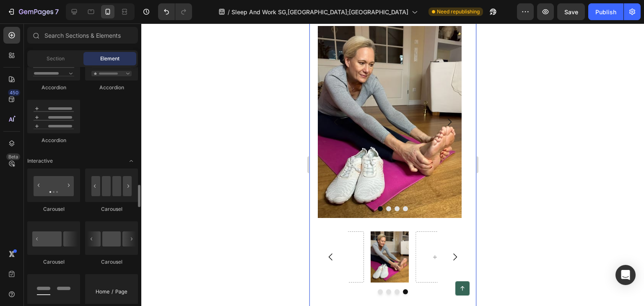
scroll to position [796, 0]
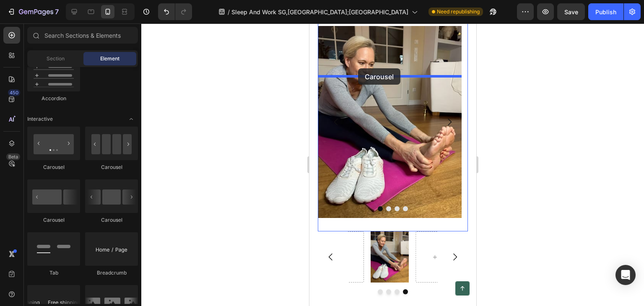
drag, startPoint x: 361, startPoint y: 225, endPoint x: 360, endPoint y: 71, distance: 153.8
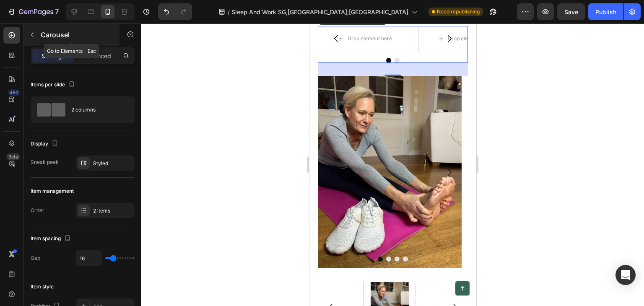
click at [30, 34] on icon "button" at bounding box center [32, 34] width 7 height 7
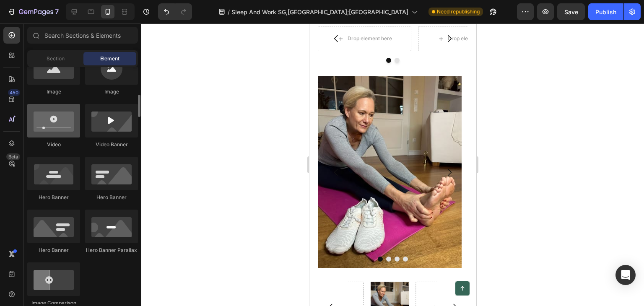
scroll to position [210, 0]
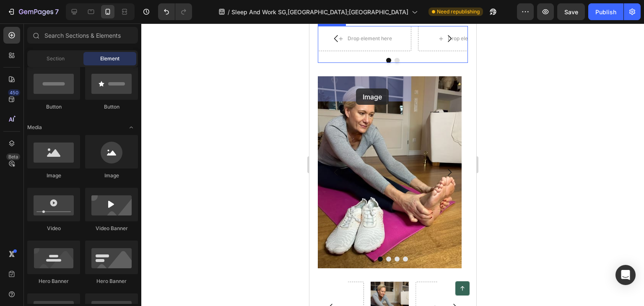
drag, startPoint x: 358, startPoint y: 180, endPoint x: 356, endPoint y: 88, distance: 92.2
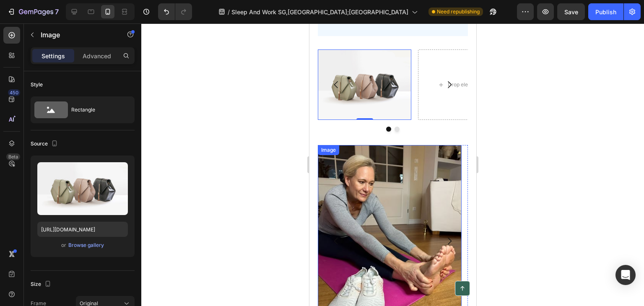
scroll to position [4082, 0]
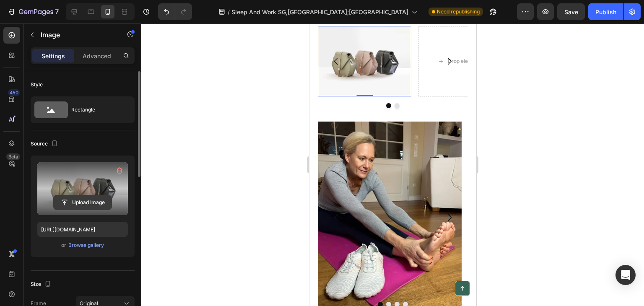
click at [77, 202] on input "file" at bounding box center [83, 202] width 58 height 14
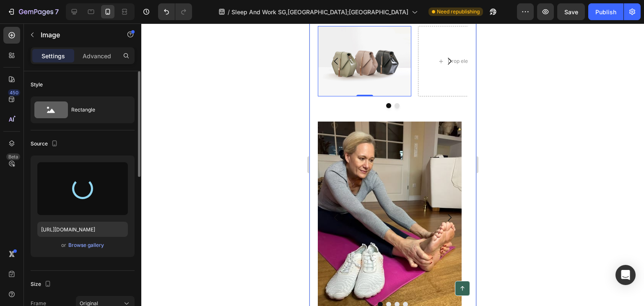
type input "[URL][DOMAIN_NAME]"
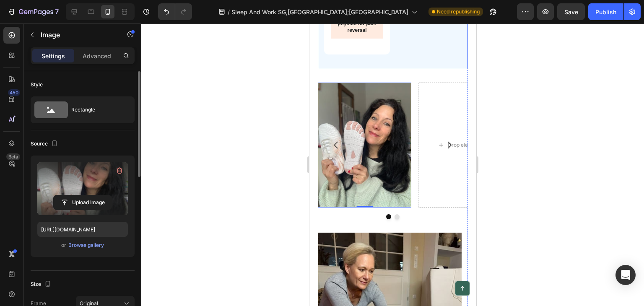
scroll to position [4040, 0]
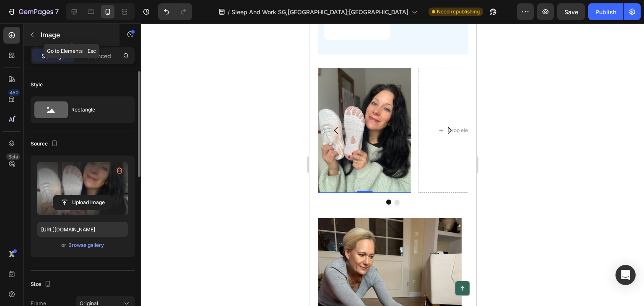
click at [41, 31] on p "Image" at bounding box center [76, 35] width 71 height 10
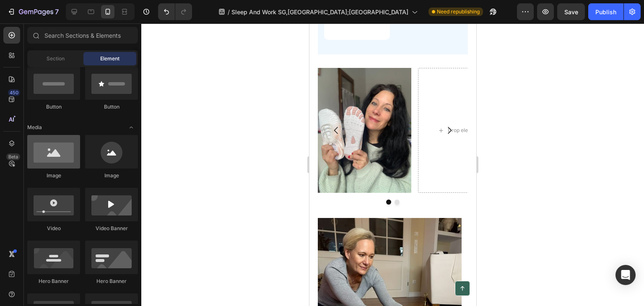
click at [53, 149] on div at bounding box center [53, 152] width 53 height 34
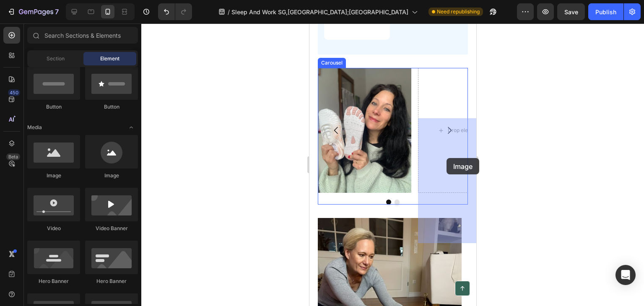
drag, startPoint x: 365, startPoint y: 175, endPoint x: 446, endPoint y: 158, distance: 83.0
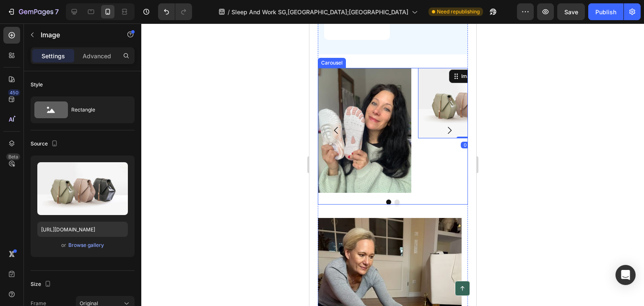
click at [444, 135] on icon "Carousel Next Arrow" at bounding box center [449, 130] width 10 height 10
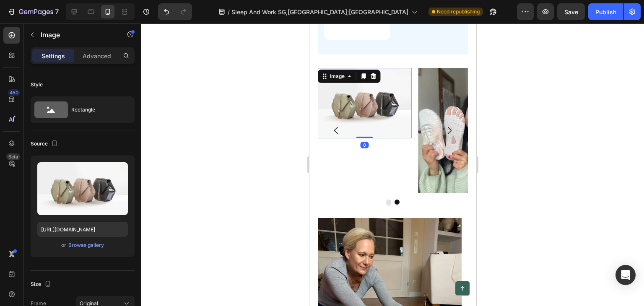
click at [346, 138] on img at bounding box center [363, 103] width 93 height 70
click at [86, 245] on div "Browse gallery" at bounding box center [86, 245] width 36 height 8
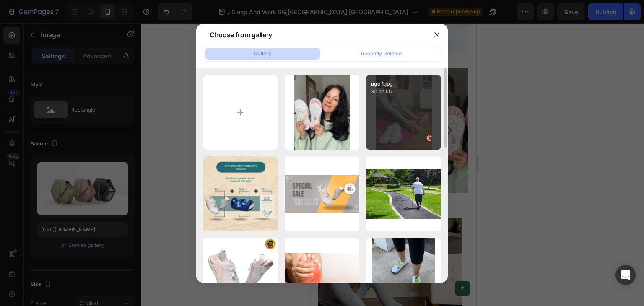
click at [388, 104] on div "ugc 1.jpg 30.29 kb" at bounding box center [403, 112] width 75 height 75
type input "[URL][DOMAIN_NAME]"
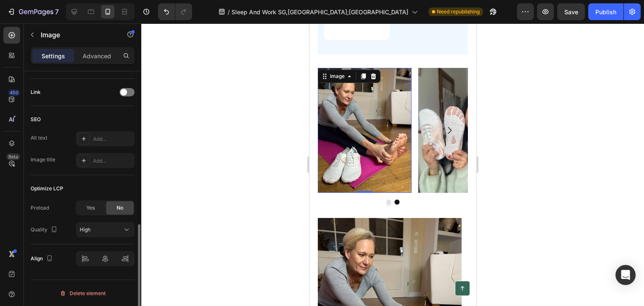
scroll to position [332, 0]
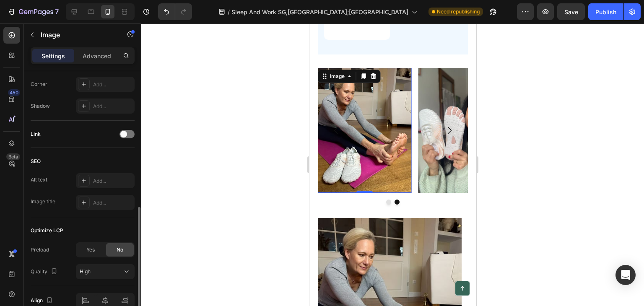
click at [351, 158] on img at bounding box center [363, 130] width 93 height 125
click at [415, 126] on div "Image Image 0" at bounding box center [392, 130] width 150 height 125
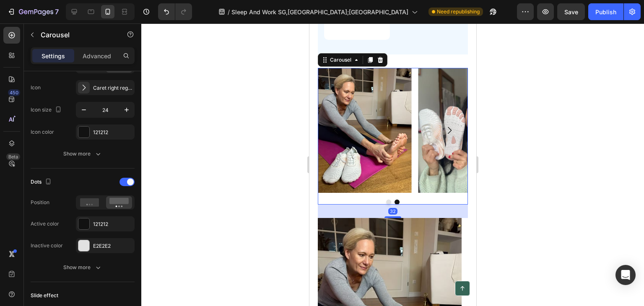
scroll to position [0, 0]
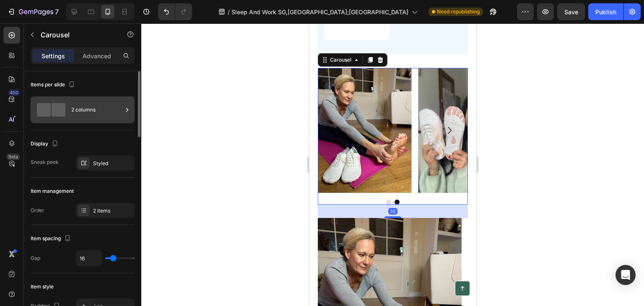
click at [65, 104] on div at bounding box center [51, 109] width 34 height 13
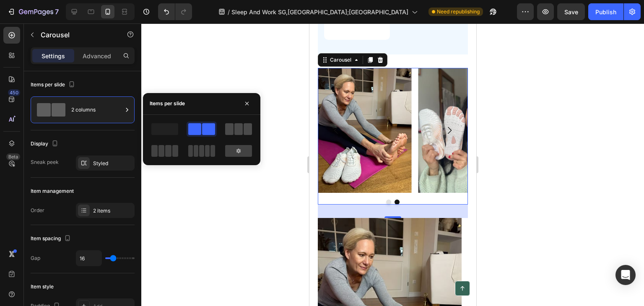
click at [236, 130] on span at bounding box center [238, 129] width 8 height 12
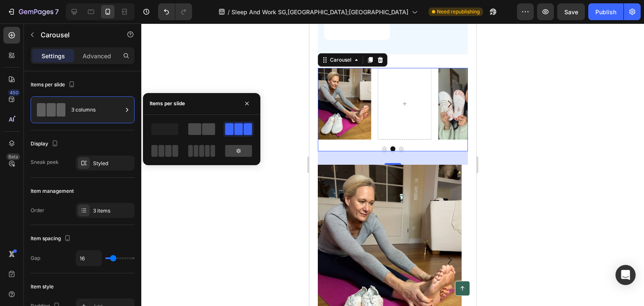
click at [199, 129] on span at bounding box center [194, 129] width 13 height 12
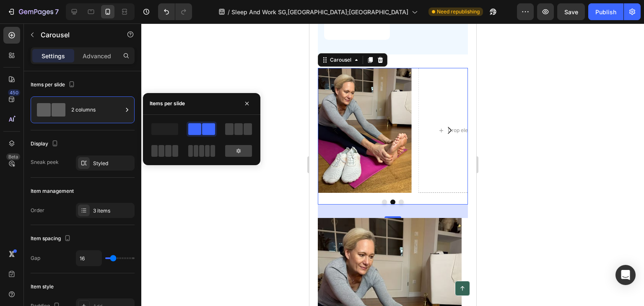
click at [221, 80] on div at bounding box center [392, 164] width 503 height 282
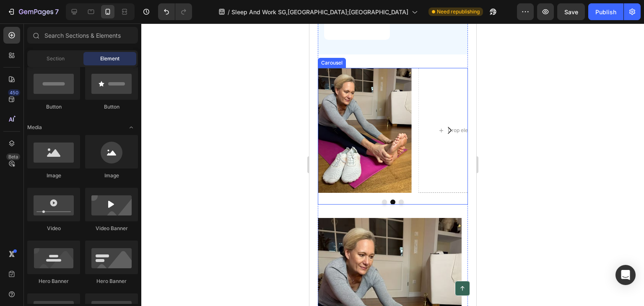
click at [413, 126] on div "Image Image Drop element here" at bounding box center [392, 130] width 150 height 125
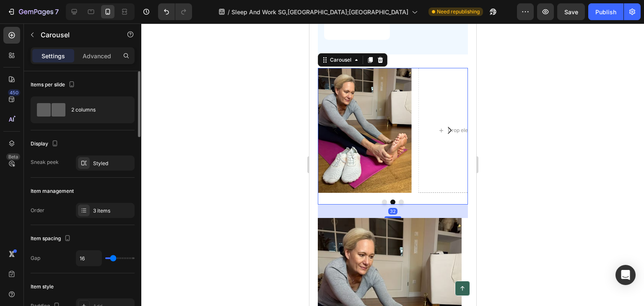
scroll to position [84, 0]
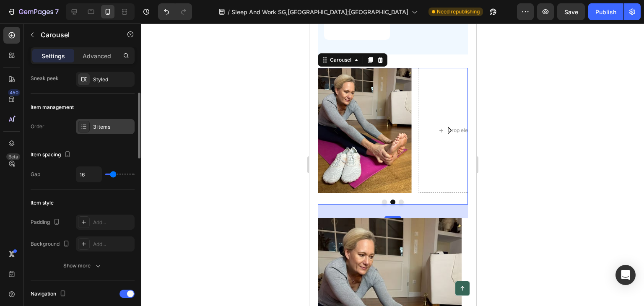
click at [95, 125] on div "3 items" at bounding box center [112, 127] width 39 height 8
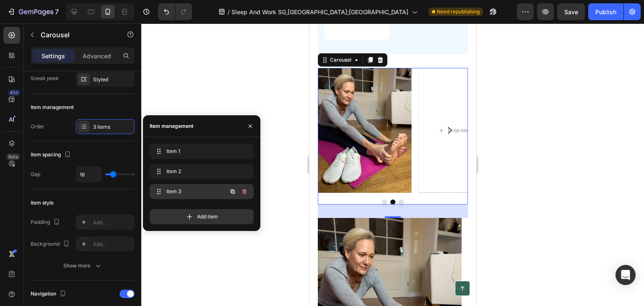
click at [189, 190] on span "Item 3" at bounding box center [189, 192] width 47 height 8
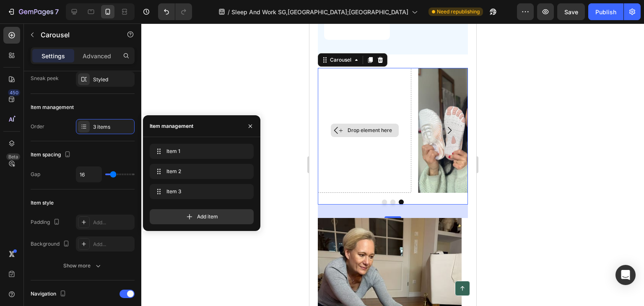
click at [359, 170] on div "Drop element here" at bounding box center [363, 130] width 93 height 125
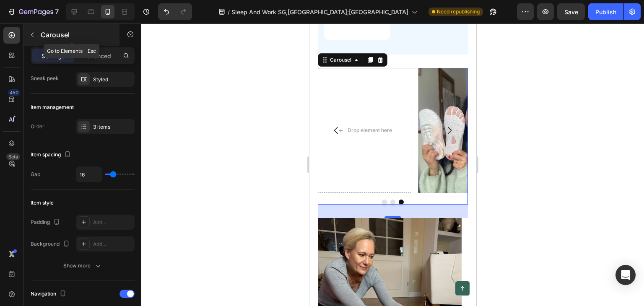
click at [31, 30] on button "button" at bounding box center [32, 34] width 13 height 13
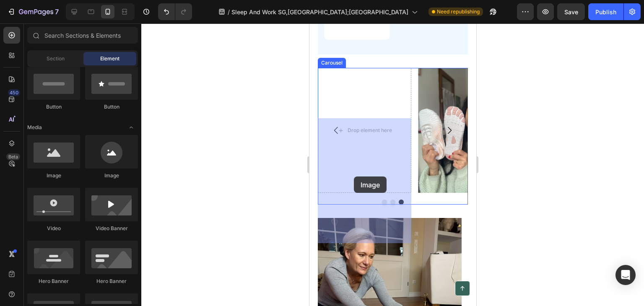
drag, startPoint x: 340, startPoint y: 191, endPoint x: 364, endPoint y: 174, distance: 29.1
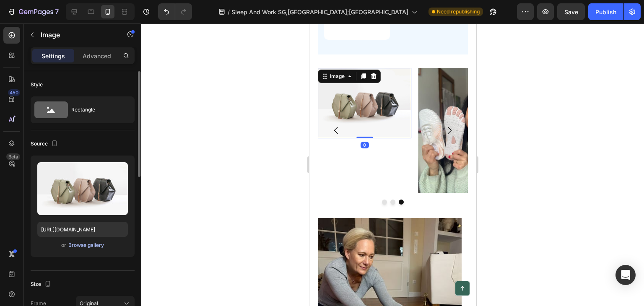
click at [93, 244] on div "Browse gallery" at bounding box center [86, 245] width 36 height 8
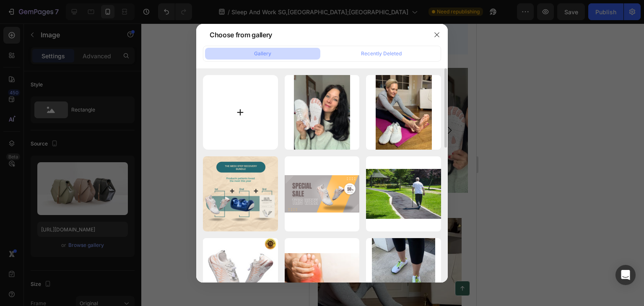
click at [243, 107] on input "file" at bounding box center [240, 112] width 75 height 75
type input "C:\fakepath\ugc 3 pet.jpg"
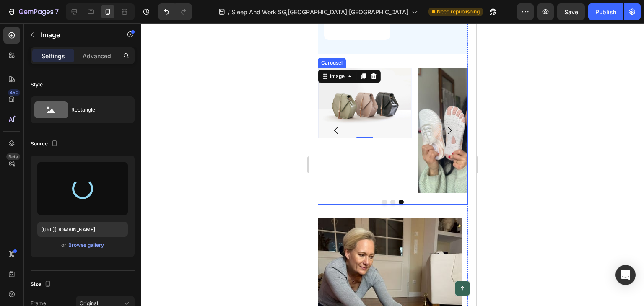
type input "[URL][DOMAIN_NAME]"
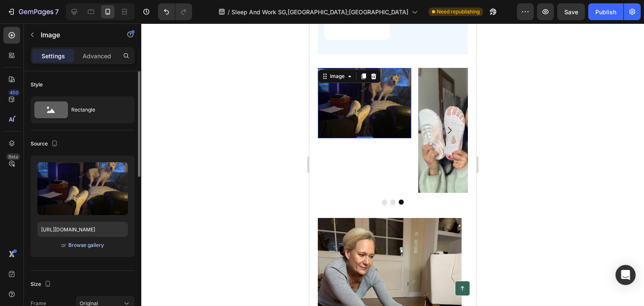
click at [87, 244] on div "Browse gallery" at bounding box center [86, 245] width 36 height 8
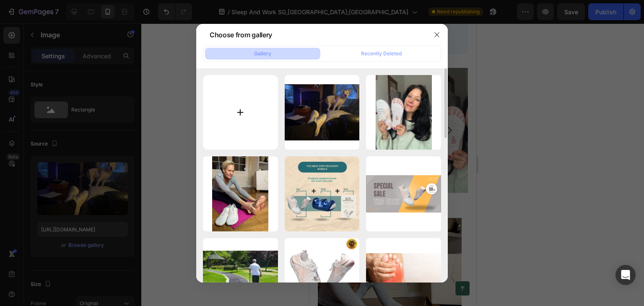
click at [229, 107] on input "file" at bounding box center [240, 112] width 75 height 75
type input "C:\fakepath\ugc 4.jpg"
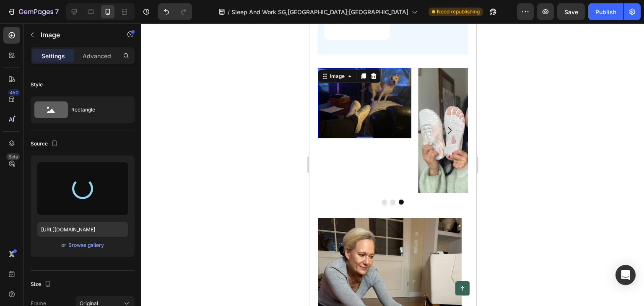
type input "[URL][DOMAIN_NAME]"
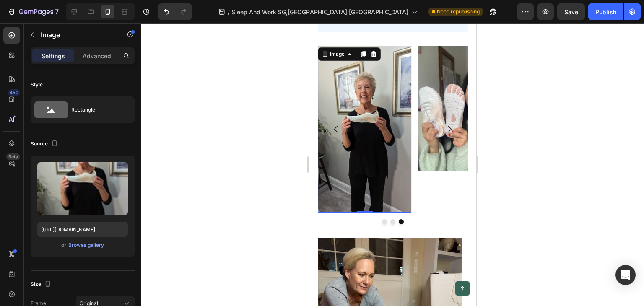
scroll to position [4082, 0]
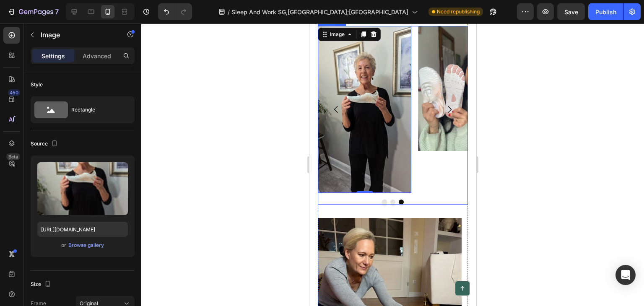
click at [334, 121] on button "Carousel Back Arrow" at bounding box center [335, 109] width 23 height 23
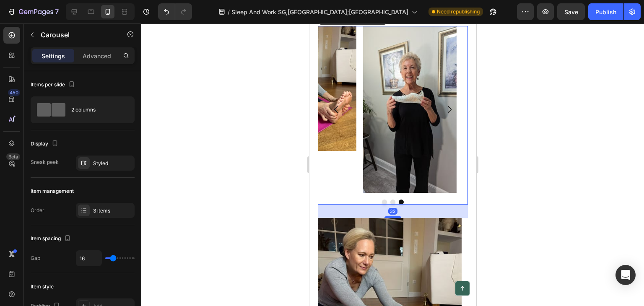
click at [334, 114] on icon "Carousel Back Arrow" at bounding box center [336, 109] width 10 height 10
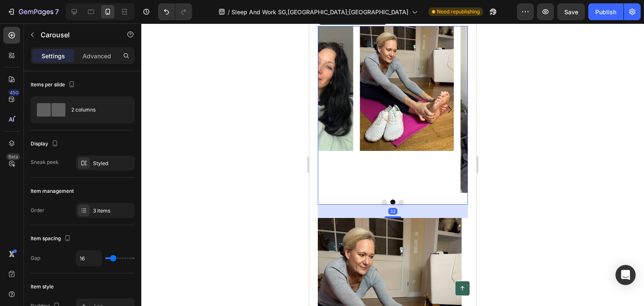
click at [333, 114] on icon "Carousel Back Arrow" at bounding box center [336, 109] width 10 height 10
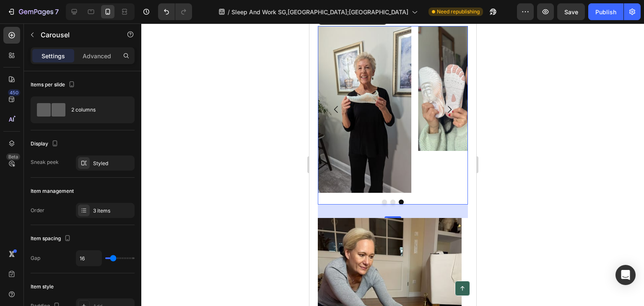
click at [329, 121] on button "Carousel Back Arrow" at bounding box center [335, 109] width 23 height 23
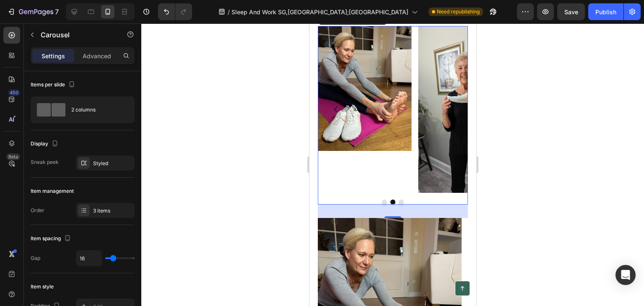
click at [326, 121] on button "Carousel Back Arrow" at bounding box center [335, 109] width 23 height 23
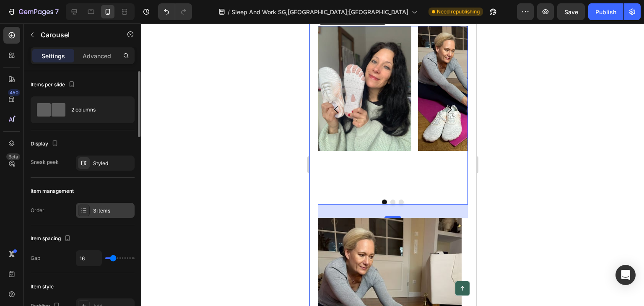
click at [104, 211] on div "3 items" at bounding box center [112, 211] width 39 height 8
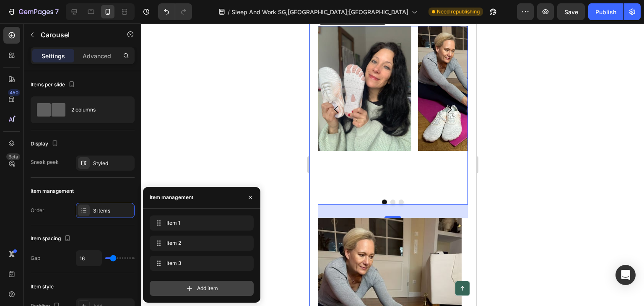
click at [179, 287] on div "Add item" at bounding box center [202, 288] width 104 height 15
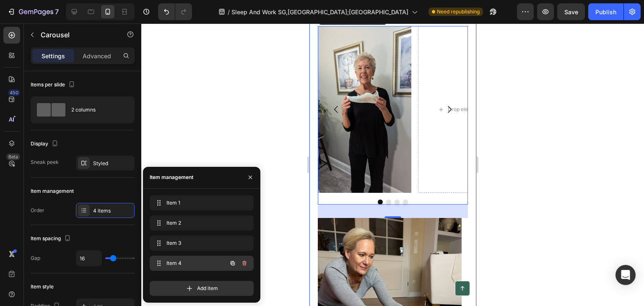
click at [171, 262] on span "Item 4" at bounding box center [189, 263] width 47 height 8
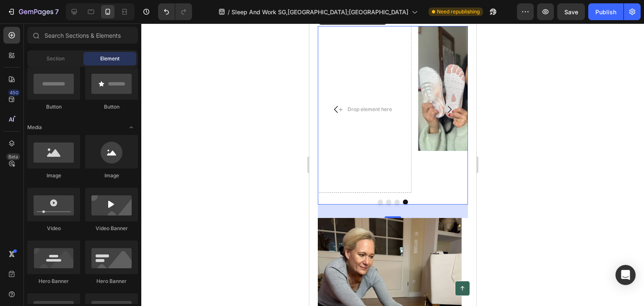
click at [358, 168] on div "Drop element here" at bounding box center [363, 109] width 93 height 167
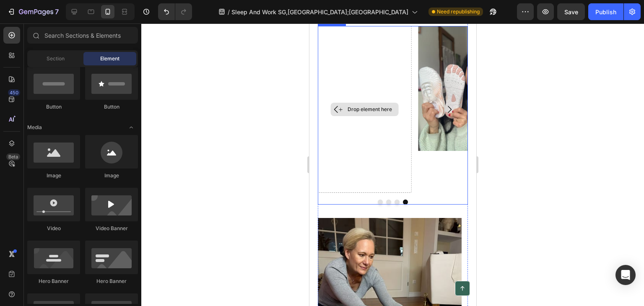
click at [361, 116] on div "Drop element here" at bounding box center [364, 109] width 68 height 13
click at [354, 116] on div "Drop element here" at bounding box center [364, 109] width 68 height 13
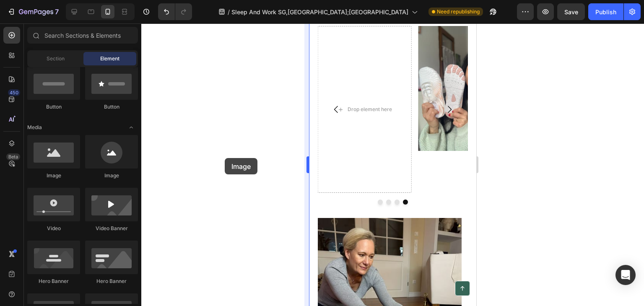
drag, startPoint x: 57, startPoint y: 161, endPoint x: 307, endPoint y: 155, distance: 249.9
click at [257, 0] on div "7 / Sleep And Work SG,[GEOGRAPHIC_DATA];[GEOGRAPHIC_DATA] Need republishing Pre…" at bounding box center [322, 0] width 644 height 0
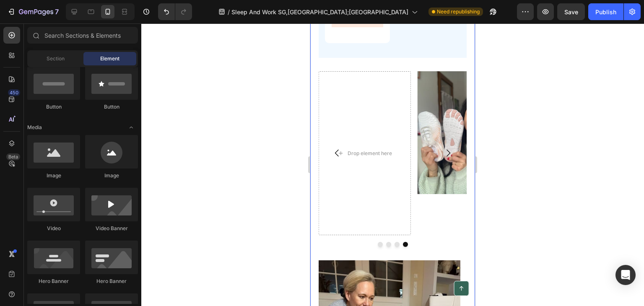
scroll to position [4109, 0]
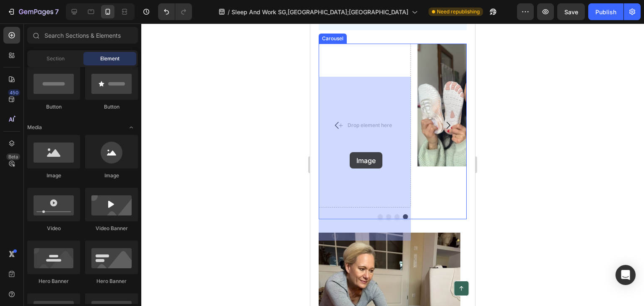
drag, startPoint x: 371, startPoint y: 187, endPoint x: 350, endPoint y: 152, distance: 40.7
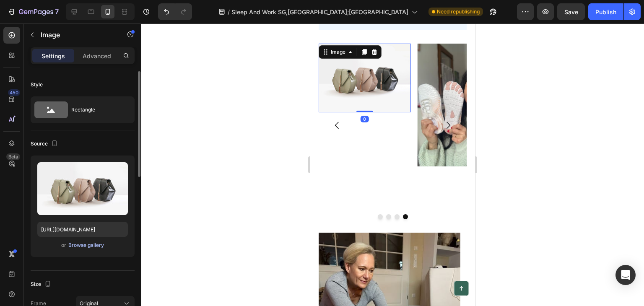
click at [84, 246] on div "Browse gallery" at bounding box center [86, 245] width 36 height 8
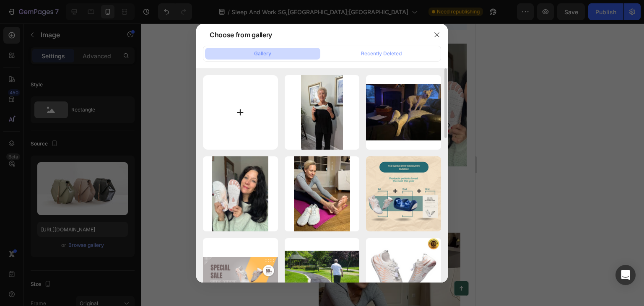
click at [230, 111] on input "file" at bounding box center [240, 112] width 75 height 75
type input "C:\fakepath\20240229_125938-01_217x456.avif"
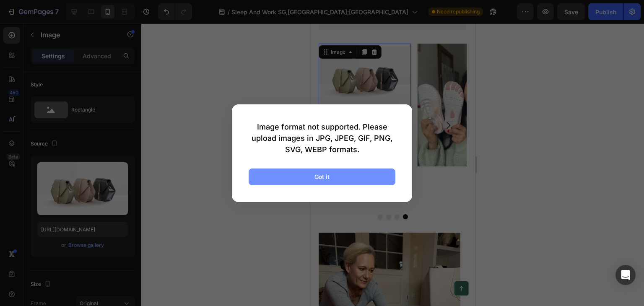
click at [285, 180] on button "Got it" at bounding box center [322, 176] width 147 height 17
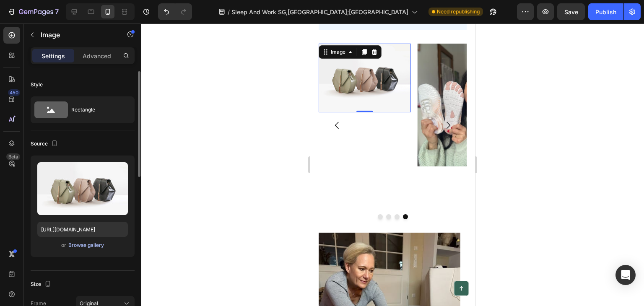
click at [99, 241] on button "Browse gallery" at bounding box center [86, 245] width 36 height 8
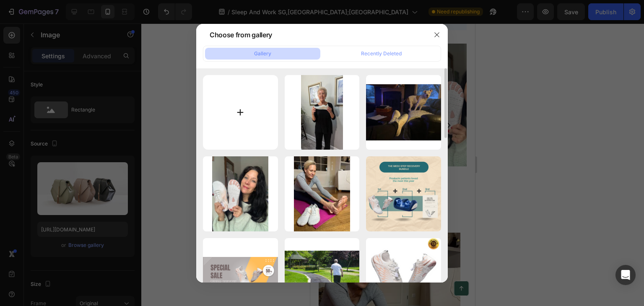
click at [244, 111] on input "file" at bounding box center [240, 112] width 75 height 75
click at [227, 111] on input "file" at bounding box center [240, 112] width 75 height 75
type input "C:\fakepath\20240229_125938-01_217x456 (1).avif"
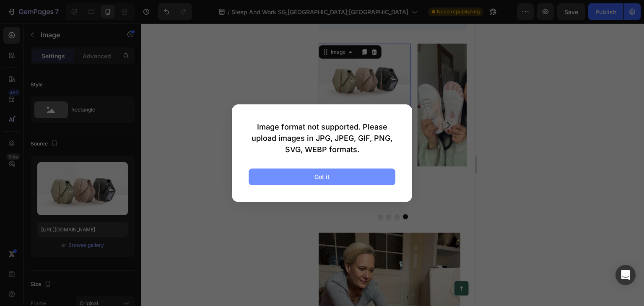
click at [346, 172] on button "Got it" at bounding box center [322, 176] width 147 height 17
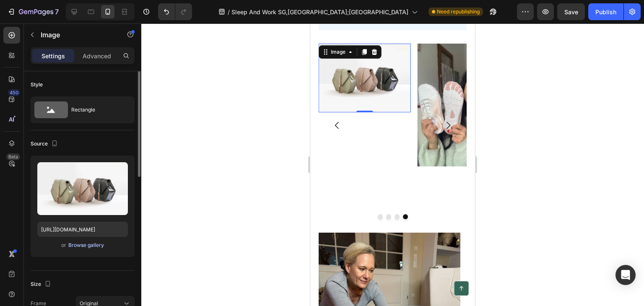
click at [97, 244] on div "Browse gallery" at bounding box center [86, 245] width 36 height 8
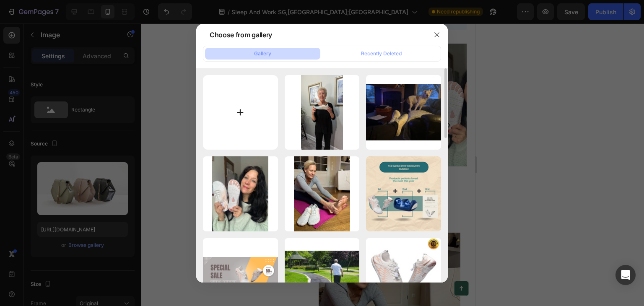
click at [236, 108] on input "file" at bounding box center [240, 112] width 75 height 75
type input "C:\fakepath\20240229_125938-01_217x456.jpg"
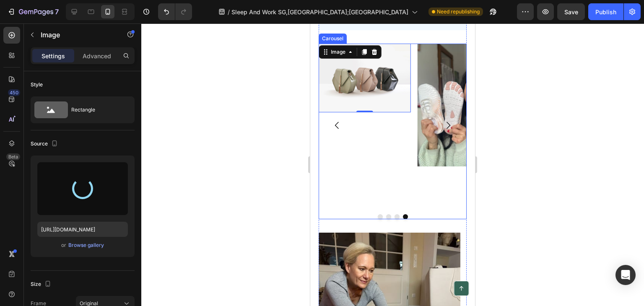
type input "[URL][DOMAIN_NAME]"
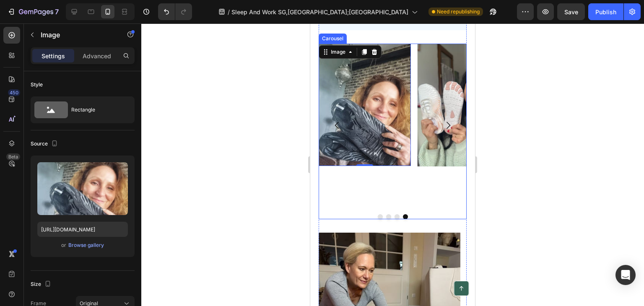
click at [443, 130] on icon "Carousel Next Arrow" at bounding box center [448, 125] width 10 height 10
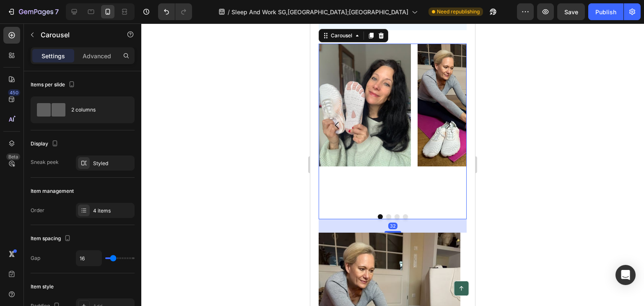
click at [443, 130] on icon "Carousel Next Arrow" at bounding box center [448, 125] width 10 height 10
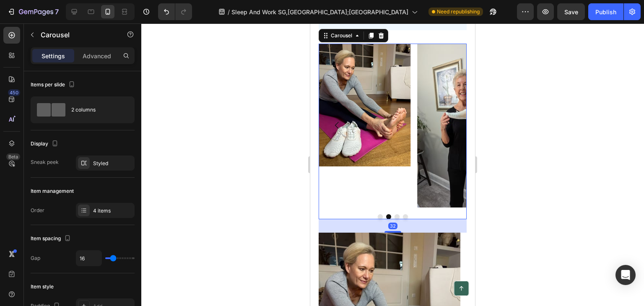
click at [443, 130] on icon "Carousel Next Arrow" at bounding box center [448, 125] width 10 height 10
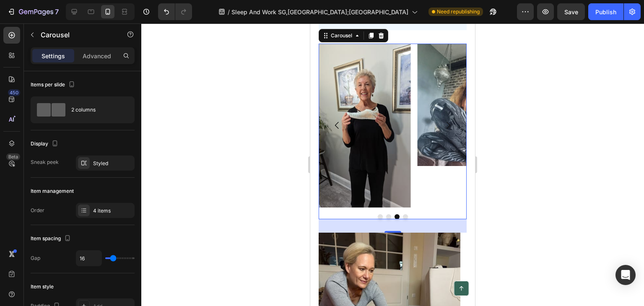
click at [443, 130] on icon "Carousel Next Arrow" at bounding box center [448, 125] width 10 height 10
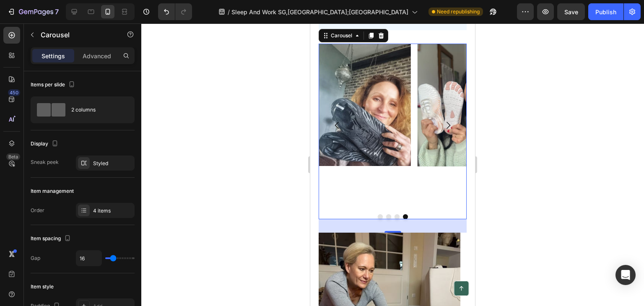
click at [443, 130] on icon "Carousel Next Arrow" at bounding box center [448, 125] width 10 height 10
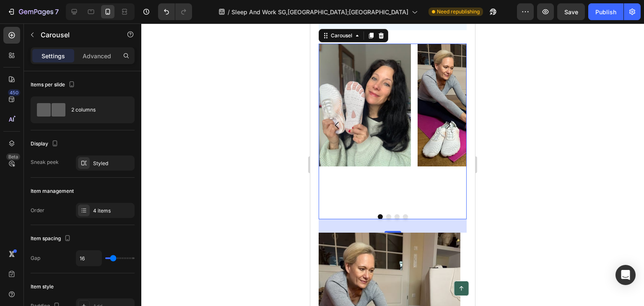
click at [443, 130] on icon "Carousel Next Arrow" at bounding box center [448, 125] width 10 height 10
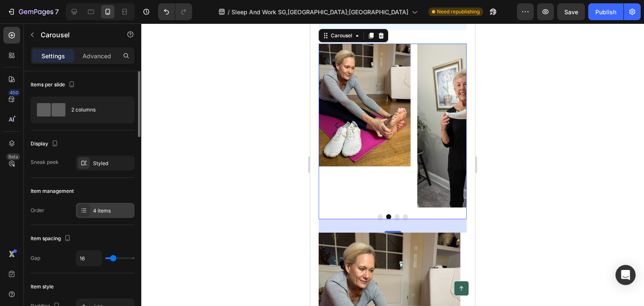
click at [110, 213] on div "4 items" at bounding box center [112, 211] width 39 height 8
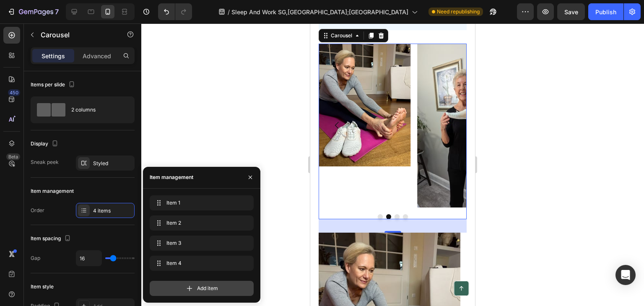
click at [168, 283] on div "Add item" at bounding box center [202, 288] width 104 height 15
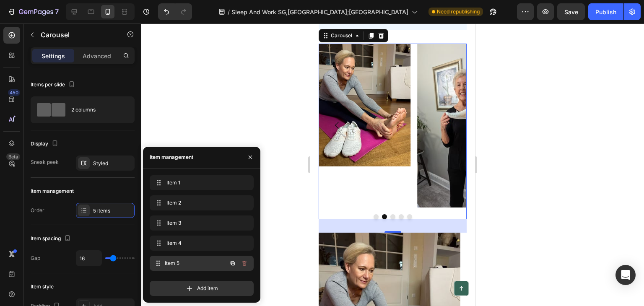
click at [175, 266] on span "Item 5" at bounding box center [196, 263] width 62 height 8
click at [228, 264] on button "button" at bounding box center [233, 263] width 12 height 12
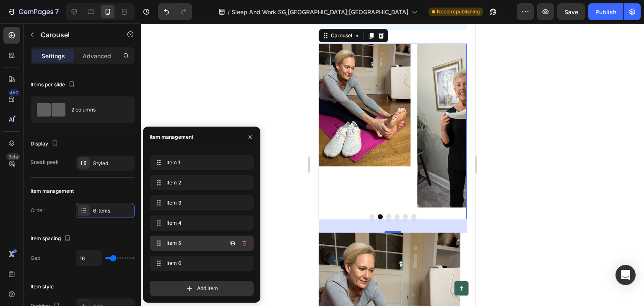
click at [187, 244] on span "Item 5" at bounding box center [189, 243] width 47 height 8
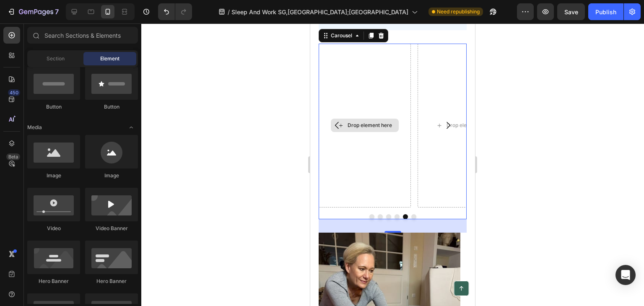
click at [352, 132] on div "Drop element here" at bounding box center [365, 125] width 68 height 13
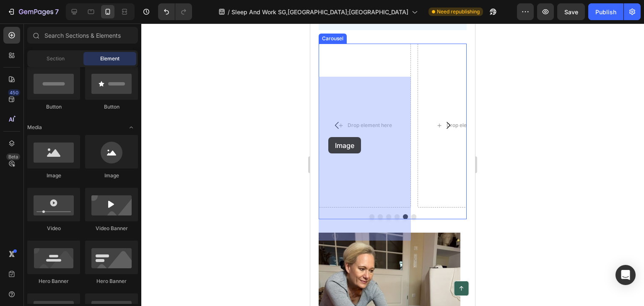
drag, startPoint x: 362, startPoint y: 184, endPoint x: 349, endPoint y: 148, distance: 38.5
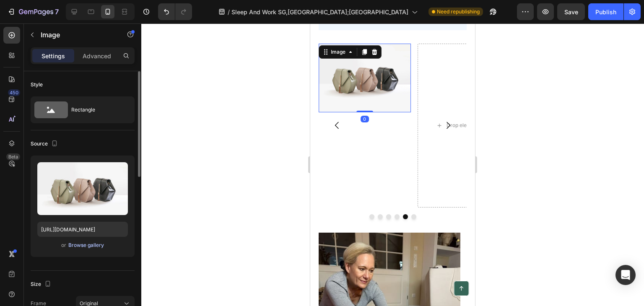
click at [73, 246] on div "Browse gallery" at bounding box center [86, 245] width 36 height 8
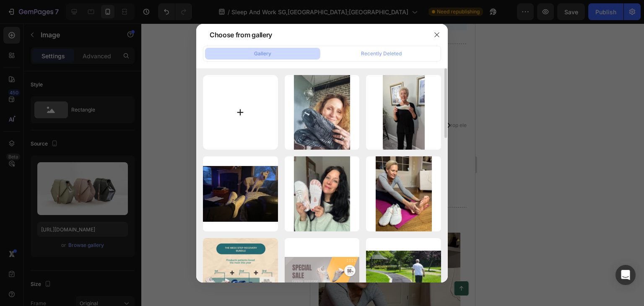
click at [239, 118] on input "file" at bounding box center [240, 112] width 75 height 75
type input "C:\fakepath\20240229_125938-01_217x456 (1).avif"
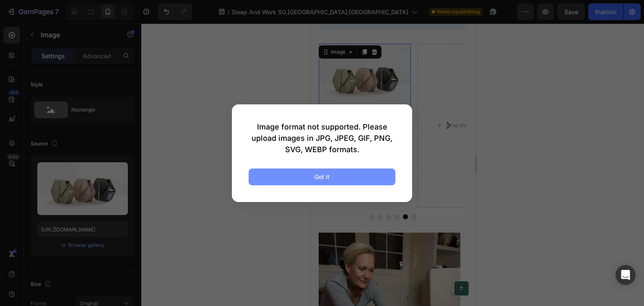
click at [295, 173] on button "Got it" at bounding box center [322, 176] width 147 height 17
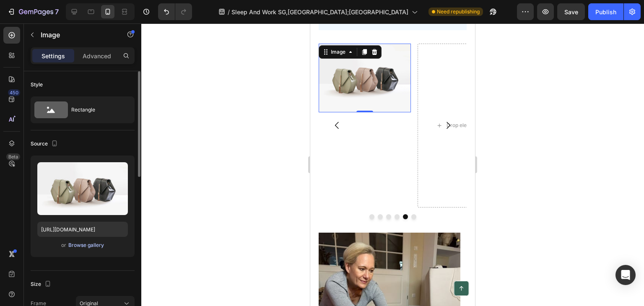
click at [86, 242] on div "Browse gallery" at bounding box center [86, 245] width 36 height 8
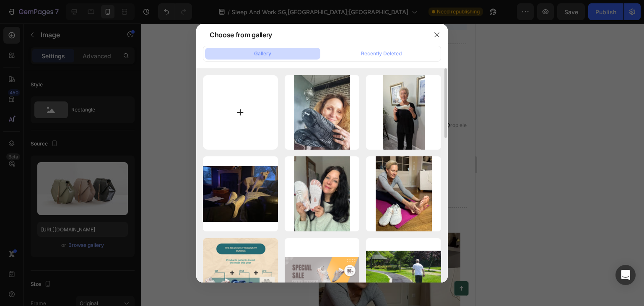
click at [231, 117] on input "file" at bounding box center [240, 112] width 75 height 75
type input "C:\fakepath\VouqwlWtwX.jpg"
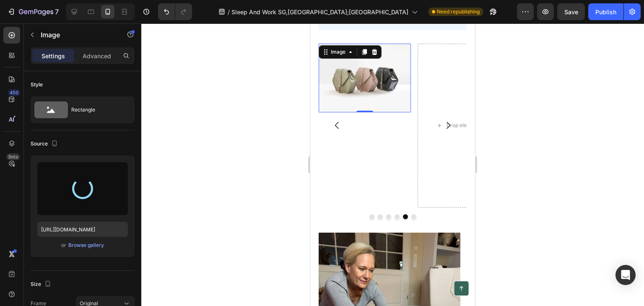
type input "[URL][DOMAIN_NAME]"
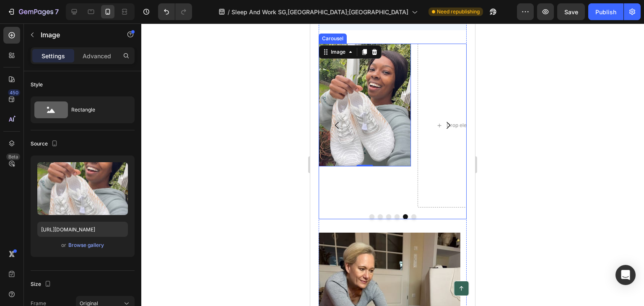
click at [436, 137] on button "Carousel Next Arrow" at bounding box center [447, 125] width 23 height 23
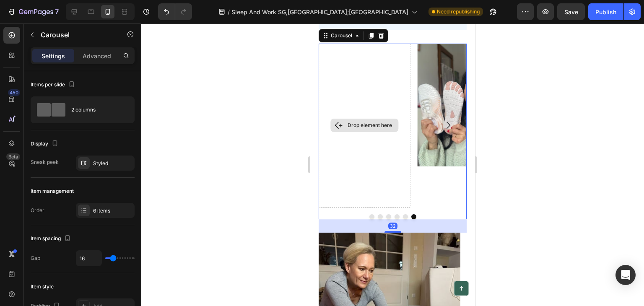
click at [350, 131] on div "Drop element here" at bounding box center [365, 126] width 92 height 164
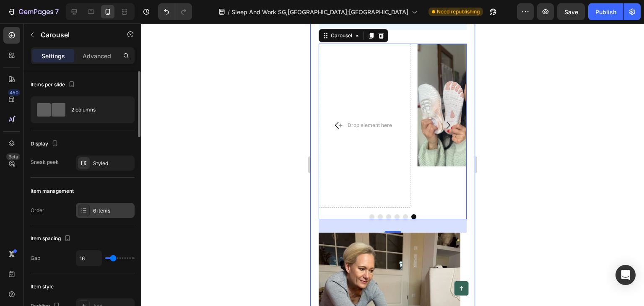
click at [108, 210] on div "6 items" at bounding box center [112, 211] width 39 height 8
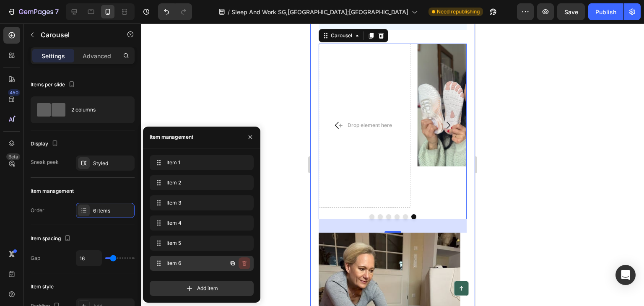
click at [247, 260] on icon "button" at bounding box center [244, 263] width 7 height 7
click at [242, 260] on div "Delete" at bounding box center [239, 263] width 16 height 8
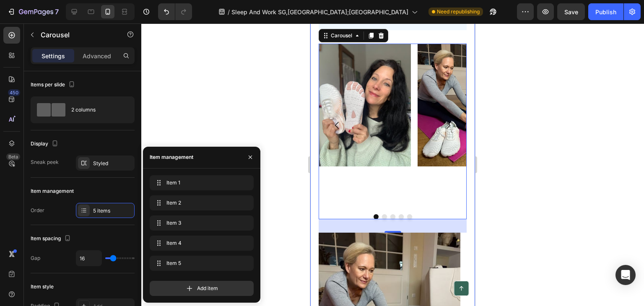
click at [269, 153] on div at bounding box center [392, 164] width 503 height 282
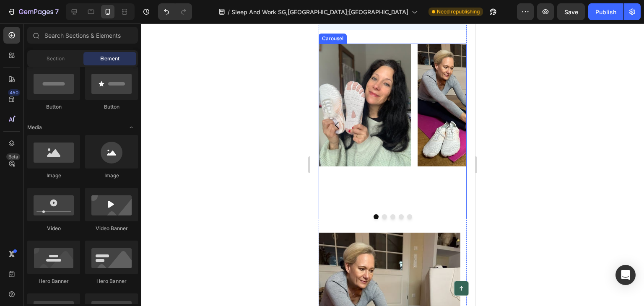
click at [337, 130] on icon "Carousel Back Arrow" at bounding box center [337, 125] width 10 height 10
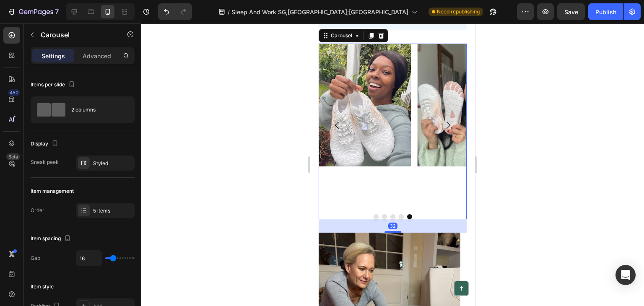
click at [334, 130] on icon "Carousel Back Arrow" at bounding box center [337, 125] width 10 height 10
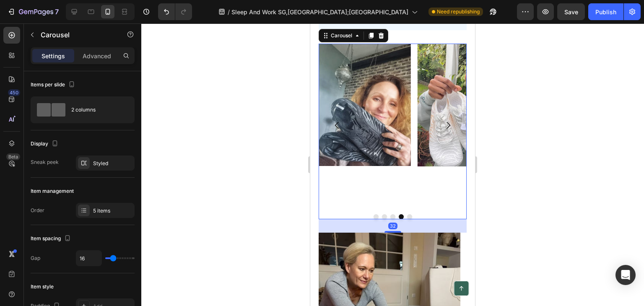
click at [333, 137] on button "Carousel Back Arrow" at bounding box center [336, 125] width 23 height 23
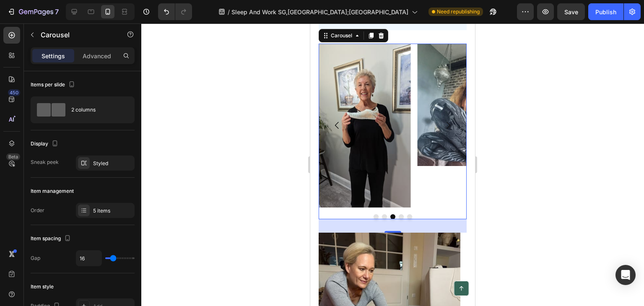
click at [335, 137] on button "Carousel Back Arrow" at bounding box center [336, 125] width 23 height 23
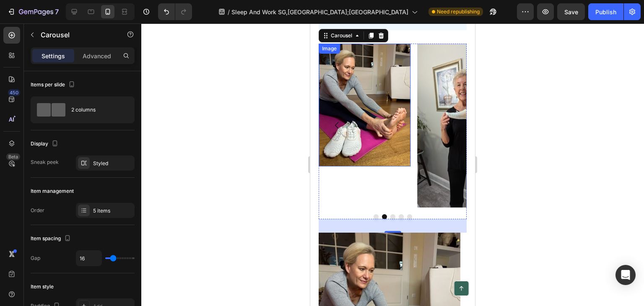
click at [334, 143] on img at bounding box center [365, 105] width 92 height 123
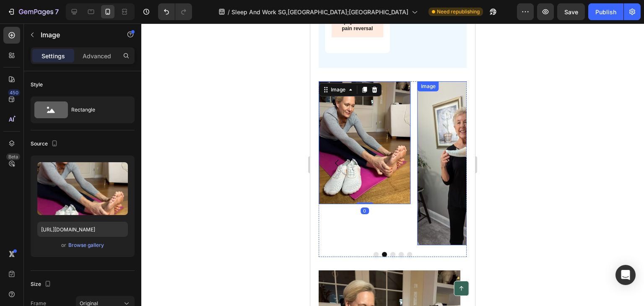
scroll to position [4068, 0]
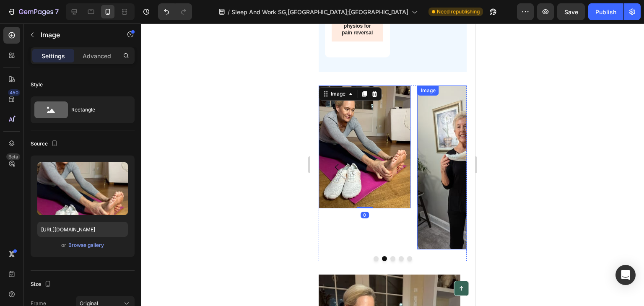
click at [444, 155] on img at bounding box center [463, 168] width 92 height 164
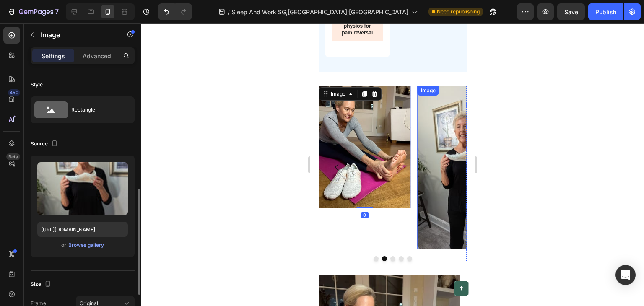
scroll to position [84, 0]
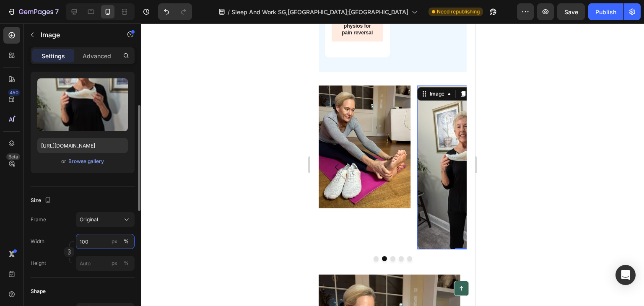
click at [93, 239] on input "100" at bounding box center [105, 241] width 59 height 15
click at [94, 238] on input "100" at bounding box center [105, 241] width 59 height 15
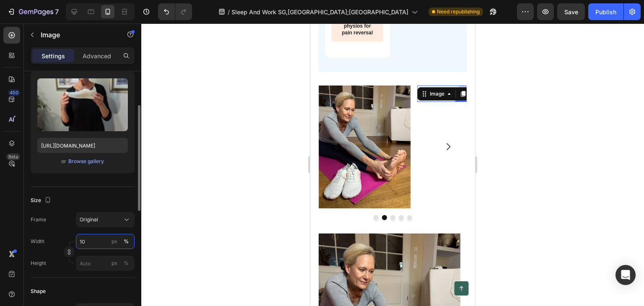
type input "1"
type input "9"
type input "100"
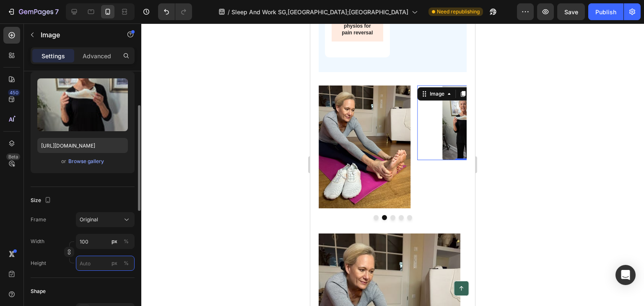
click at [98, 267] on input "px %" at bounding box center [105, 263] width 59 height 15
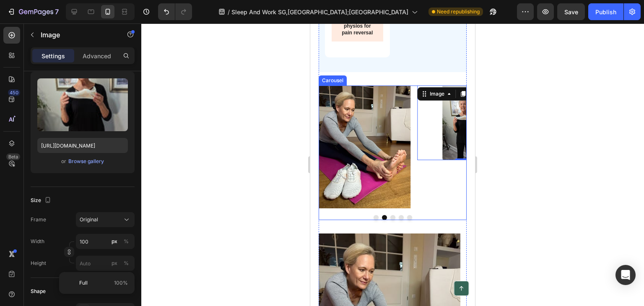
click at [443, 152] on icon "Carousel Next Arrow" at bounding box center [448, 147] width 10 height 10
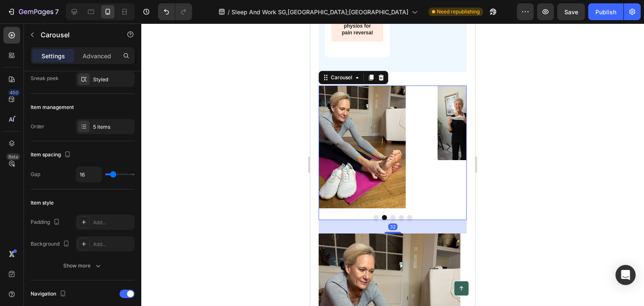
scroll to position [0, 0]
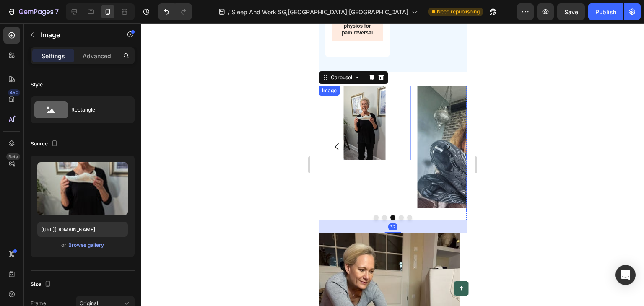
click at [357, 160] on img at bounding box center [365, 123] width 42 height 75
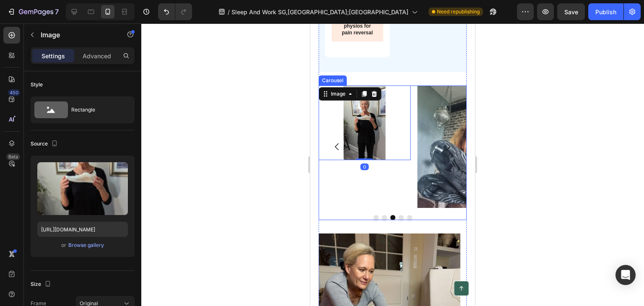
click at [334, 152] on icon "Carousel Back Arrow" at bounding box center [337, 147] width 10 height 10
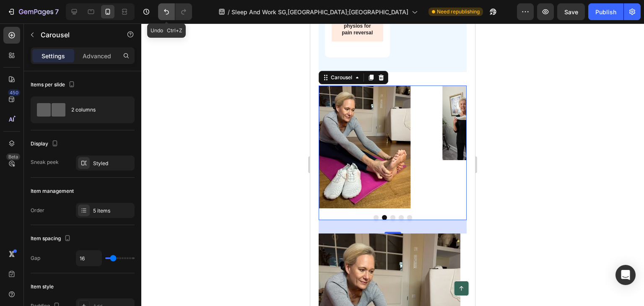
click at [163, 13] on icon "Undo/Redo" at bounding box center [166, 12] width 8 height 8
click at [163, 14] on icon "Undo/Redo" at bounding box center [166, 12] width 8 height 8
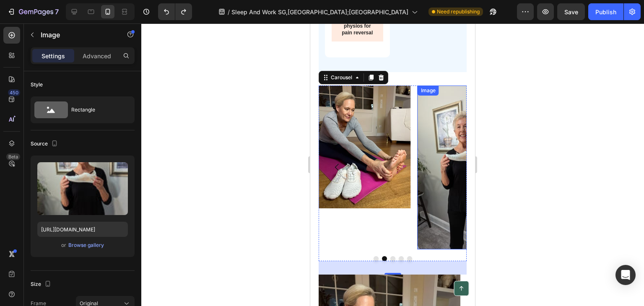
click at [448, 222] on img at bounding box center [463, 168] width 92 height 164
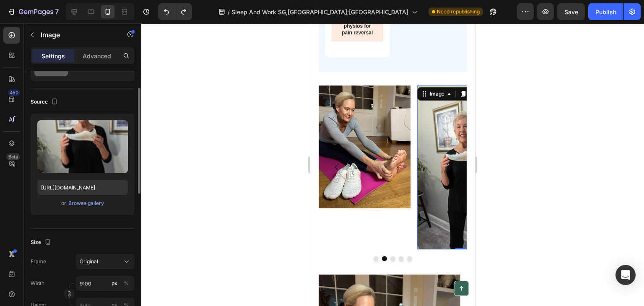
scroll to position [168, 0]
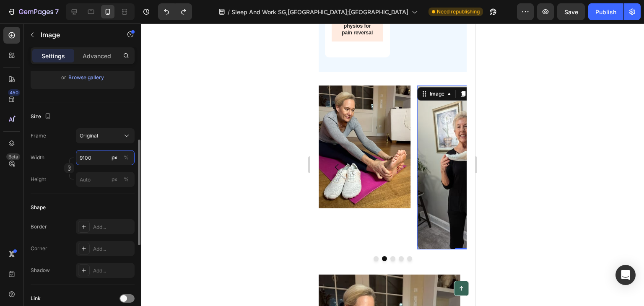
click at [81, 157] on input "9100" at bounding box center [105, 157] width 59 height 15
click at [80, 159] on input "9100" at bounding box center [105, 157] width 59 height 15
click at [85, 158] on input "9100" at bounding box center [105, 157] width 59 height 15
click at [89, 171] on div "Full 100%" at bounding box center [96, 177] width 69 height 15
type input "100"
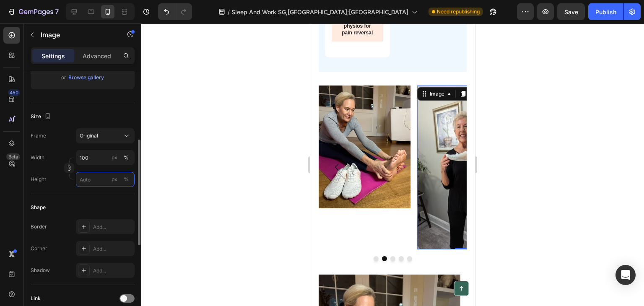
click at [87, 183] on input "px %" at bounding box center [105, 179] width 59 height 15
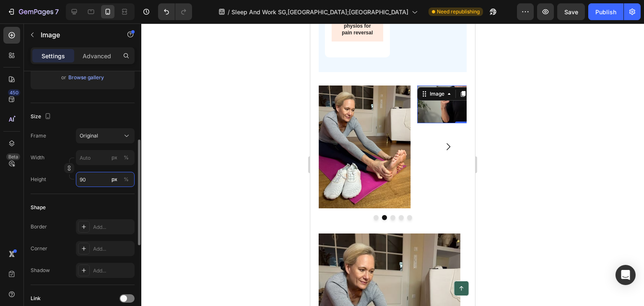
type input "9"
click at [101, 186] on input "9" at bounding box center [105, 179] width 59 height 15
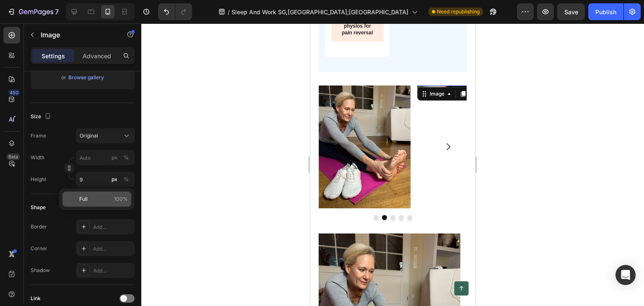
click at [91, 196] on p "Full 100%" at bounding box center [103, 199] width 49 height 8
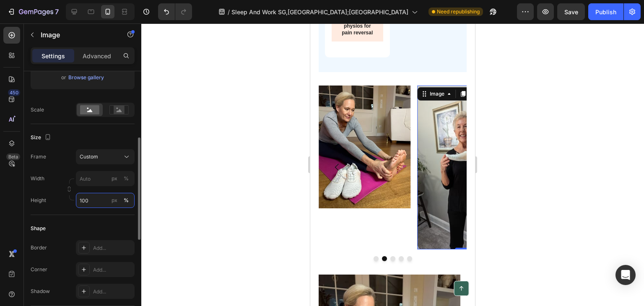
click at [93, 197] on input "100" at bounding box center [105, 200] width 59 height 15
click at [98, 200] on input "100" at bounding box center [105, 200] width 59 height 15
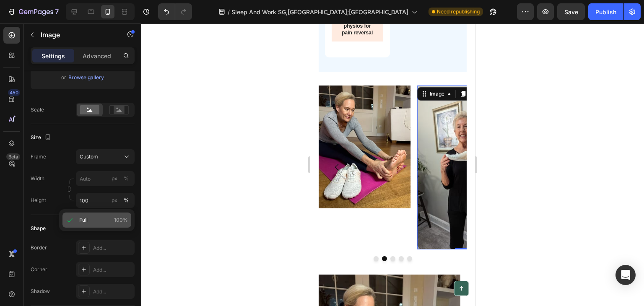
click at [96, 226] on div "Full 100%" at bounding box center [96, 219] width 69 height 15
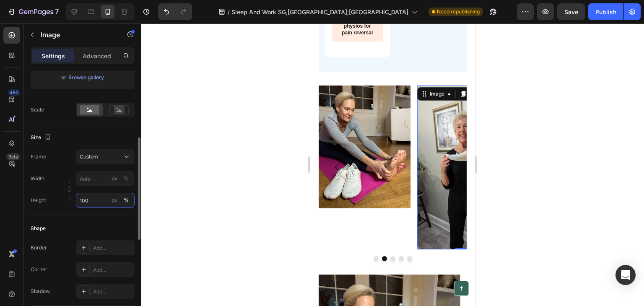
click at [99, 200] on input "100" at bounding box center [105, 200] width 59 height 15
type input "1"
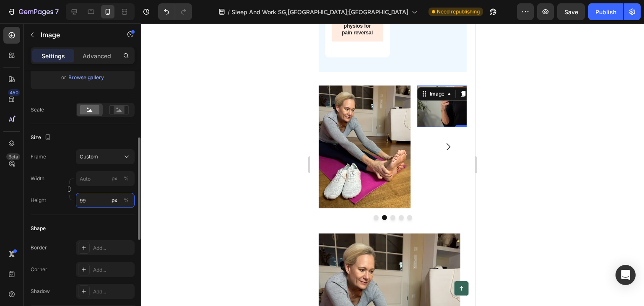
type input "9"
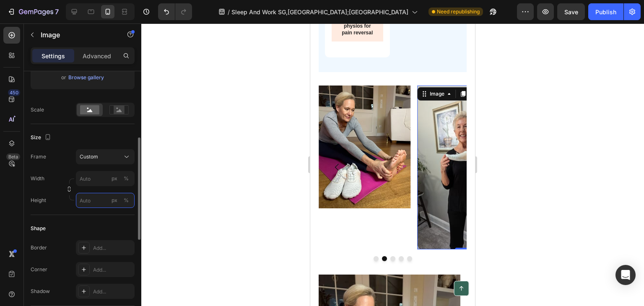
type input "5"
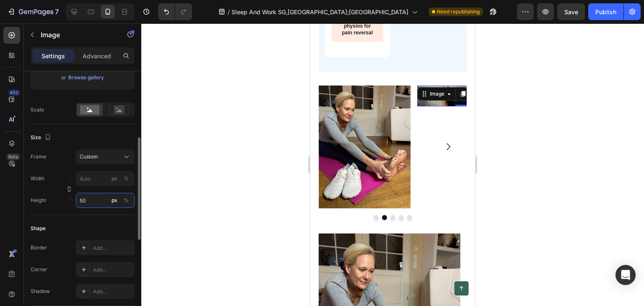
type input "5"
type input "9"
type input "1"
type input "5"
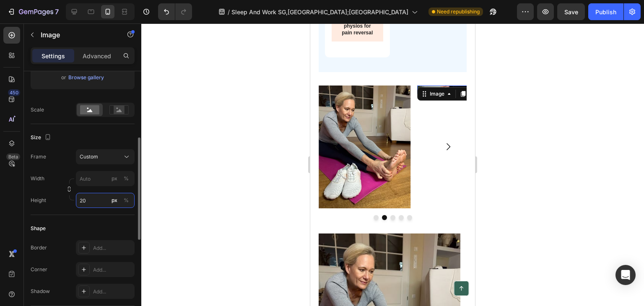
type input "2"
type input "3"
type input "290"
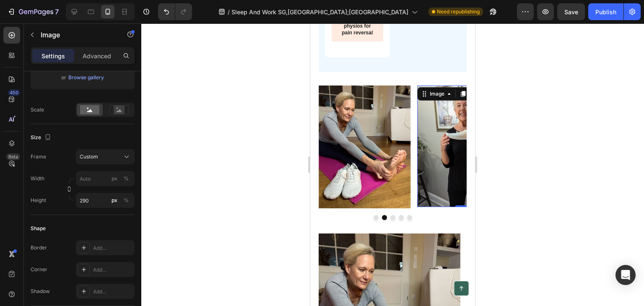
click at [230, 160] on div at bounding box center [392, 164] width 503 height 282
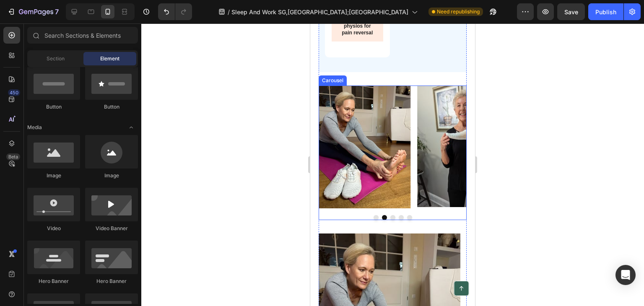
click at [443, 152] on icon "Carousel Next Arrow" at bounding box center [448, 147] width 10 height 10
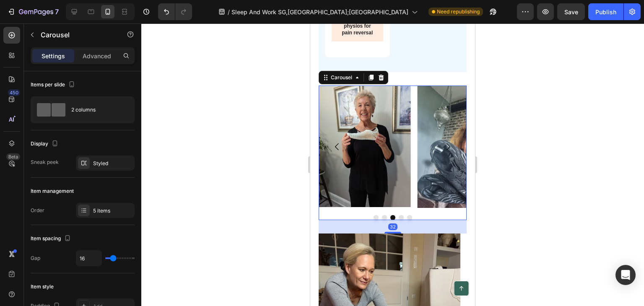
click at [443, 152] on icon "Carousel Next Arrow" at bounding box center [448, 147] width 10 height 10
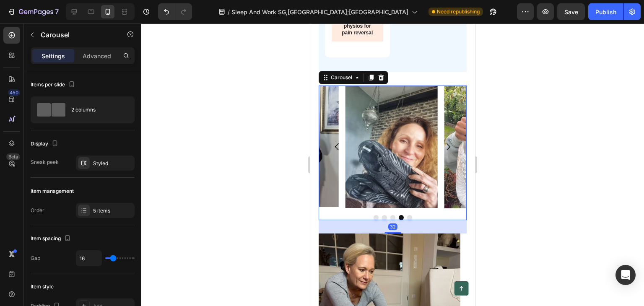
click at [443, 152] on icon "Carousel Next Arrow" at bounding box center [448, 147] width 10 height 10
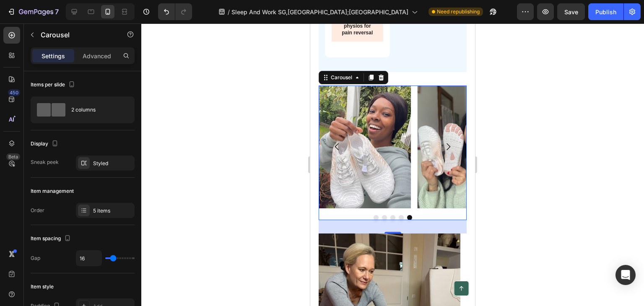
click at [443, 152] on icon "Carousel Next Arrow" at bounding box center [448, 147] width 10 height 10
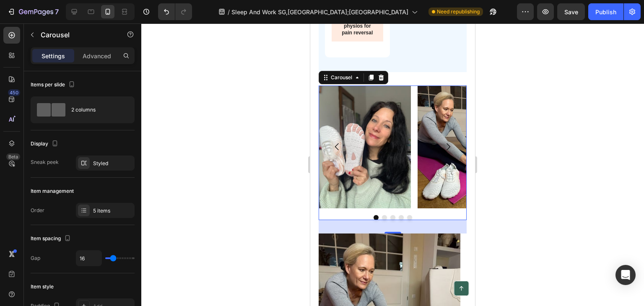
click at [443, 152] on icon "Carousel Next Arrow" at bounding box center [448, 147] width 10 height 10
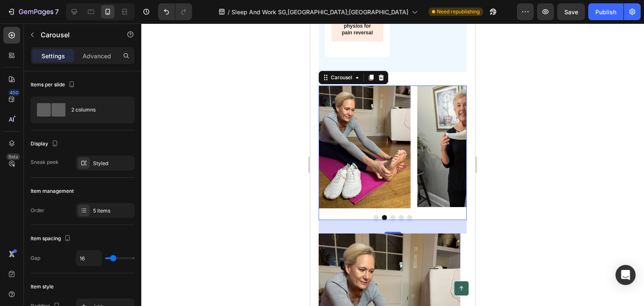
click at [443, 152] on icon "Carousel Next Arrow" at bounding box center [448, 147] width 10 height 10
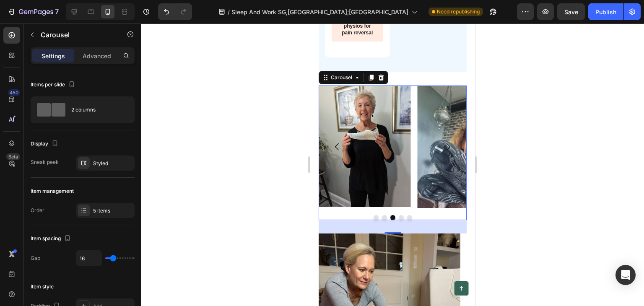
click at [443, 152] on icon "Carousel Next Arrow" at bounding box center [448, 147] width 10 height 10
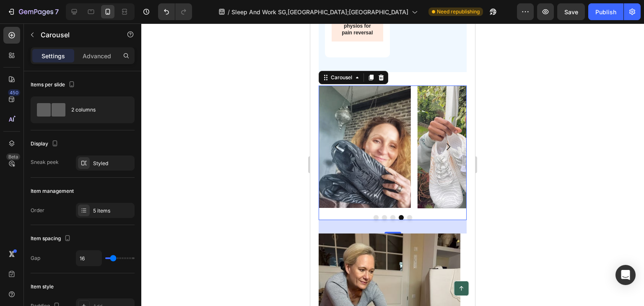
click at [443, 152] on icon "Carousel Next Arrow" at bounding box center [448, 147] width 10 height 10
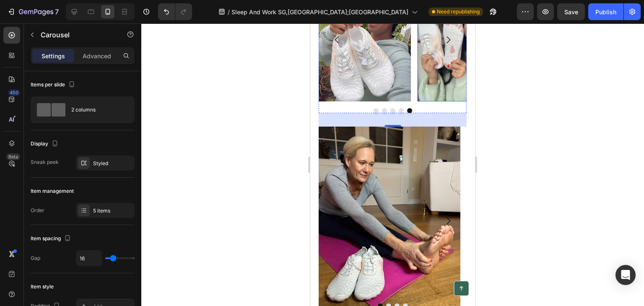
scroll to position [4193, 0]
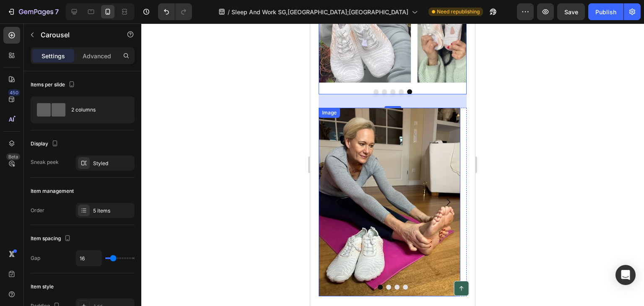
click at [379, 193] on img at bounding box center [390, 202] width 142 height 189
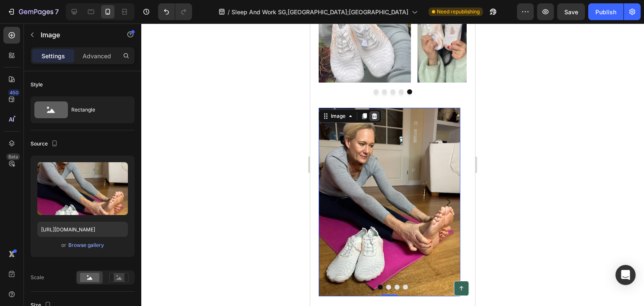
click at [373, 119] on icon at bounding box center [374, 116] width 7 height 7
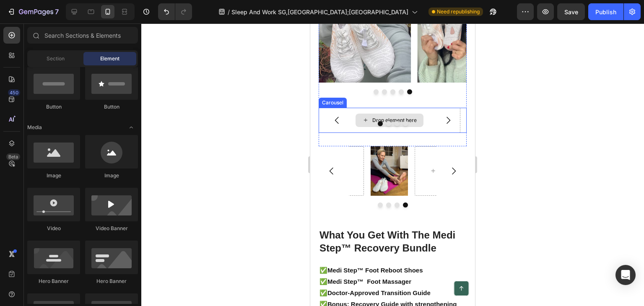
click at [416, 133] on div "Drop element here" at bounding box center [390, 120] width 142 height 25
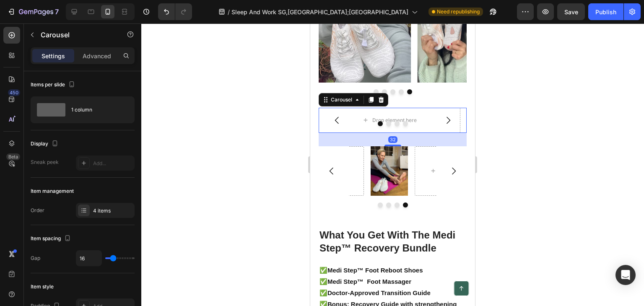
click at [379, 103] on icon at bounding box center [381, 99] width 7 height 7
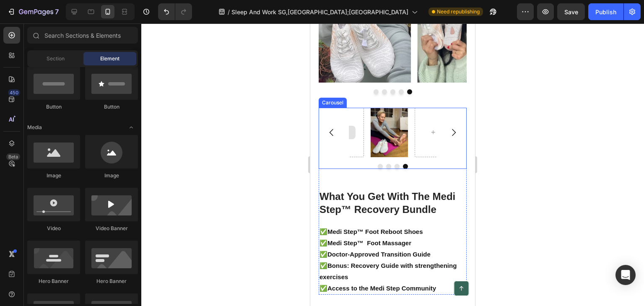
click at [359, 151] on div at bounding box center [345, 132] width 37 height 49
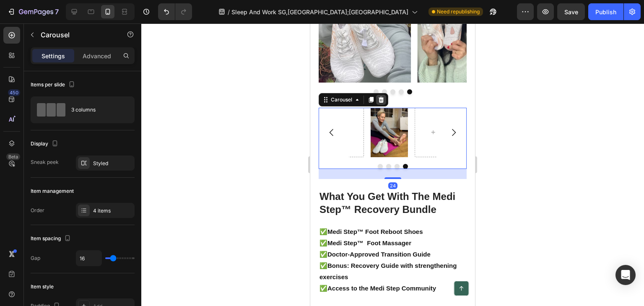
click at [381, 102] on icon at bounding box center [380, 99] width 5 height 6
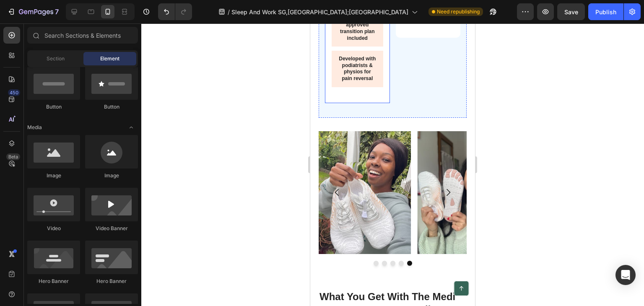
scroll to position [4068, 0]
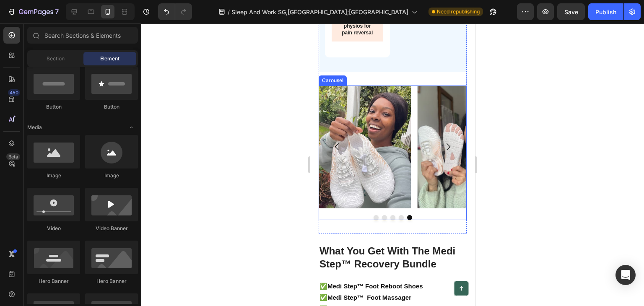
click at [338, 152] on icon "Carousel Back Arrow" at bounding box center [337, 147] width 10 height 10
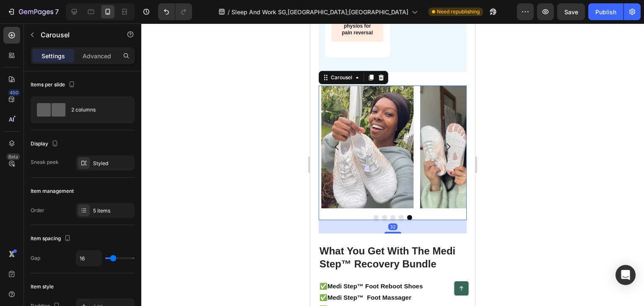
click at [337, 152] on icon "Carousel Back Arrow" at bounding box center [337, 147] width 10 height 10
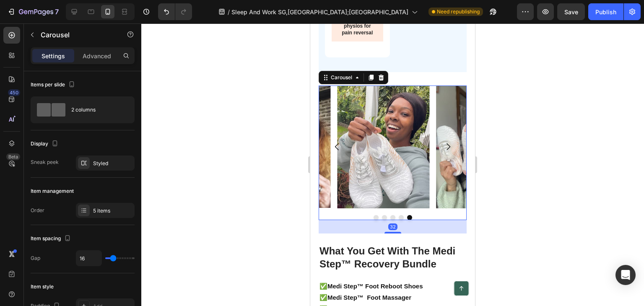
click at [337, 152] on icon "Carousel Back Arrow" at bounding box center [337, 147] width 10 height 10
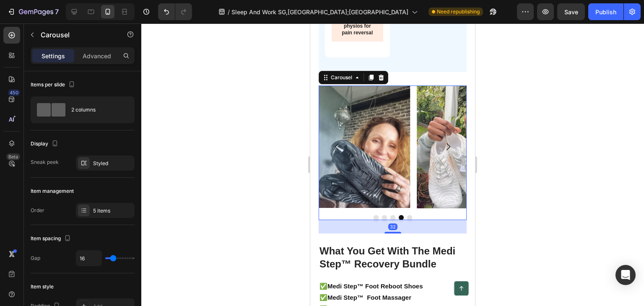
click at [337, 152] on icon "Carousel Back Arrow" at bounding box center [337, 147] width 10 height 10
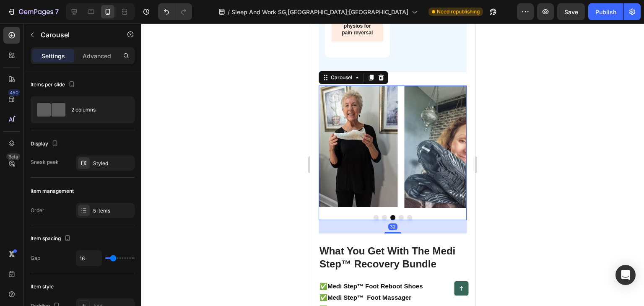
click at [337, 152] on icon "Carousel Back Arrow" at bounding box center [337, 147] width 10 height 10
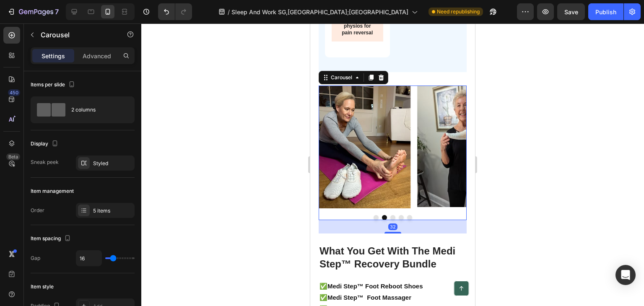
click at [337, 152] on icon "Carousel Back Arrow" at bounding box center [337, 147] width 10 height 10
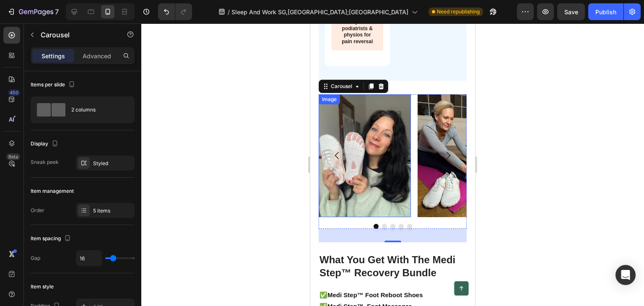
scroll to position [4026, 0]
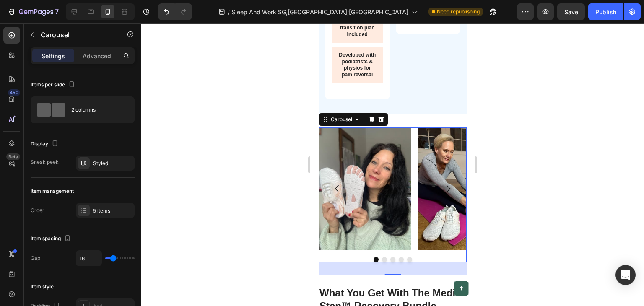
click at [332, 194] on icon "Carousel Back Arrow" at bounding box center [337, 189] width 10 height 10
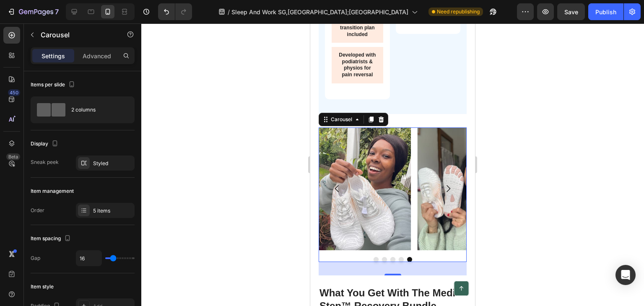
click at [443, 194] on icon "Carousel Next Arrow" at bounding box center [448, 189] width 10 height 10
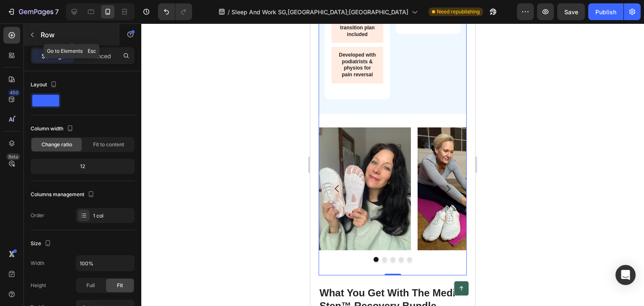
click at [32, 30] on button "button" at bounding box center [32, 34] width 13 height 13
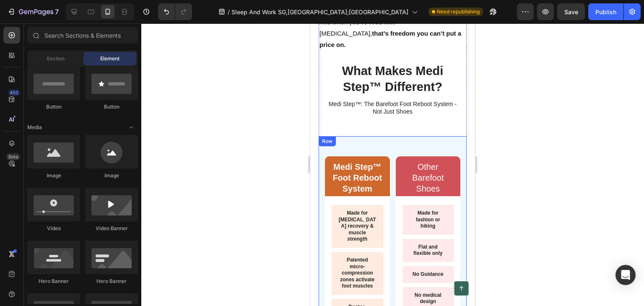
scroll to position [3690, 0]
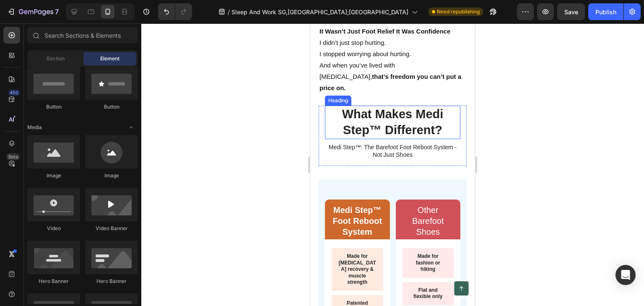
click at [385, 139] on h2 "What Makes Medi Step™ Different?" at bounding box center [392, 122] width 135 height 33
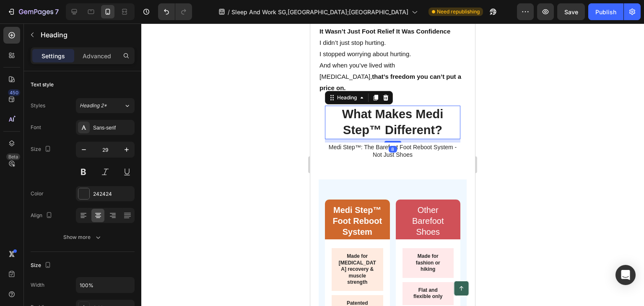
click at [384, 104] on div "Heading" at bounding box center [359, 97] width 68 height 13
click at [376, 101] on icon at bounding box center [375, 98] width 5 height 6
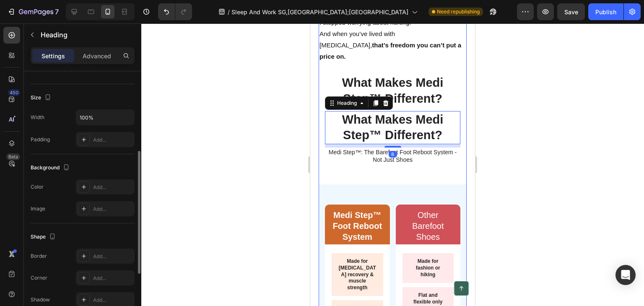
scroll to position [3774, 0]
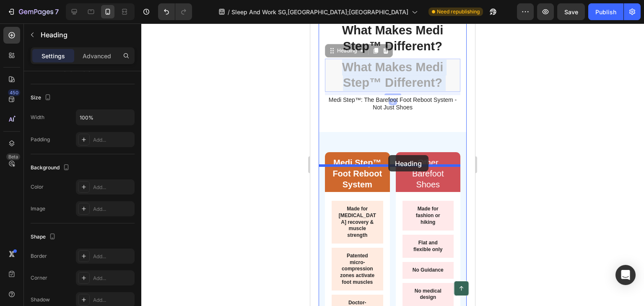
drag, startPoint x: 391, startPoint y: 106, endPoint x: 388, endPoint y: 155, distance: 49.2
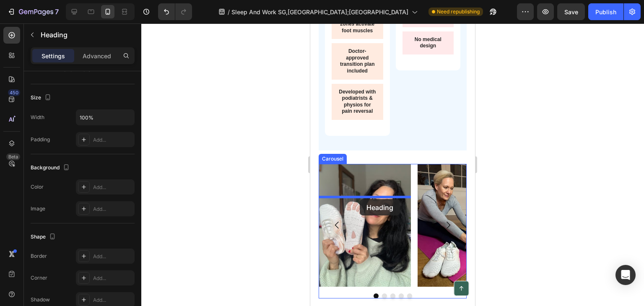
scroll to position [4068, 0]
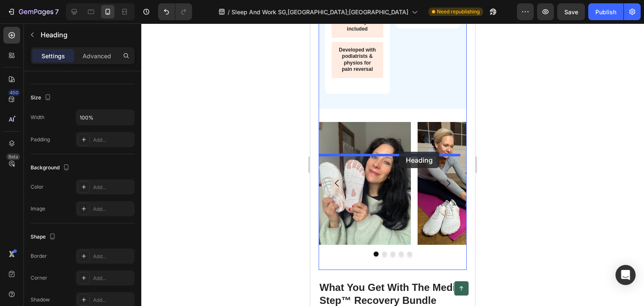
drag, startPoint x: 391, startPoint y: 140, endPoint x: 399, endPoint y: 152, distance: 14.4
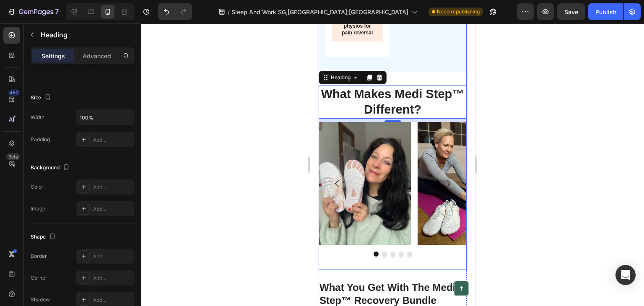
scroll to position [4031, 0]
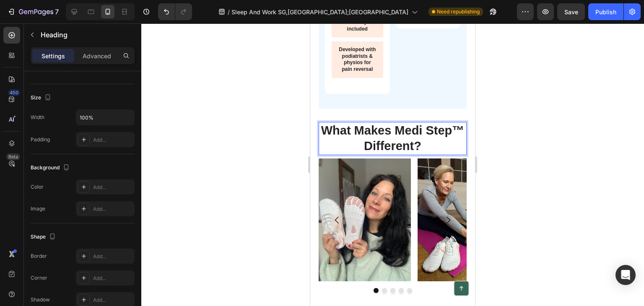
click at [393, 154] on p "What Makes Medi Step™ Different?" at bounding box center [392, 138] width 146 height 31
click at [394, 154] on p "What Makes Medi Step™ Different?" at bounding box center [392, 138] width 146 height 31
click at [443, 154] on p "What Makes Medi Step™ Different?" at bounding box center [392, 138] width 146 height 31
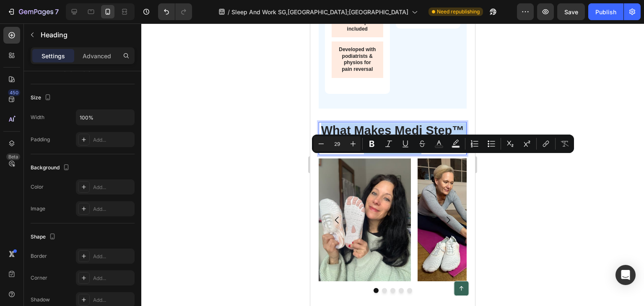
drag, startPoint x: 443, startPoint y: 177, endPoint x: 332, endPoint y: 169, distance: 111.8
click at [332, 154] on p "What Makes Medi Step™ Different?" at bounding box center [392, 138] width 146 height 31
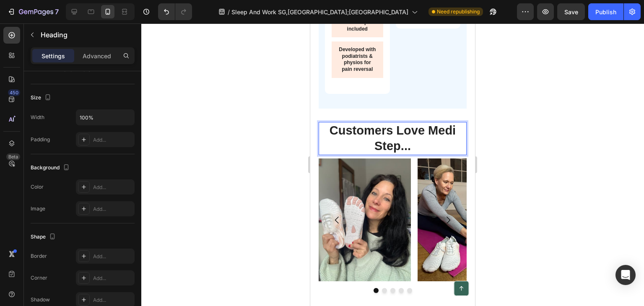
click at [409, 154] on p "Customers Love Medi Step..." at bounding box center [392, 138] width 146 height 31
click at [272, 180] on div at bounding box center [392, 164] width 503 height 282
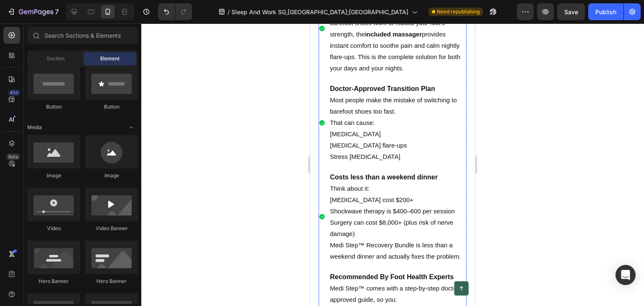
scroll to position [2522, 0]
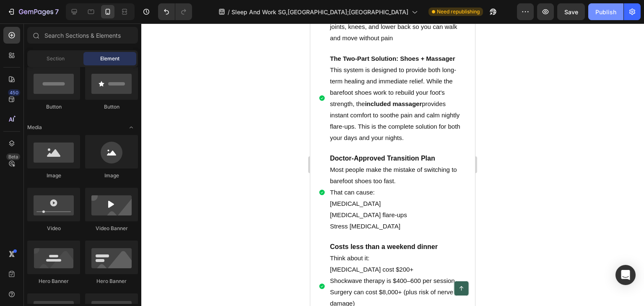
click at [606, 8] on div "Publish" at bounding box center [605, 12] width 21 height 9
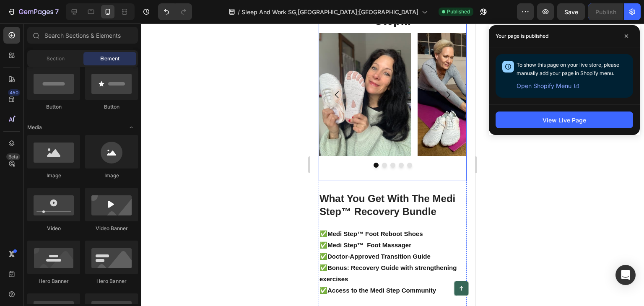
scroll to position [4157, 0]
click at [362, 104] on img at bounding box center [365, 94] width 92 height 123
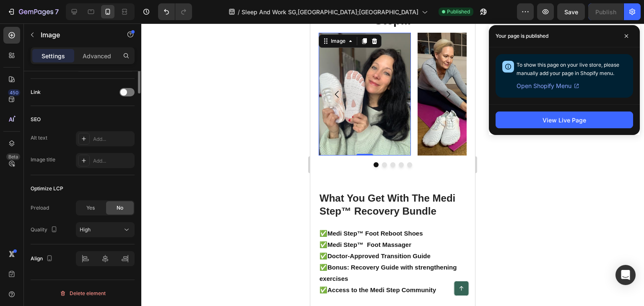
scroll to position [206, 0]
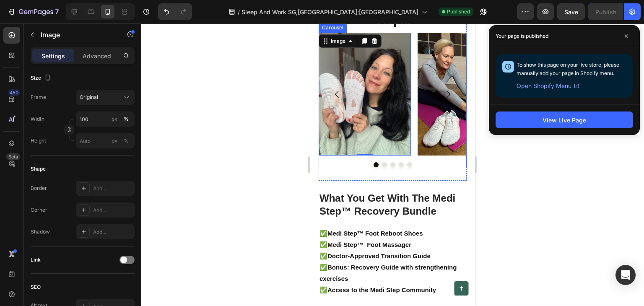
click at [414, 155] on div "Image 0 Image Image Image Image" at bounding box center [393, 94] width 148 height 123
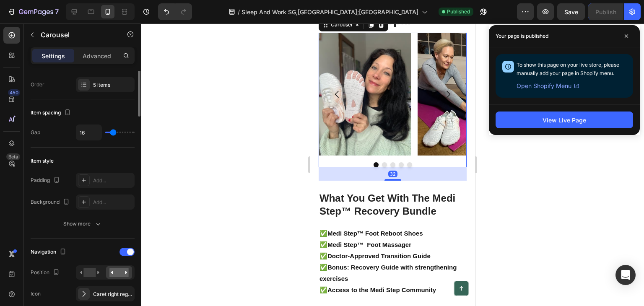
scroll to position [0, 0]
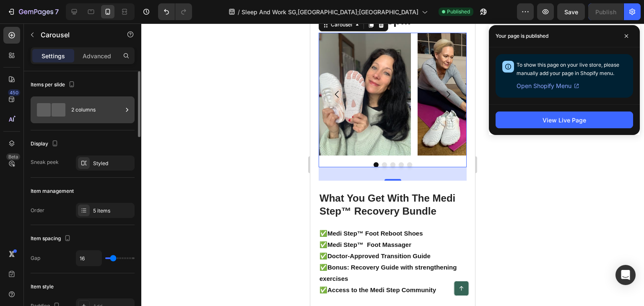
click at [94, 106] on div "2 columns" at bounding box center [96, 109] width 51 height 19
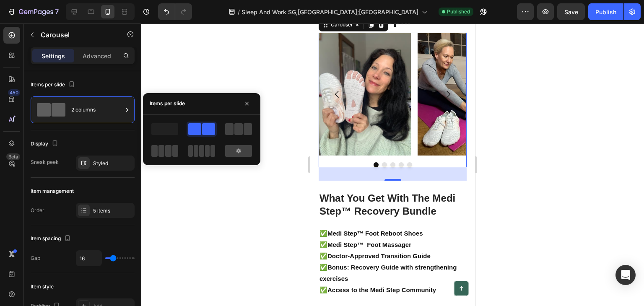
click at [216, 63] on div at bounding box center [392, 164] width 503 height 282
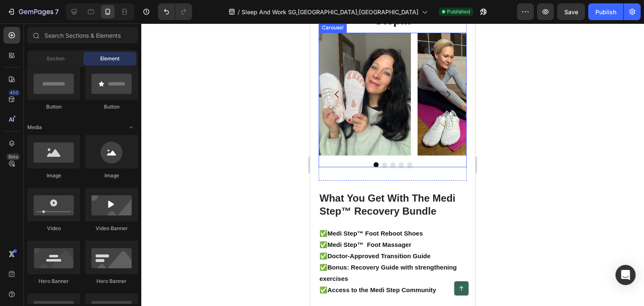
click at [415, 71] on div "Image Image Image Image Image" at bounding box center [393, 94] width 148 height 123
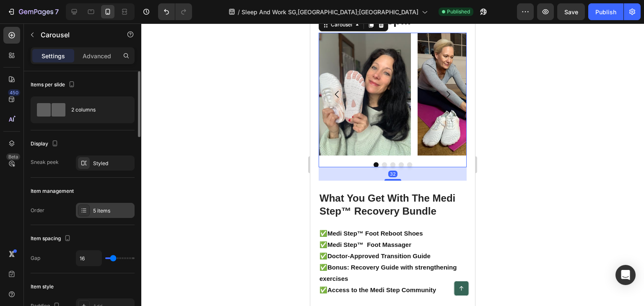
click at [101, 212] on div "5 items" at bounding box center [112, 211] width 39 height 8
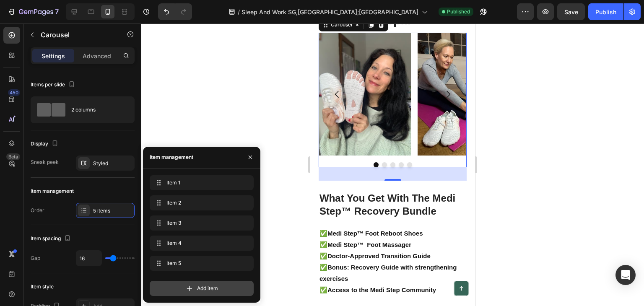
click at [188, 290] on icon at bounding box center [189, 288] width 8 height 8
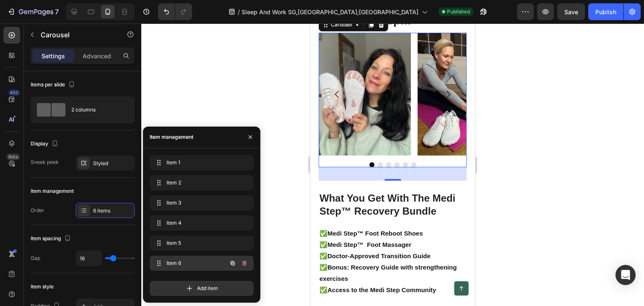
click at [204, 261] on span "Item 6" at bounding box center [189, 263] width 47 height 8
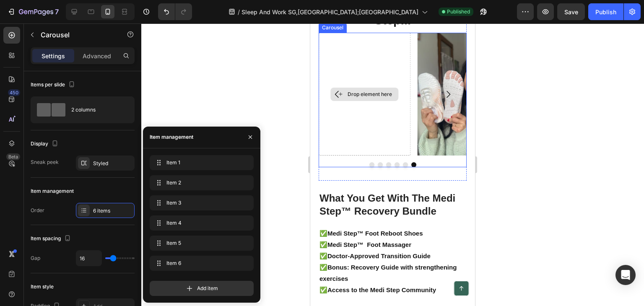
click at [358, 101] on div "Drop element here" at bounding box center [365, 94] width 68 height 13
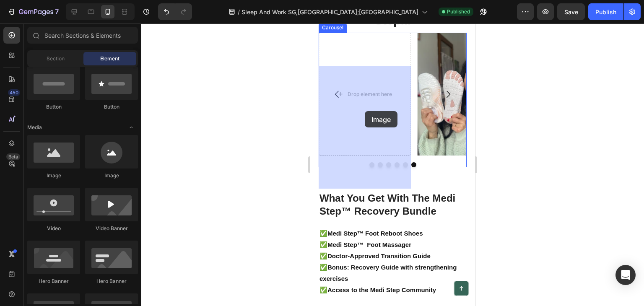
drag, startPoint x: 358, startPoint y: 180, endPoint x: 358, endPoint y: 124, distance: 55.3
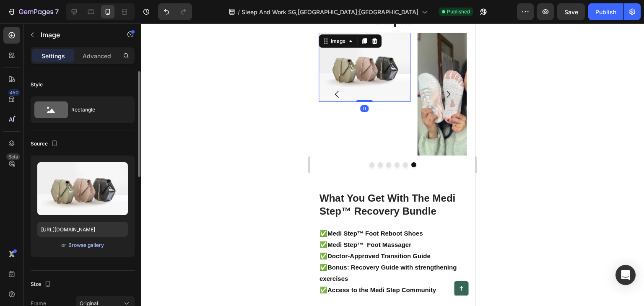
click at [95, 246] on div "Browse gallery" at bounding box center [86, 245] width 36 height 8
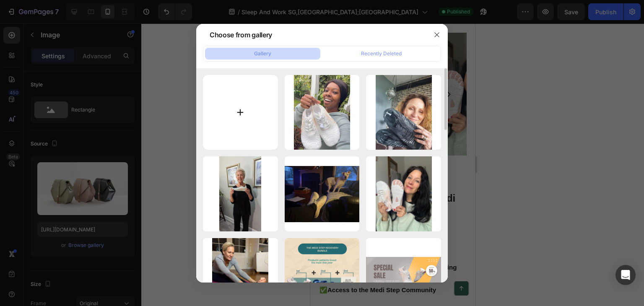
click at [246, 112] on input "file" at bounding box center [240, 112] width 75 height 75
type input "C:\fakepath\WhatsApp Image [DATE] at 23.32.31_313a2268.jpg"
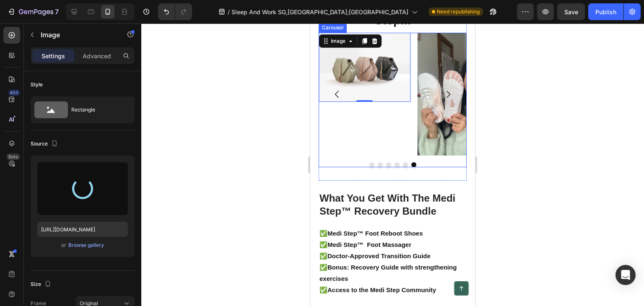
type input "[URL][DOMAIN_NAME]"
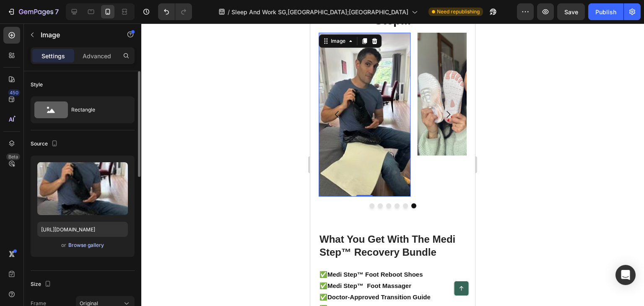
scroll to position [84, 0]
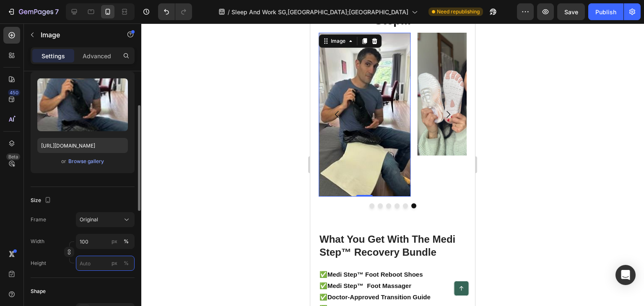
click at [92, 261] on input "px %" at bounding box center [105, 263] width 59 height 15
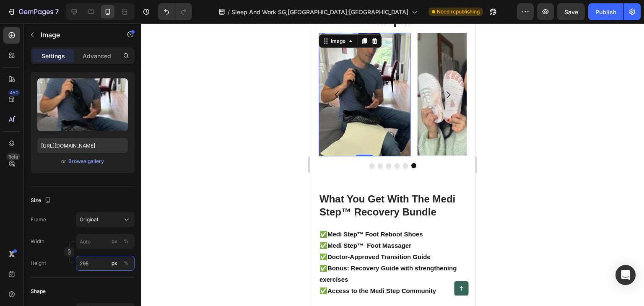
type input "295"
click at [163, 168] on div at bounding box center [392, 164] width 503 height 282
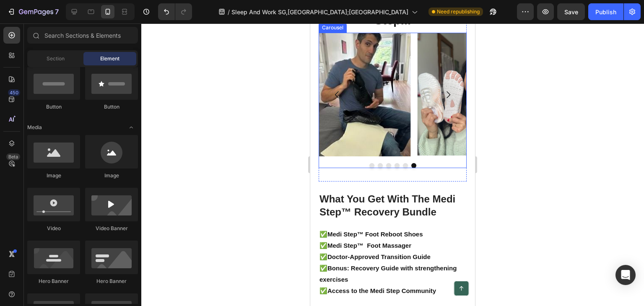
click at [335, 100] on icon "Carousel Back Arrow" at bounding box center [337, 95] width 10 height 10
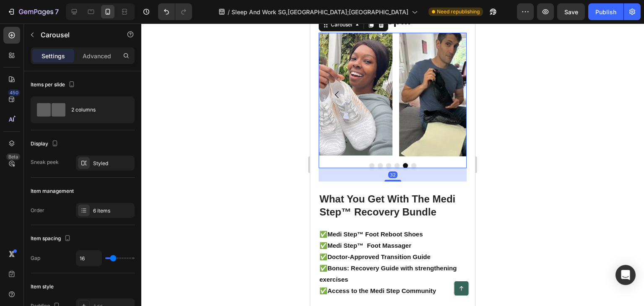
click at [335, 100] on icon "Carousel Back Arrow" at bounding box center [337, 95] width 10 height 10
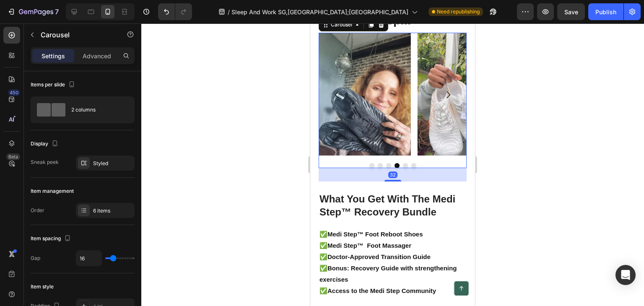
click at [335, 100] on icon "Carousel Back Arrow" at bounding box center [337, 95] width 10 height 10
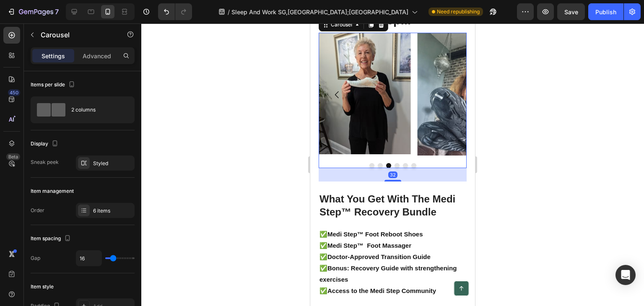
click at [335, 100] on icon "Carousel Back Arrow" at bounding box center [337, 95] width 10 height 10
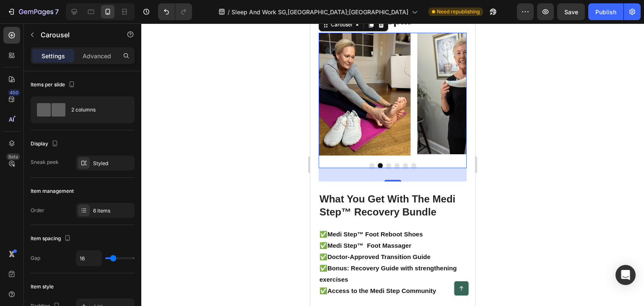
click at [334, 100] on icon "Carousel Back Arrow" at bounding box center [337, 95] width 10 height 10
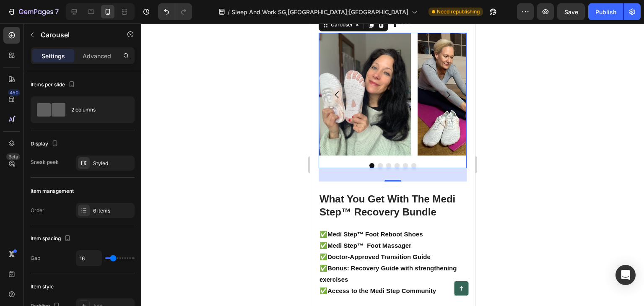
click at [334, 100] on icon "Carousel Back Arrow" at bounding box center [337, 95] width 10 height 10
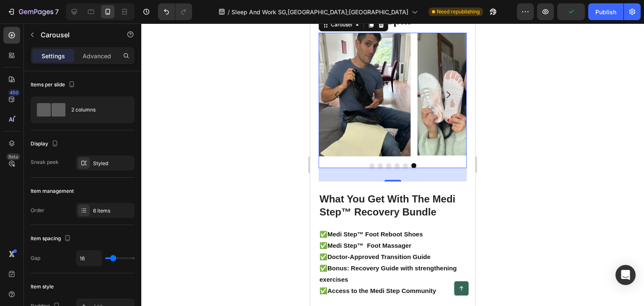
click at [334, 100] on icon "Carousel Back Arrow" at bounding box center [337, 95] width 10 height 10
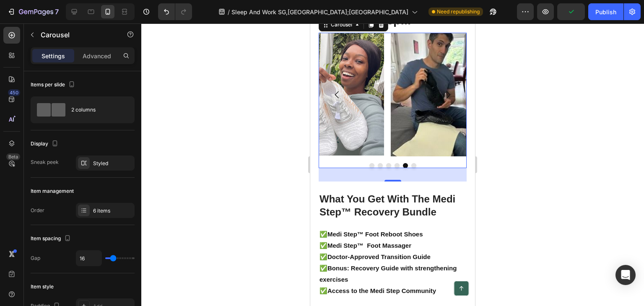
click at [334, 100] on icon "Carousel Back Arrow" at bounding box center [337, 95] width 10 height 10
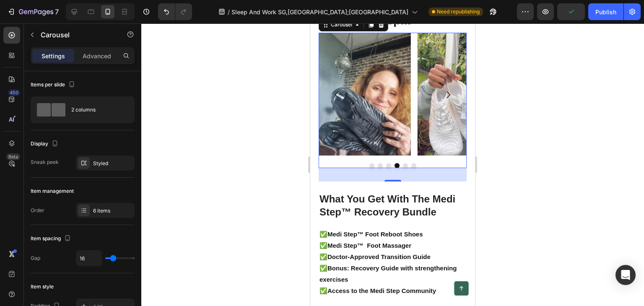
click at [334, 100] on icon "Carousel Back Arrow" at bounding box center [337, 95] width 10 height 10
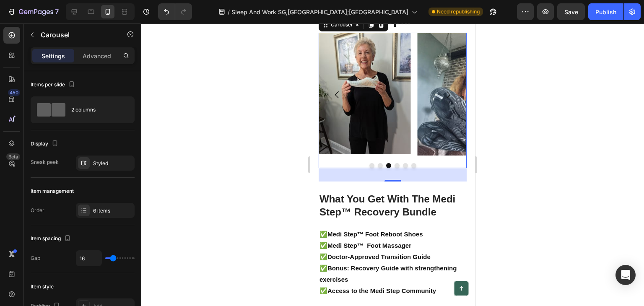
click at [334, 100] on icon "Carousel Back Arrow" at bounding box center [337, 95] width 10 height 10
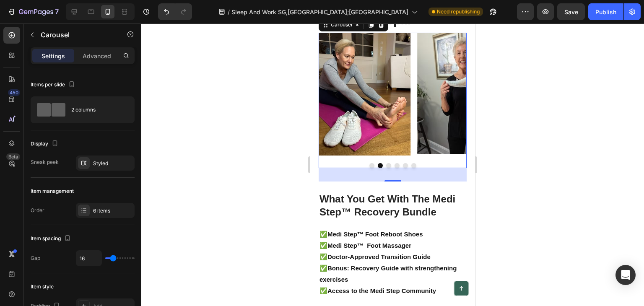
click at [334, 100] on icon "Carousel Back Arrow" at bounding box center [337, 95] width 10 height 10
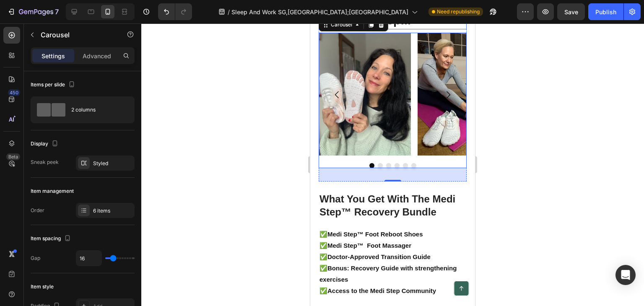
click at [437, 29] on p "Customers Love Medi Step..." at bounding box center [392, 12] width 146 height 31
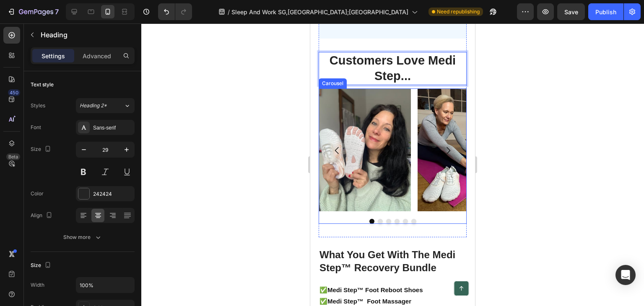
scroll to position [4115, 0]
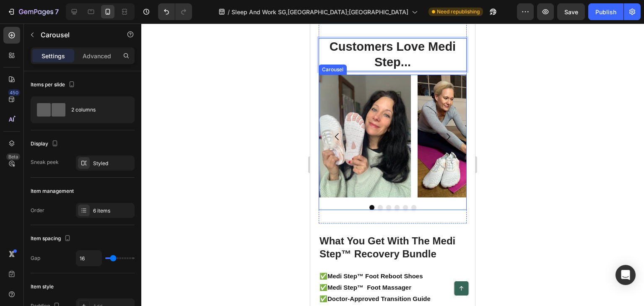
click at [443, 142] on icon "Carousel Next Arrow" at bounding box center [448, 137] width 10 height 10
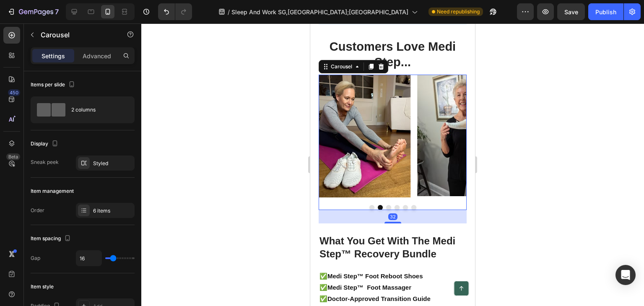
click at [443, 142] on icon "Carousel Next Arrow" at bounding box center [448, 137] width 10 height 10
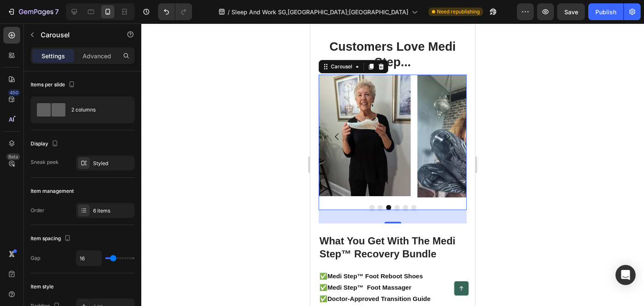
click at [443, 142] on icon "Carousel Next Arrow" at bounding box center [448, 137] width 10 height 10
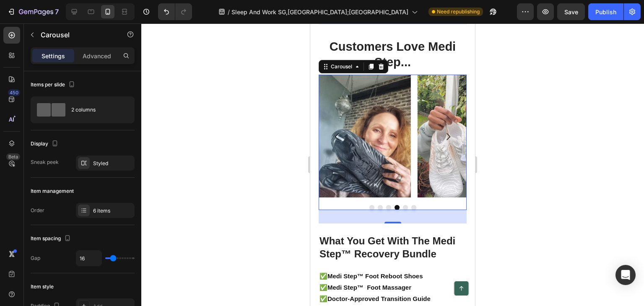
click at [443, 142] on icon "Carousel Next Arrow" at bounding box center [448, 137] width 10 height 10
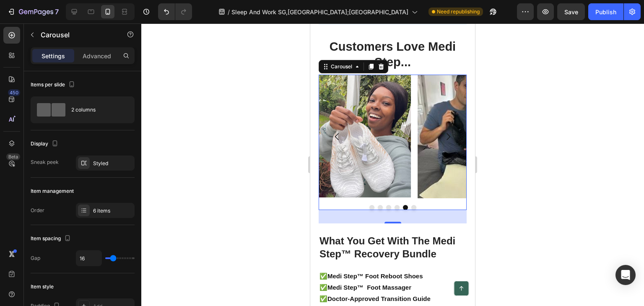
click at [443, 142] on icon "Carousel Next Arrow" at bounding box center [448, 137] width 10 height 10
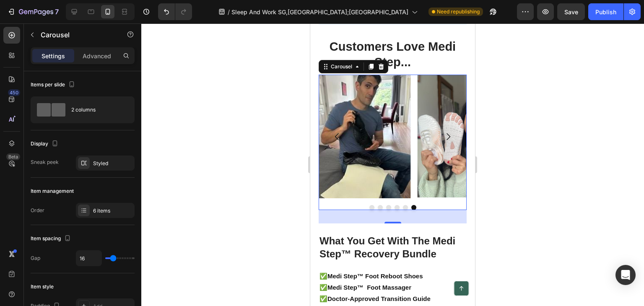
click at [440, 148] on button "Carousel Next Arrow" at bounding box center [447, 136] width 23 height 23
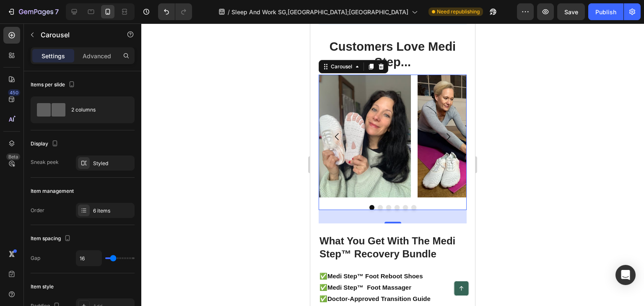
click at [440, 148] on button "Carousel Next Arrow" at bounding box center [447, 136] width 23 height 23
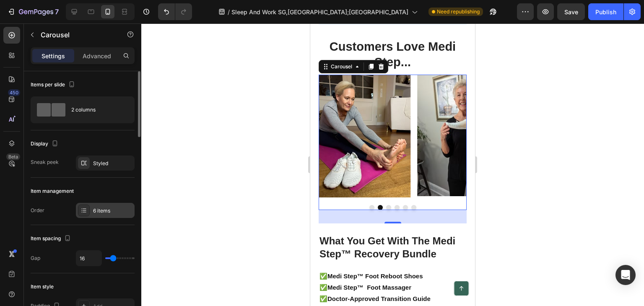
click at [99, 203] on div "6 items" at bounding box center [105, 210] width 59 height 15
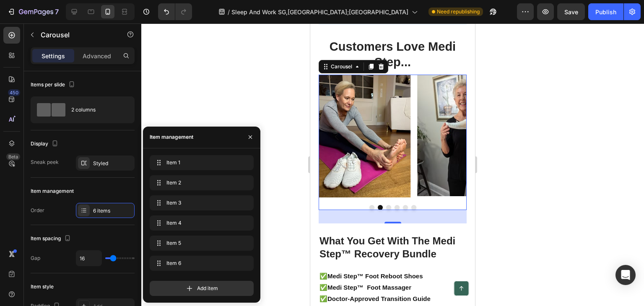
click at [205, 287] on span "Add item" at bounding box center [207, 289] width 21 height 8
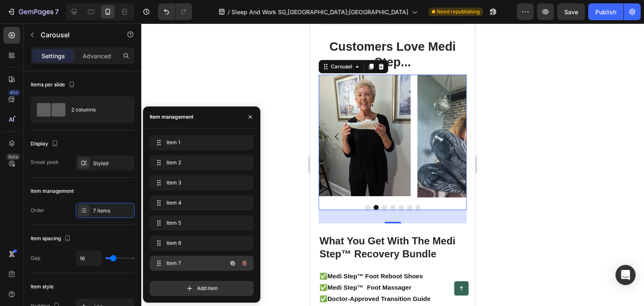
click at [205, 262] on span "Item 7" at bounding box center [189, 263] width 47 height 8
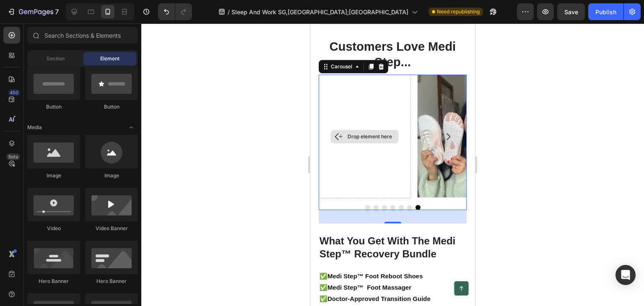
click at [371, 140] on div "Drop element here" at bounding box center [369, 136] width 44 height 7
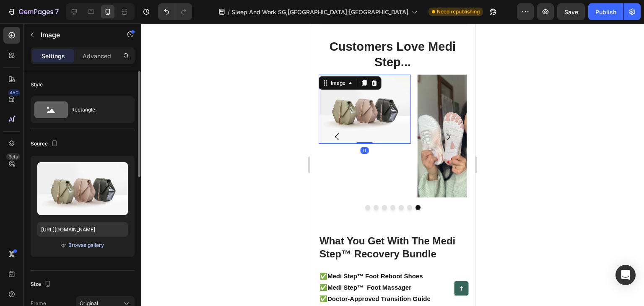
click at [91, 244] on div "Browse gallery" at bounding box center [86, 245] width 36 height 8
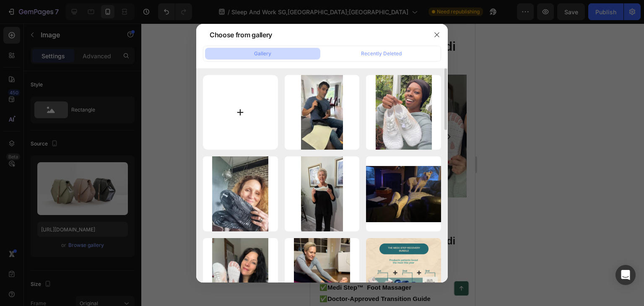
click at [238, 109] on input "file" at bounding box center [240, 112] width 75 height 75
type input "C:\fakepath\IMG_1401_9b1ff7a6-418c-4cb7-a186-95b820353fb1_217x456.jpg"
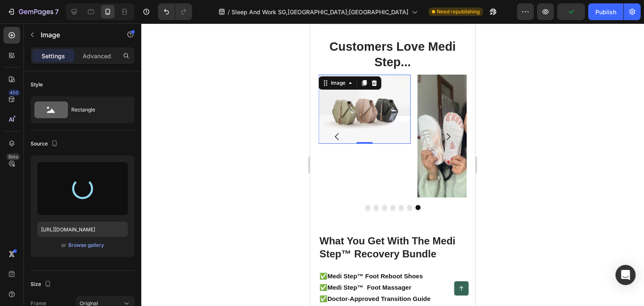
type input "[URL][DOMAIN_NAME]"
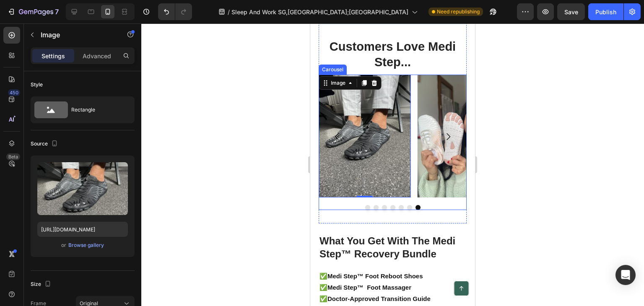
click at [413, 198] on div "Image Image Image Image Image Image Image 0" at bounding box center [393, 137] width 148 height 124
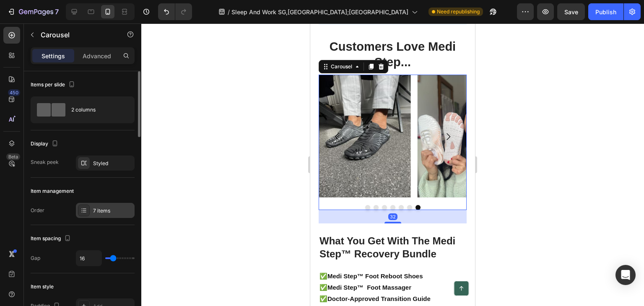
click at [95, 210] on div "7 items" at bounding box center [112, 211] width 39 height 8
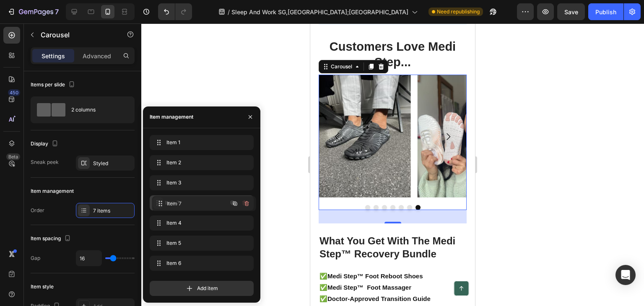
drag, startPoint x: 157, startPoint y: 264, endPoint x: 159, endPoint y: 204, distance: 60.0
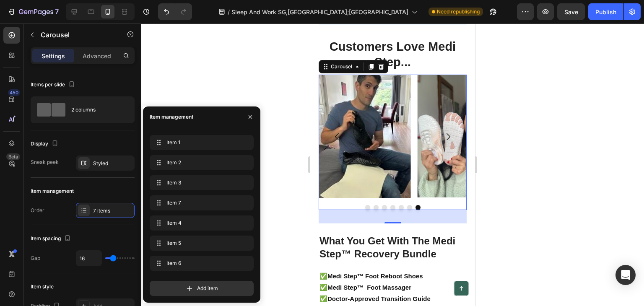
click at [267, 164] on div at bounding box center [392, 164] width 503 height 282
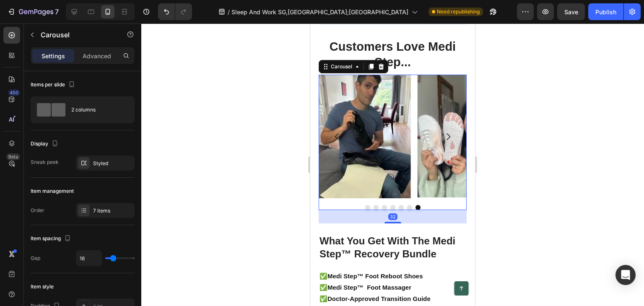
click at [442, 148] on button "Carousel Next Arrow" at bounding box center [447, 136] width 23 height 23
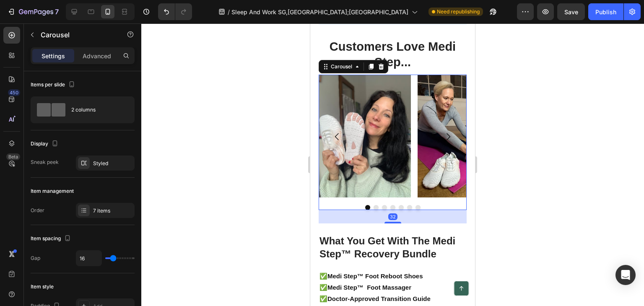
click at [441, 148] on button "Carousel Next Arrow" at bounding box center [447, 136] width 23 height 23
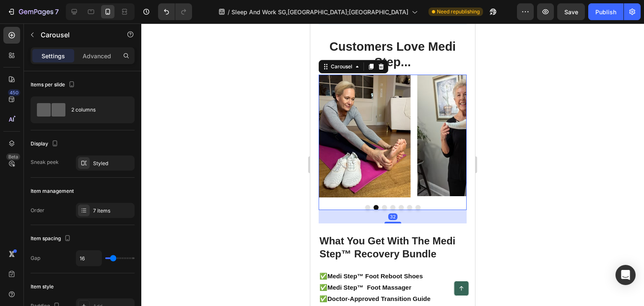
click at [438, 148] on button "Carousel Next Arrow" at bounding box center [447, 136] width 23 height 23
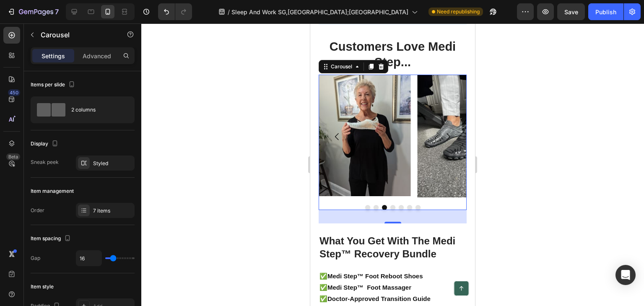
click at [438, 148] on button "Carousel Next Arrow" at bounding box center [447, 136] width 23 height 23
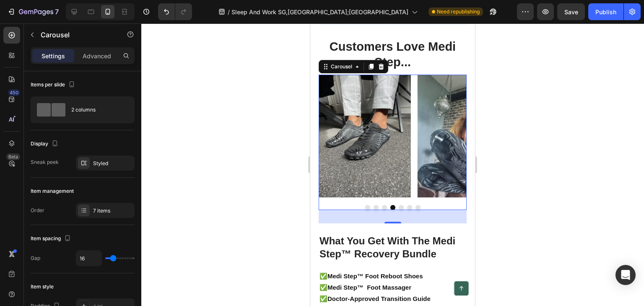
click at [439, 148] on button "Carousel Next Arrow" at bounding box center [447, 136] width 23 height 23
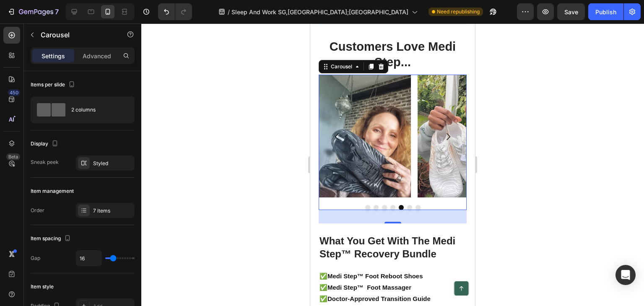
click at [443, 148] on button "Carousel Next Arrow" at bounding box center [447, 136] width 23 height 23
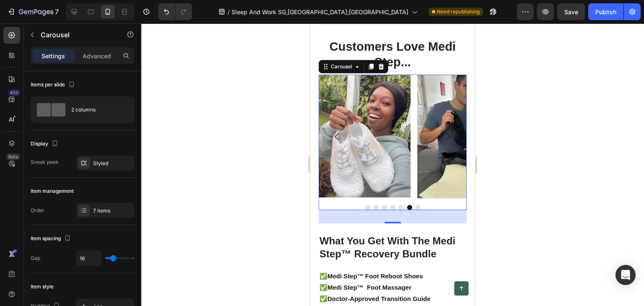
click at [443, 148] on button "Carousel Next Arrow" at bounding box center [447, 136] width 23 height 23
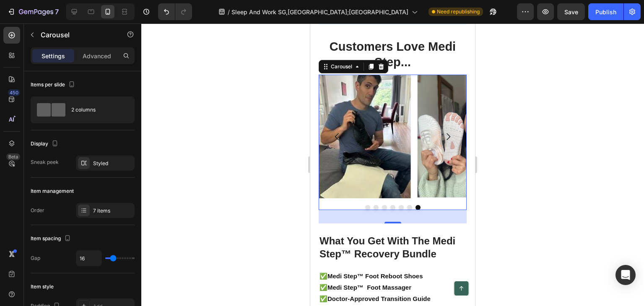
click at [444, 142] on icon "Carousel Next Arrow" at bounding box center [448, 137] width 10 height 10
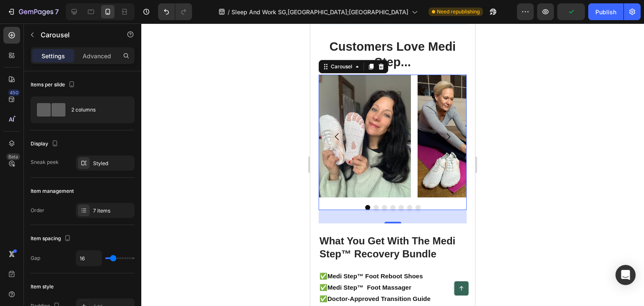
click at [451, 148] on button "Carousel Next Arrow" at bounding box center [447, 136] width 23 height 23
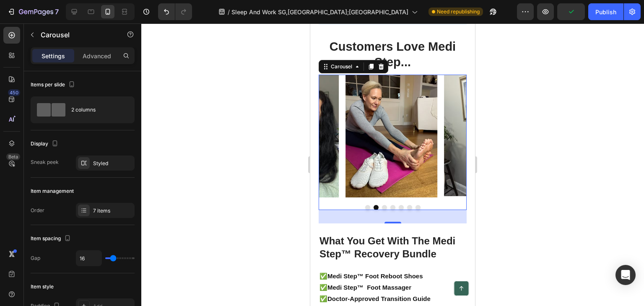
click at [453, 148] on button "Carousel Next Arrow" at bounding box center [447, 136] width 23 height 23
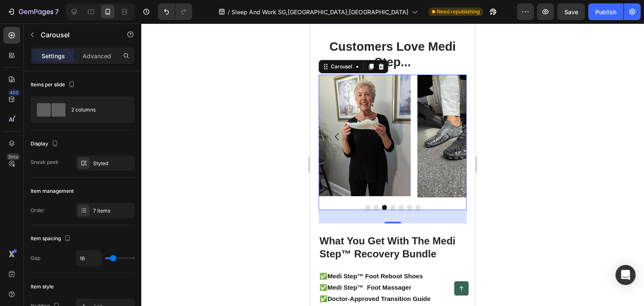
click at [443, 142] on icon "Carousel Next Arrow" at bounding box center [448, 137] width 10 height 10
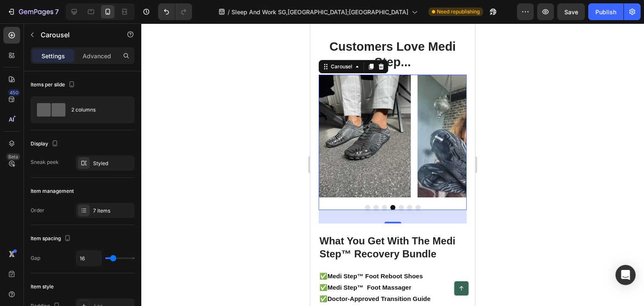
click at [439, 148] on button "Carousel Next Arrow" at bounding box center [447, 136] width 23 height 23
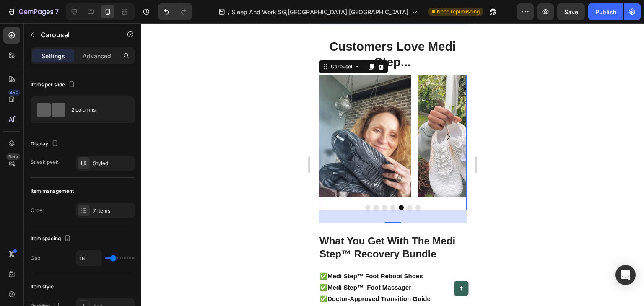
click at [440, 148] on button "Carousel Next Arrow" at bounding box center [447, 136] width 23 height 23
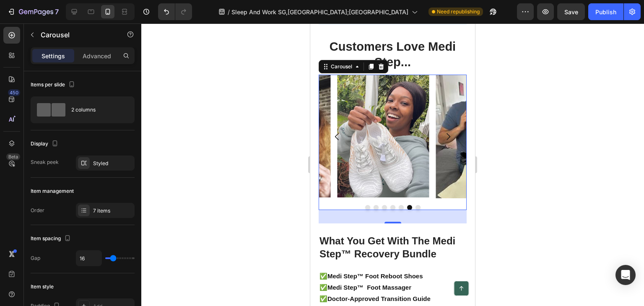
click at [436, 148] on button "Carousel Next Arrow" at bounding box center [447, 136] width 23 height 23
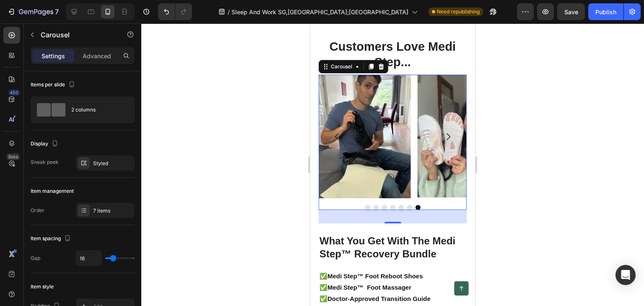
click at [436, 148] on button "Carousel Next Arrow" at bounding box center [447, 136] width 23 height 23
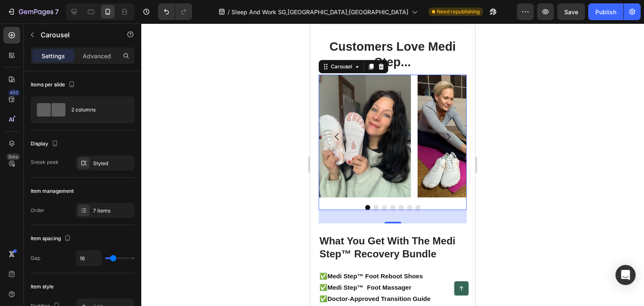
click at [436, 148] on button "Carousel Next Arrow" at bounding box center [447, 136] width 23 height 23
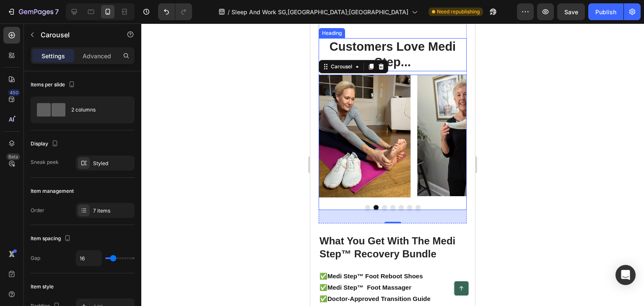
click at [417, 70] on p "Customers Love Medi Step..." at bounding box center [392, 54] width 146 height 31
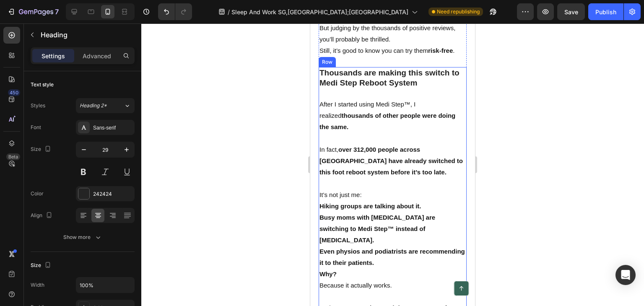
scroll to position [4869, 0]
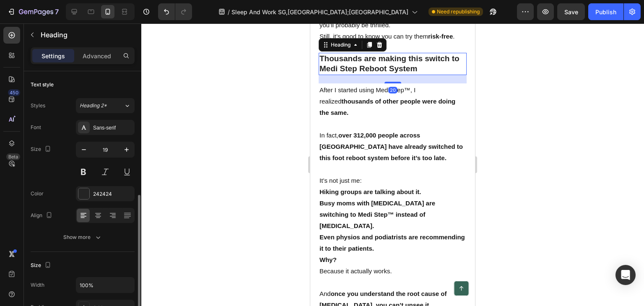
click at [400, 73] on strong "Thousands are making this switch to Medi Step Reboot System" at bounding box center [389, 63] width 140 height 19
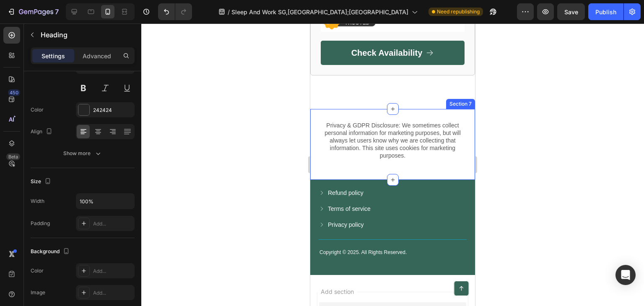
scroll to position [5833, 0]
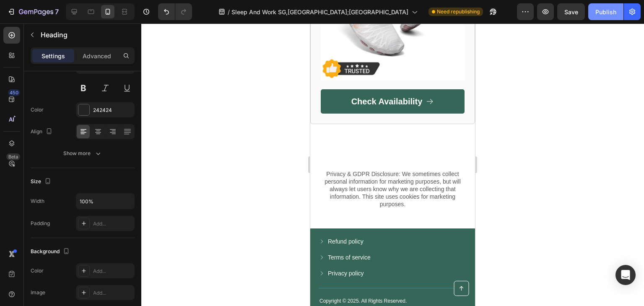
click at [595, 17] on button "Publish" at bounding box center [605, 11] width 35 height 17
